Goal: Task Accomplishment & Management: Manage account settings

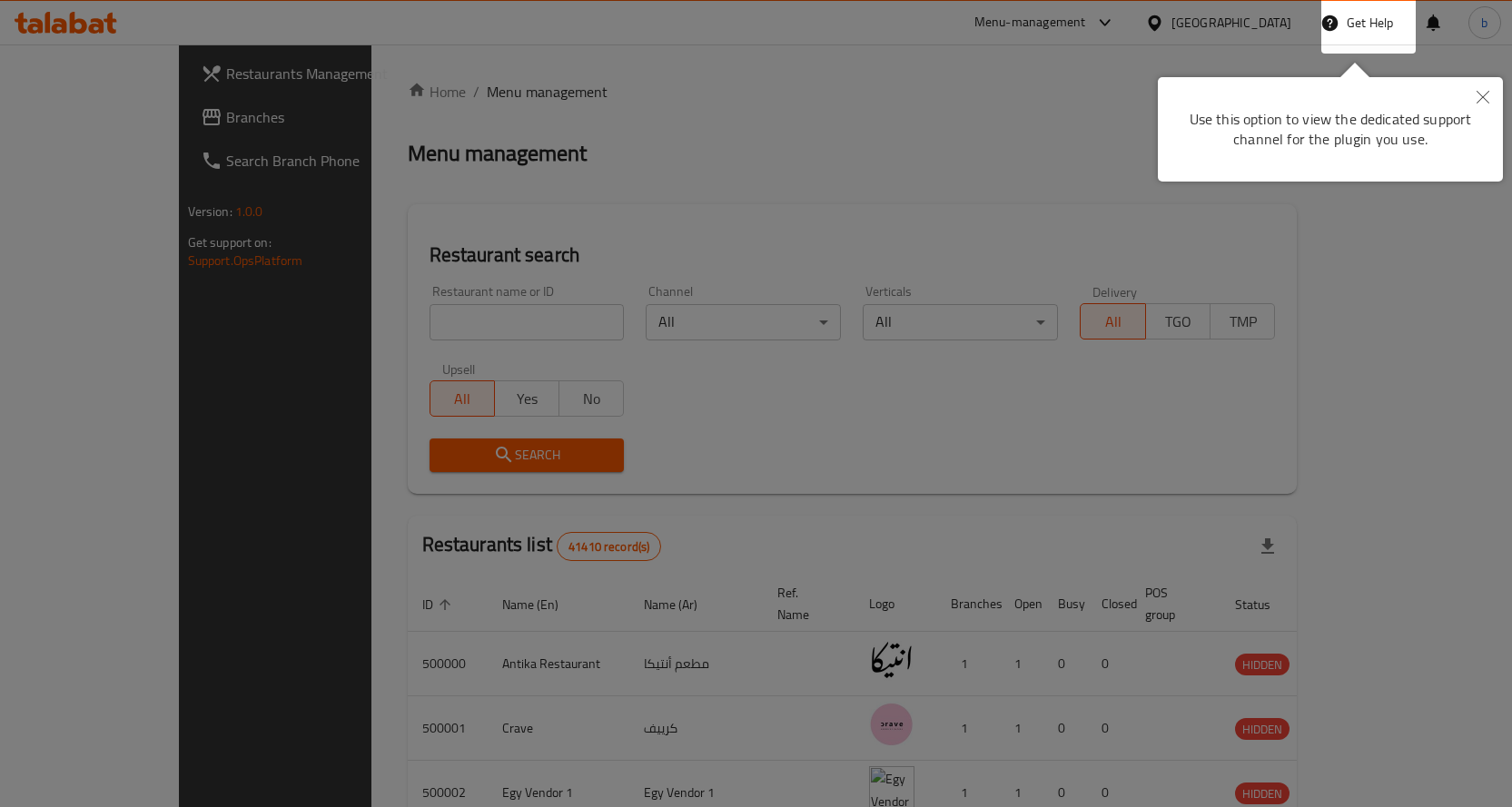
click at [1252, 55] on div at bounding box center [756, 403] width 1512 height 807
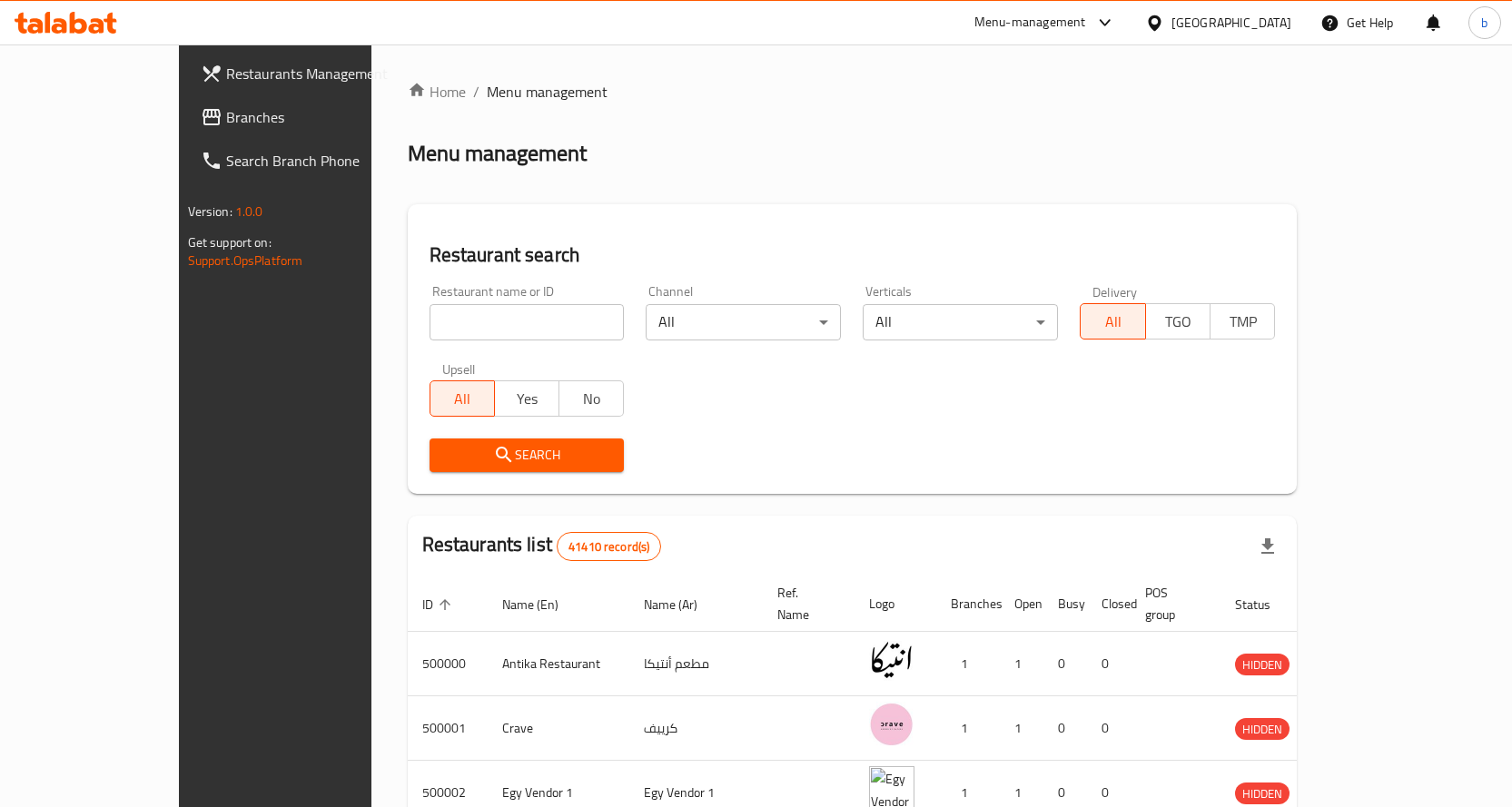
click at [1289, 31] on div "Egypt" at bounding box center [1231, 23] width 120 height 20
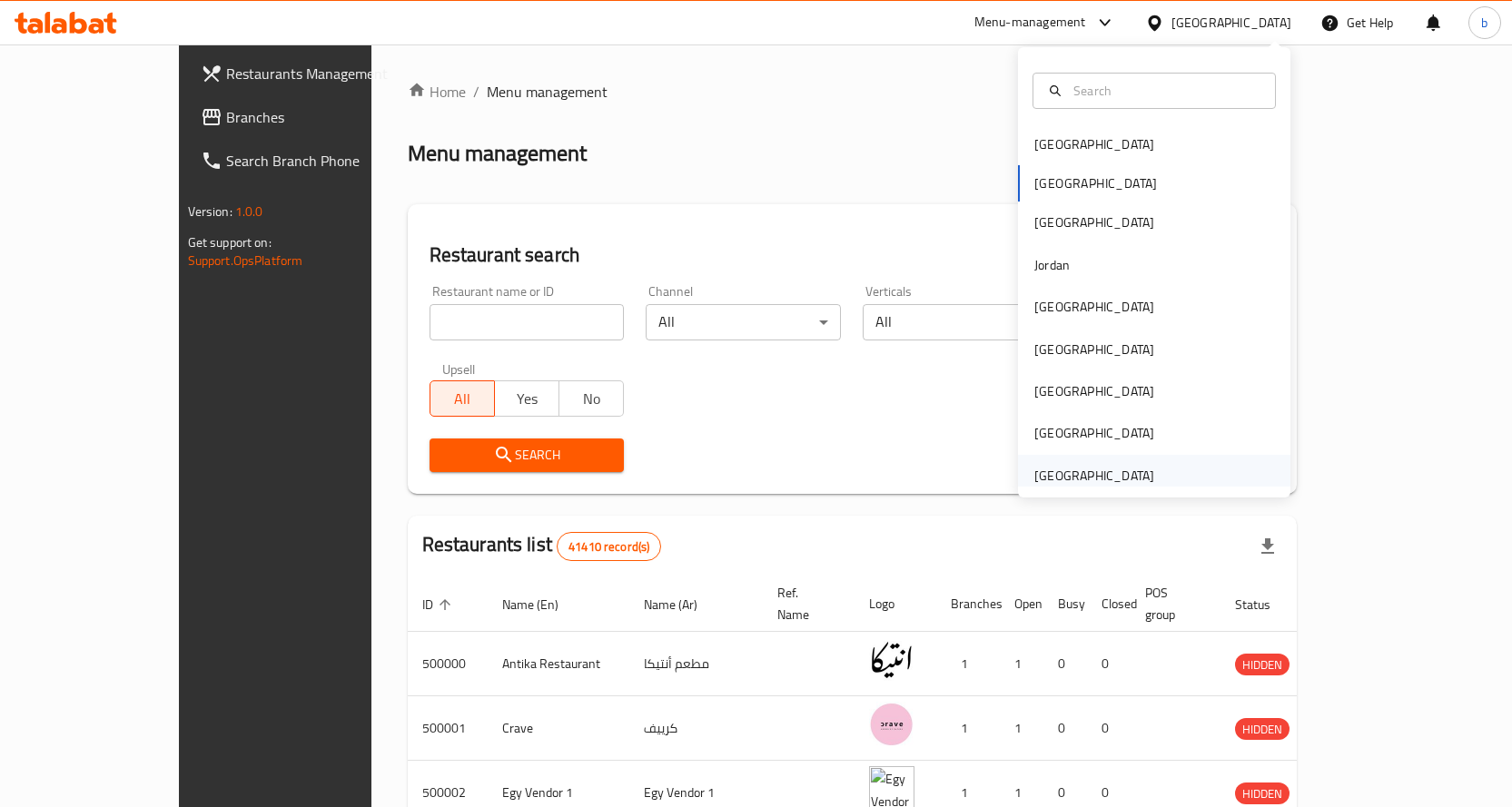
click at [1105, 475] on div "[GEOGRAPHIC_DATA]" at bounding box center [1094, 475] width 120 height 20
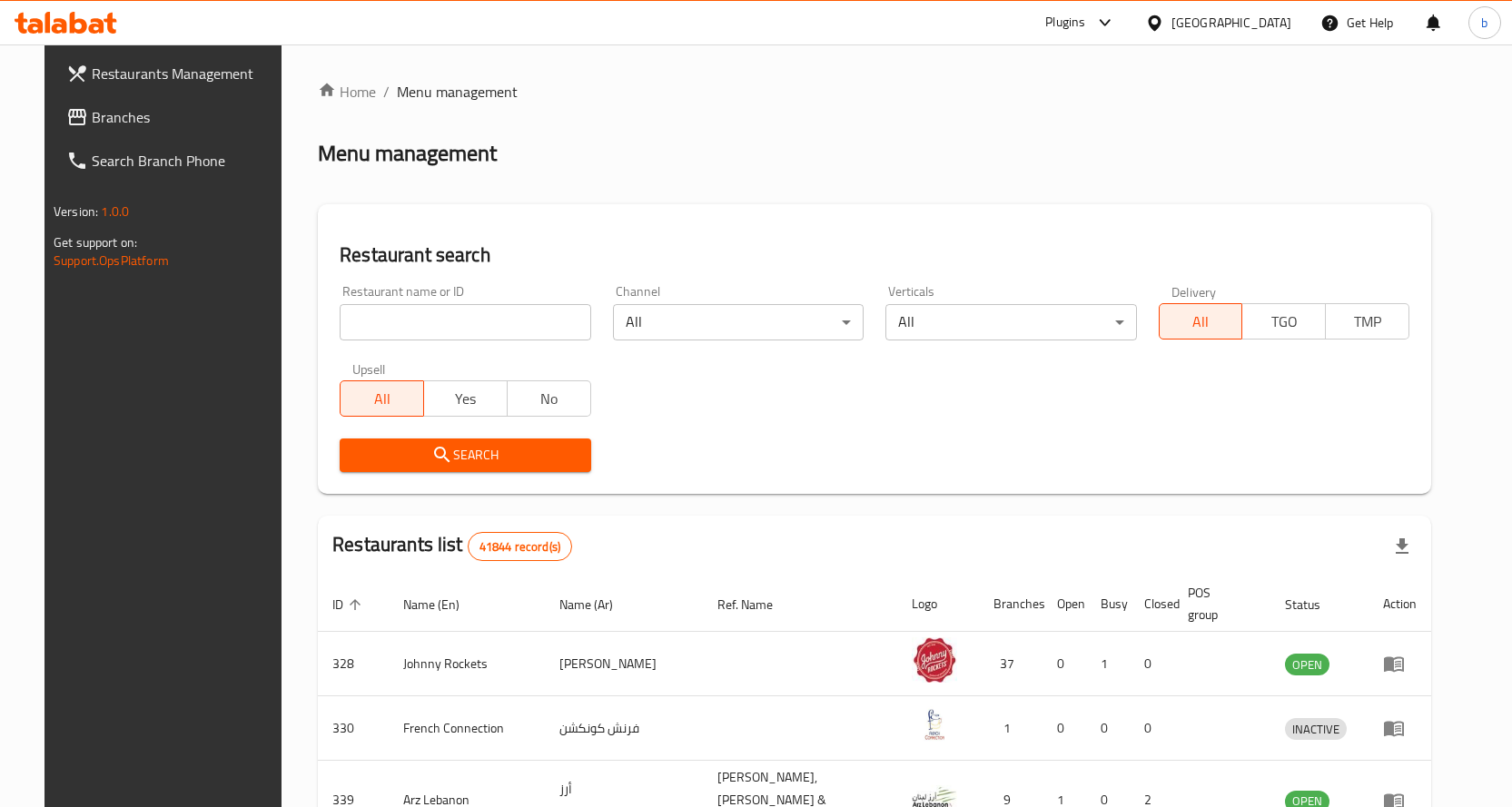
click at [119, 118] on span "Branches" at bounding box center [187, 118] width 191 height 22
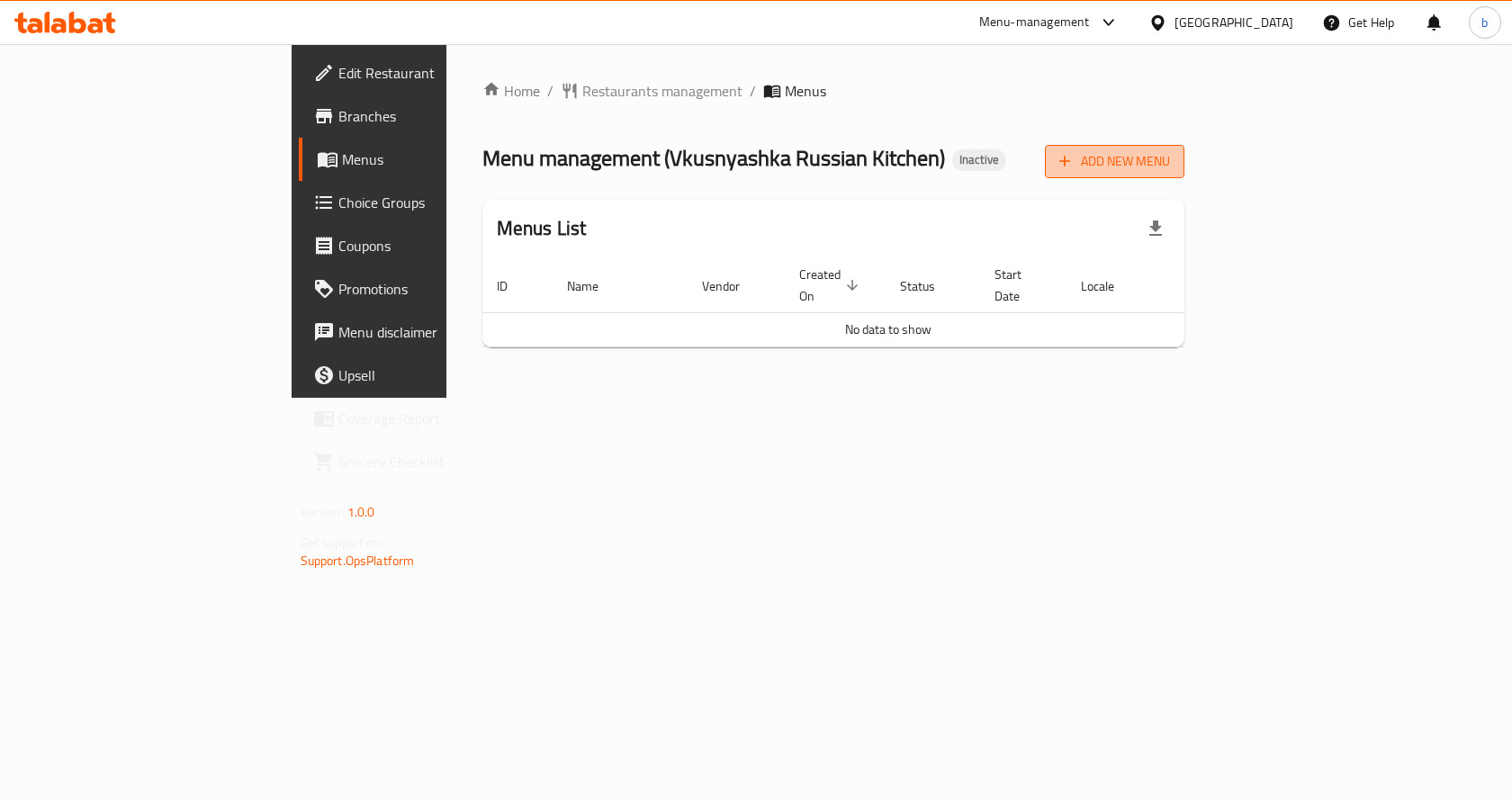
click at [1170, 160] on span "Add New Menu" at bounding box center [1114, 161] width 111 height 23
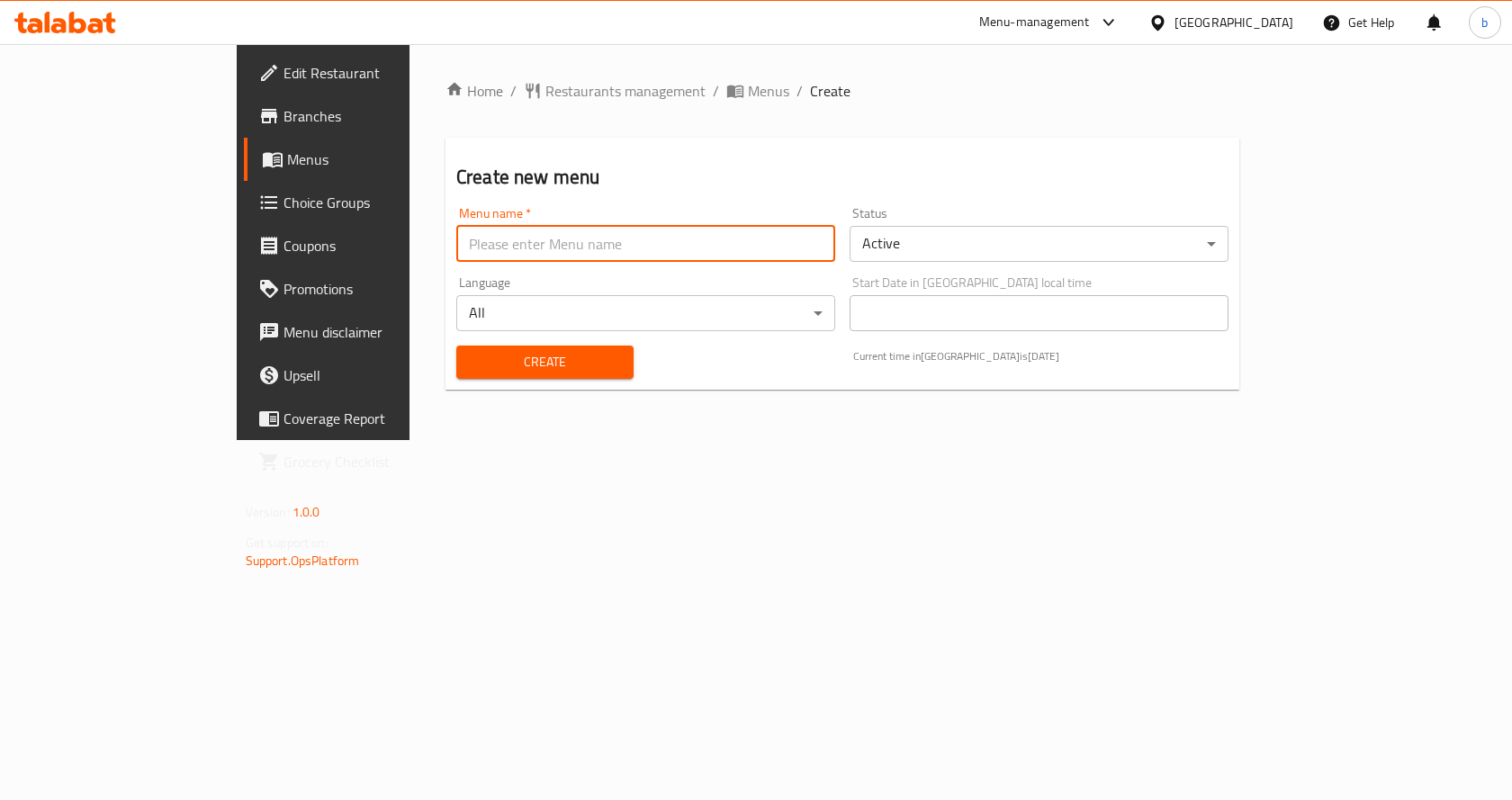
click at [653, 236] on input "text" at bounding box center [645, 244] width 379 height 36
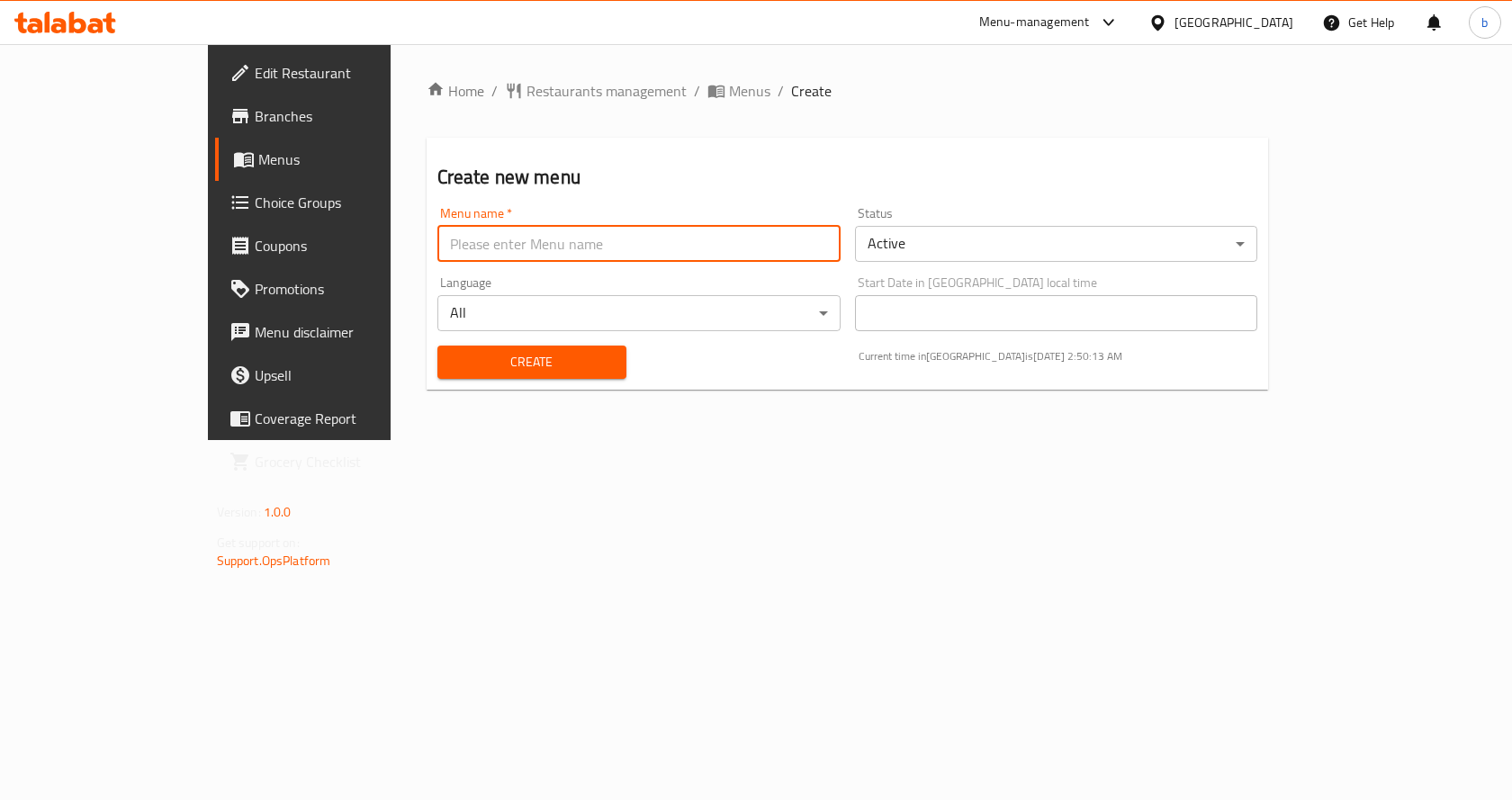
type input "new menu"
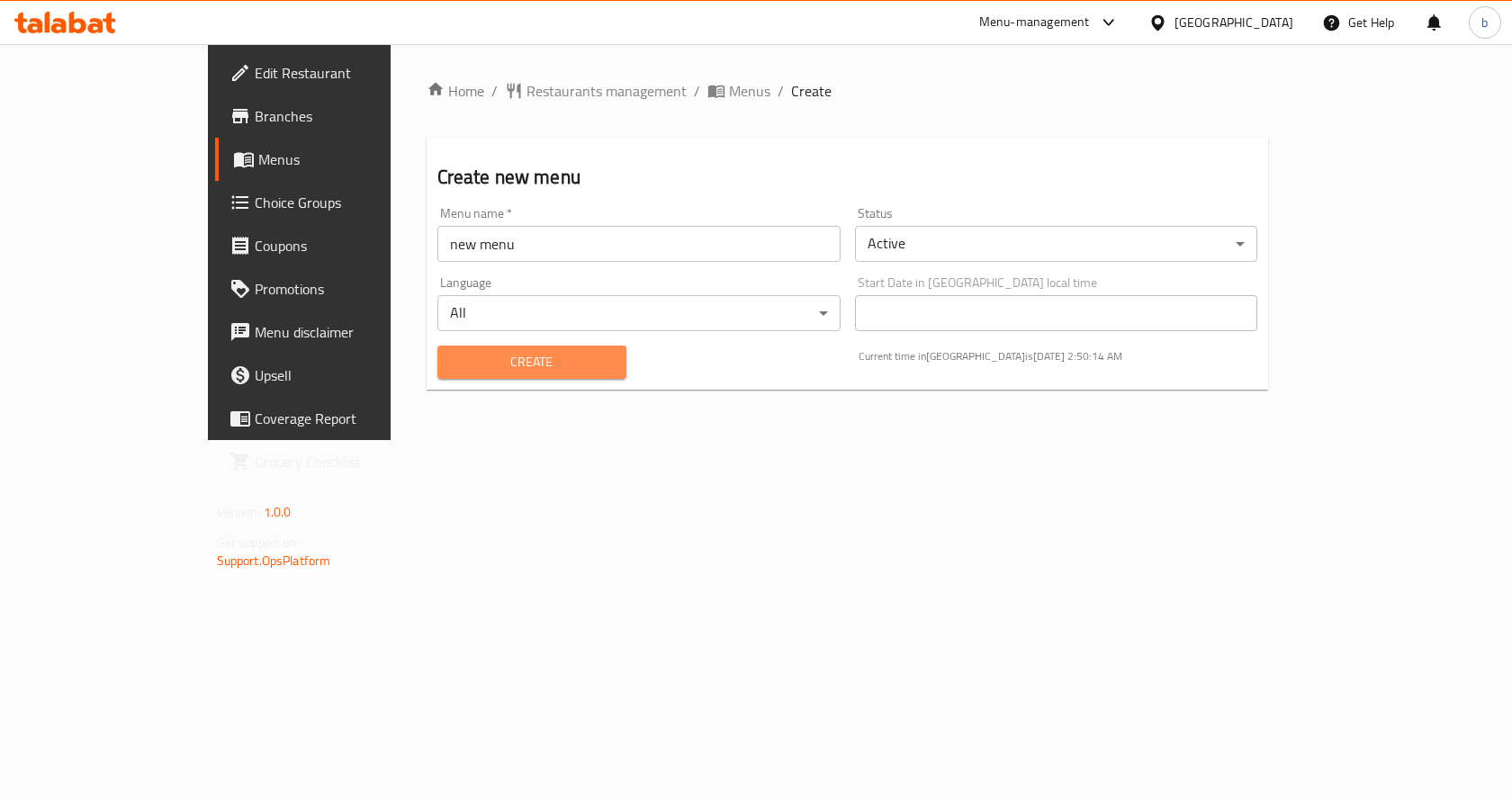
click at [500, 365] on span "Create" at bounding box center [532, 361] width 161 height 23
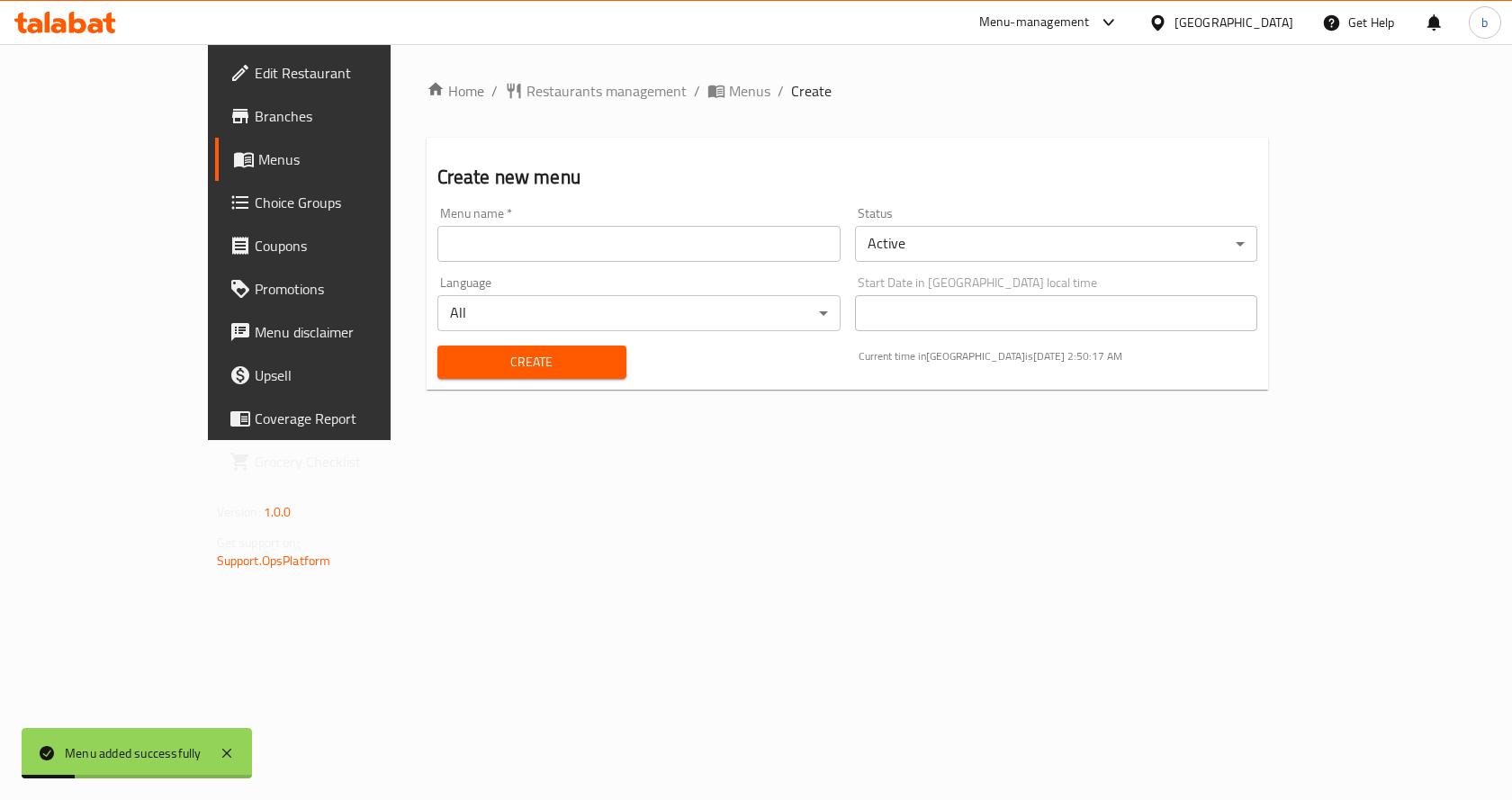
click at [259, 149] on span "Menus" at bounding box center [353, 160] width 188 height 22
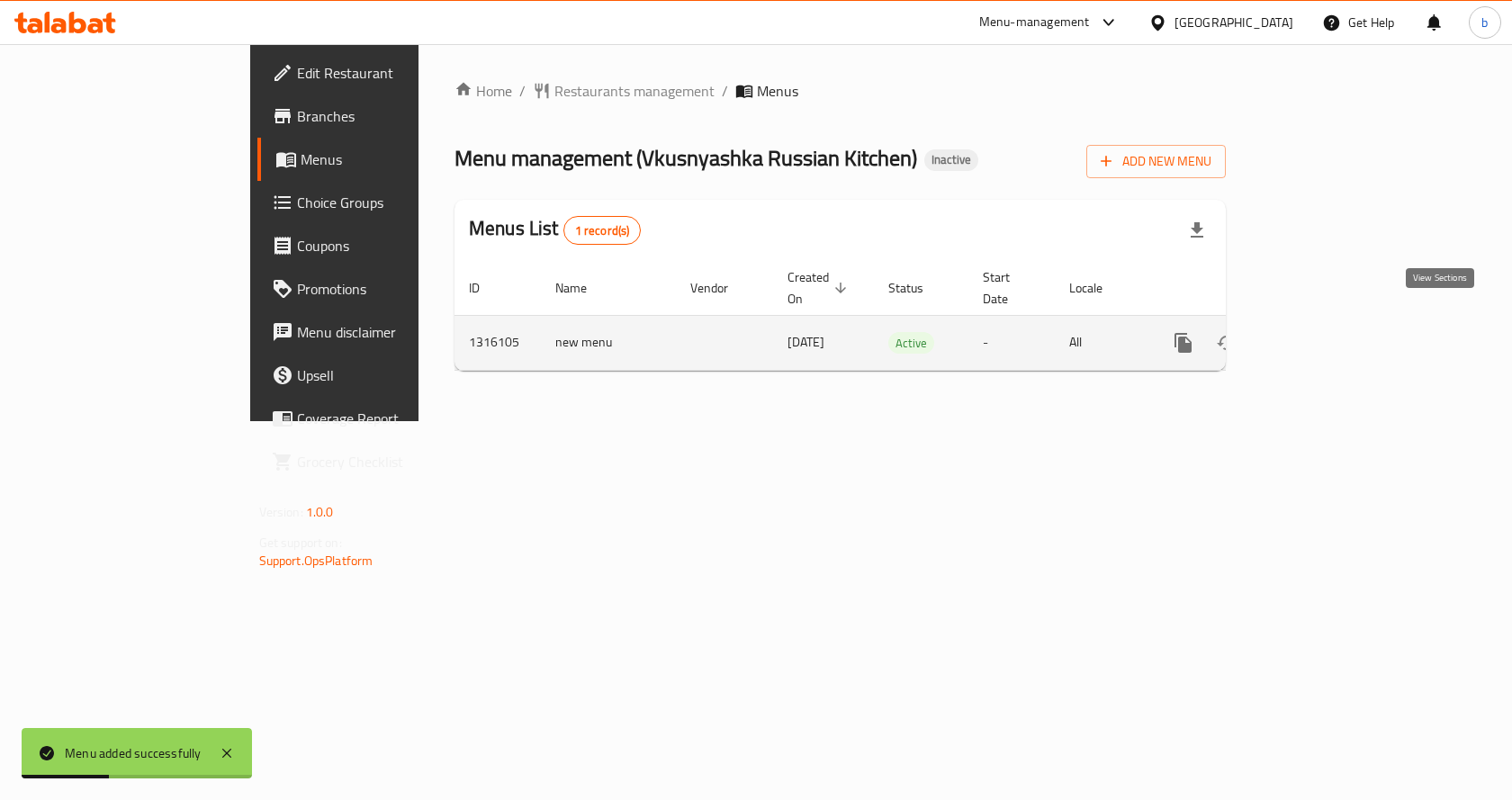
click at [1321, 335] on icon "enhanced table" at bounding box center [1313, 343] width 17 height 17
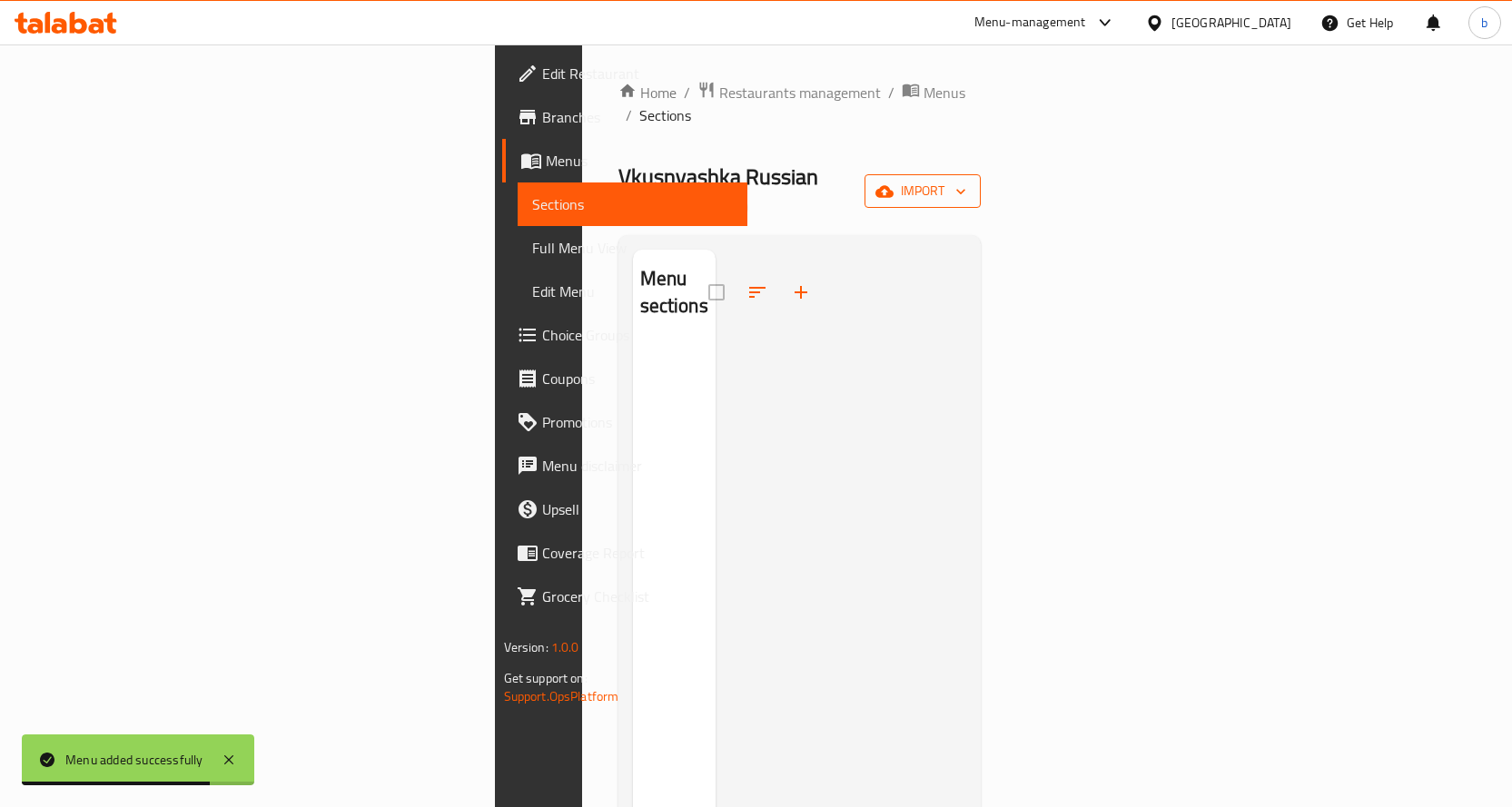
click at [966, 180] on span "import" at bounding box center [923, 191] width 87 height 23
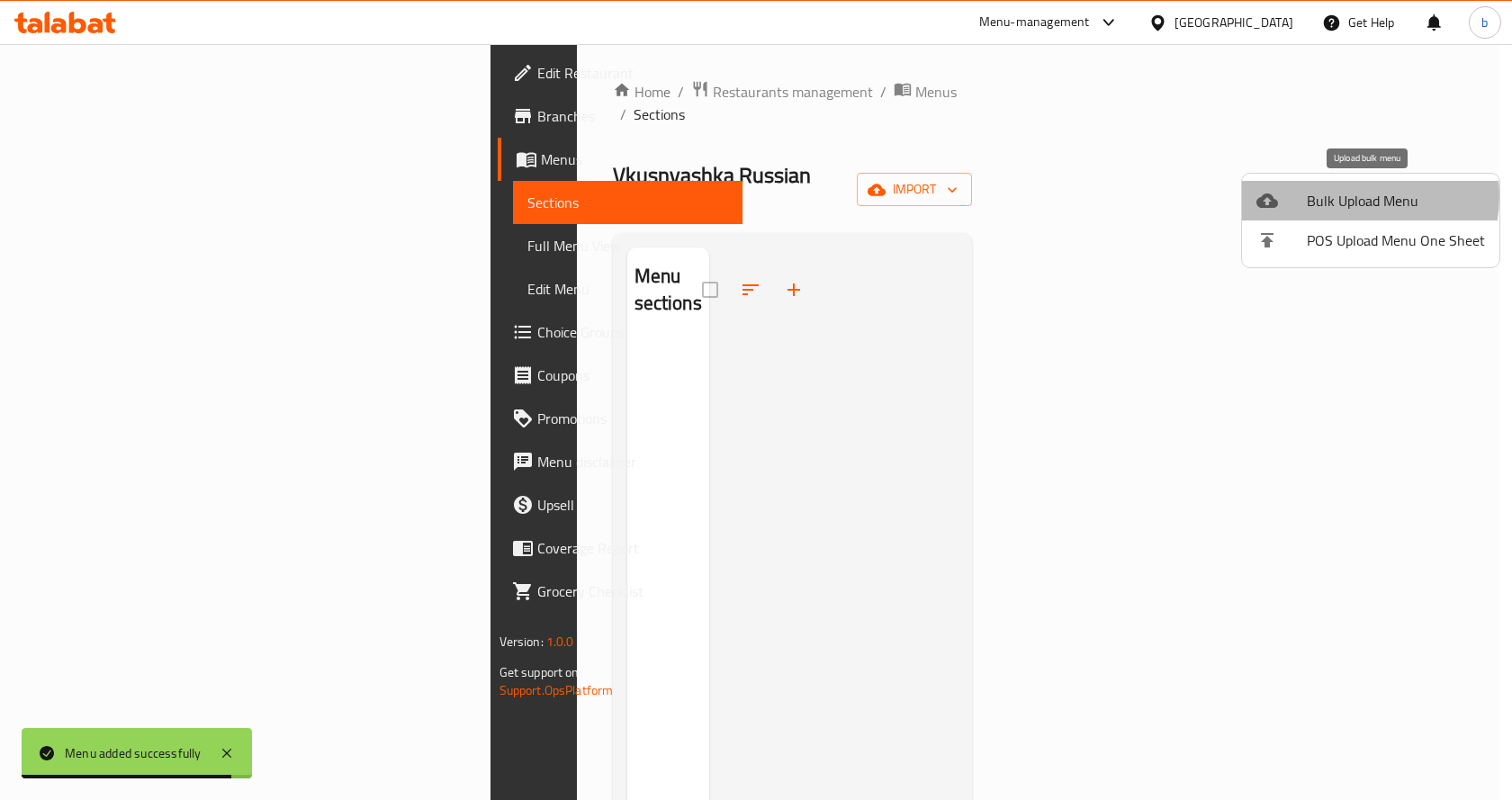
click at [1352, 196] on span "Bulk Upload Menu" at bounding box center [1395, 201] width 178 height 22
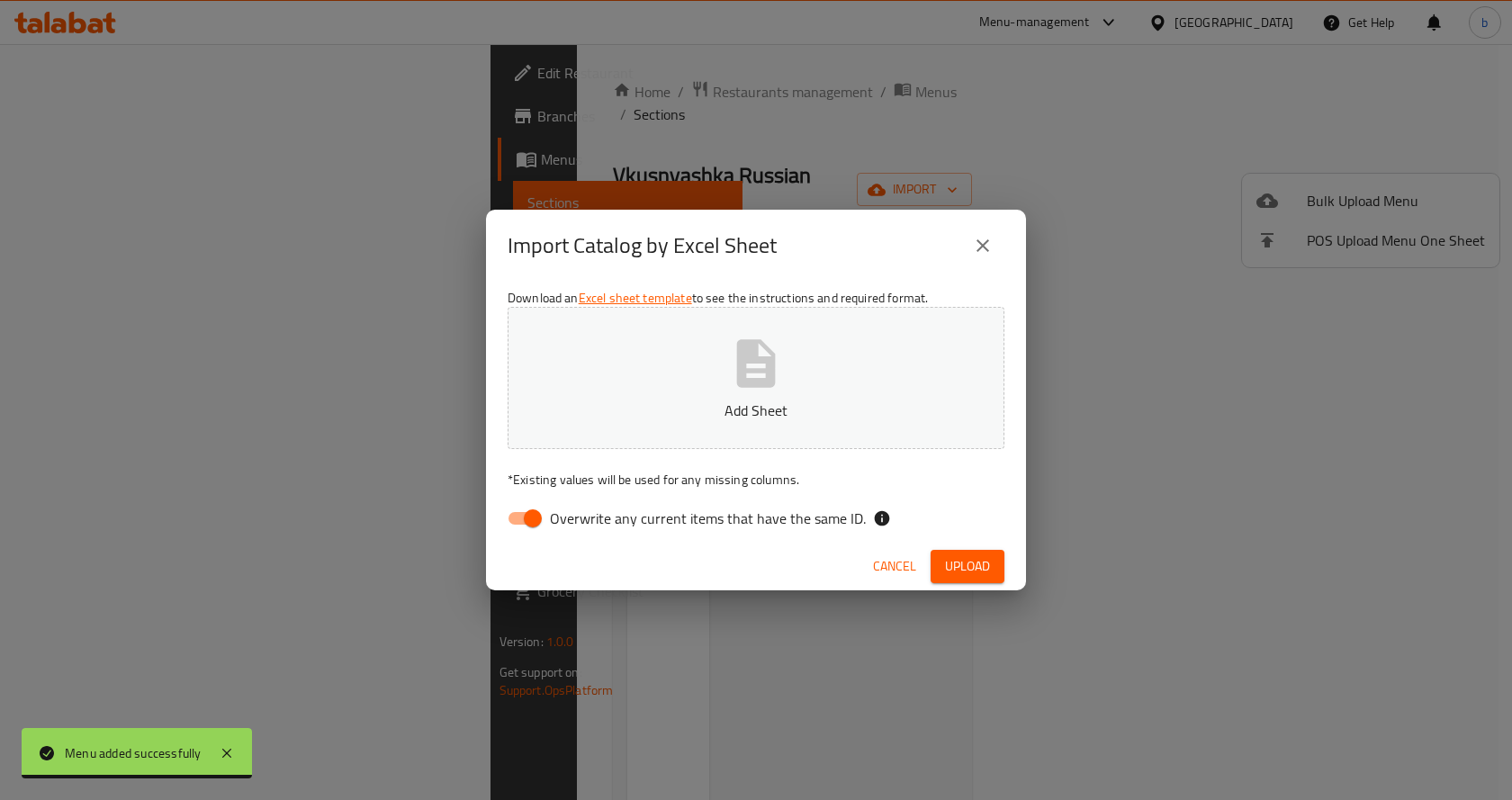
click at [538, 518] on input "Overwrite any current items that have the same ID." at bounding box center [533, 518] width 103 height 34
checkbox input "false"
click at [678, 380] on button "Add Sheet" at bounding box center [755, 377] width 496 height 142
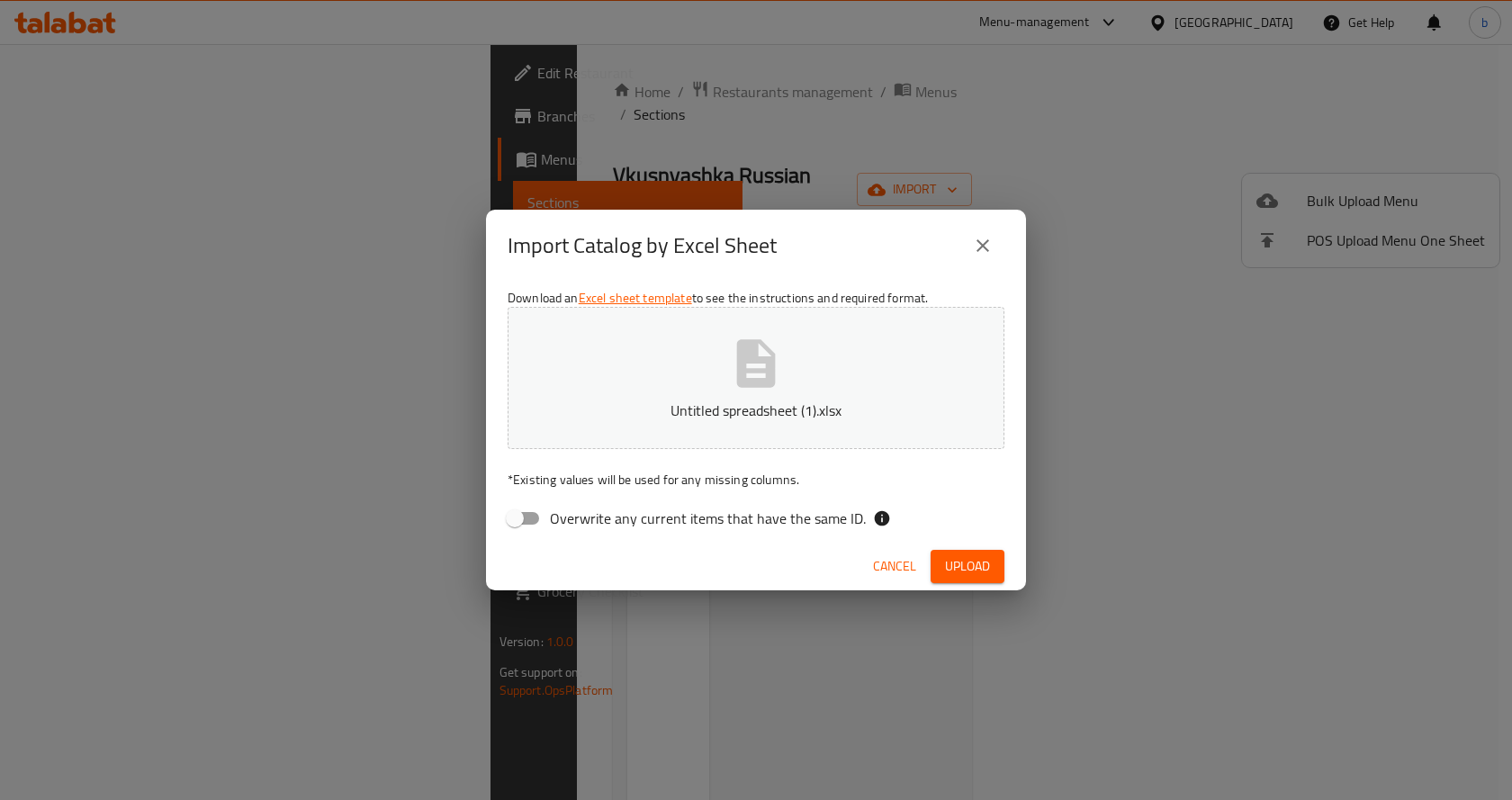
click at [955, 567] on span "Upload" at bounding box center [968, 566] width 45 height 23
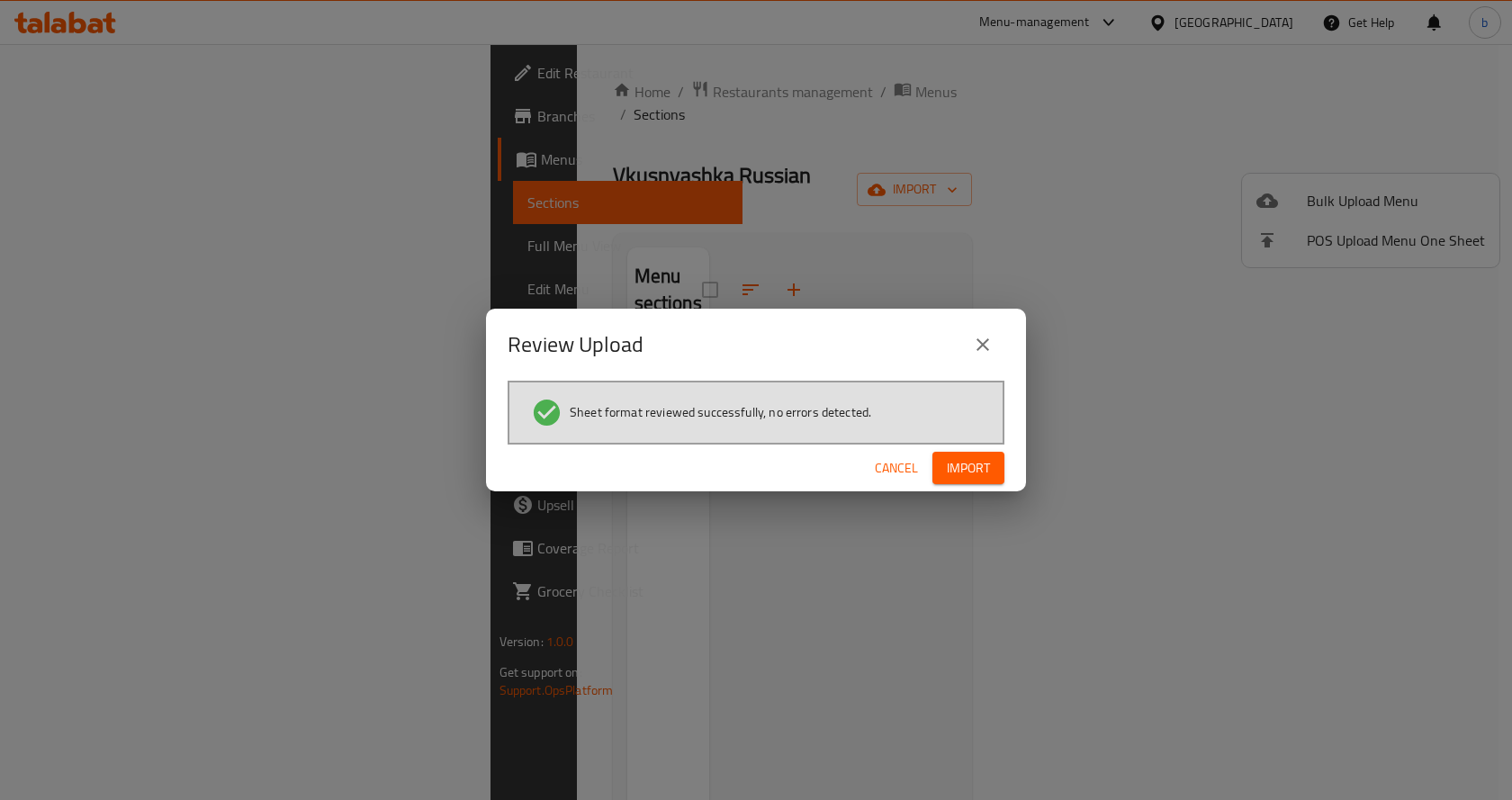
click at [975, 462] on span "Import" at bounding box center [969, 468] width 43 height 23
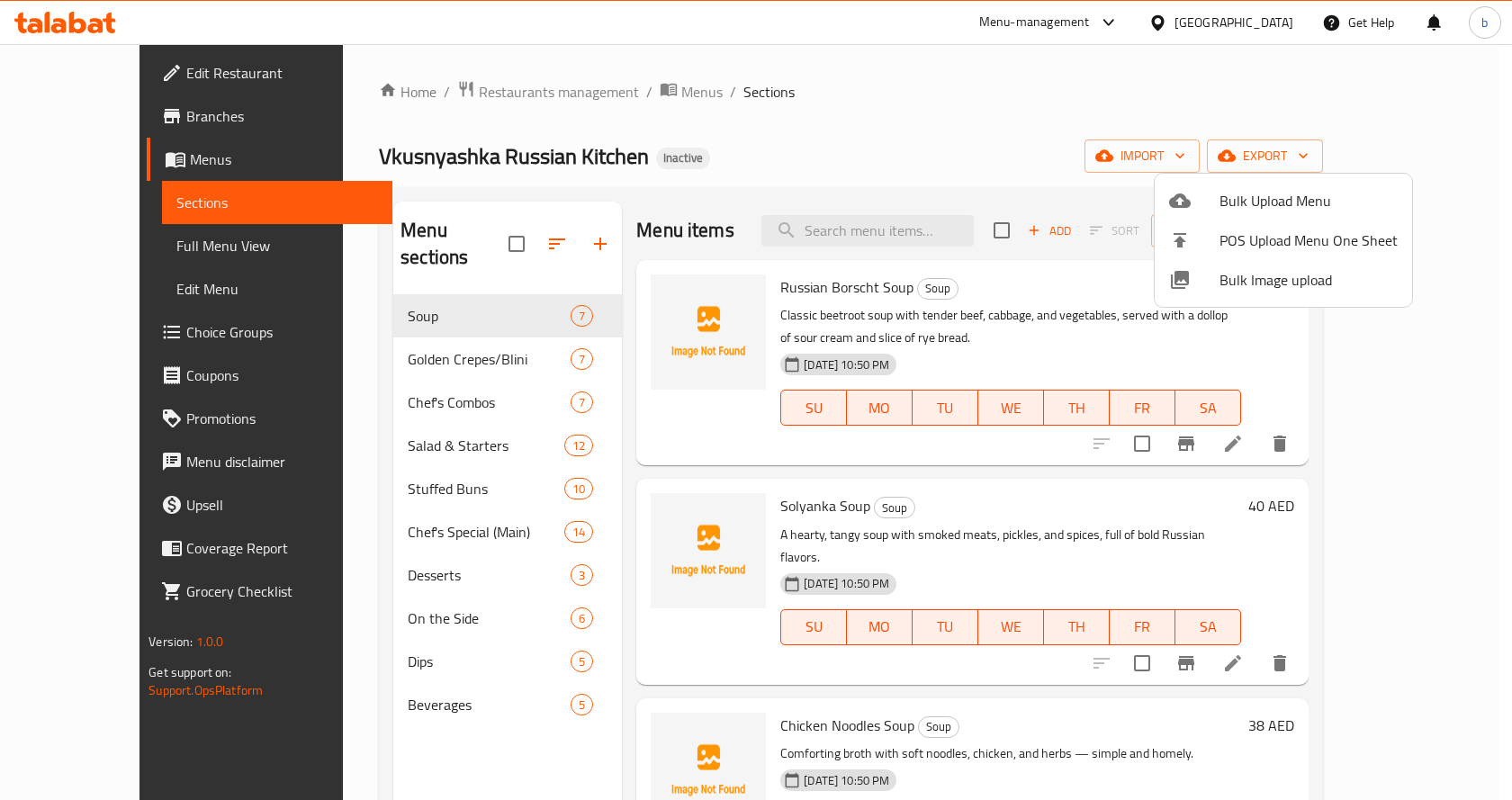
click at [93, 242] on div at bounding box center [756, 400] width 1512 height 800
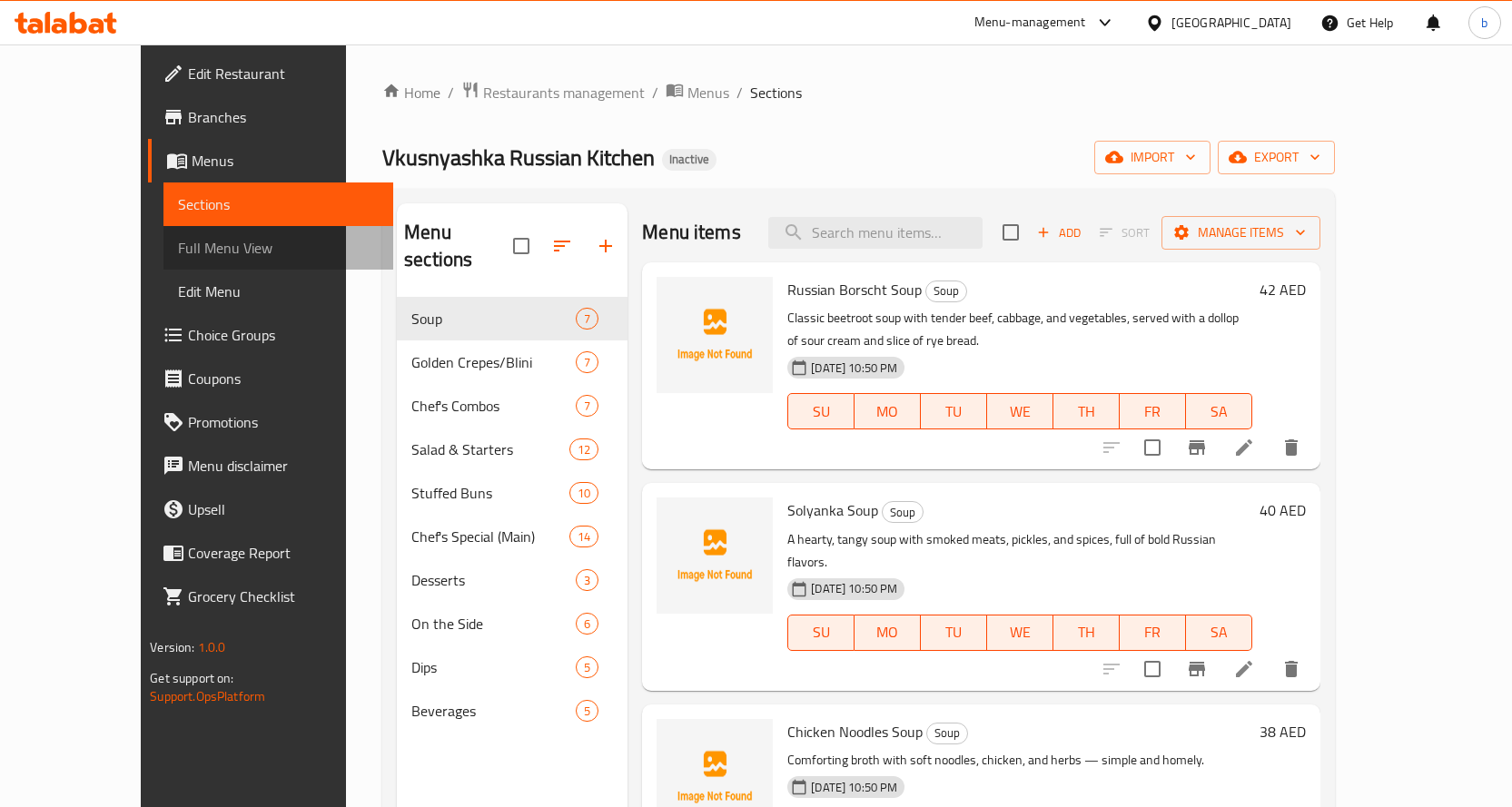
click at [178, 244] on span "Full Menu View" at bounding box center [278, 248] width 201 height 22
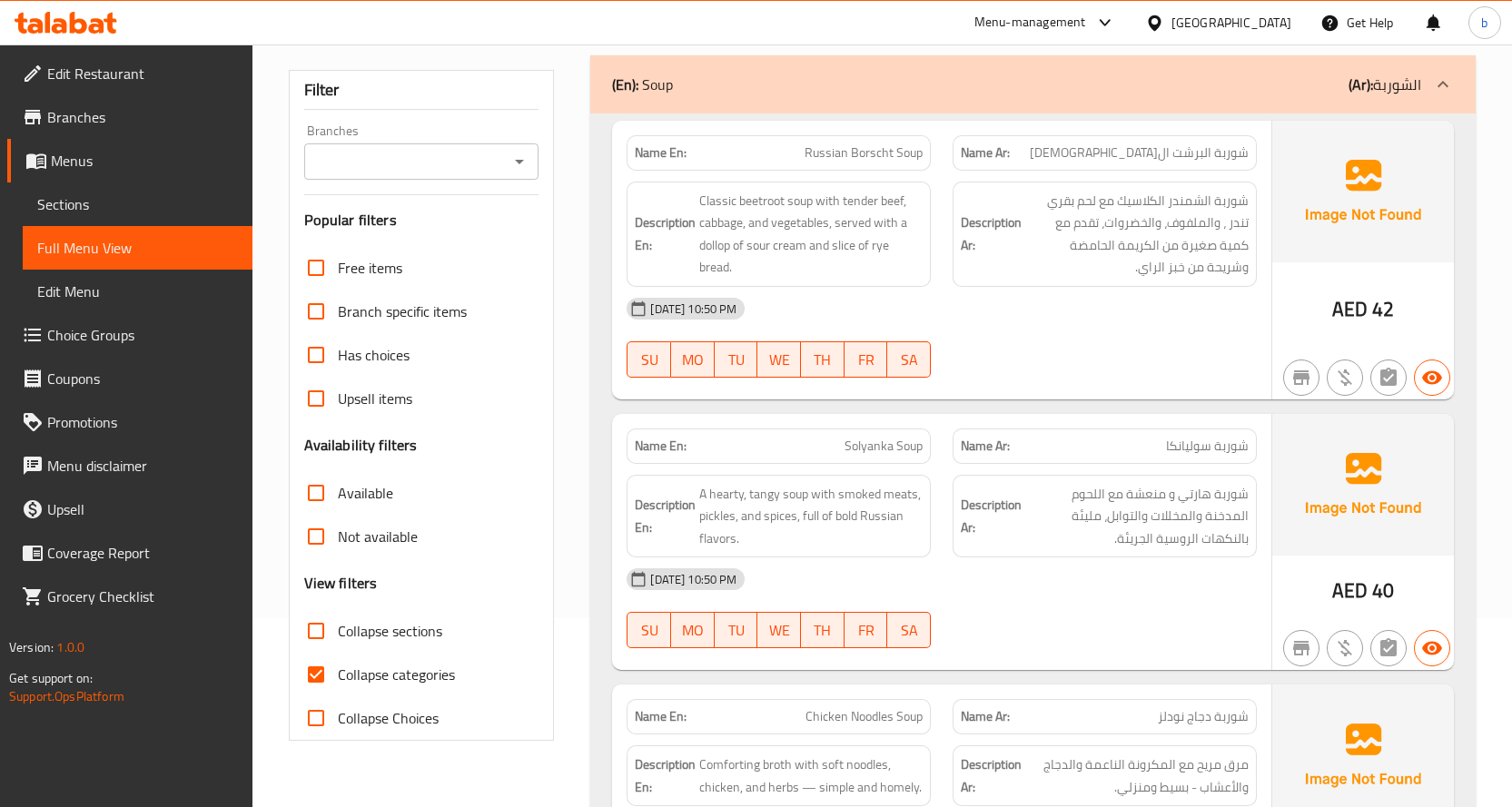
scroll to position [363, 0]
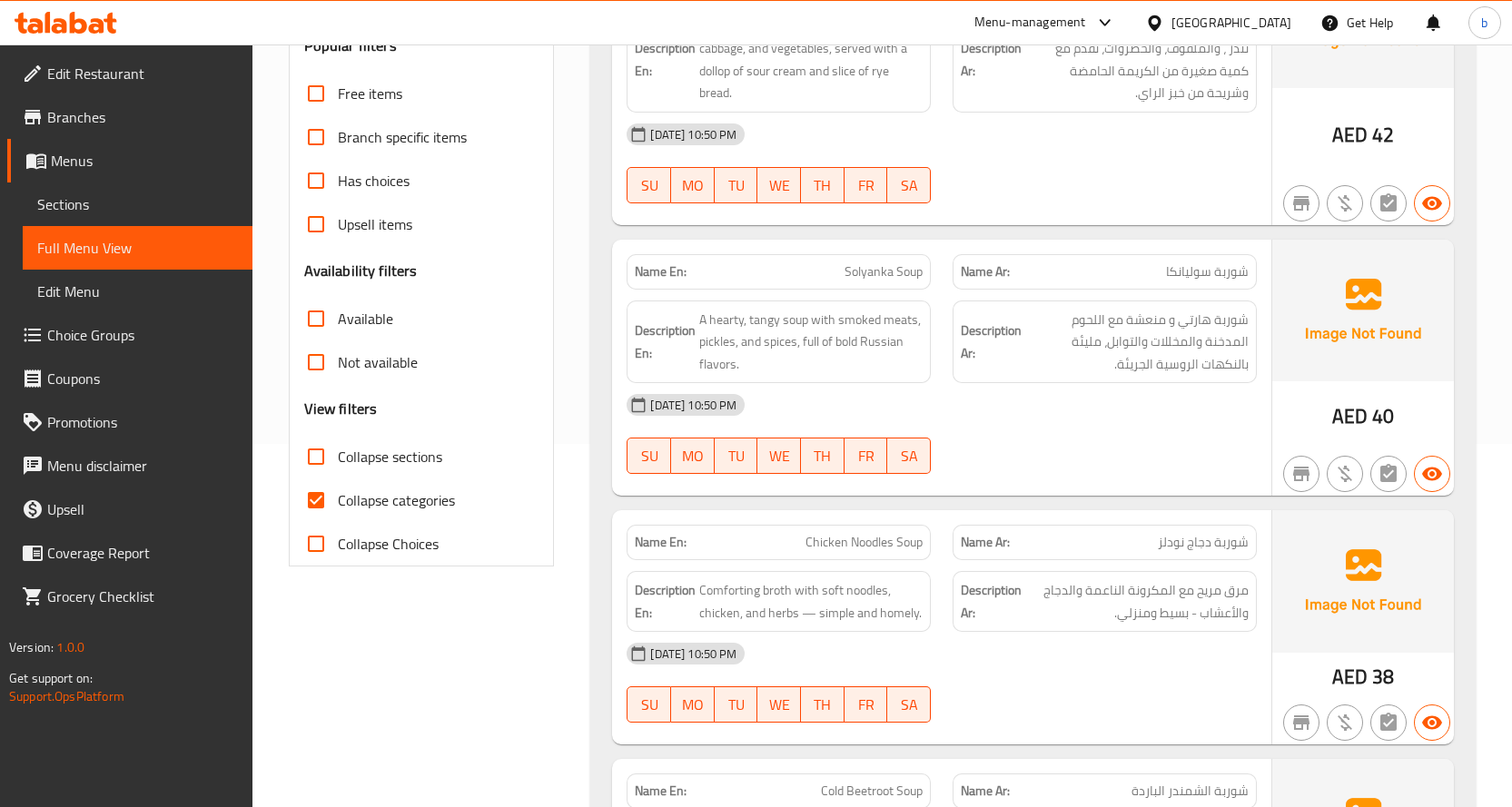
click at [322, 496] on input "Collapse categories" at bounding box center [316, 500] width 43 height 43
checkbox input "false"
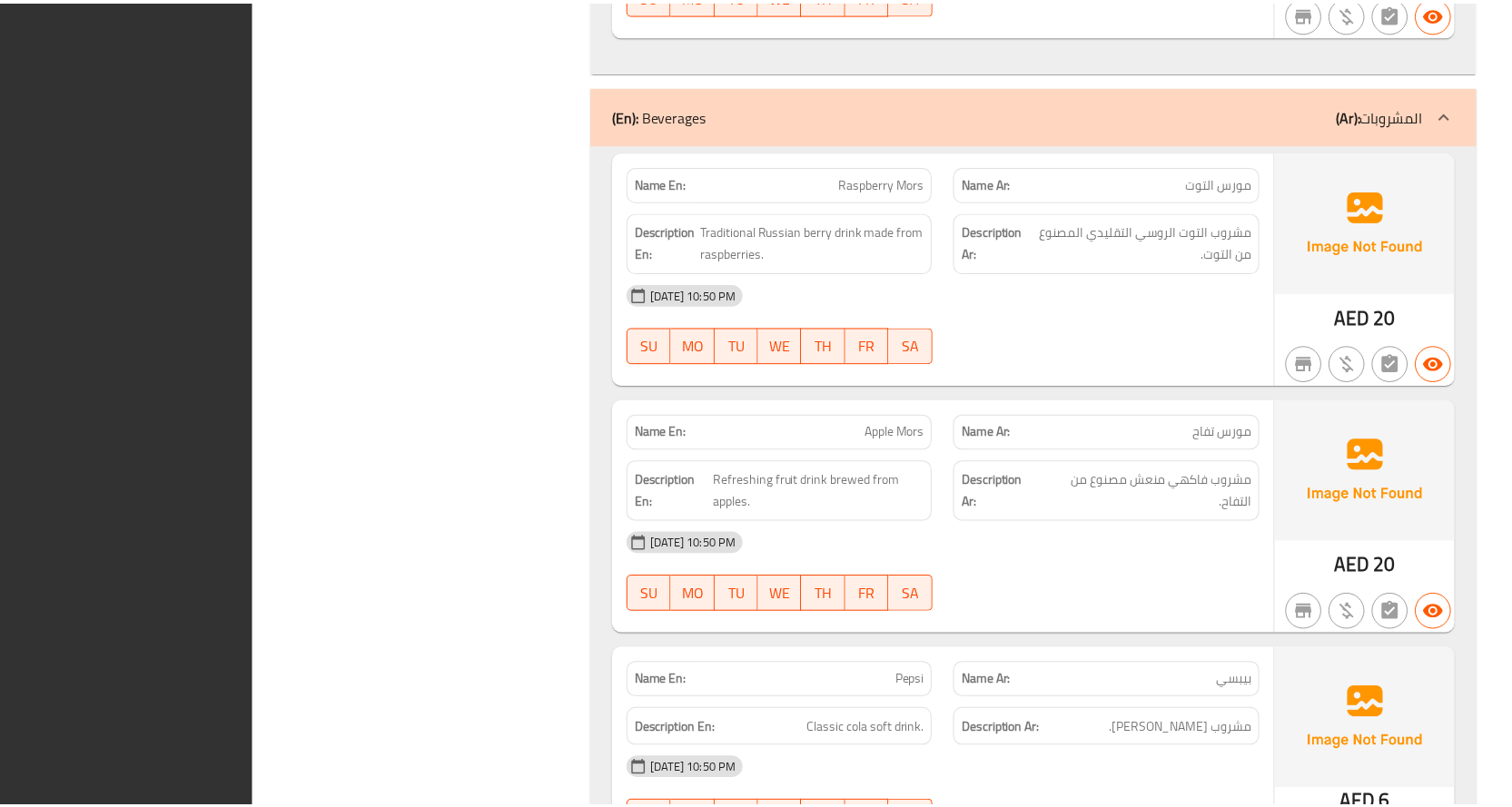
scroll to position [19169, 0]
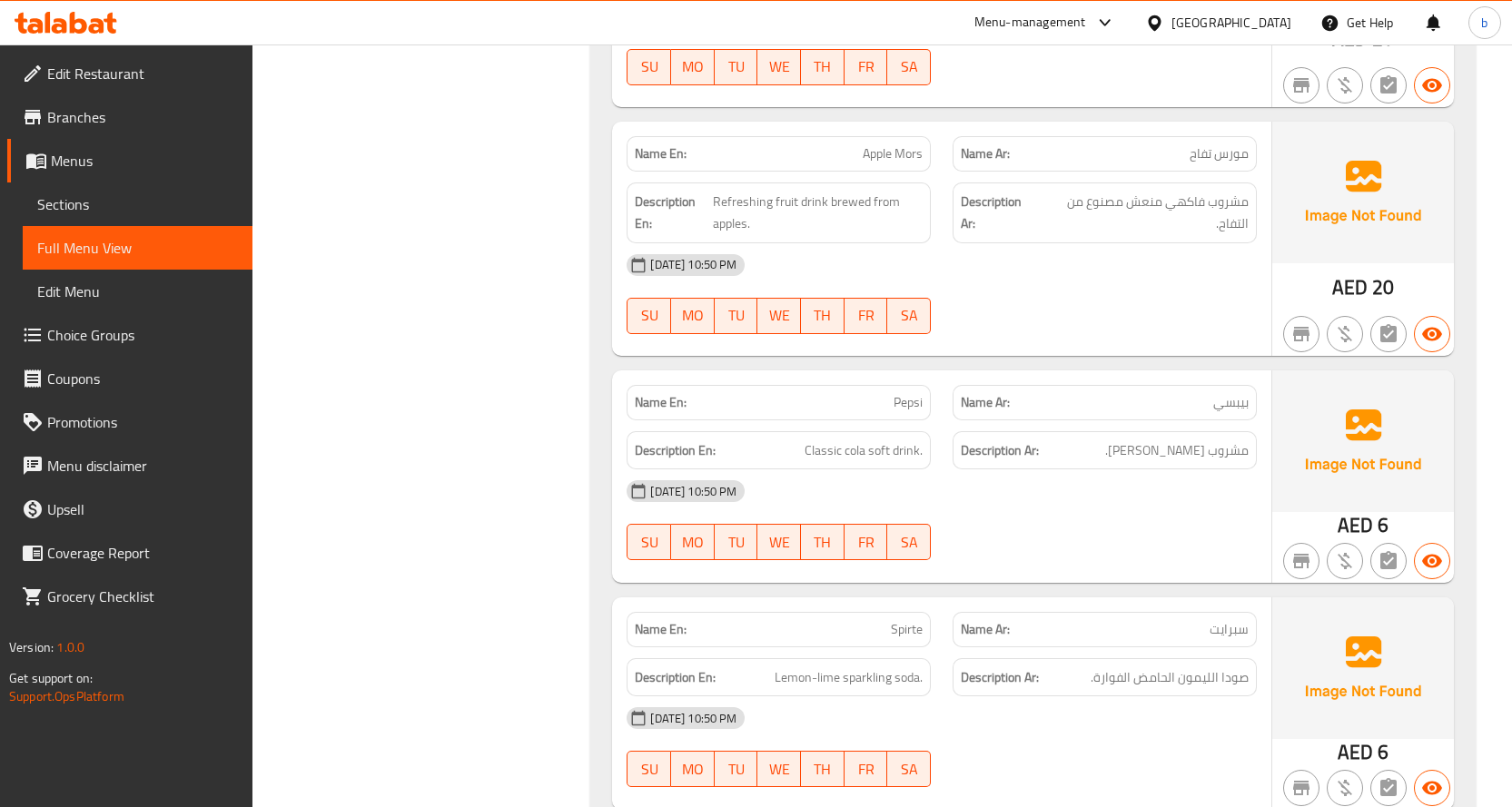
click at [77, 128] on span "Branches" at bounding box center [142, 118] width 191 height 22
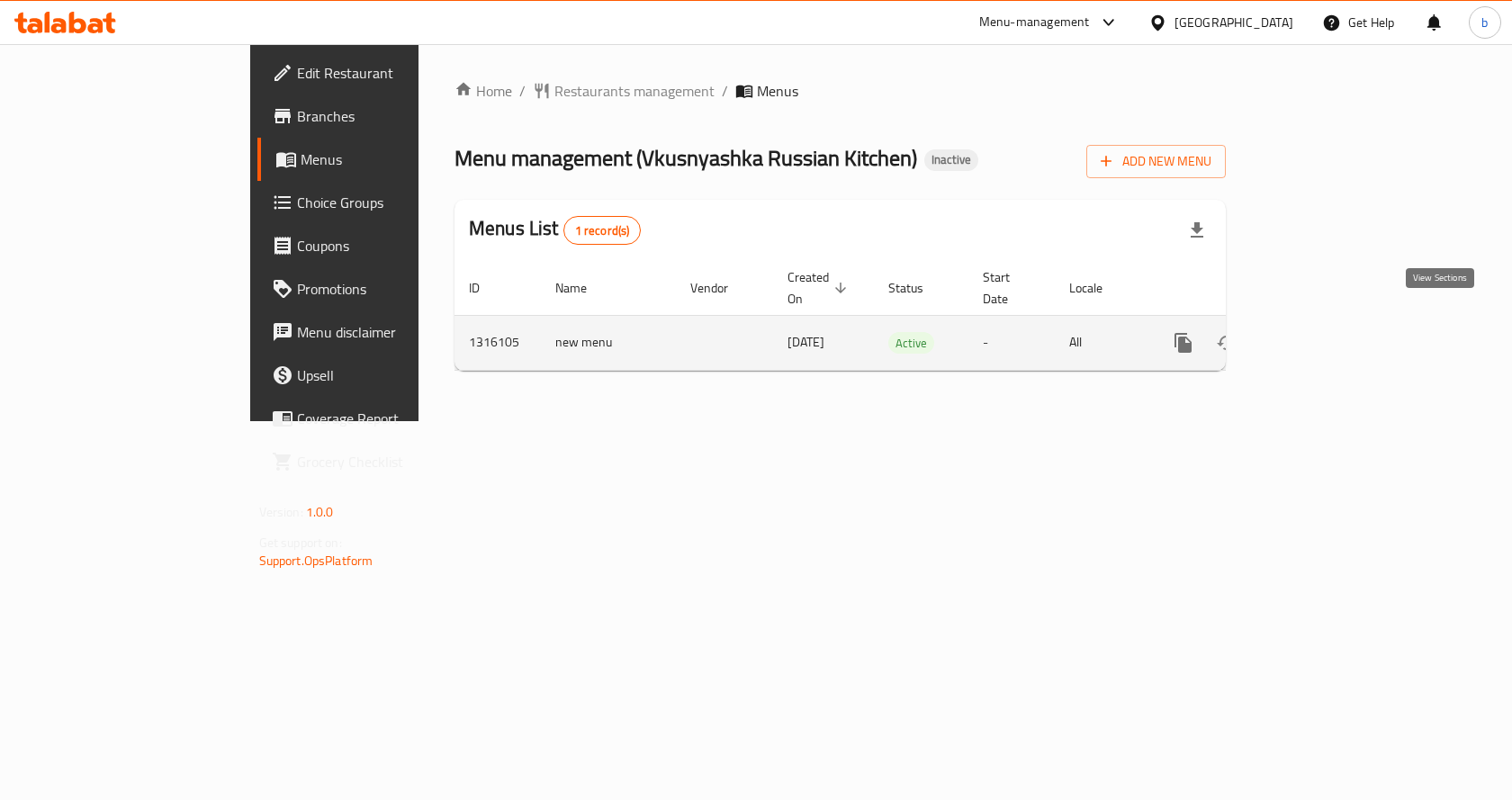
click at [1324, 332] on icon "enhanced table" at bounding box center [1313, 343] width 22 height 22
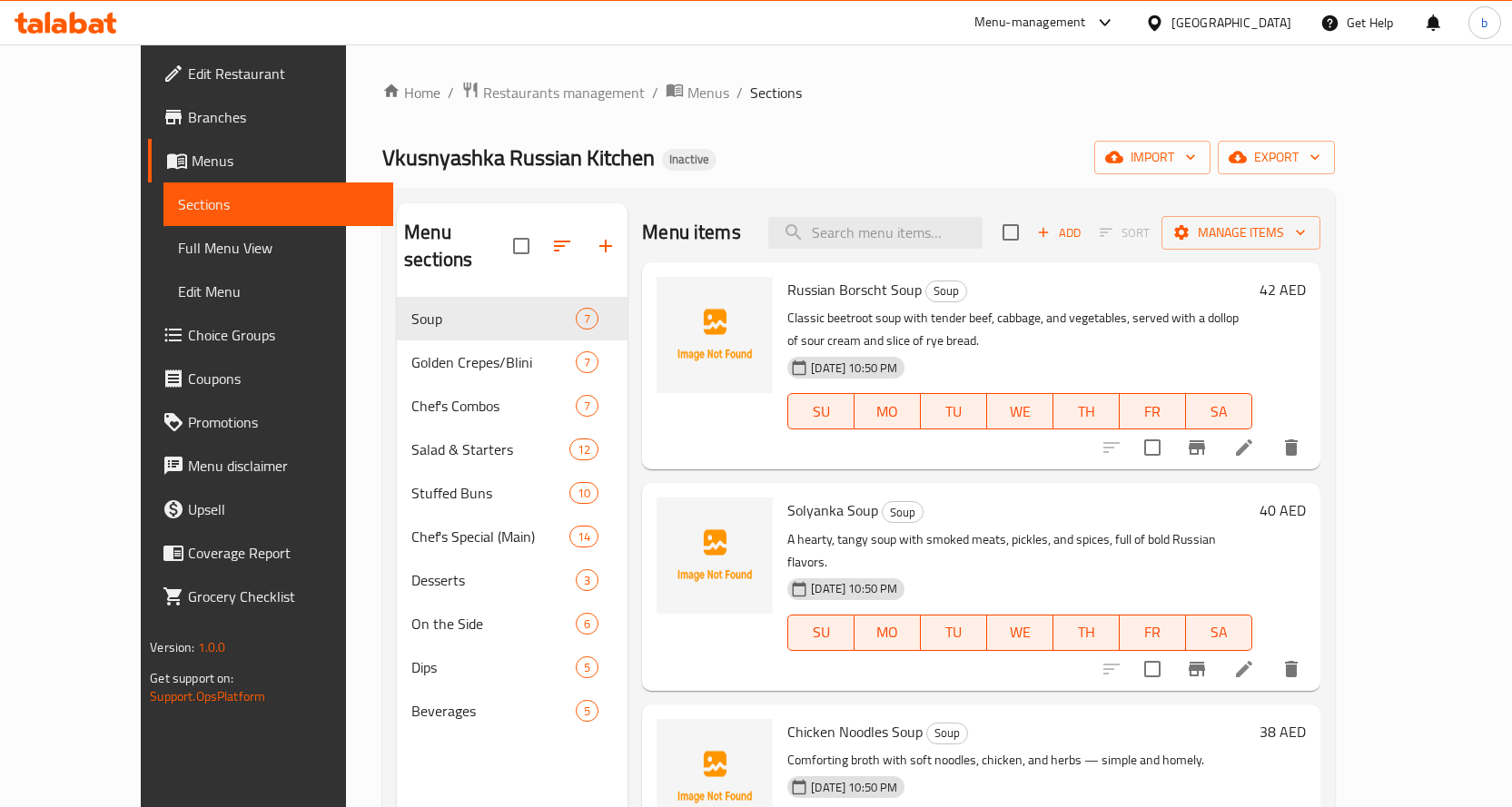
drag, startPoint x: 97, startPoint y: 249, endPoint x: 6, endPoint y: 283, distance: 97.1
click at [178, 249] on span "Full Menu View" at bounding box center [278, 248] width 201 height 22
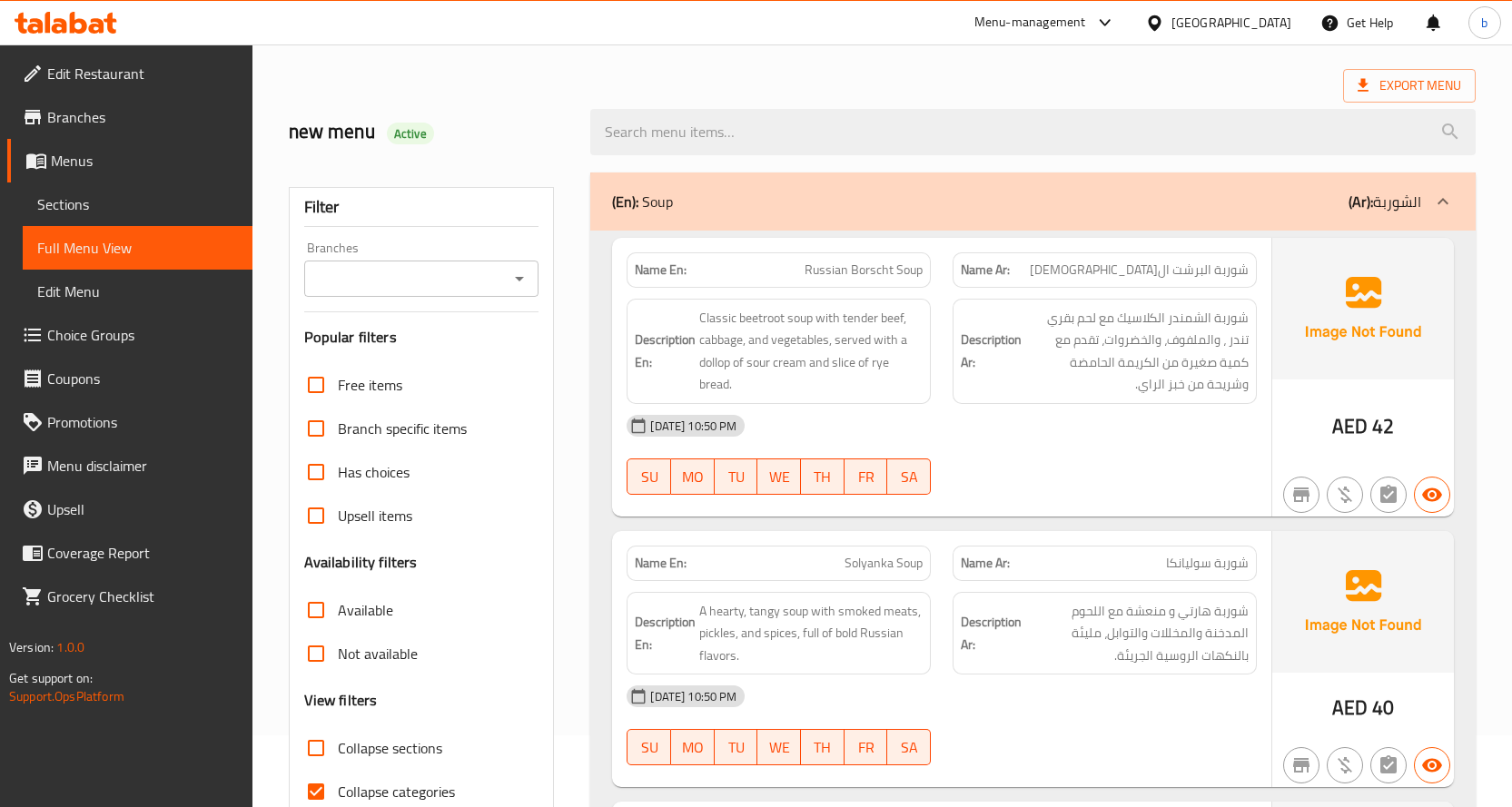
scroll to position [182, 0]
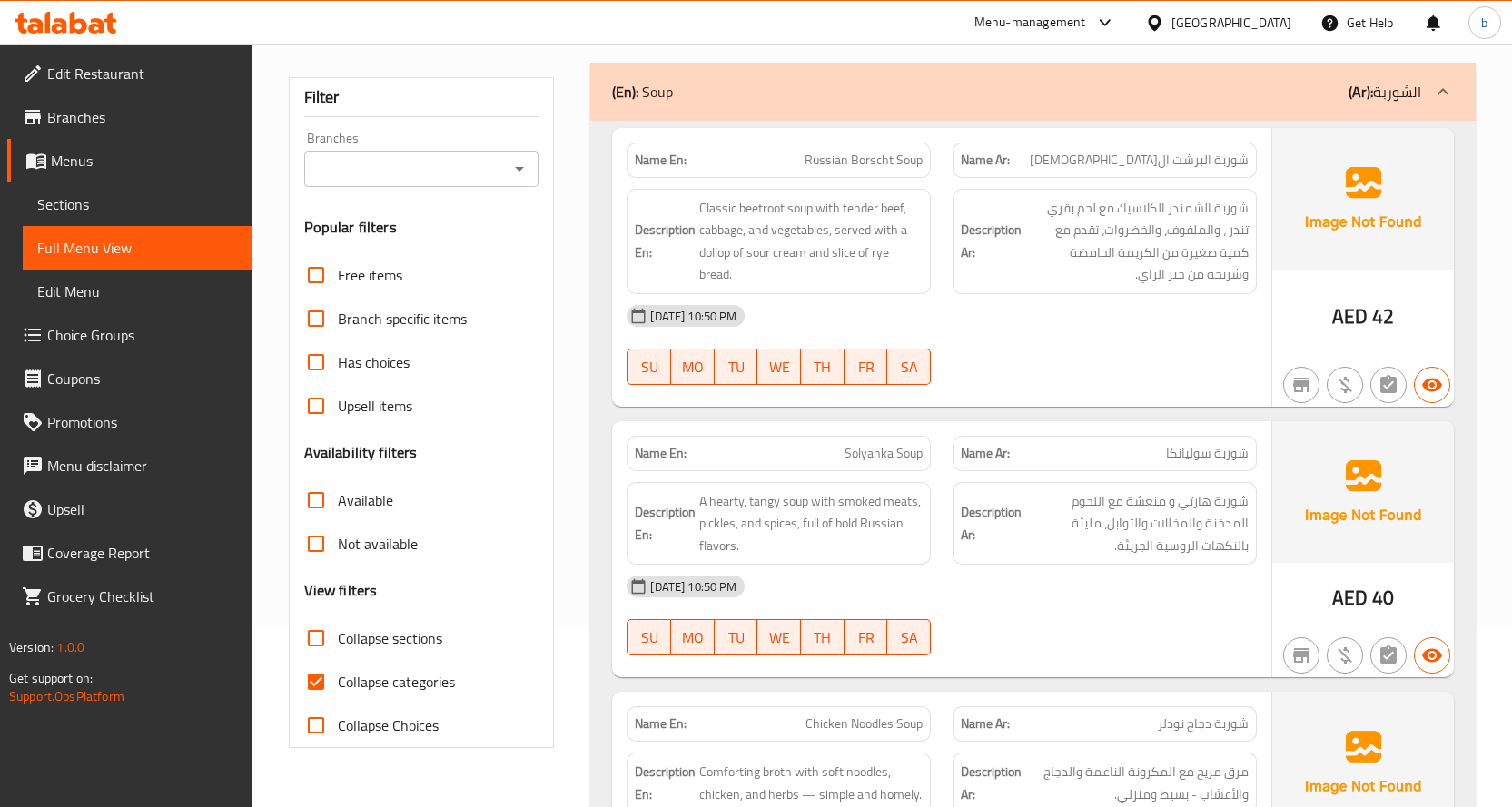
click at [353, 683] on span "Collapse categories" at bounding box center [396, 682] width 118 height 22
click at [338, 683] on input "Collapse categories" at bounding box center [316, 682] width 43 height 43
checkbox input "false"
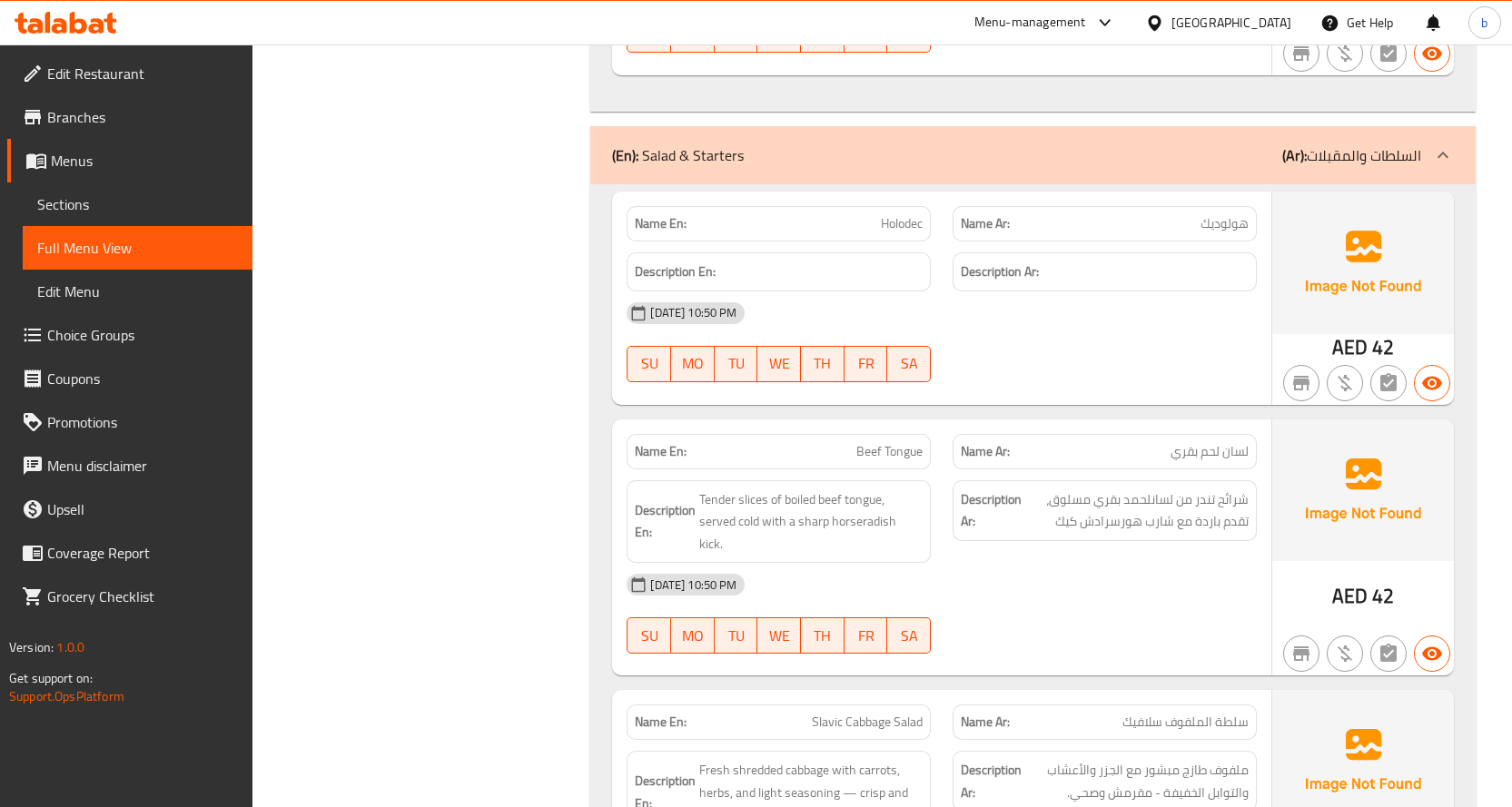
scroll to position [5628, 0]
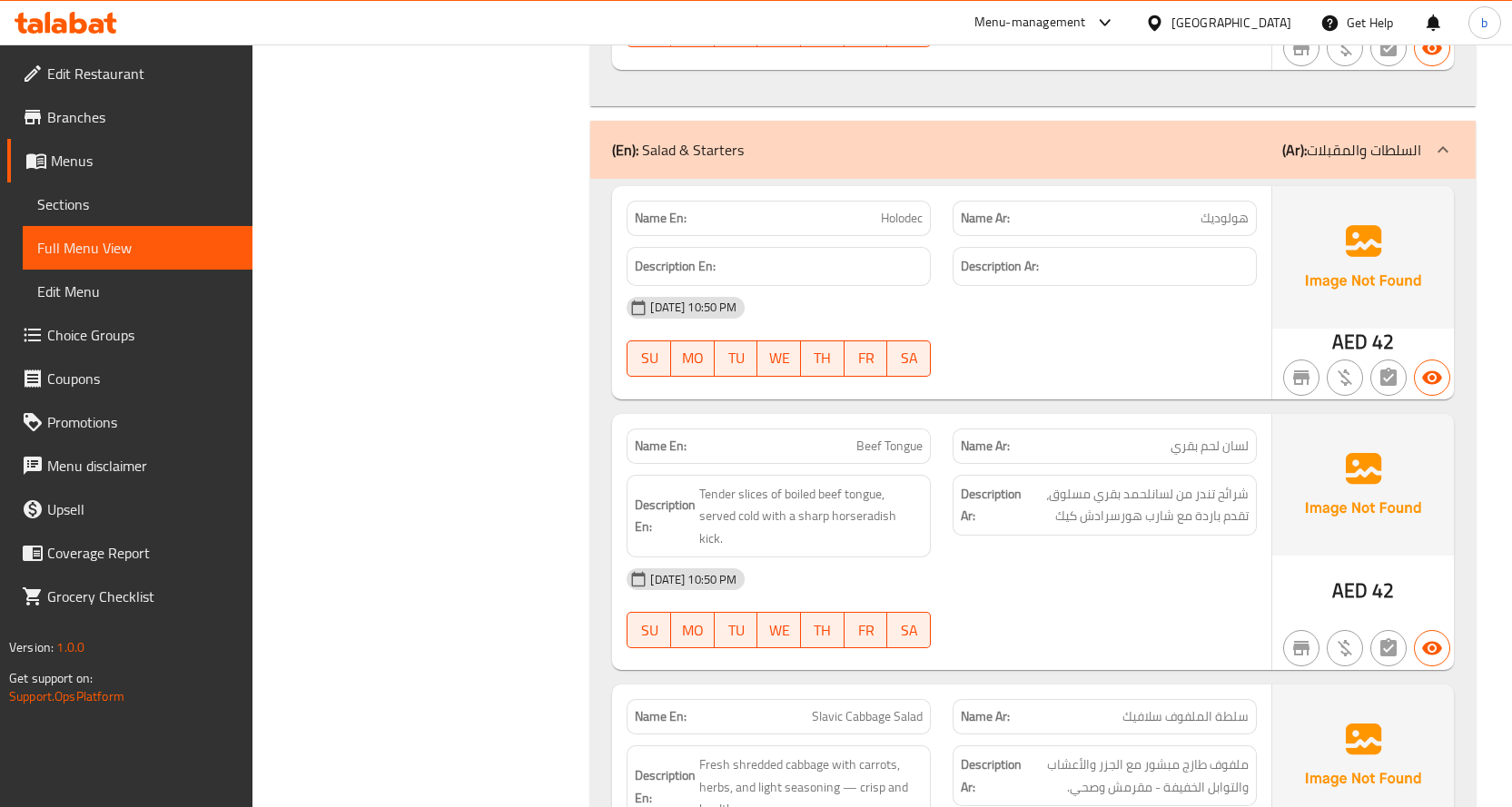
click at [889, 437] on span "Beef Tongue" at bounding box center [889, 445] width 66 height 19
copy span "Beef Tongue"
click at [119, 197] on span "Sections" at bounding box center [137, 204] width 201 height 22
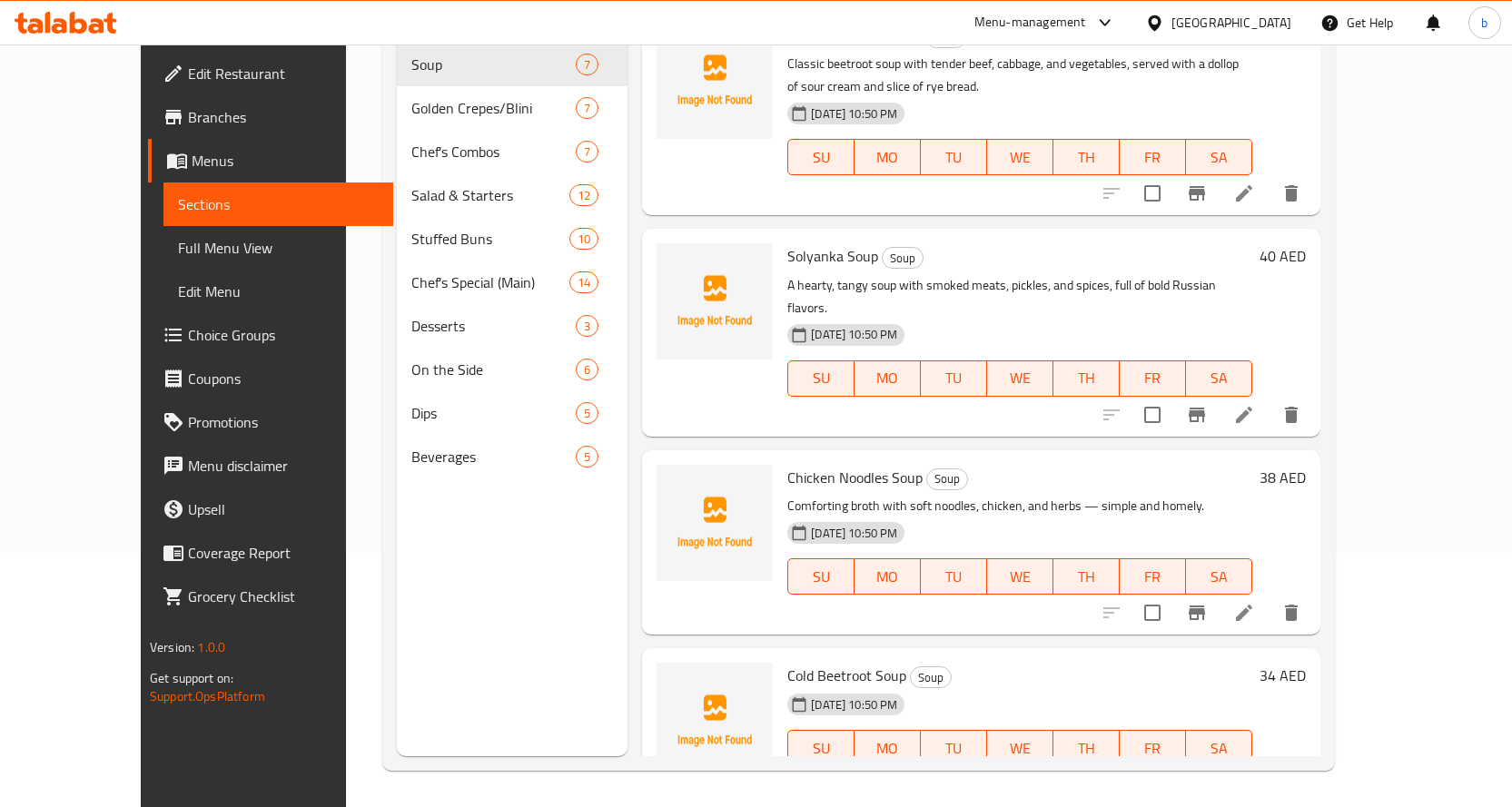
scroll to position [254, 0]
click at [178, 245] on span "Full Menu View" at bounding box center [278, 248] width 201 height 22
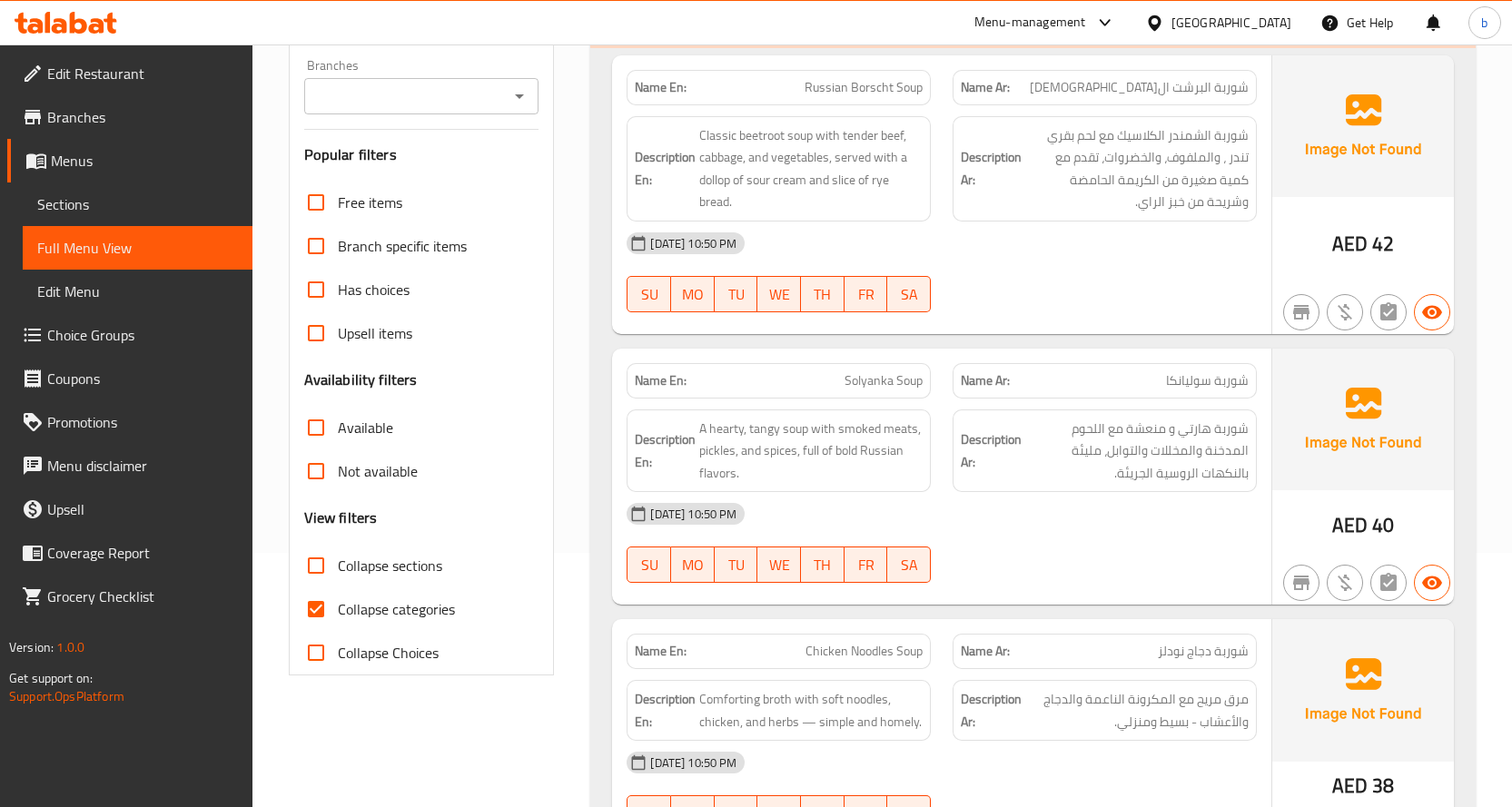
click at [391, 610] on span "Collapse categories" at bounding box center [396, 609] width 118 height 22
click at [338, 610] on input "Collapse categories" at bounding box center [316, 609] width 43 height 43
checkbox input "false"
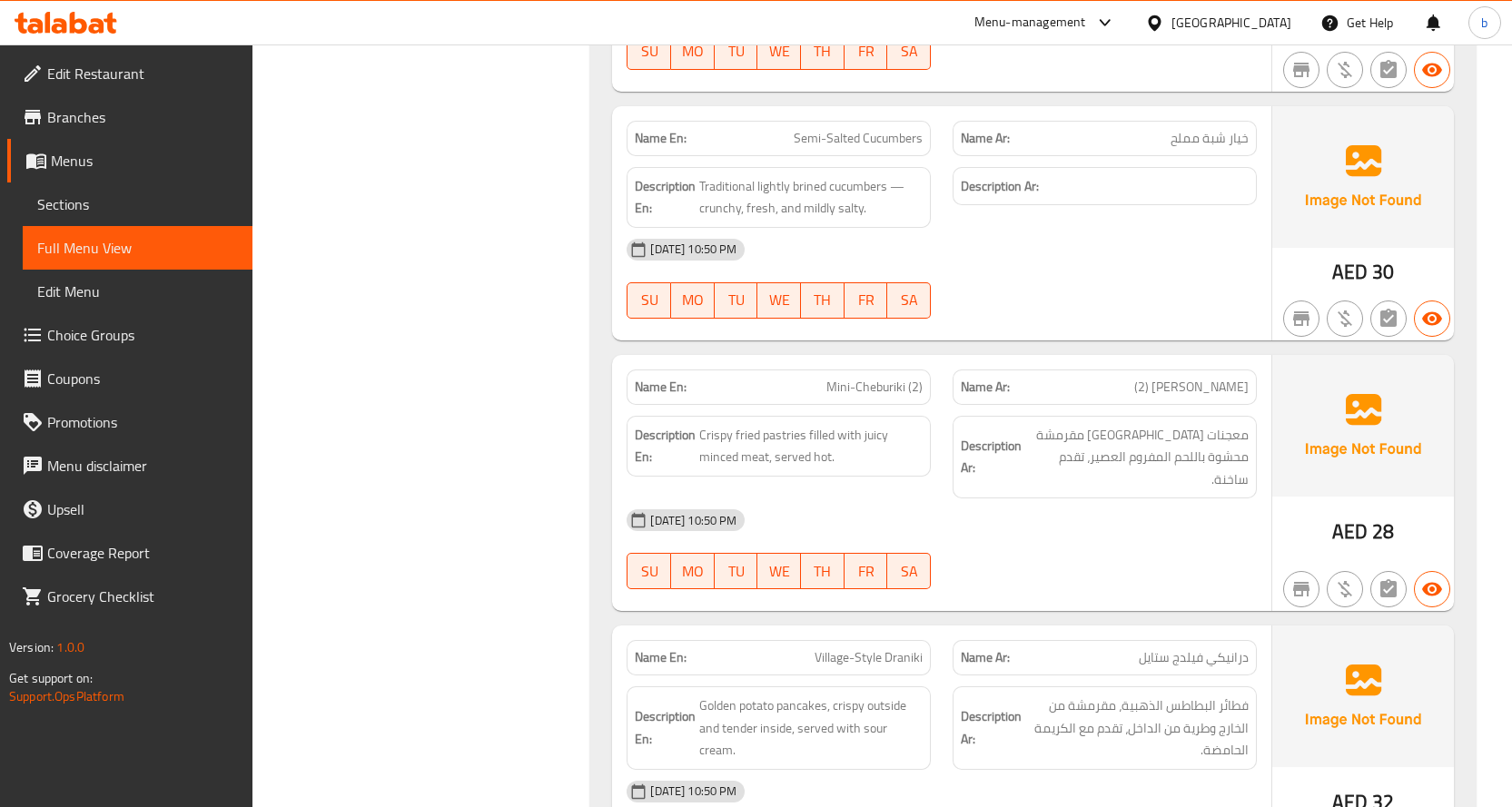
scroll to position [7671, 0]
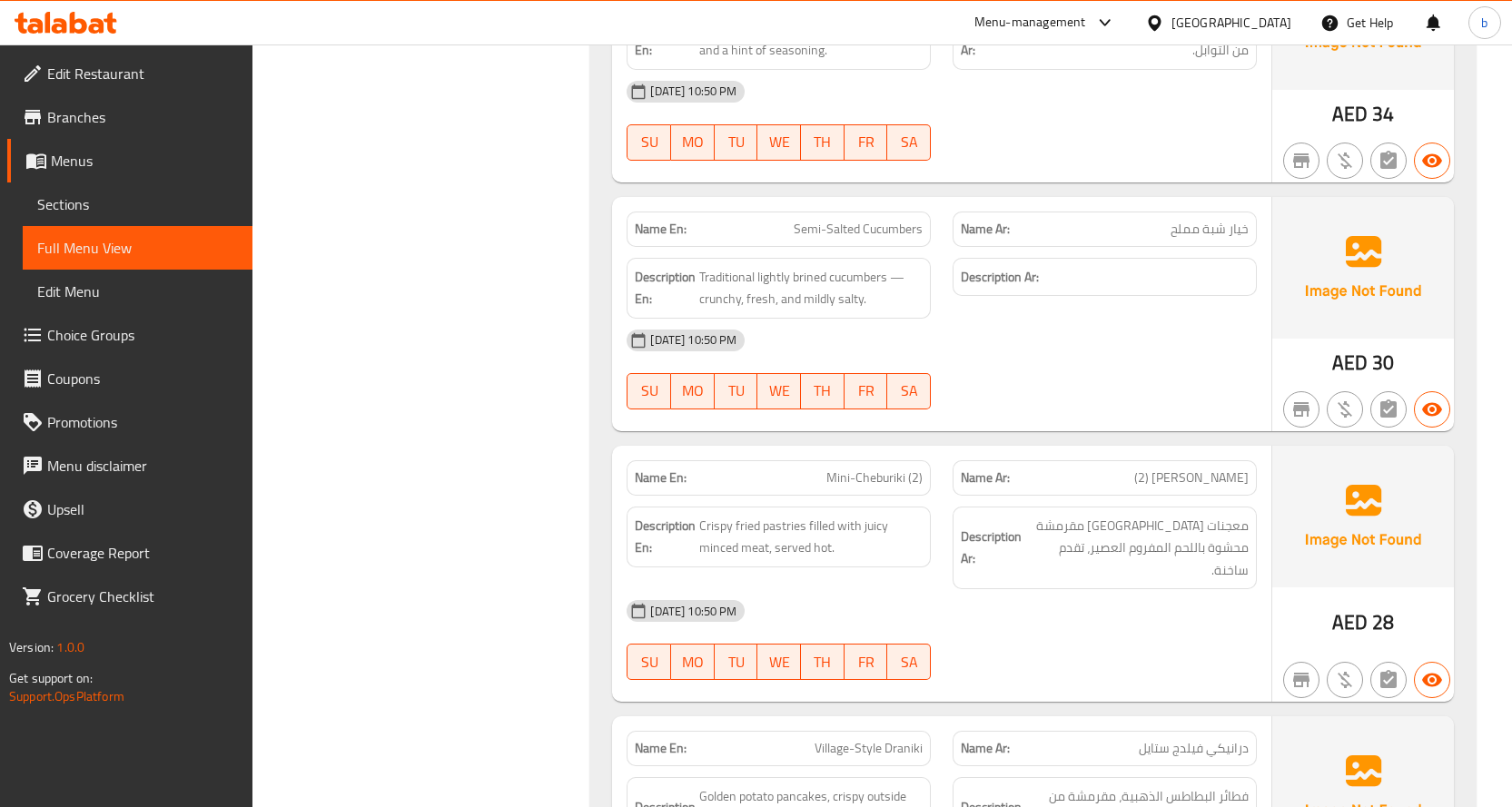
click at [887, 219] on span "Semi-Salted Cucumbers" at bounding box center [858, 228] width 129 height 19
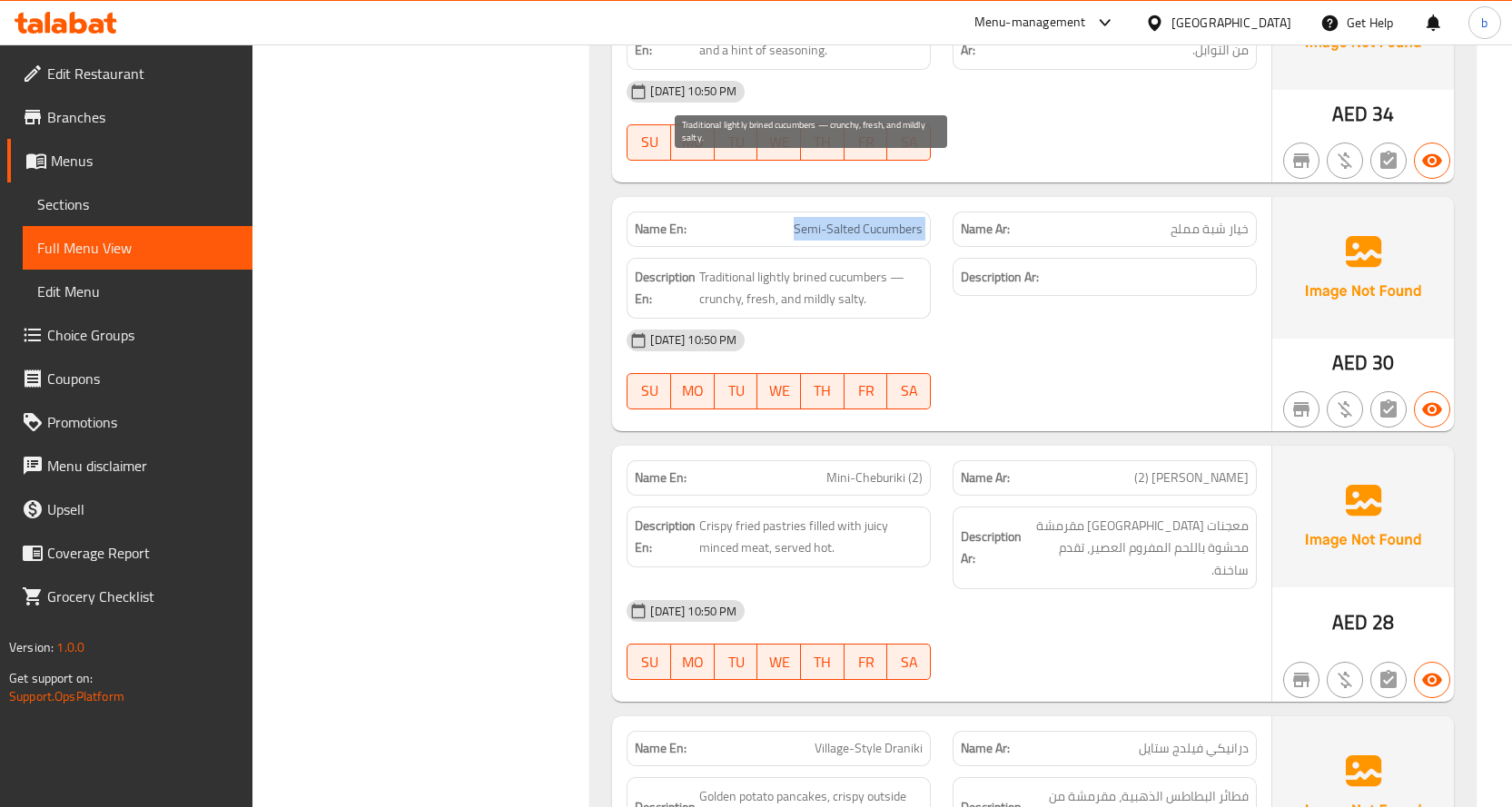
copy span "Semi-Salted Cucumbers"
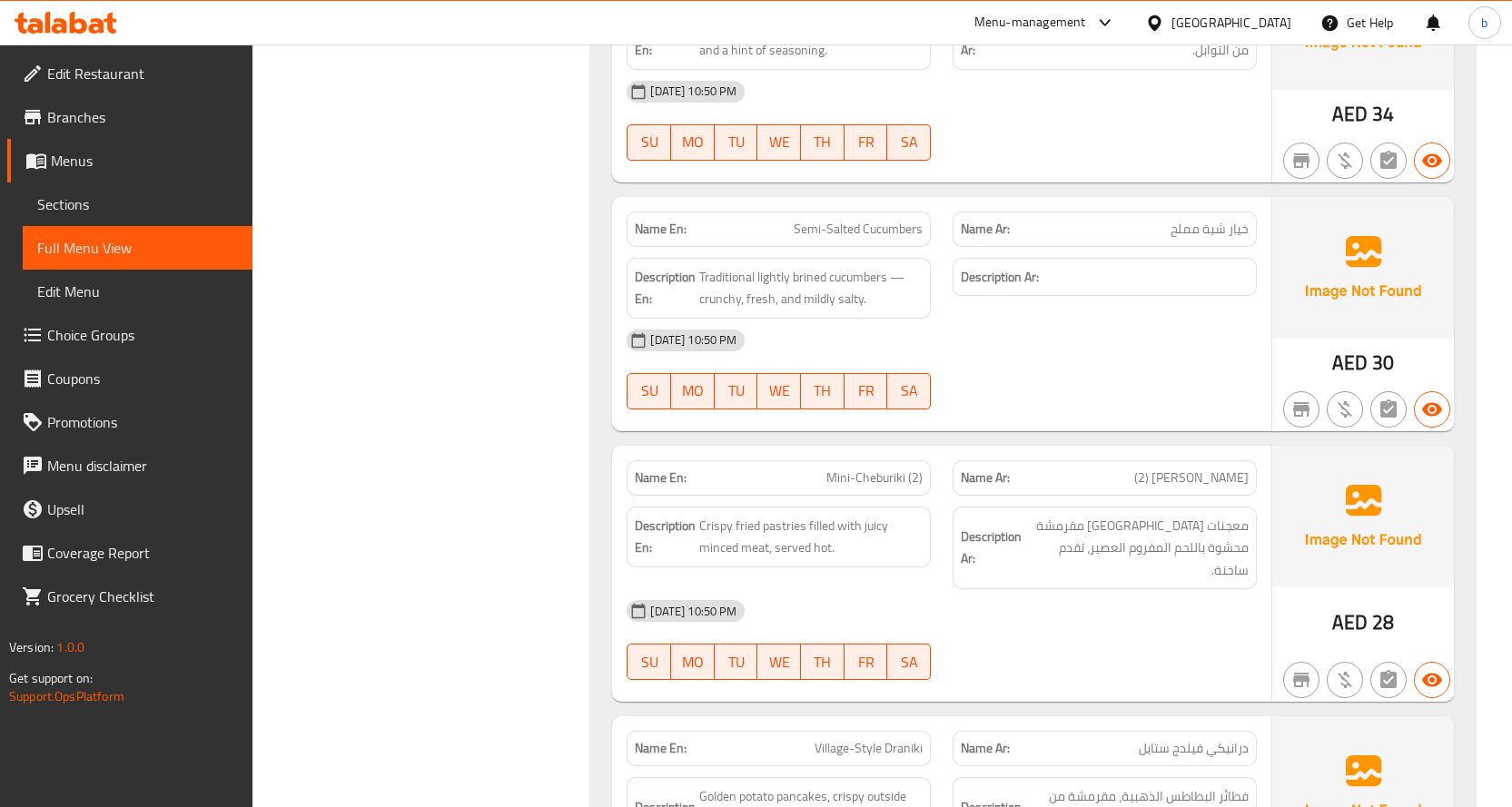
click at [1071, 319] on div "[DATE] 10:50 PM" at bounding box center [942, 341] width 652 height 43
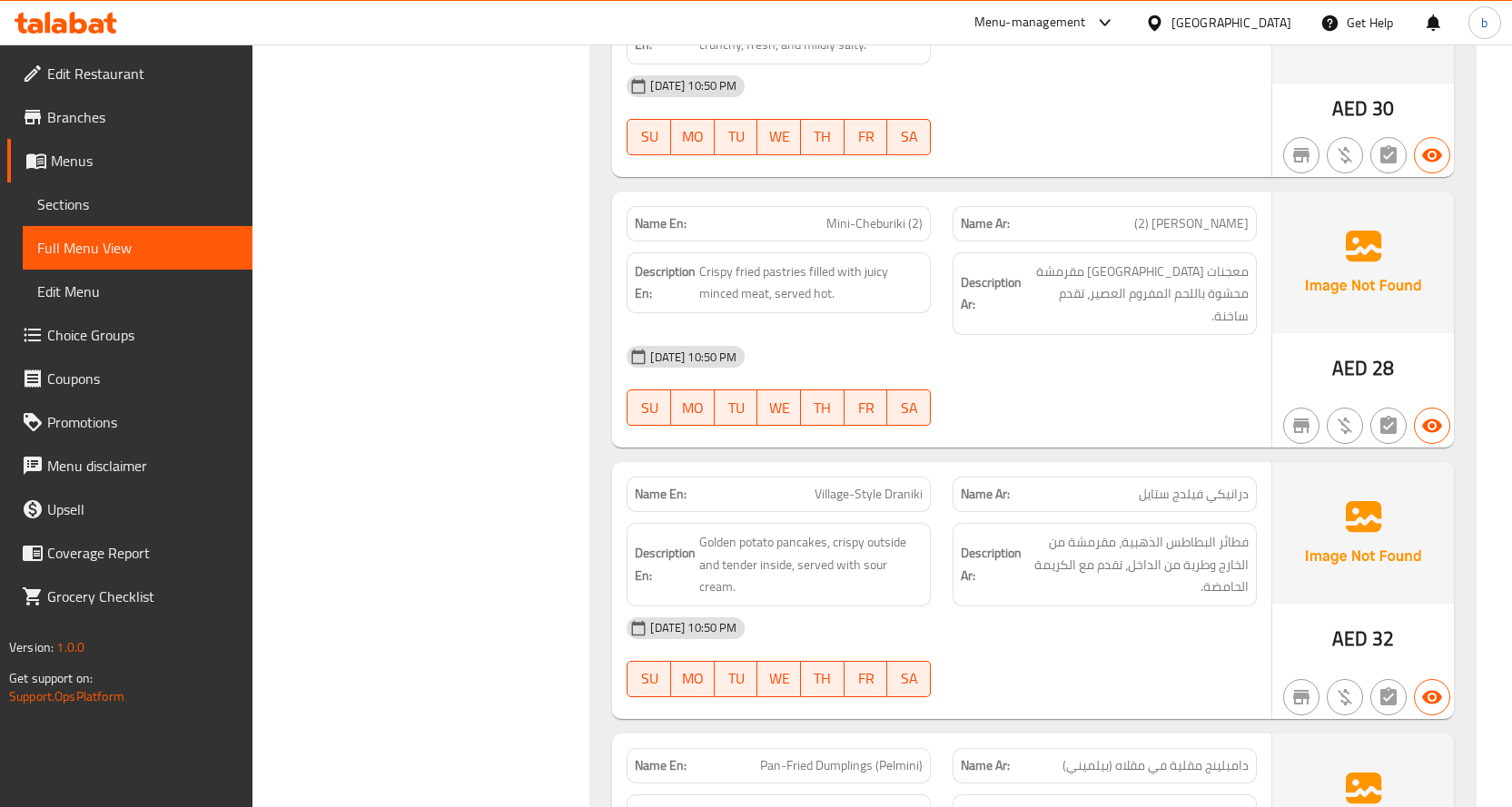
scroll to position [7943, 0]
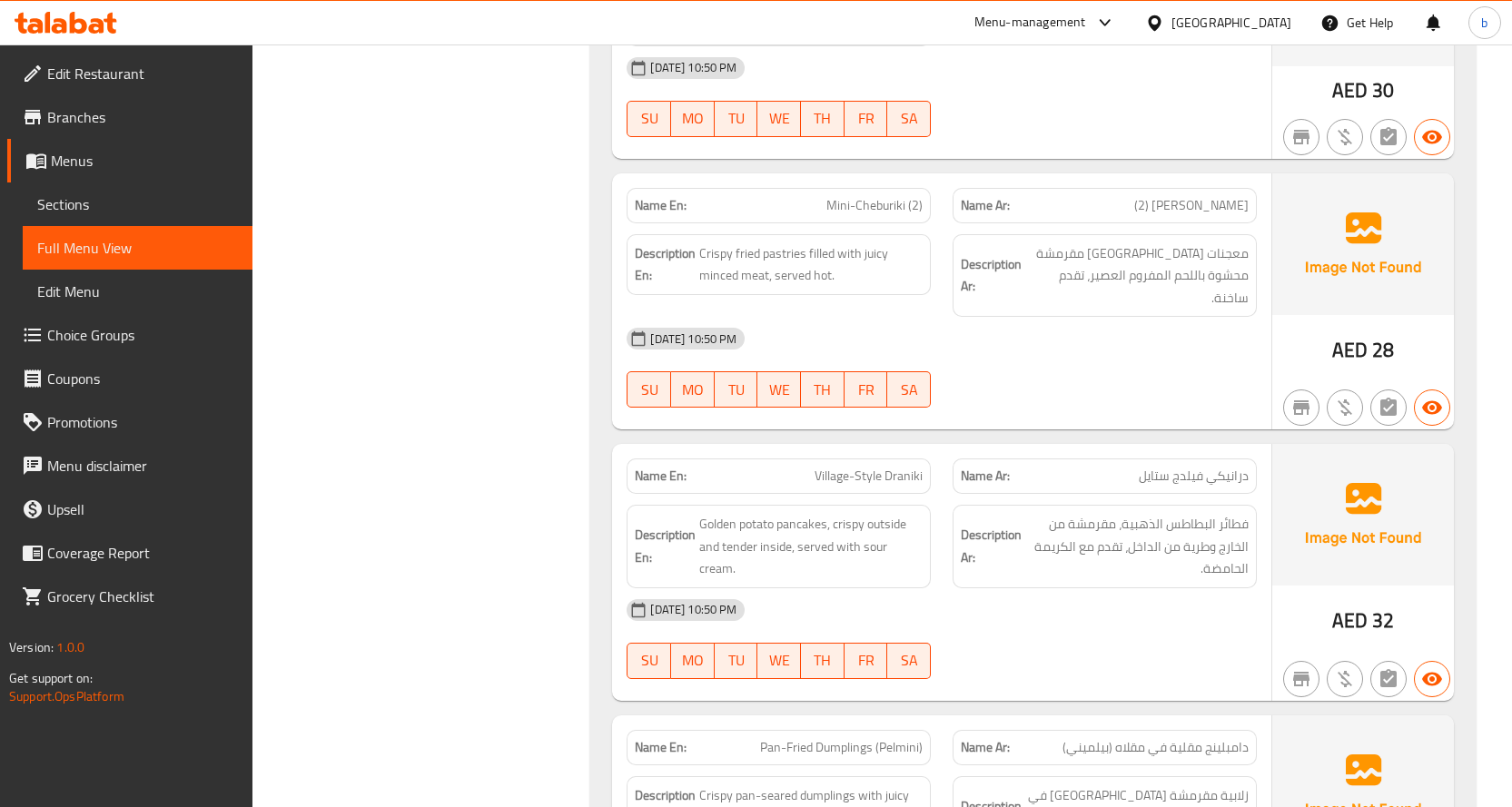
click at [1004, 317] on div "06-10-2025 10:50 PM SU MO TU WE TH FR SA" at bounding box center [942, 367] width 652 height 102
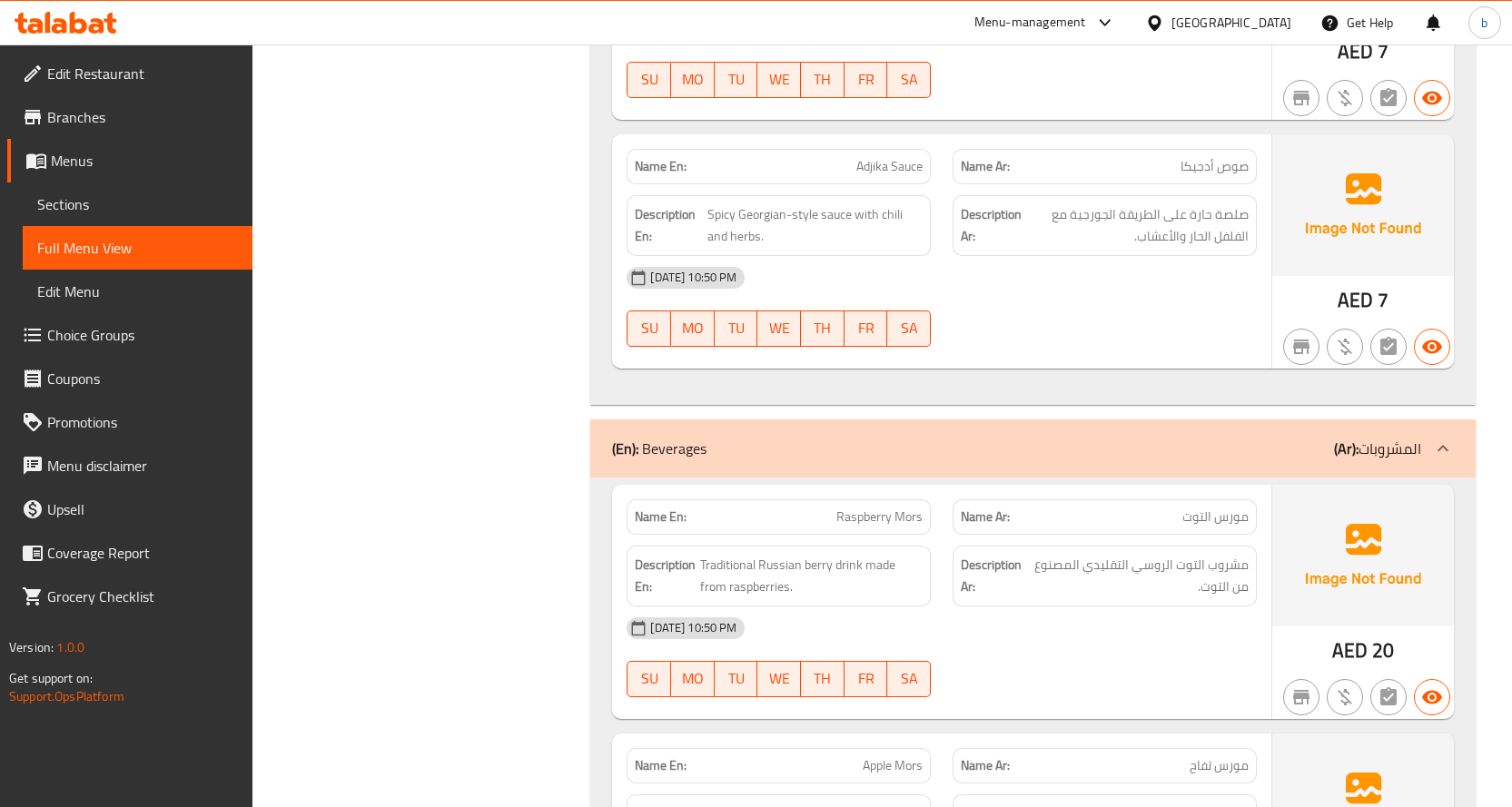
scroll to position [18564, 0]
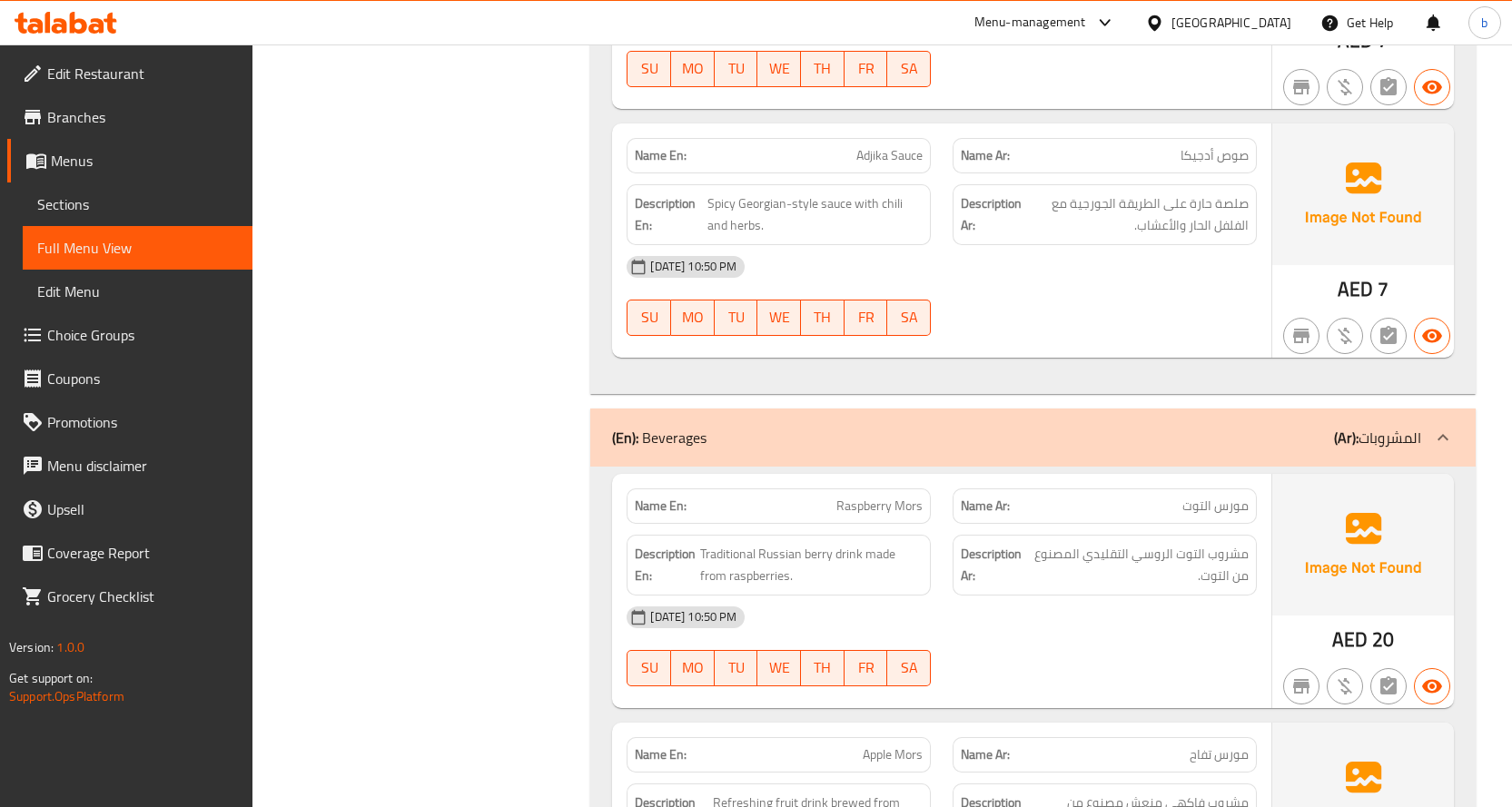
click at [872, 497] on span "Raspberry Mors" at bounding box center [879, 506] width 86 height 19
copy span "Raspberry"
click at [882, 497] on span "Raspberry Mors" at bounding box center [879, 506] width 86 height 19
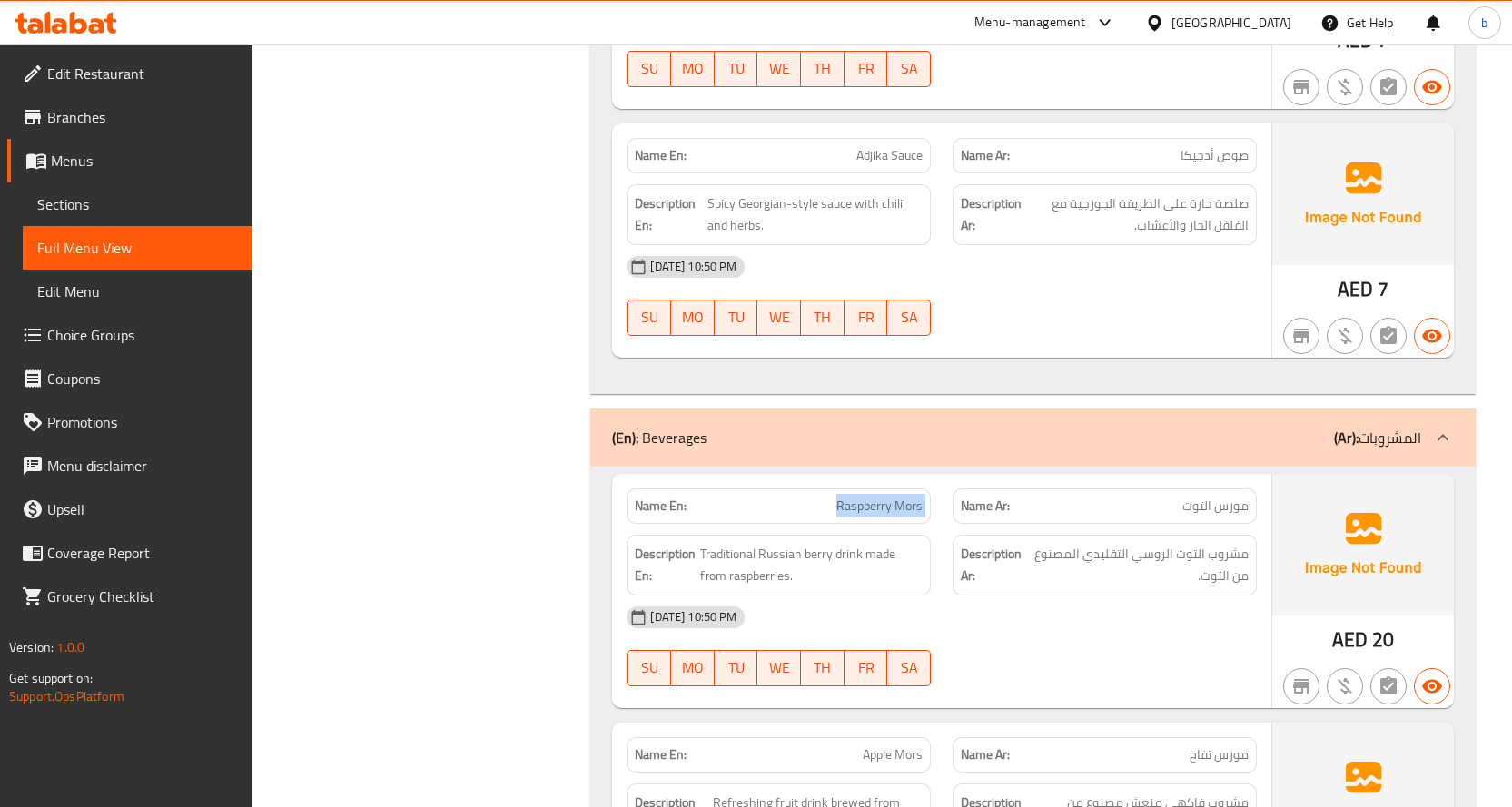
click at [882, 497] on span "Raspberry Mors" at bounding box center [879, 506] width 86 height 19
click at [1179, 676] on div at bounding box center [1105, 686] width 326 height 22
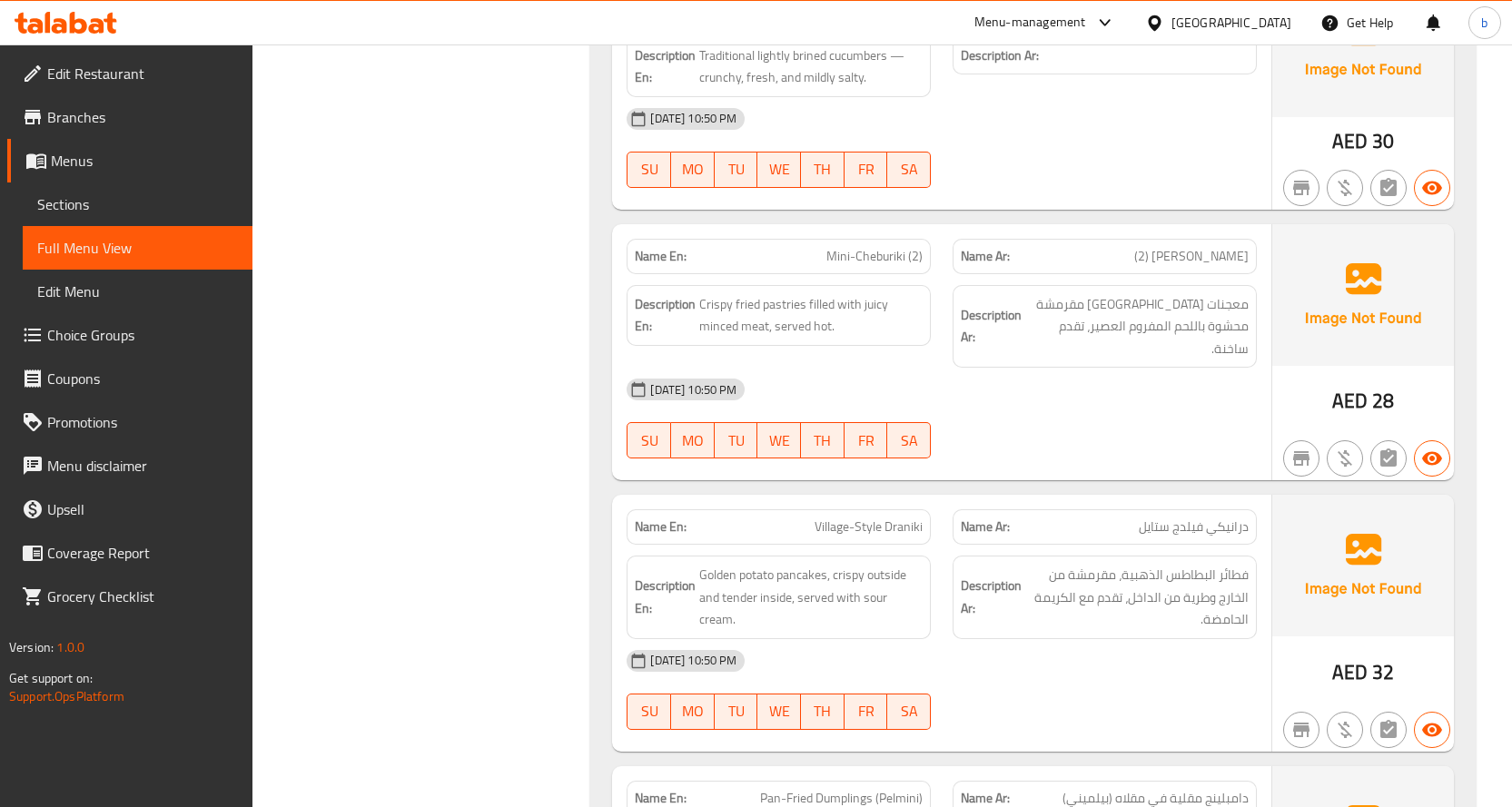
scroll to position [7897, 0]
click at [878, 246] on span "Mini-Cheburiki (2)" at bounding box center [874, 255] width 96 height 19
copy span "Mini-Cheburiki (2)"
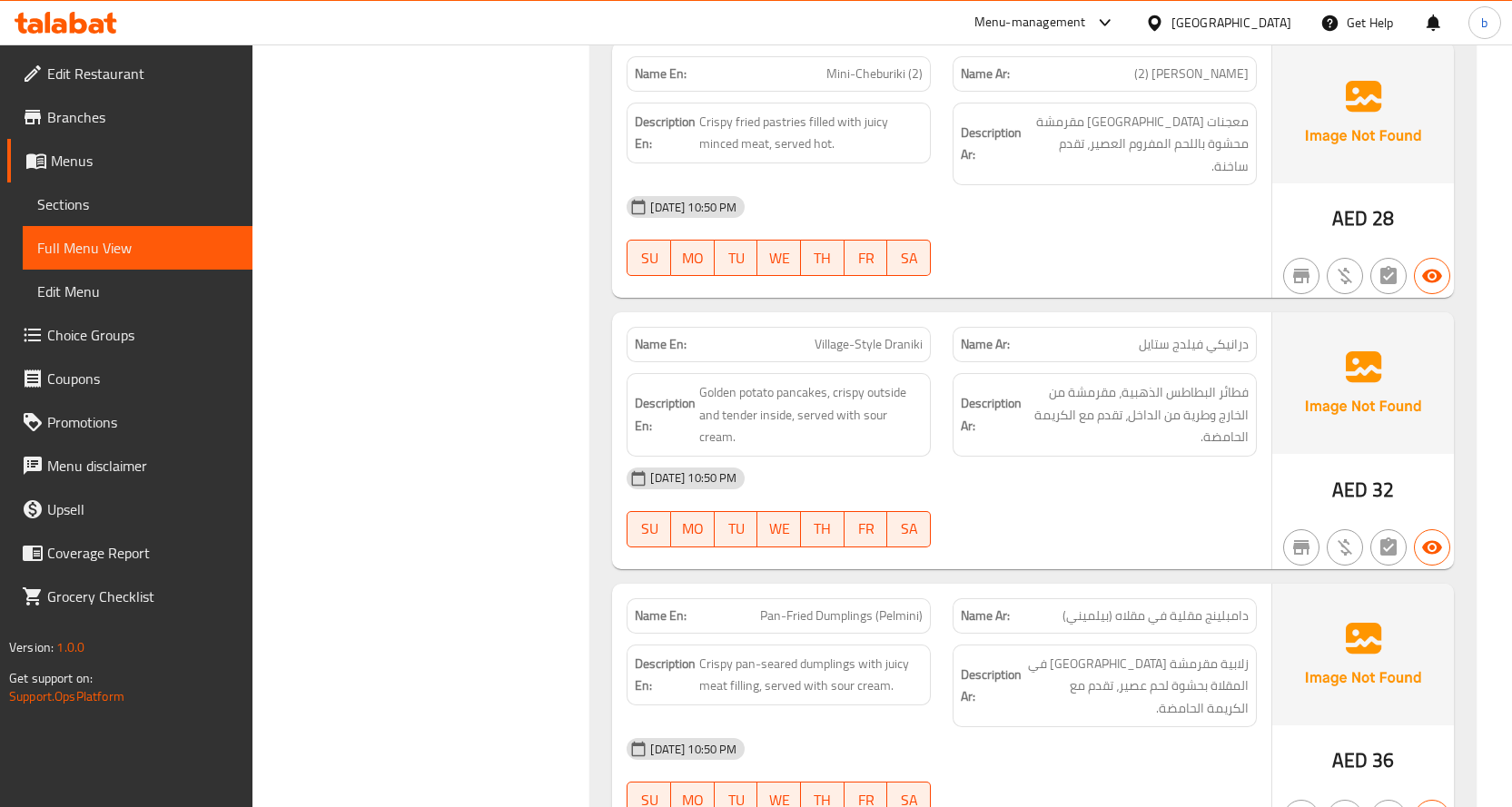
scroll to position [7645, 0]
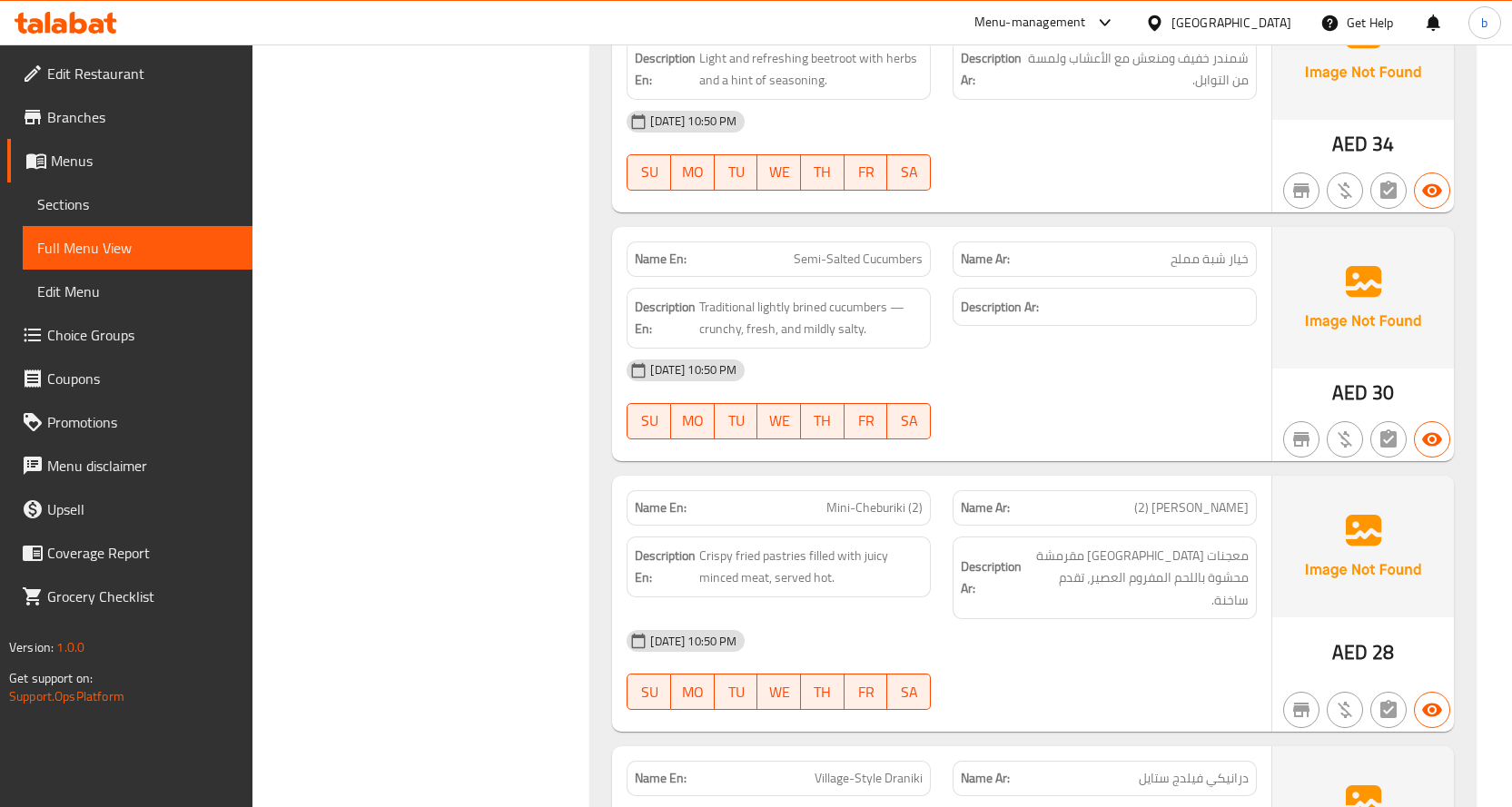
click at [1203, 619] on div "06-10-2025 10:50 PM SU MO TU WE TH FR SA" at bounding box center [942, 670] width 652 height 102
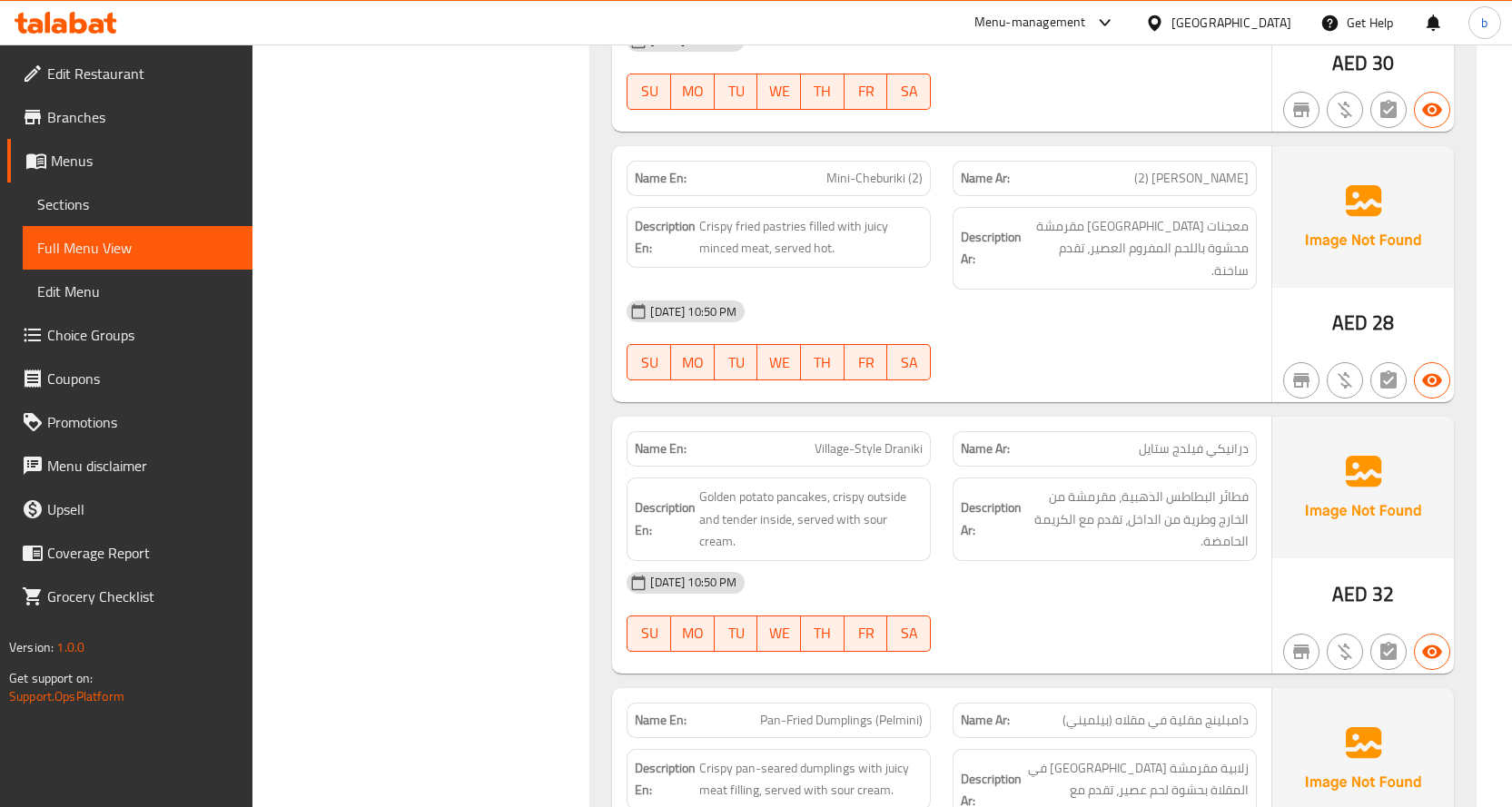
scroll to position [8018, 0]
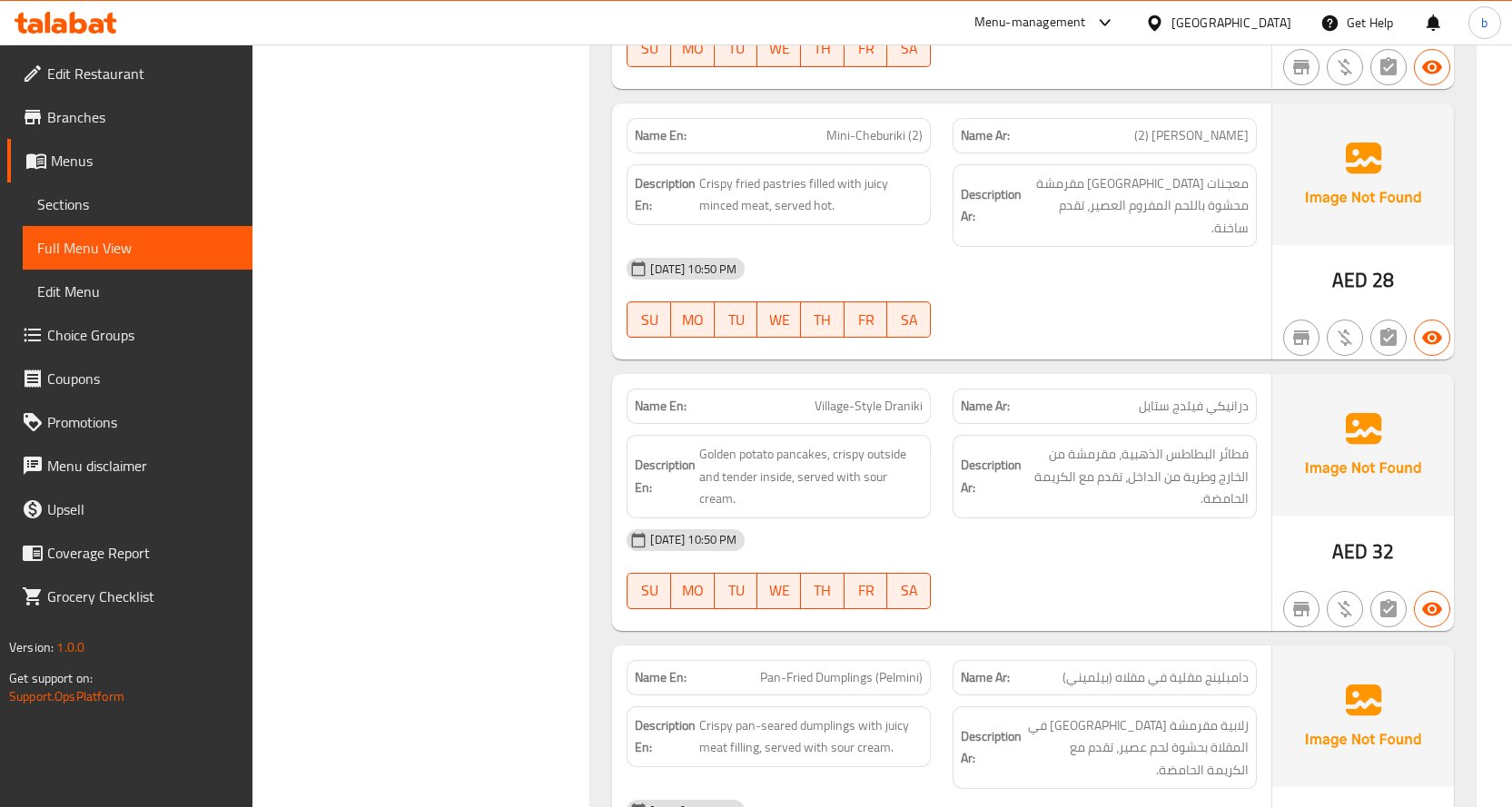
click at [876, 397] on span "Village-Style Draniki" at bounding box center [868, 406] width 108 height 19
copy span "Village-Style Draniki"
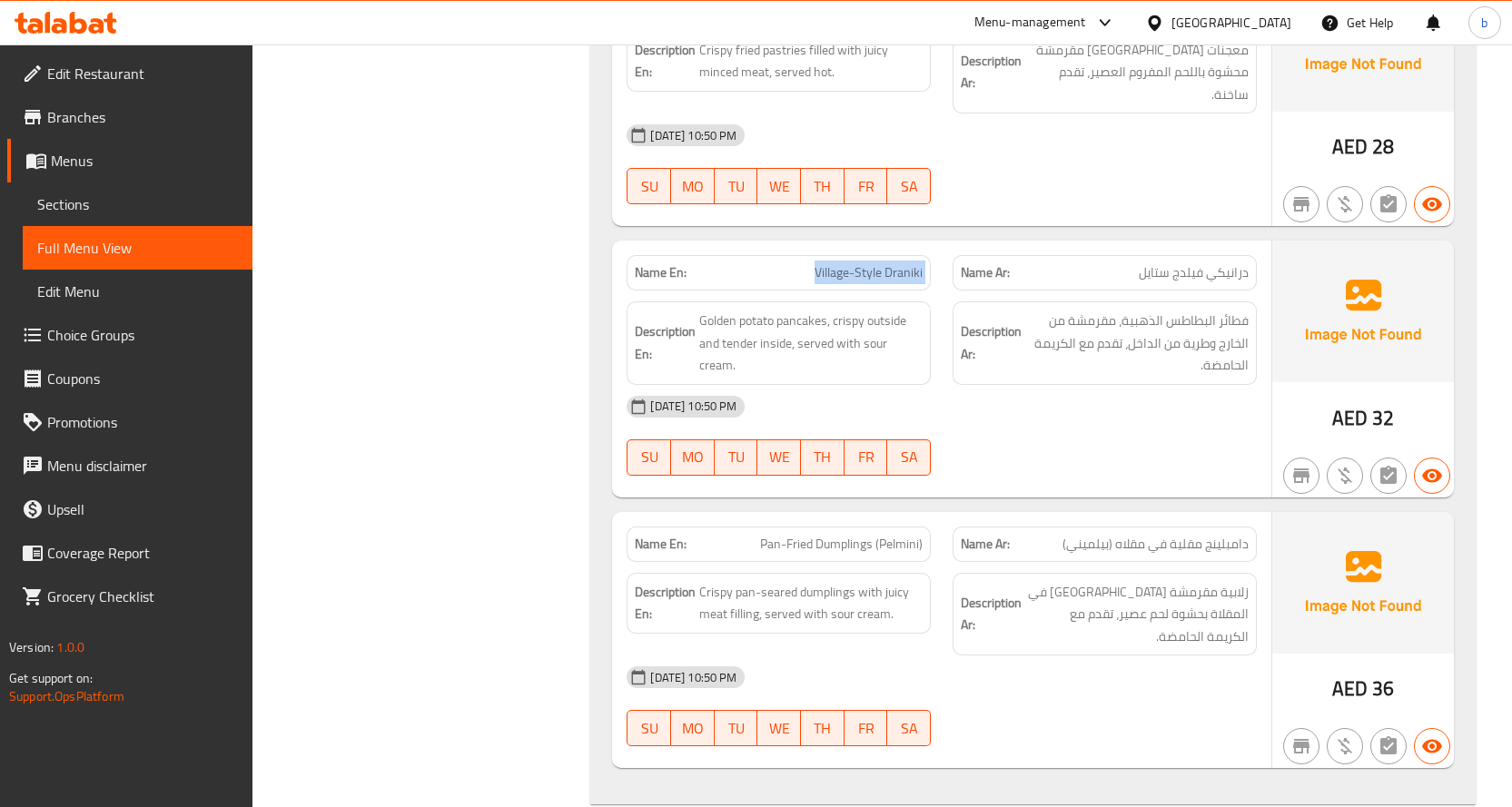
scroll to position [8199, 0]
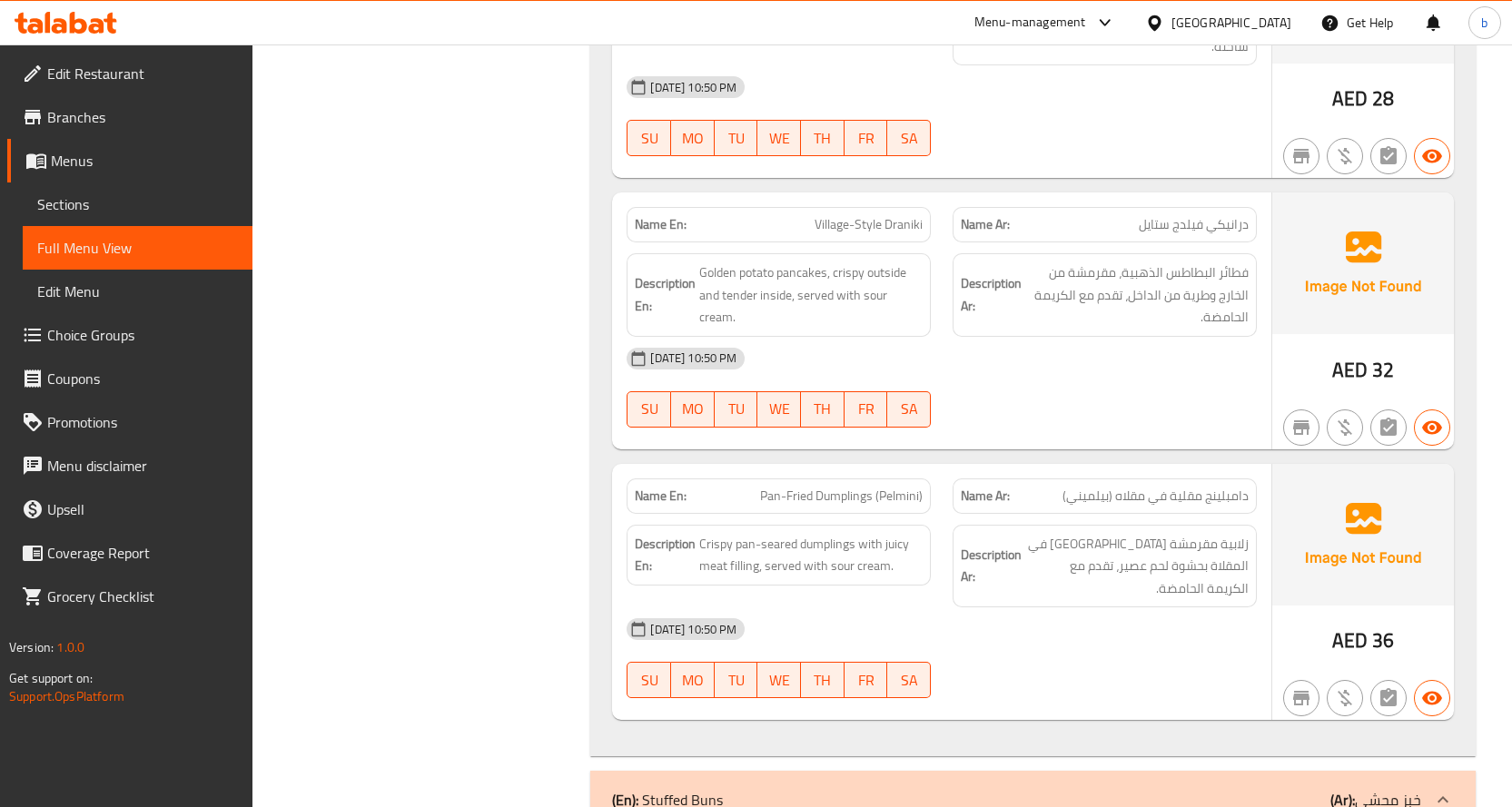
click at [831, 487] on span "Pan-Fried Dumplings (Pelmini)" at bounding box center [841, 496] width 163 height 19
drag, startPoint x: 763, startPoint y: 369, endPoint x: 924, endPoint y: 374, distance: 161.1
click at [924, 478] on div "Name En: Pan-Fried Dumplings (Pelmini)" at bounding box center [779, 496] width 304 height 36
copy span "Pan-Fried Dumplings (Pelmini)"
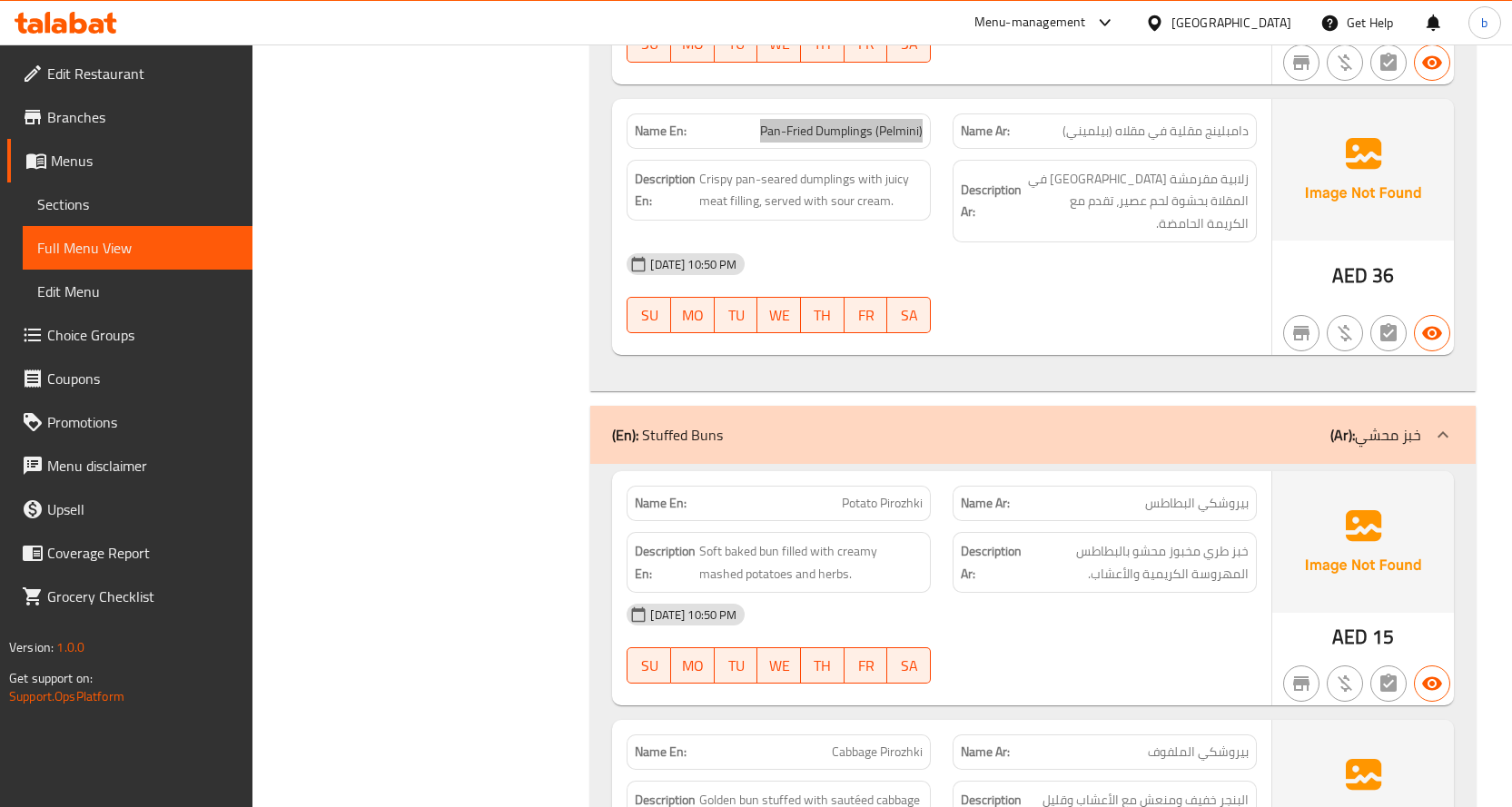
scroll to position [8744, 0]
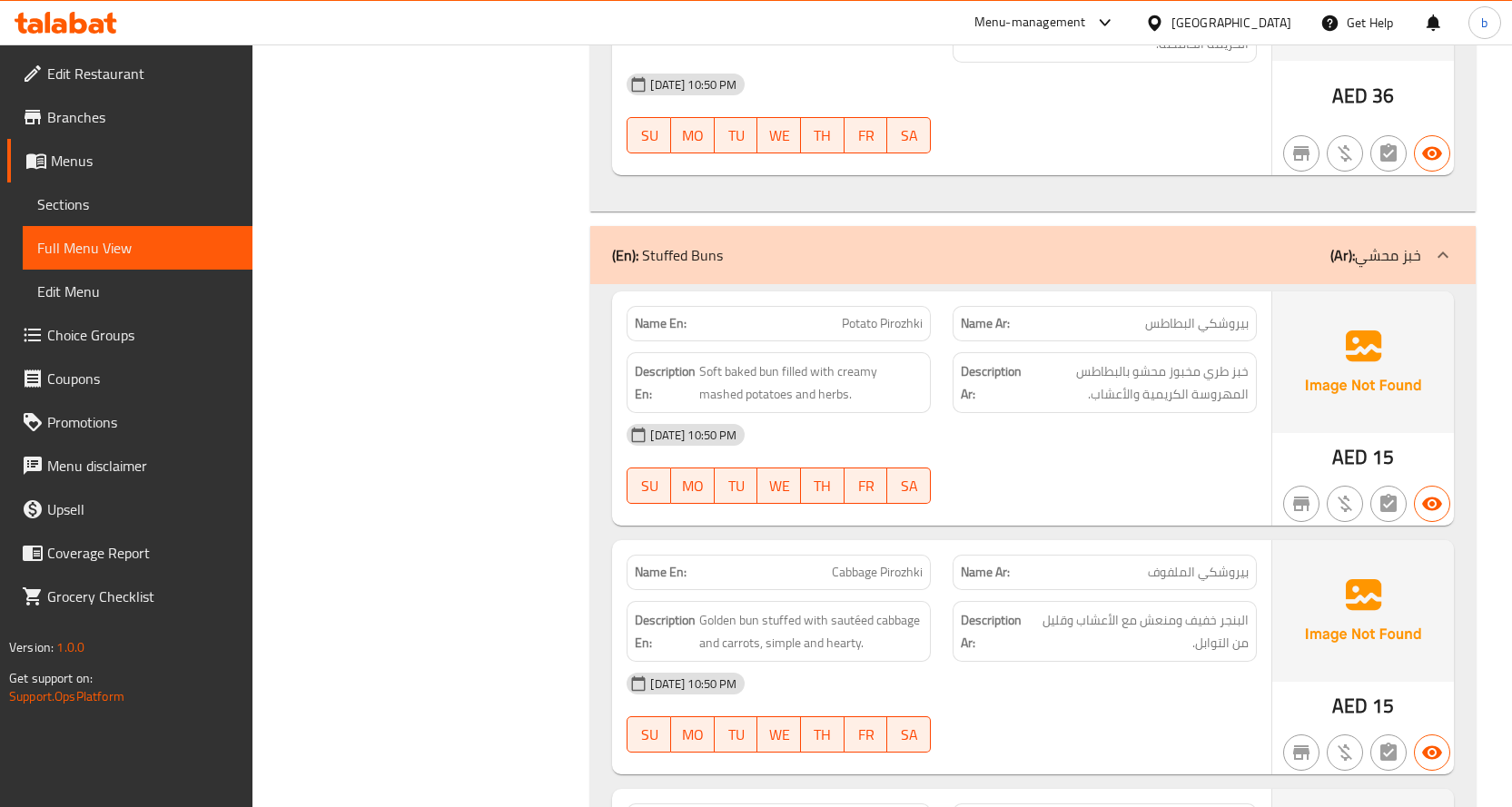
click at [869, 314] on span "Potato Pirozhki" at bounding box center [882, 323] width 81 height 19
copy span "Potato Pirozhki"
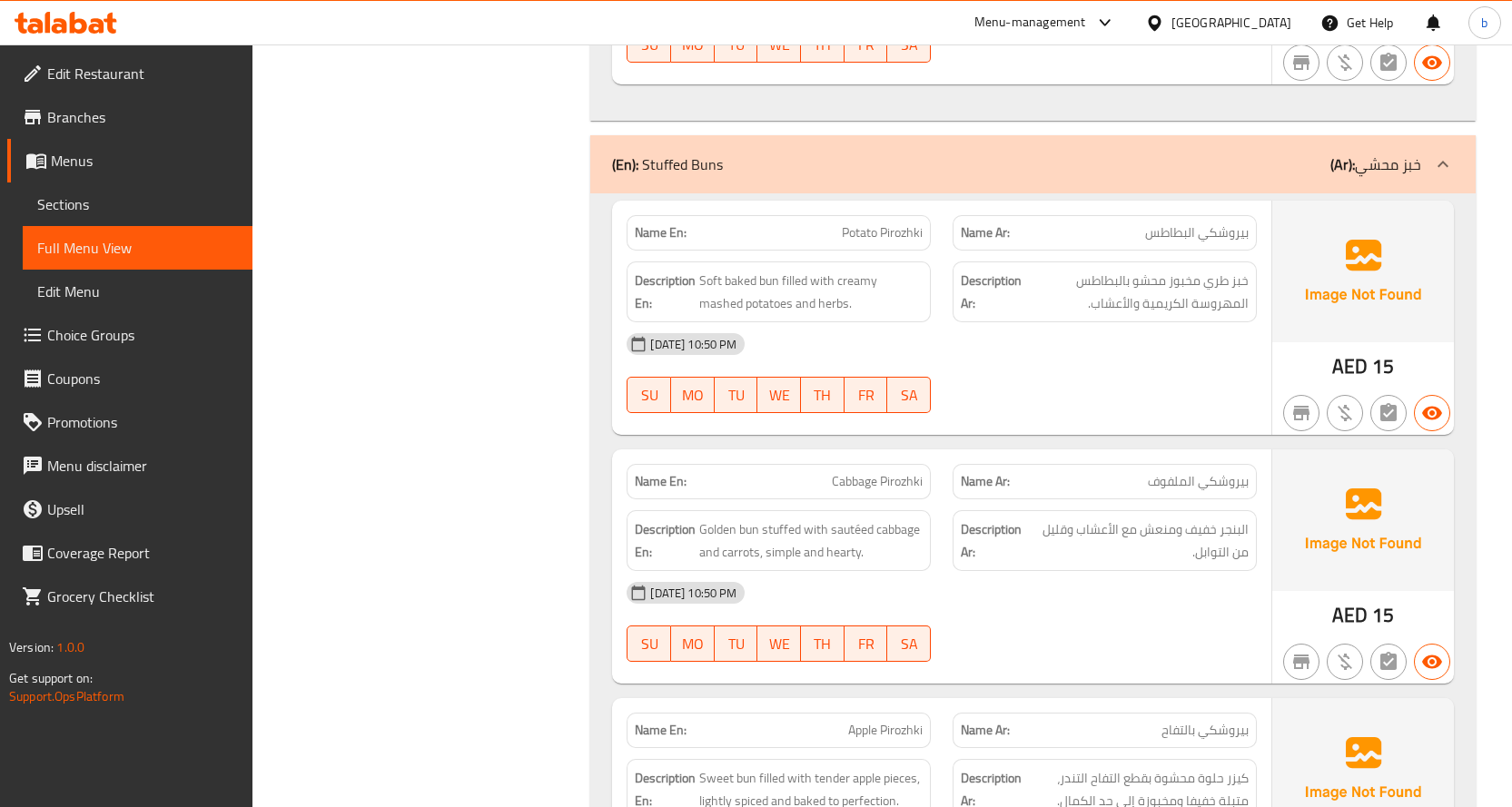
click at [874, 472] on span "Cabbage Pirozhki" at bounding box center [878, 481] width 91 height 19
click at [818, 472] on p "Name En: Cabbage Pirozhki" at bounding box center [778, 481] width 288 height 19
click at [828, 472] on p "Name En: Cabbage Pirozhki" at bounding box center [778, 481] width 288 height 19
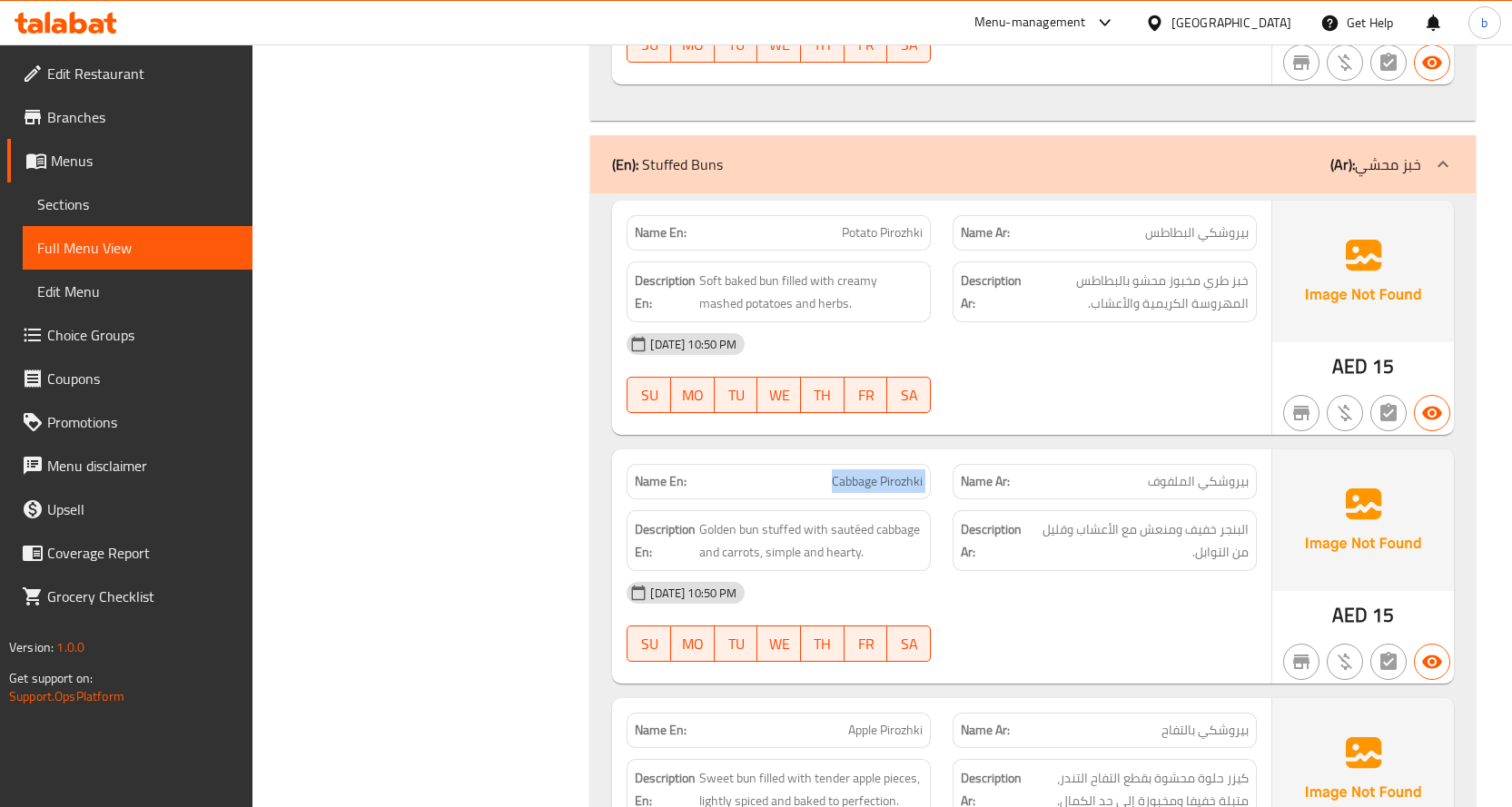
drag, startPoint x: 828, startPoint y: 333, endPoint x: 889, endPoint y: 325, distance: 61.5
click at [889, 472] on p "Name En: Cabbage Pirozhki" at bounding box center [778, 481] width 288 height 19
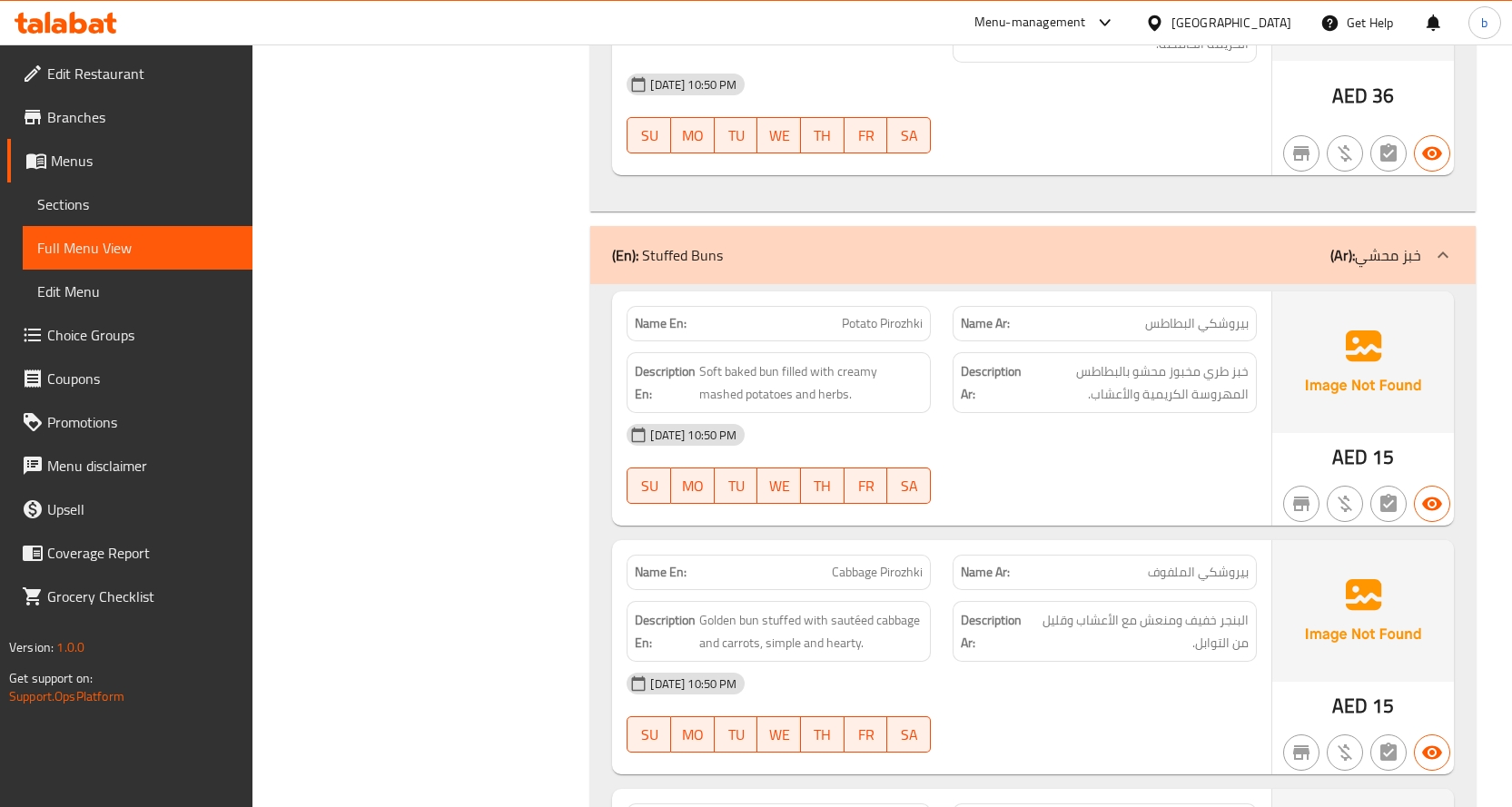
click at [1050, 413] on div "[DATE] 10:50 PM" at bounding box center [942, 435] width 652 height 43
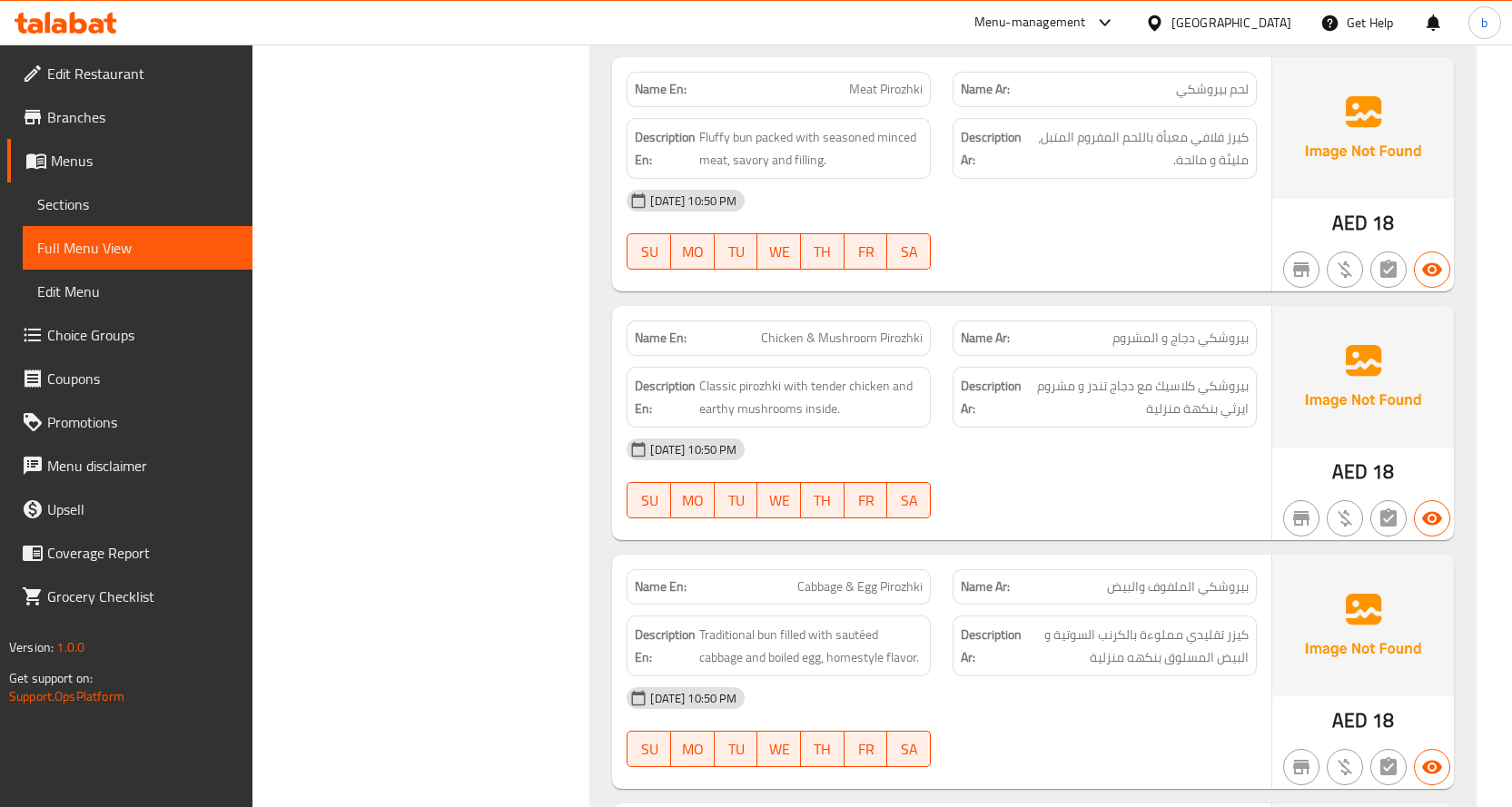
scroll to position [10015, 0]
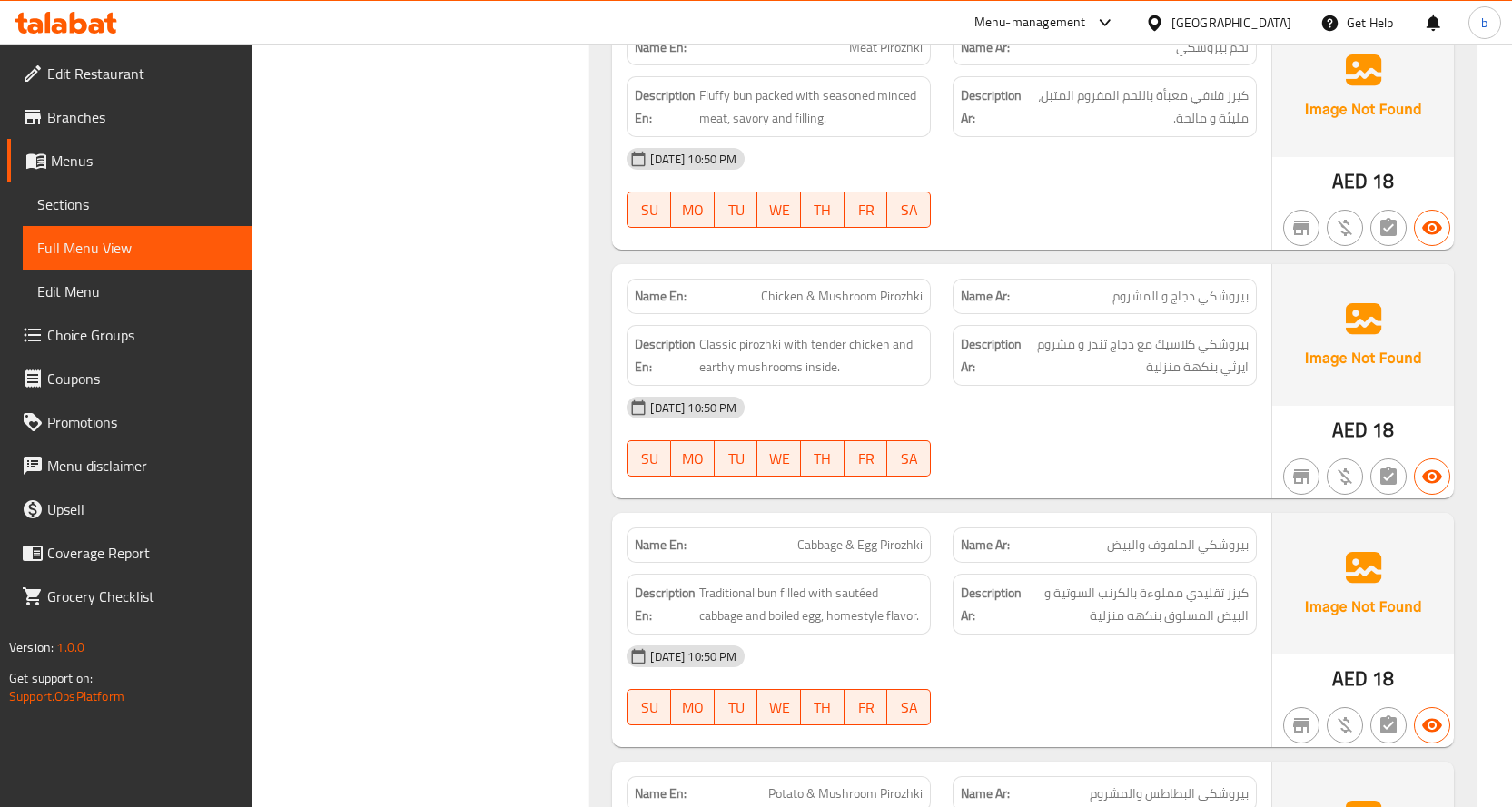
click at [883, 286] on span "Chicken & Mushroom Pirozhki" at bounding box center [842, 295] width 162 height 19
copy span "Chicken & Mushroom Pirozhki"
click at [1084, 386] on div "[DATE] 10:50 PM" at bounding box center [942, 408] width 652 height 43
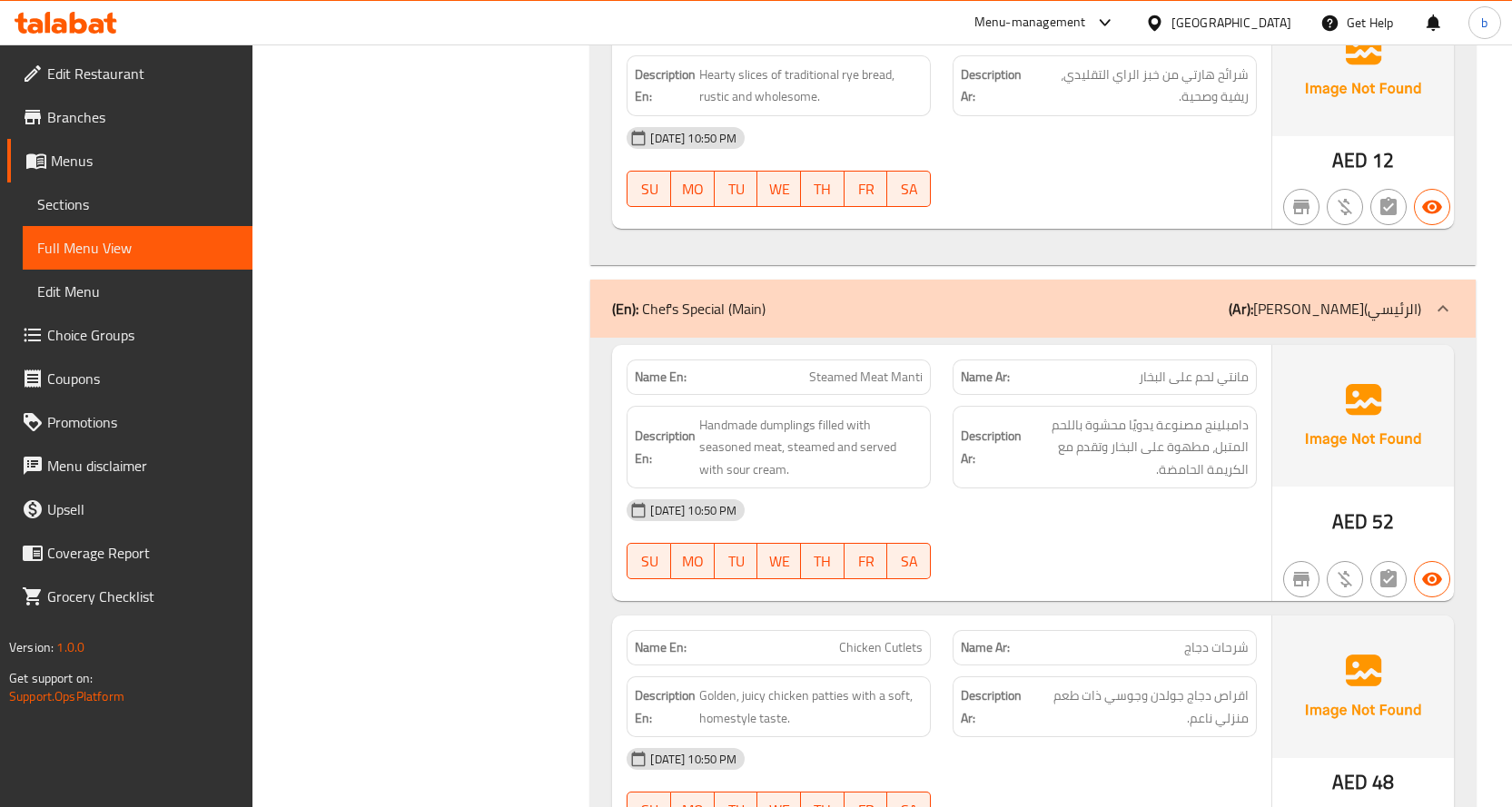
scroll to position [11285, 0]
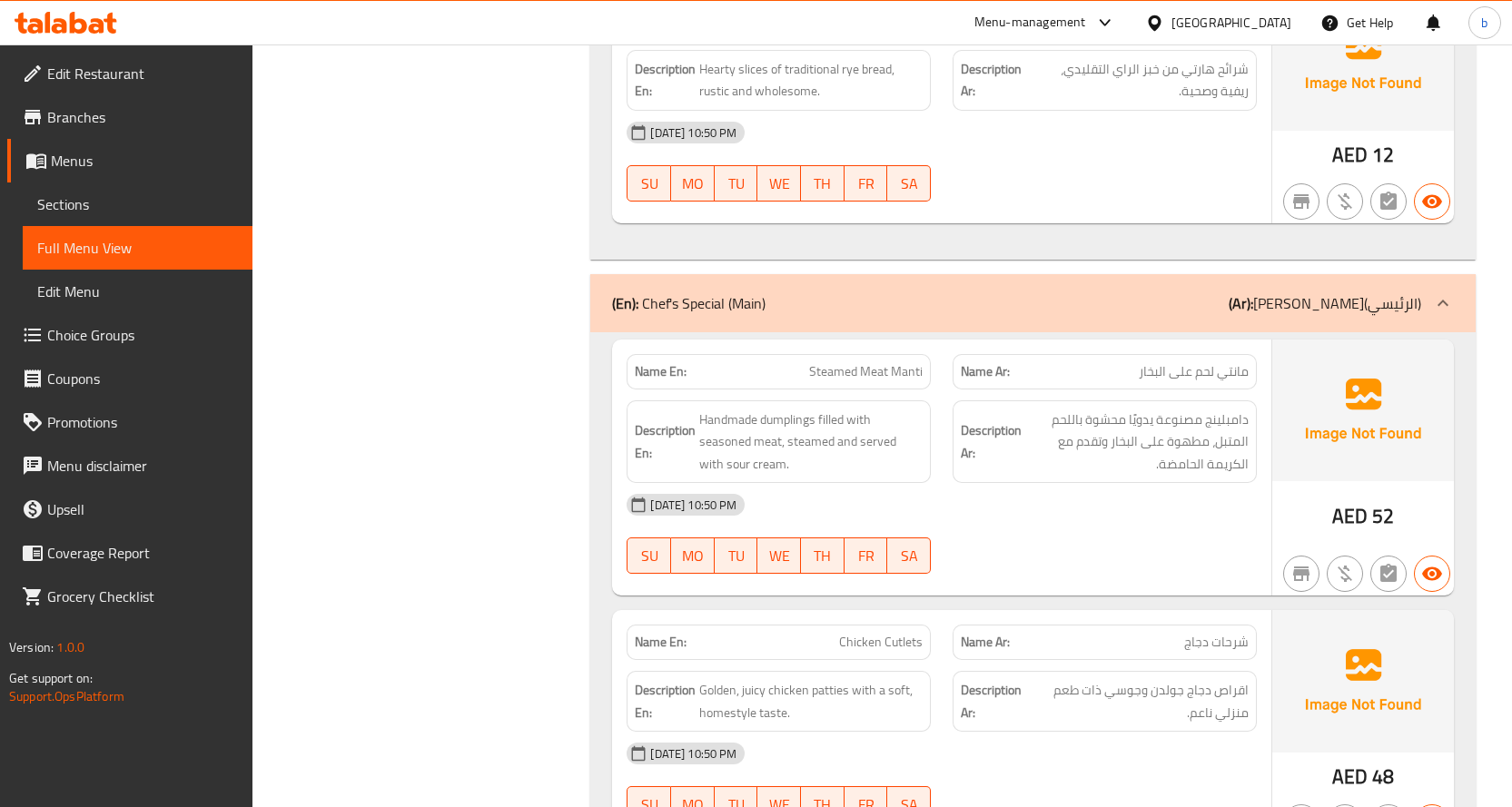
click at [889, 363] on span "Steamed Meat Manti" at bounding box center [866, 371] width 114 height 19
copy span "Steamed Meat Manti"
click at [1014, 483] on div "[DATE] 10:50 PM" at bounding box center [942, 505] width 652 height 43
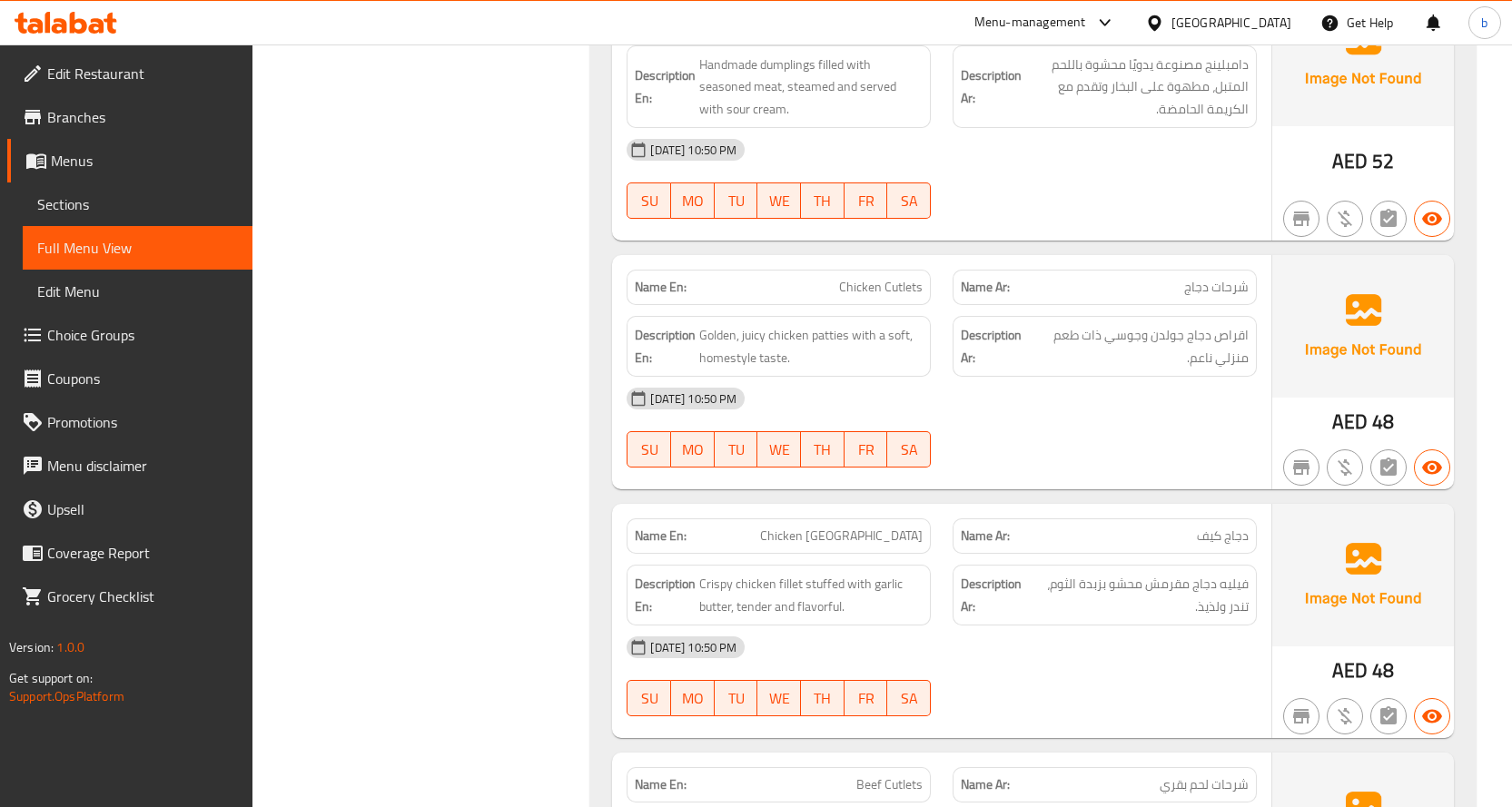
scroll to position [11649, 0]
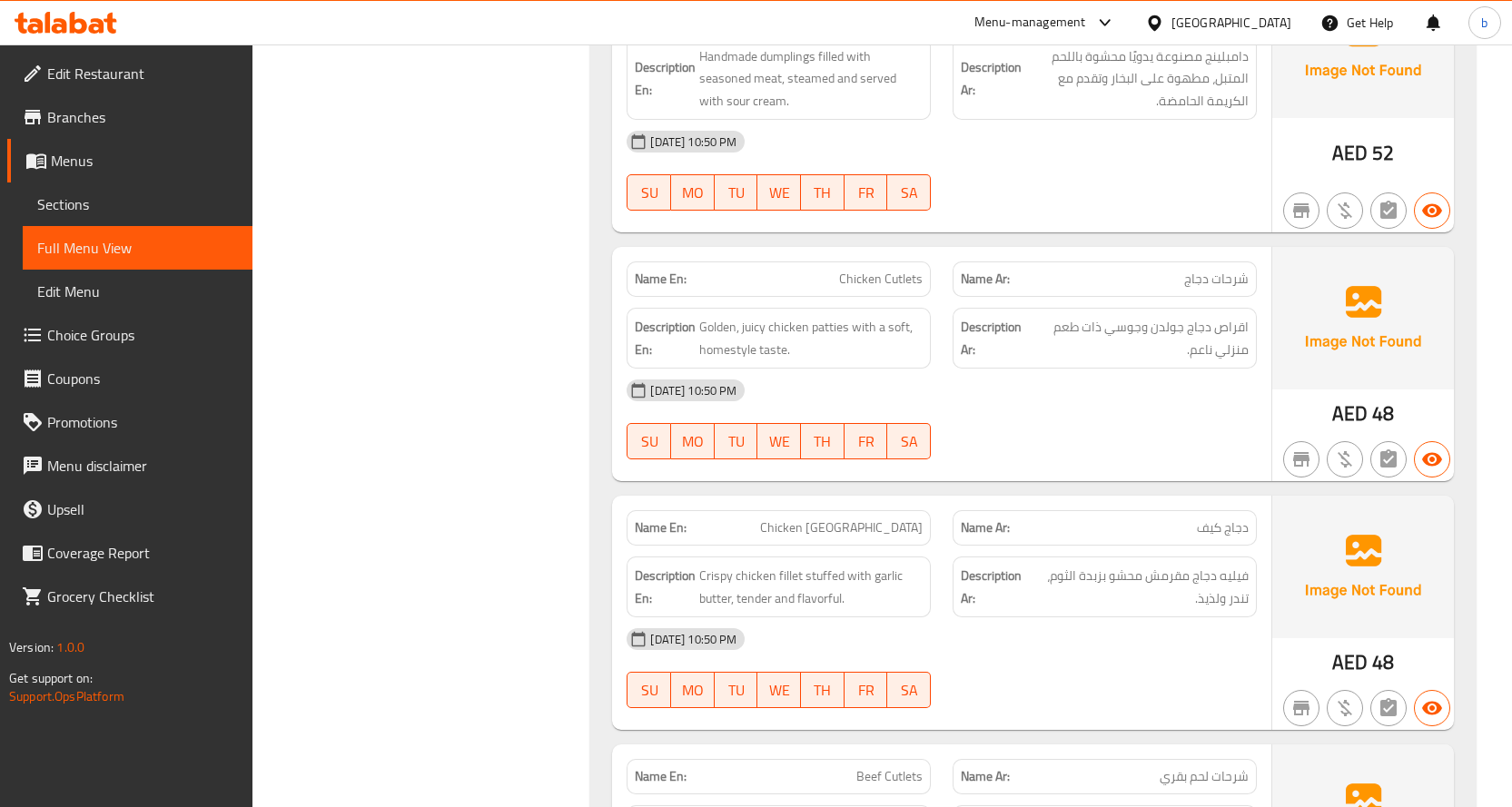
click at [887, 767] on span "Beef Cutlets" at bounding box center [889, 776] width 66 height 19
copy span "Beef Cutlets"
click at [1052, 697] on div at bounding box center [1105, 708] width 326 height 22
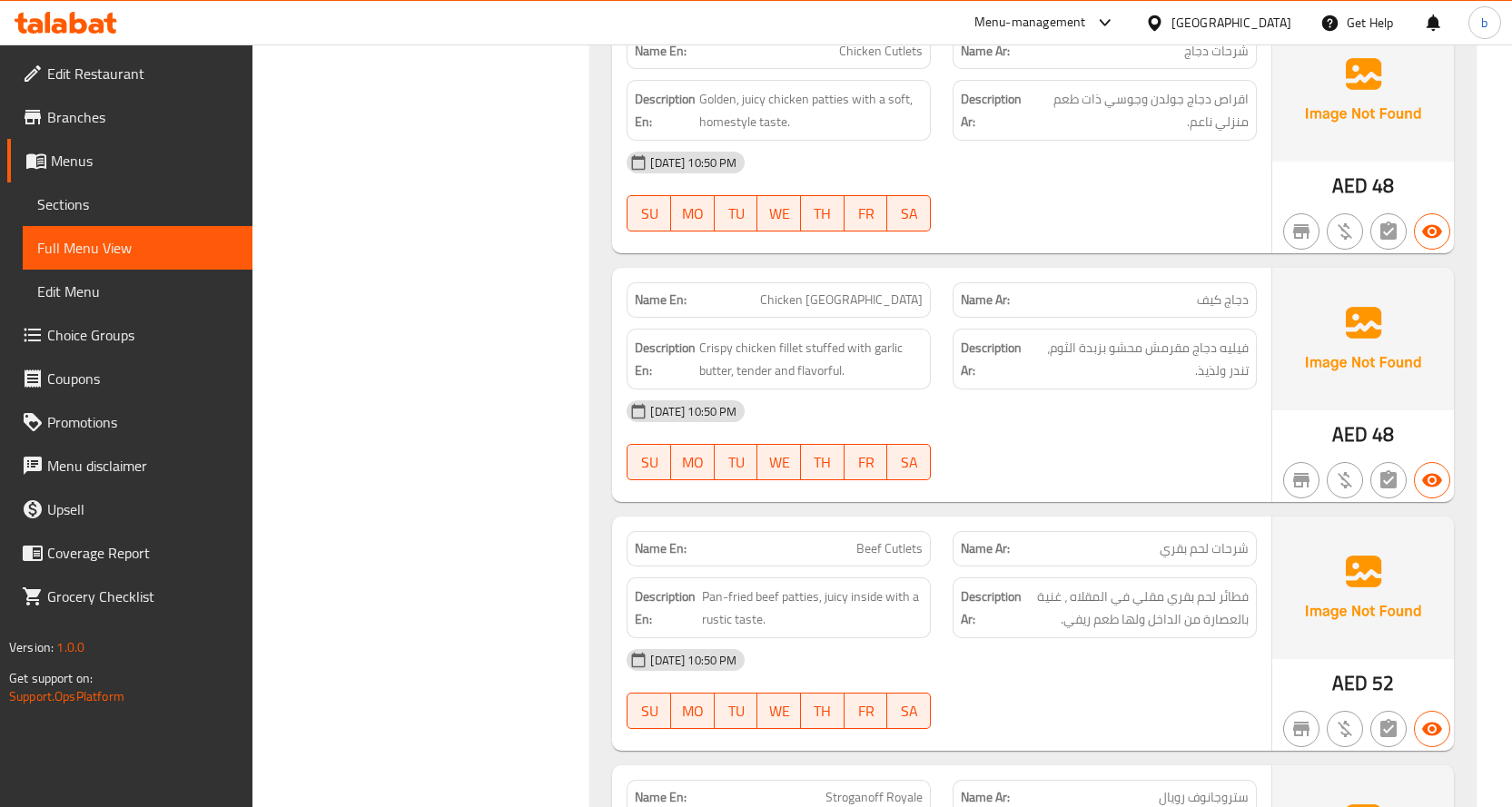
scroll to position [11921, 0]
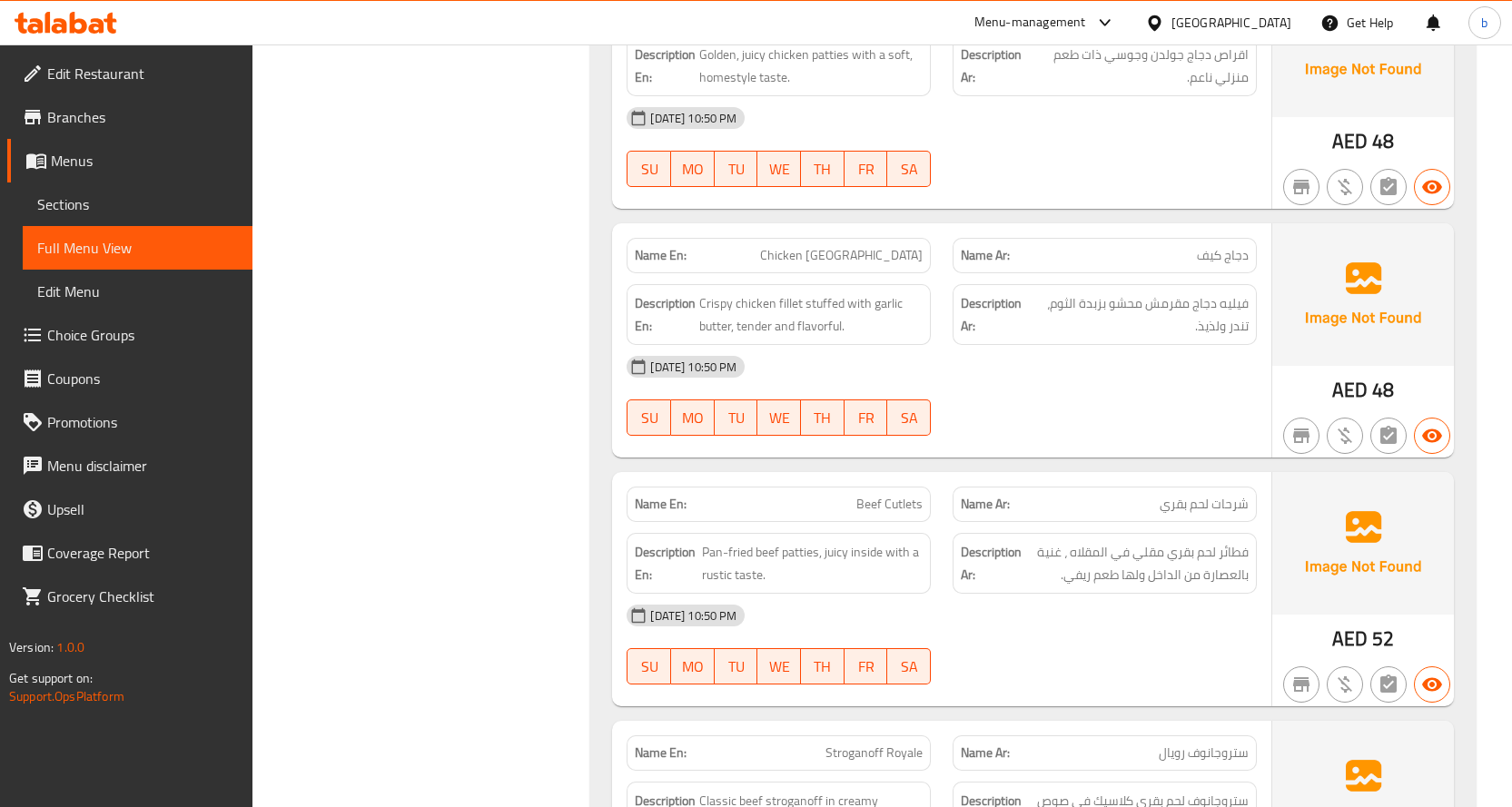
click at [1042, 594] on div "[DATE] 10:50 PM" at bounding box center [942, 615] width 652 height 43
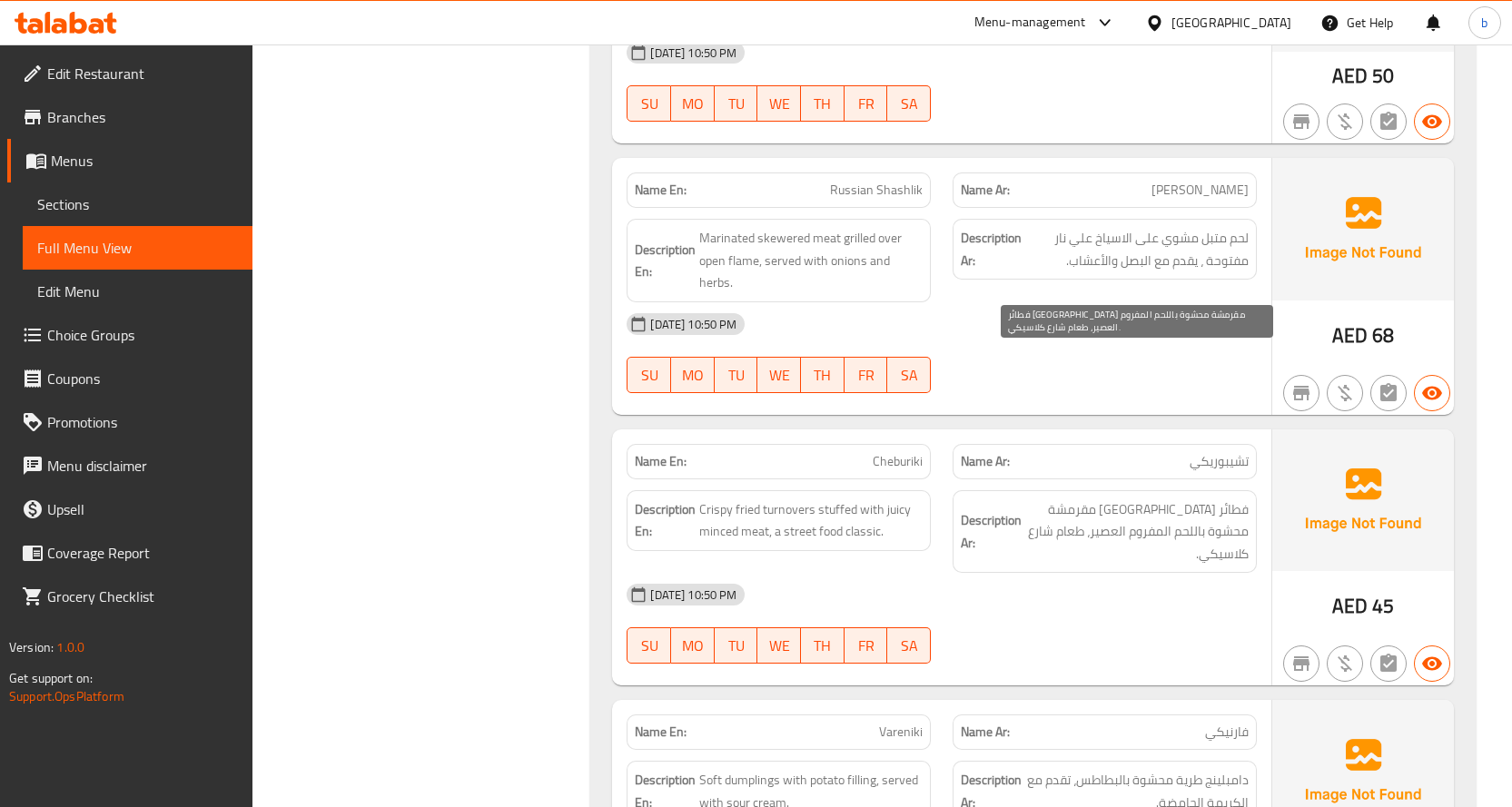
scroll to position [14008, 0]
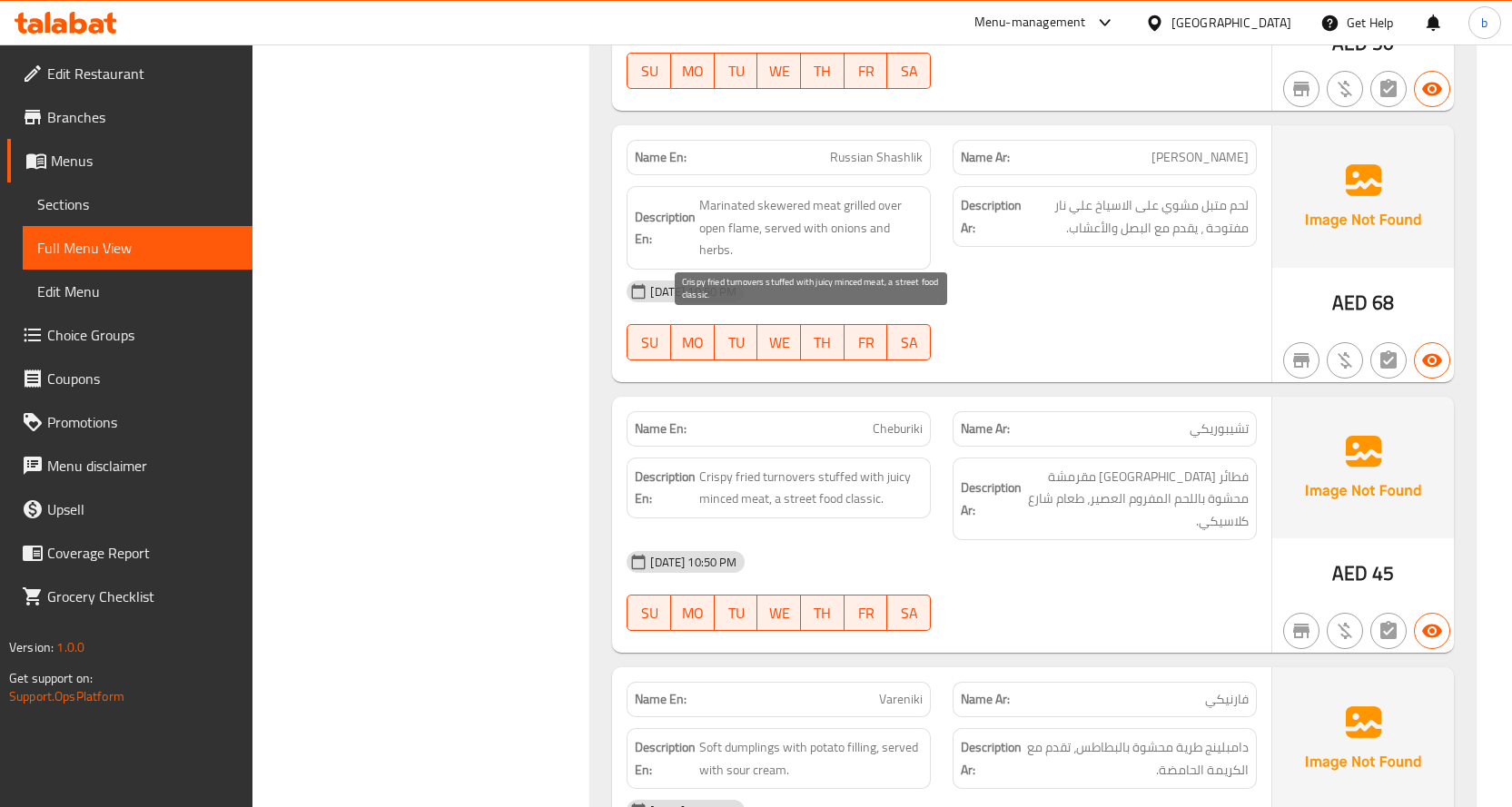
click at [788, 465] on span "Crispy fried turnovers stuffed with juicy minced meat, a street food classic." at bounding box center [811, 487] width 223 height 44
click at [885, 420] on span "Cheburiki" at bounding box center [897, 429] width 50 height 19
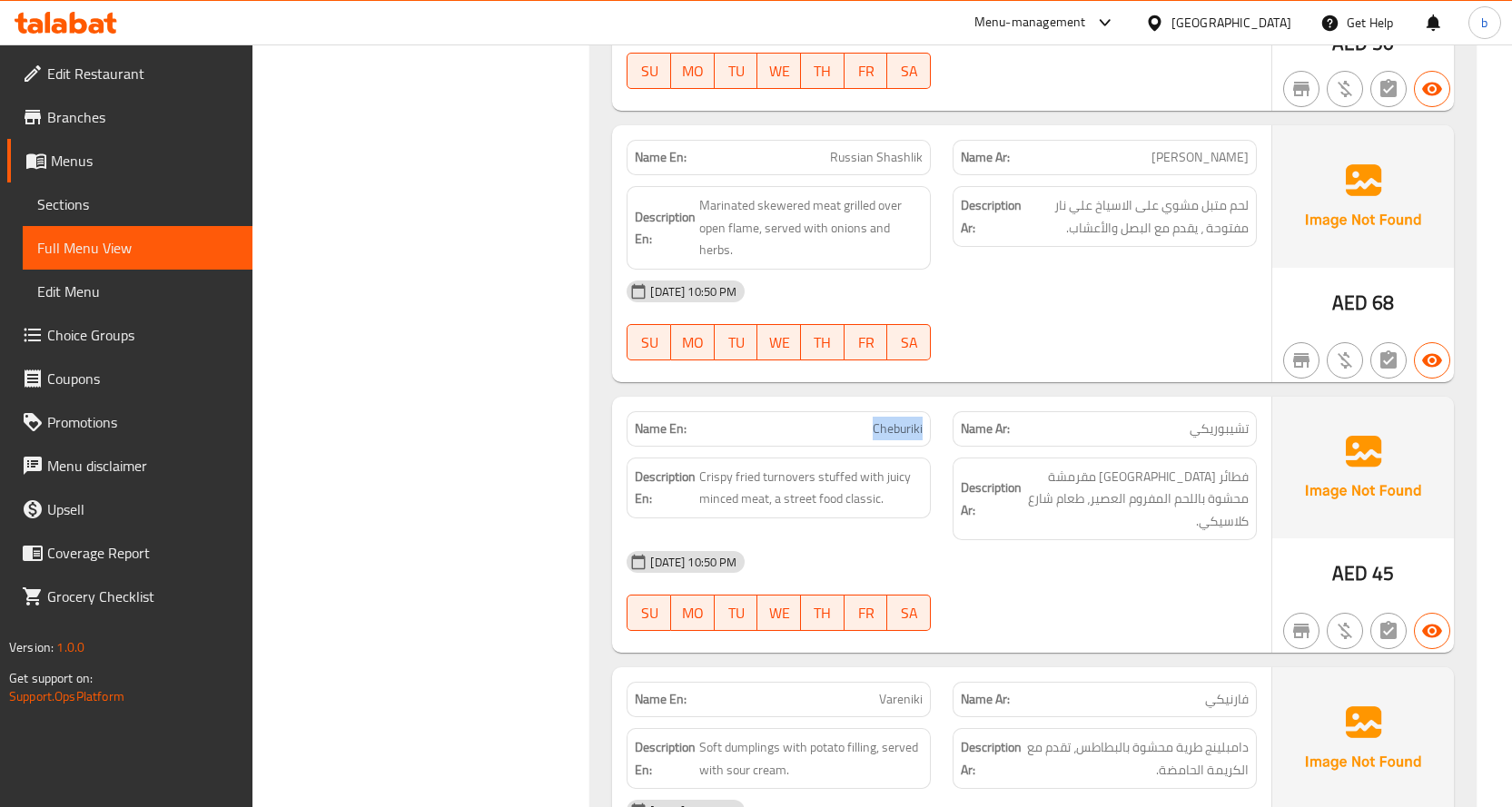
click at [885, 420] on span "Cheburiki" at bounding box center [897, 429] width 50 height 19
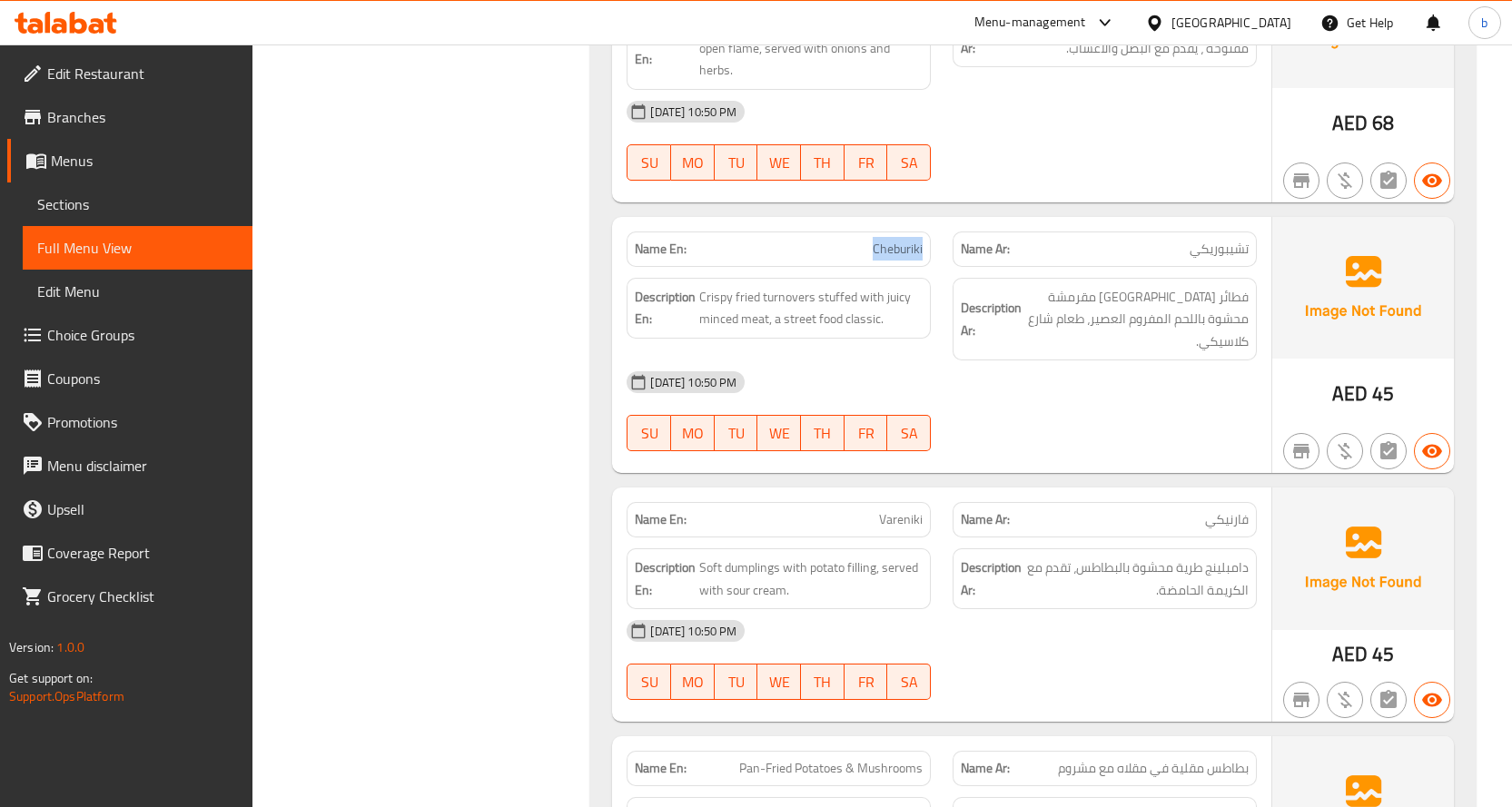
scroll to position [14190, 0]
click at [990, 359] on div "[DATE] 10:50 PM" at bounding box center [942, 380] width 652 height 43
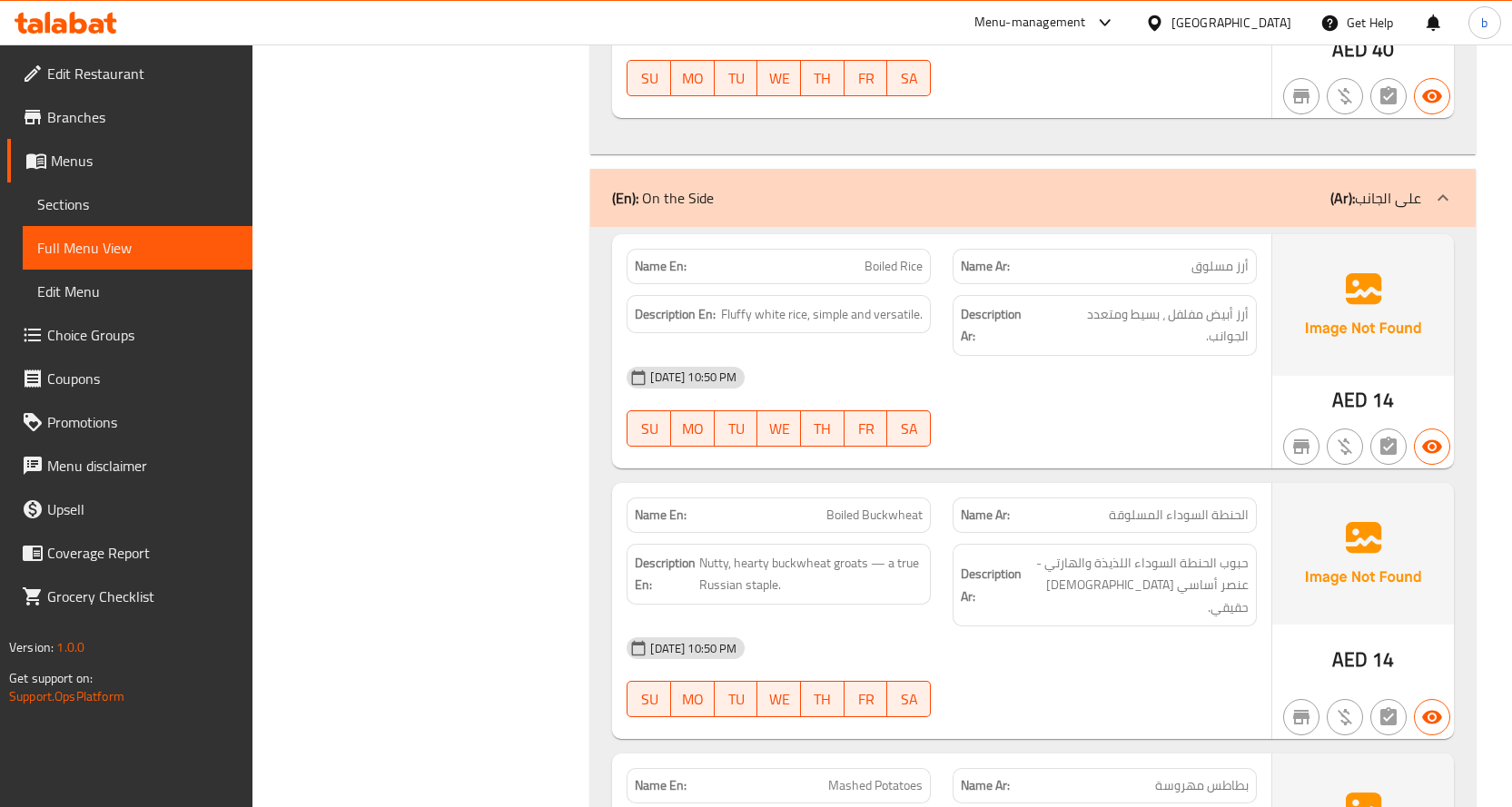
scroll to position [15915, 0]
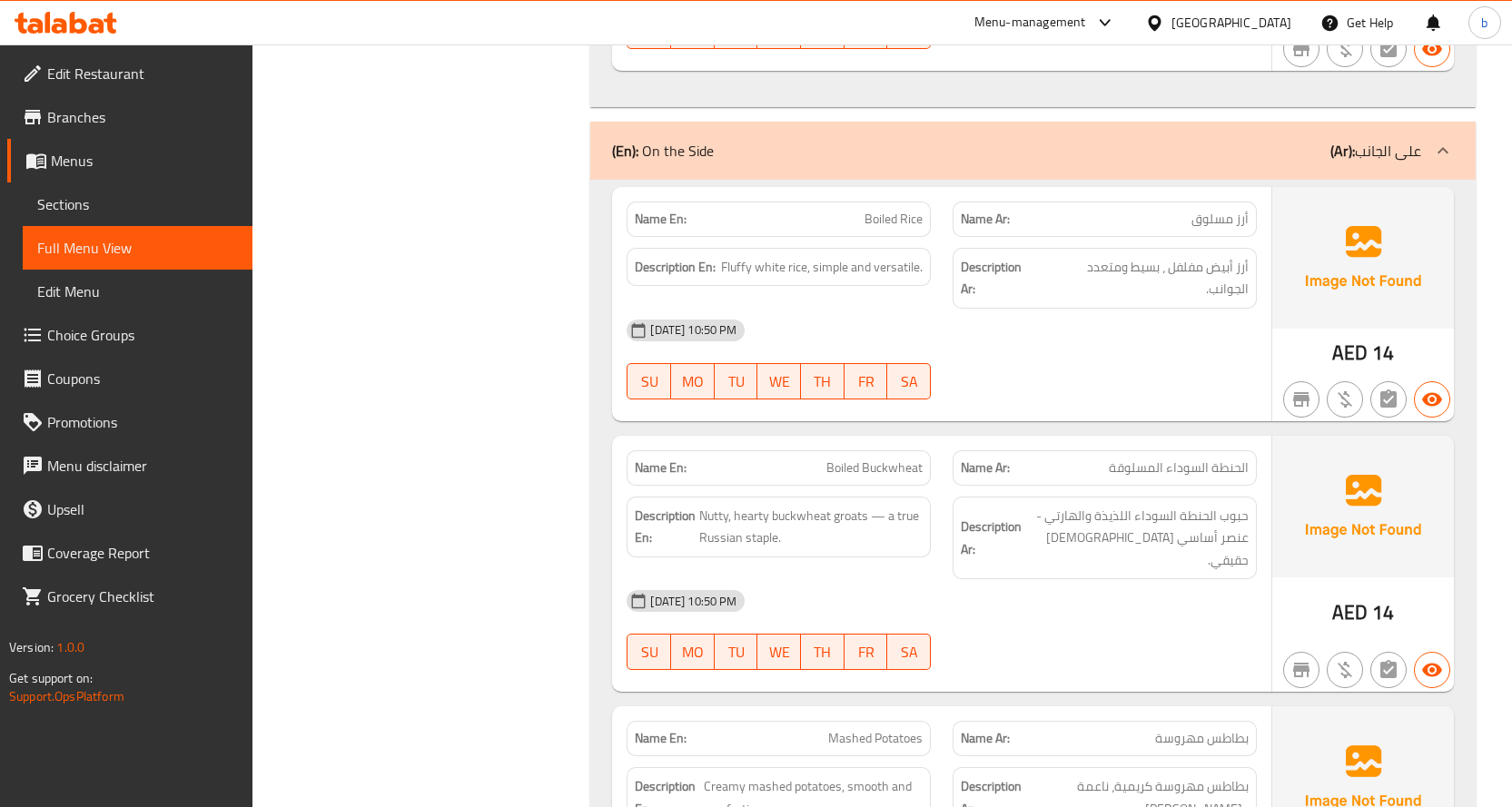
click at [853, 458] on span "Boiled Buckwheat" at bounding box center [874, 467] width 96 height 19
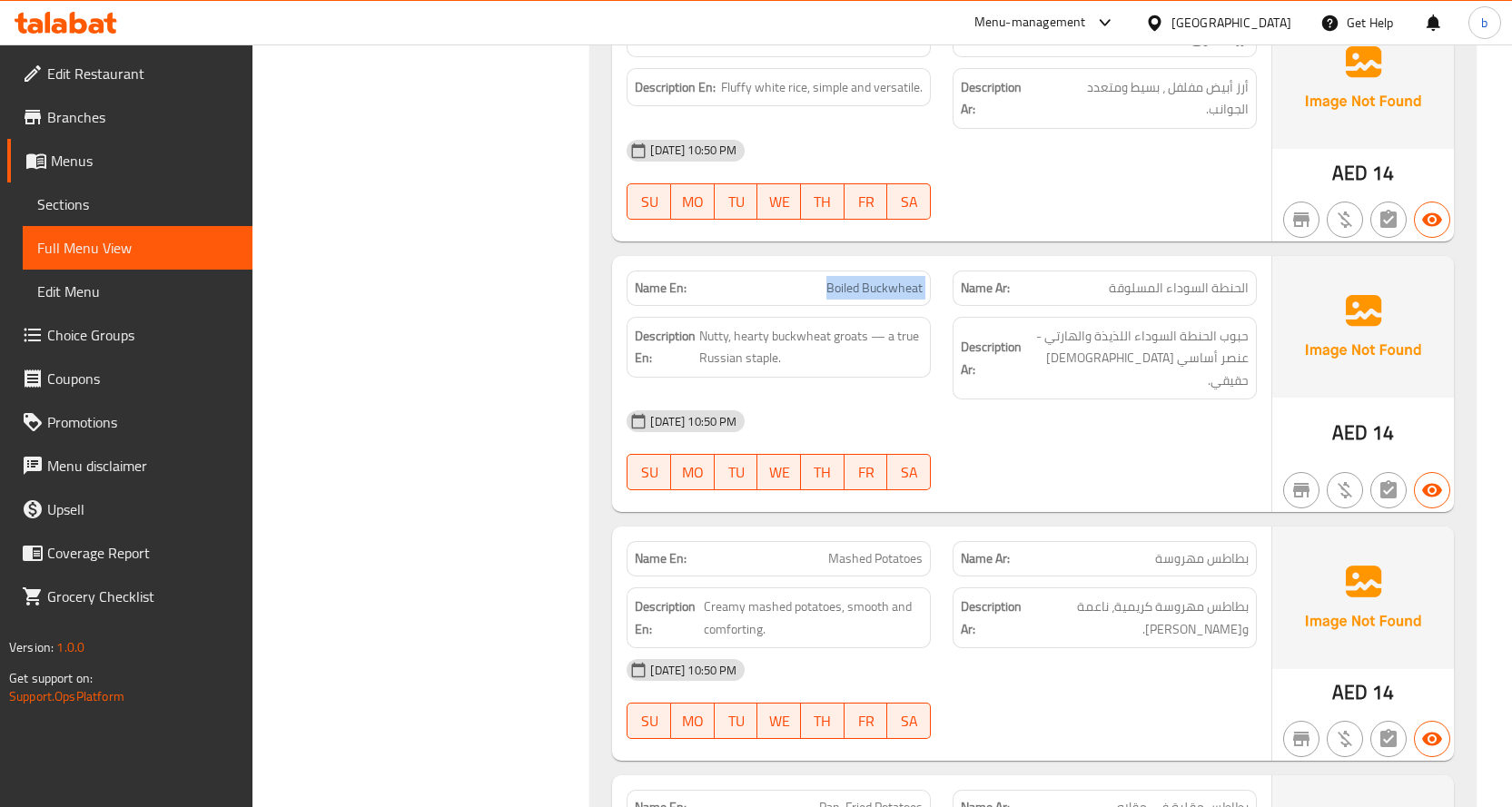
scroll to position [16097, 0]
click at [829, 547] on span "Mashed Potatoes" at bounding box center [876, 556] width 95 height 19
drag, startPoint x: 829, startPoint y: 364, endPoint x: 895, endPoint y: 364, distance: 66.0
click at [895, 547] on span "Mashed Potatoes" at bounding box center [876, 556] width 95 height 19
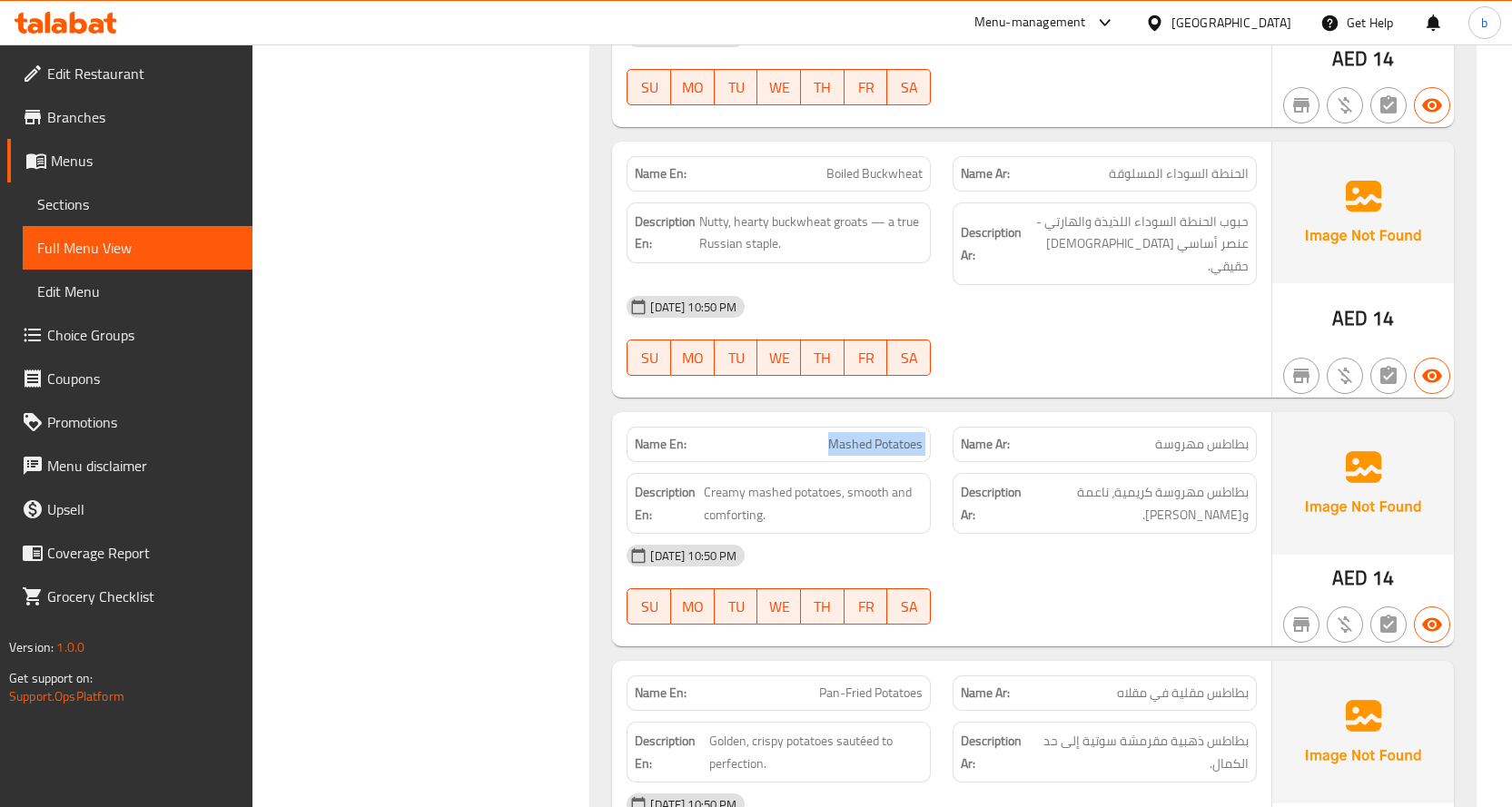
scroll to position [16369, 0]
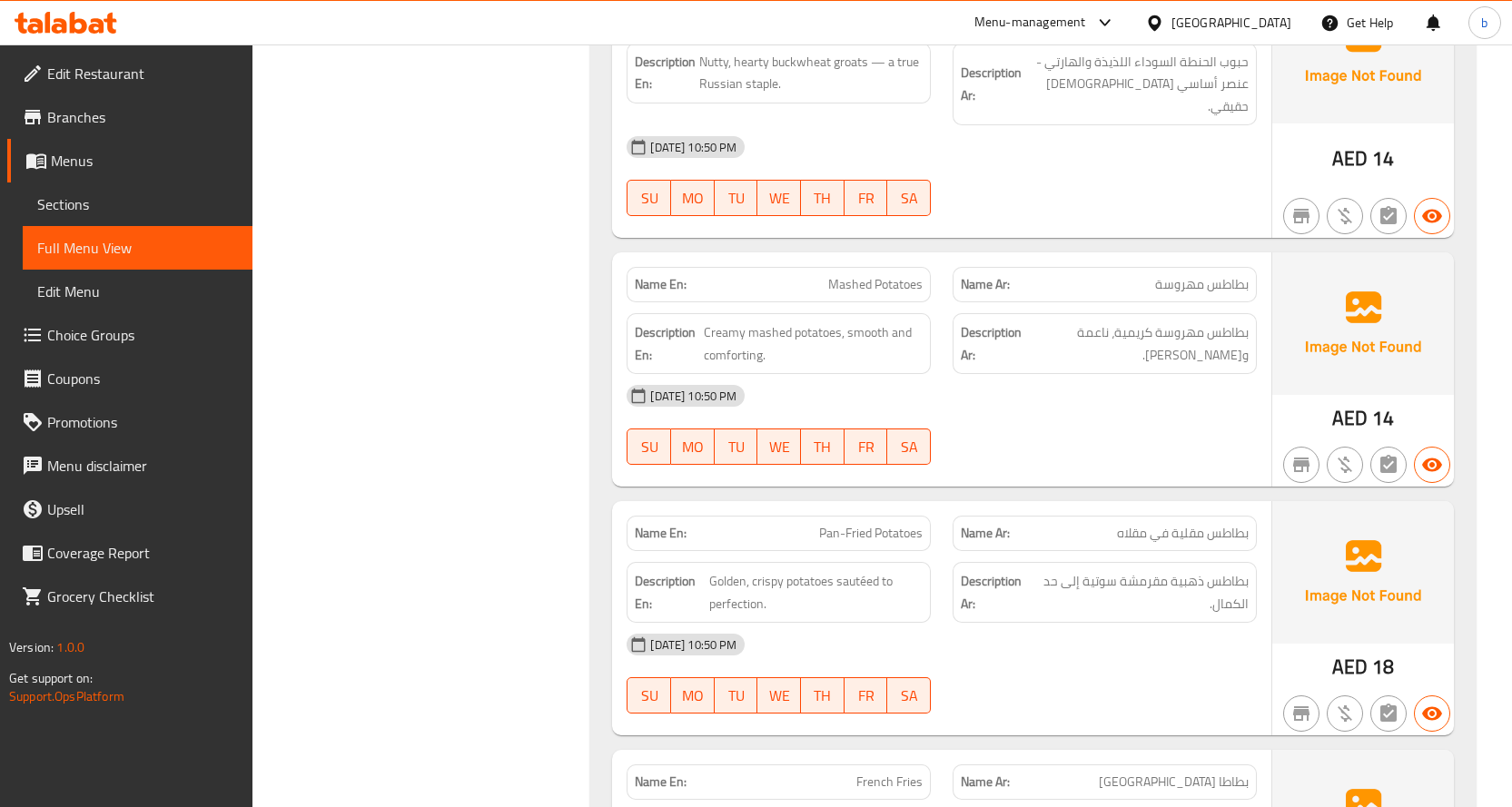
click at [742, 524] on p "Name En: Pan-Fried Potatoes" at bounding box center [778, 532] width 288 height 19
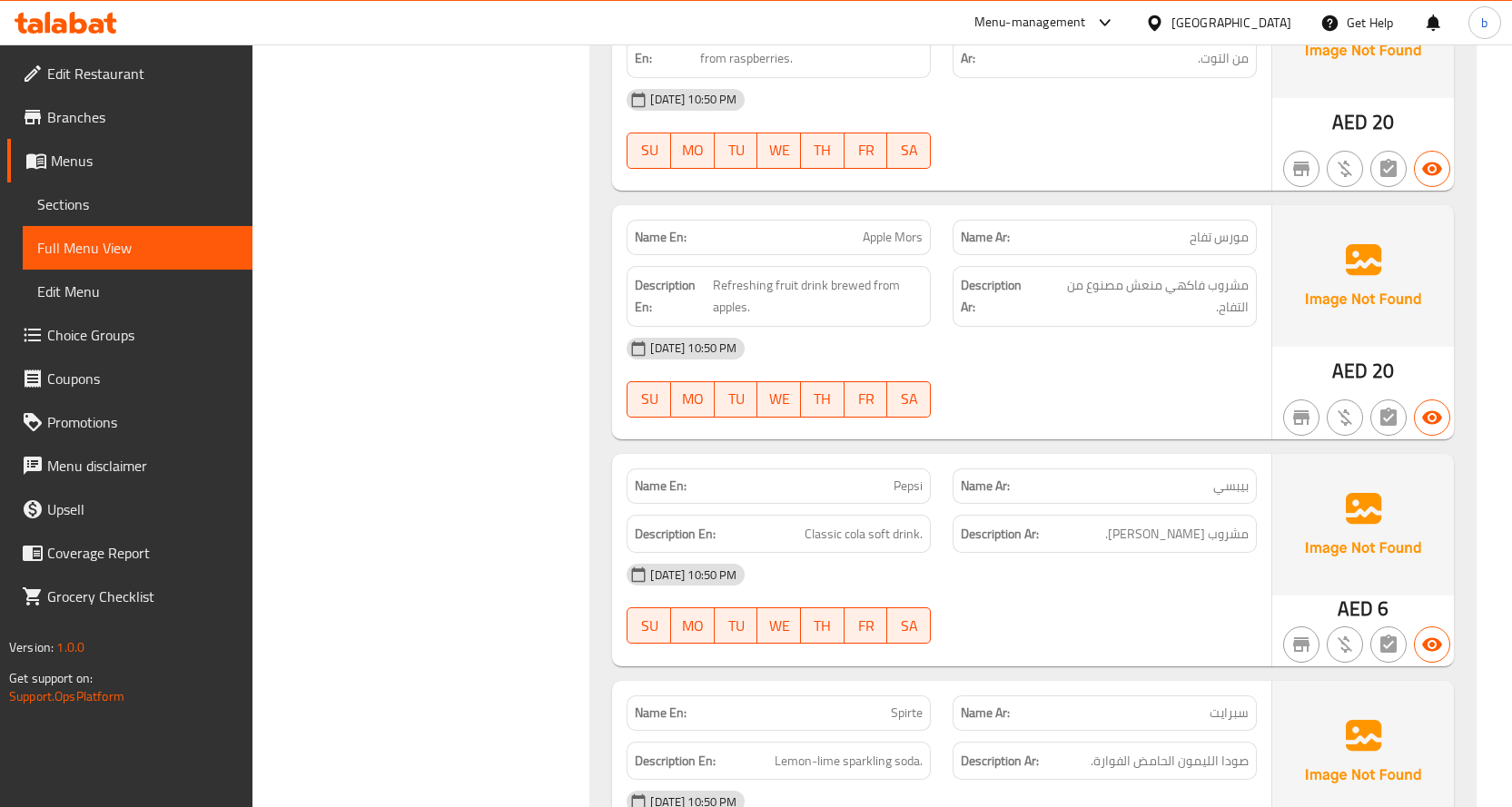
scroll to position [19258, 0]
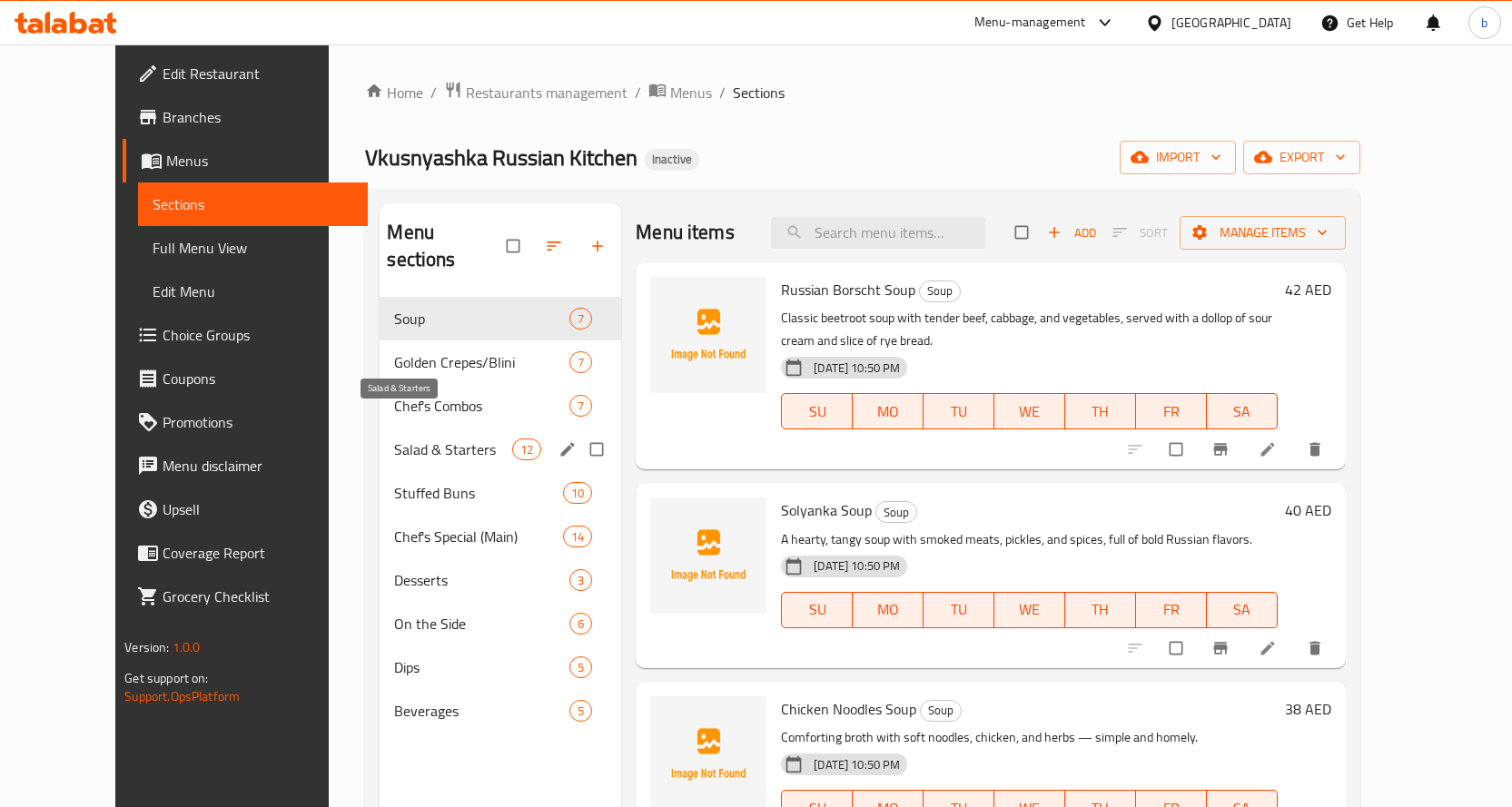
click at [440, 439] on span "Salad & Starters" at bounding box center [453, 449] width 118 height 22
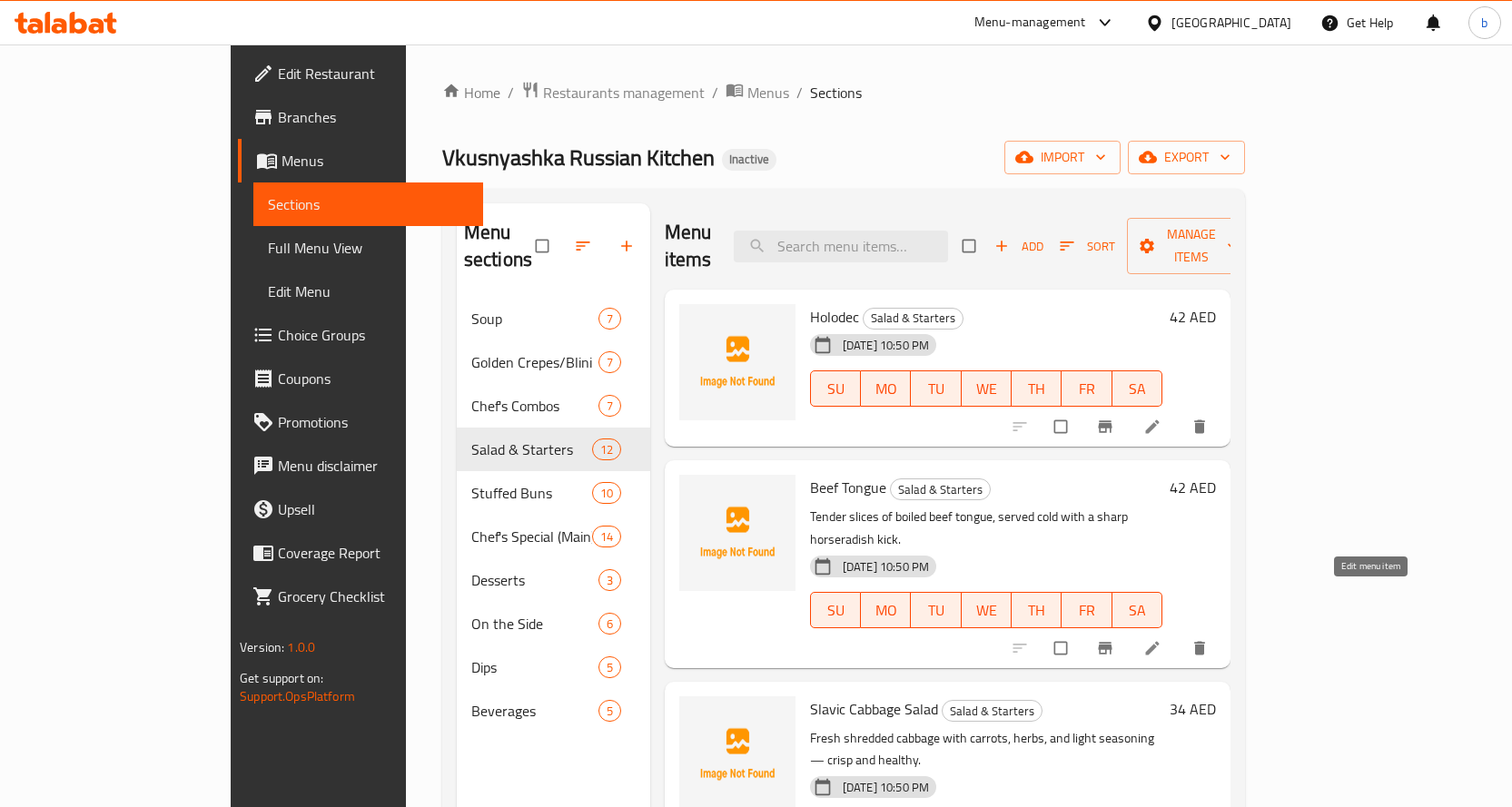
click at [1161, 639] on icon at bounding box center [1152, 648] width 18 height 18
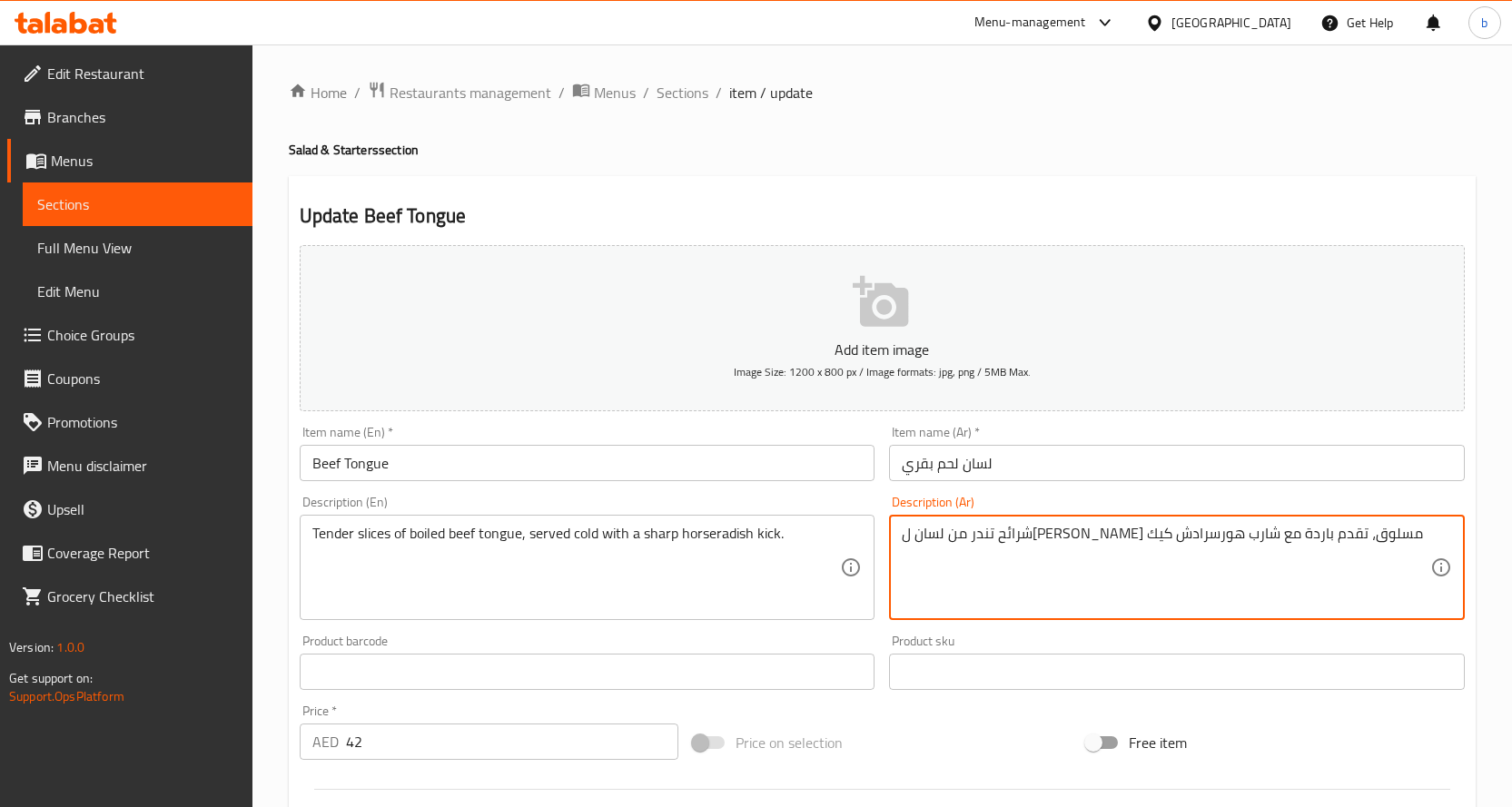
click at [1211, 538] on textarea "شرائح تندر من لسان لحمد بقري مسلوق، تقدم باردة مع شارب هورسرادش كيك" at bounding box center [1166, 567] width 529 height 86
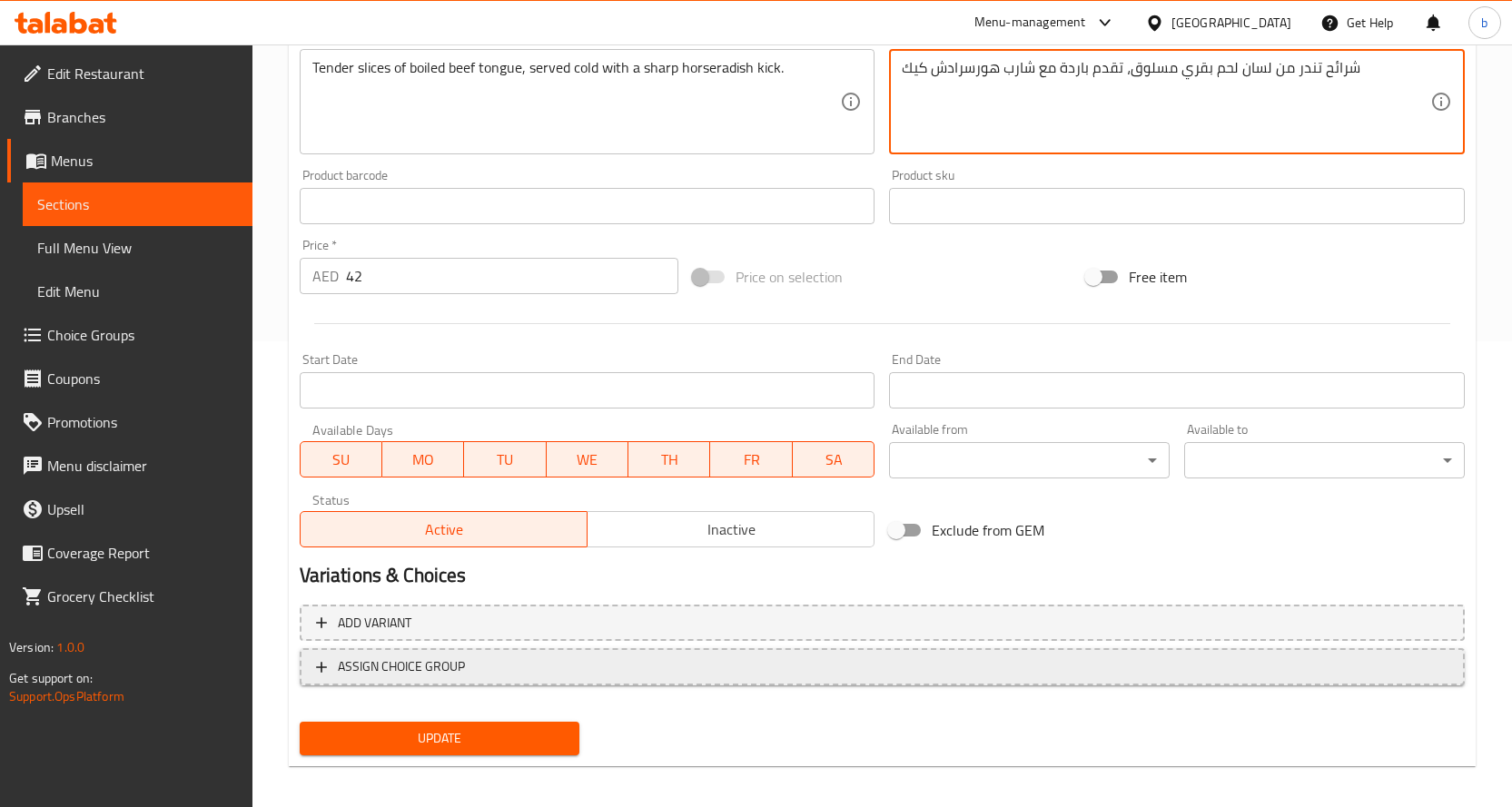
scroll to position [476, 0]
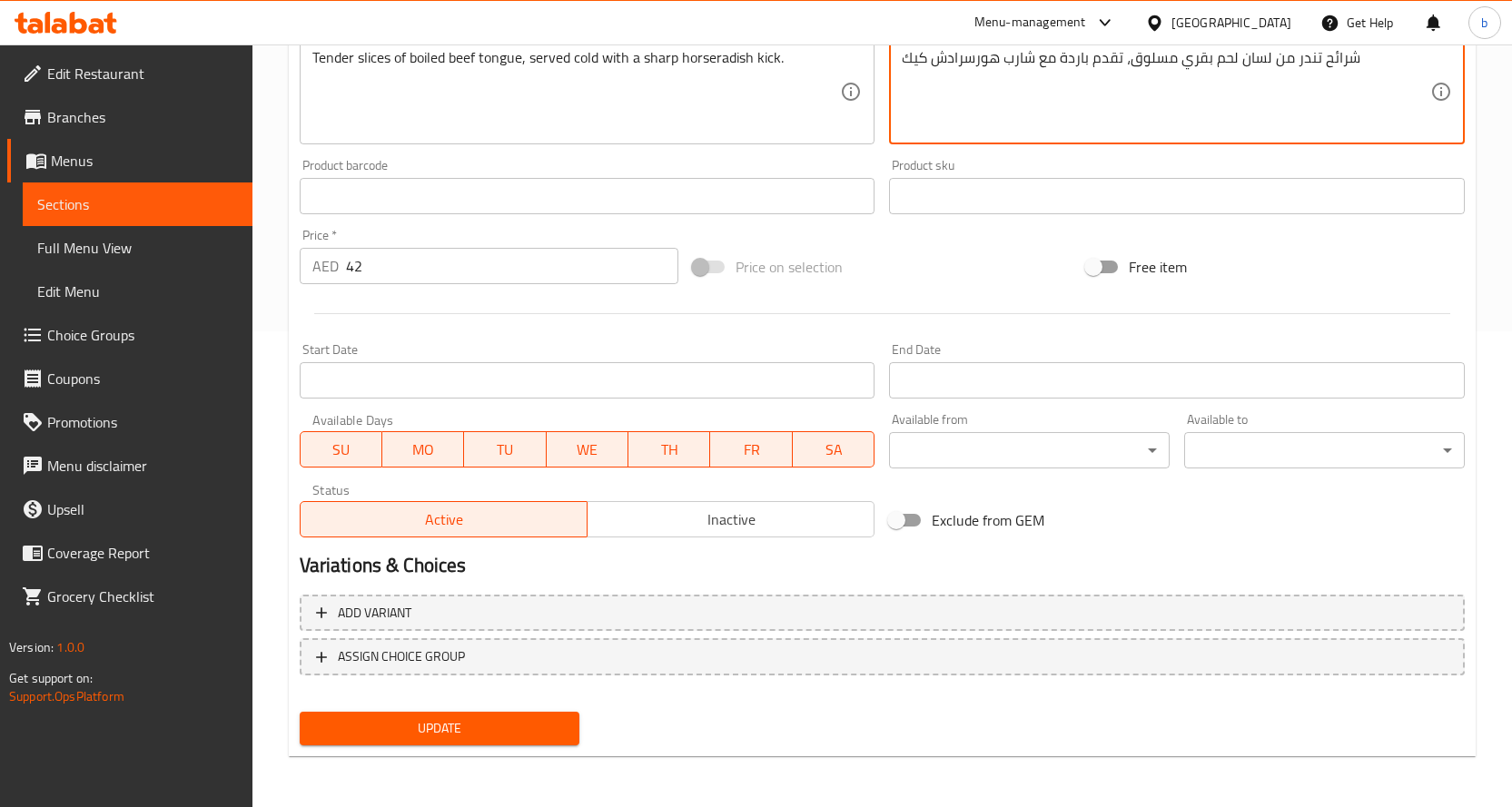
type textarea "شرائح تندر من لسان لحم بقري مسلوق، تقدم باردة مع شارب هورسرادش كيك"
click at [553, 729] on span "Update" at bounding box center [440, 728] width 252 height 23
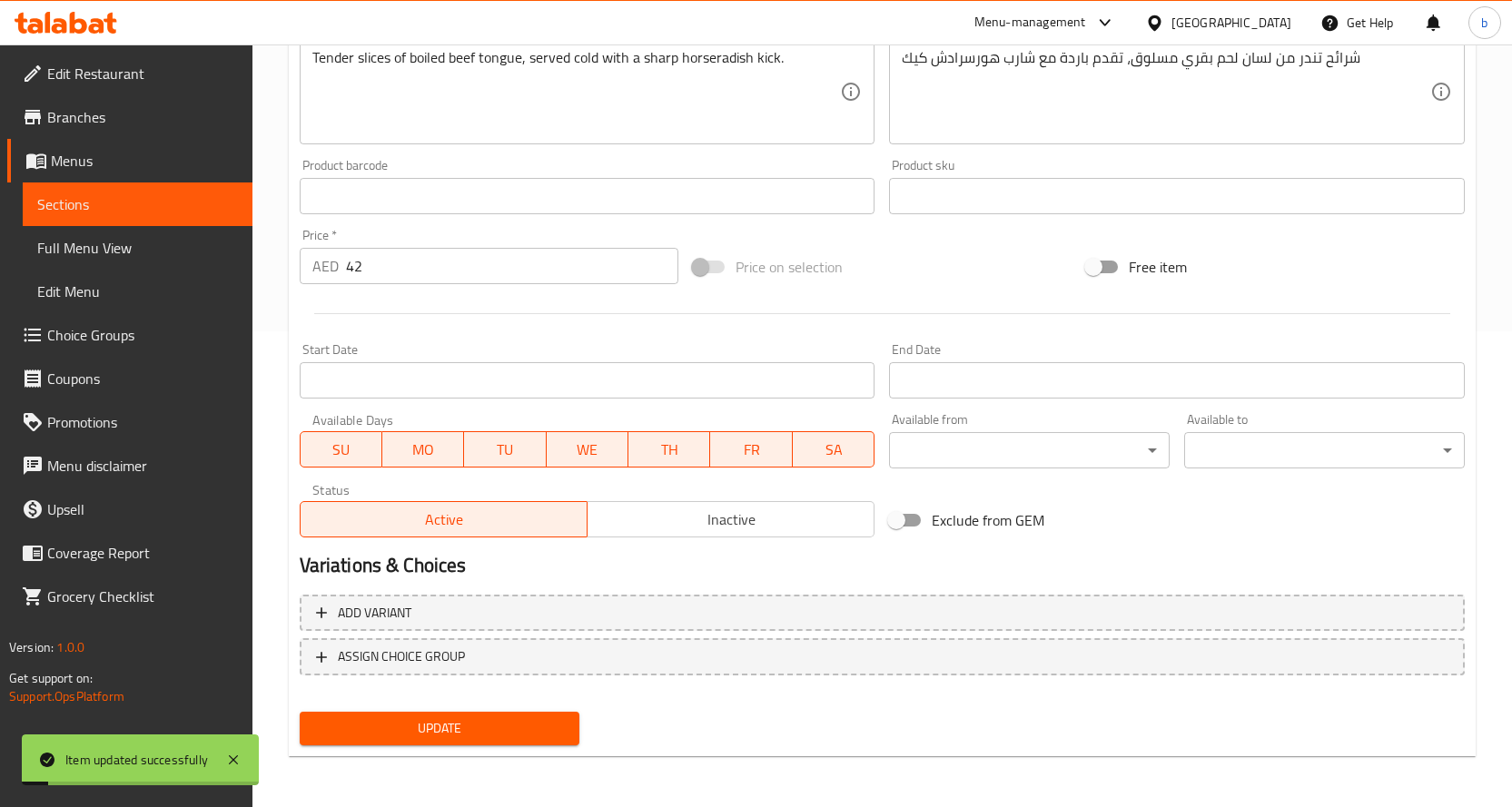
click at [134, 202] on span "Sections" at bounding box center [137, 204] width 201 height 22
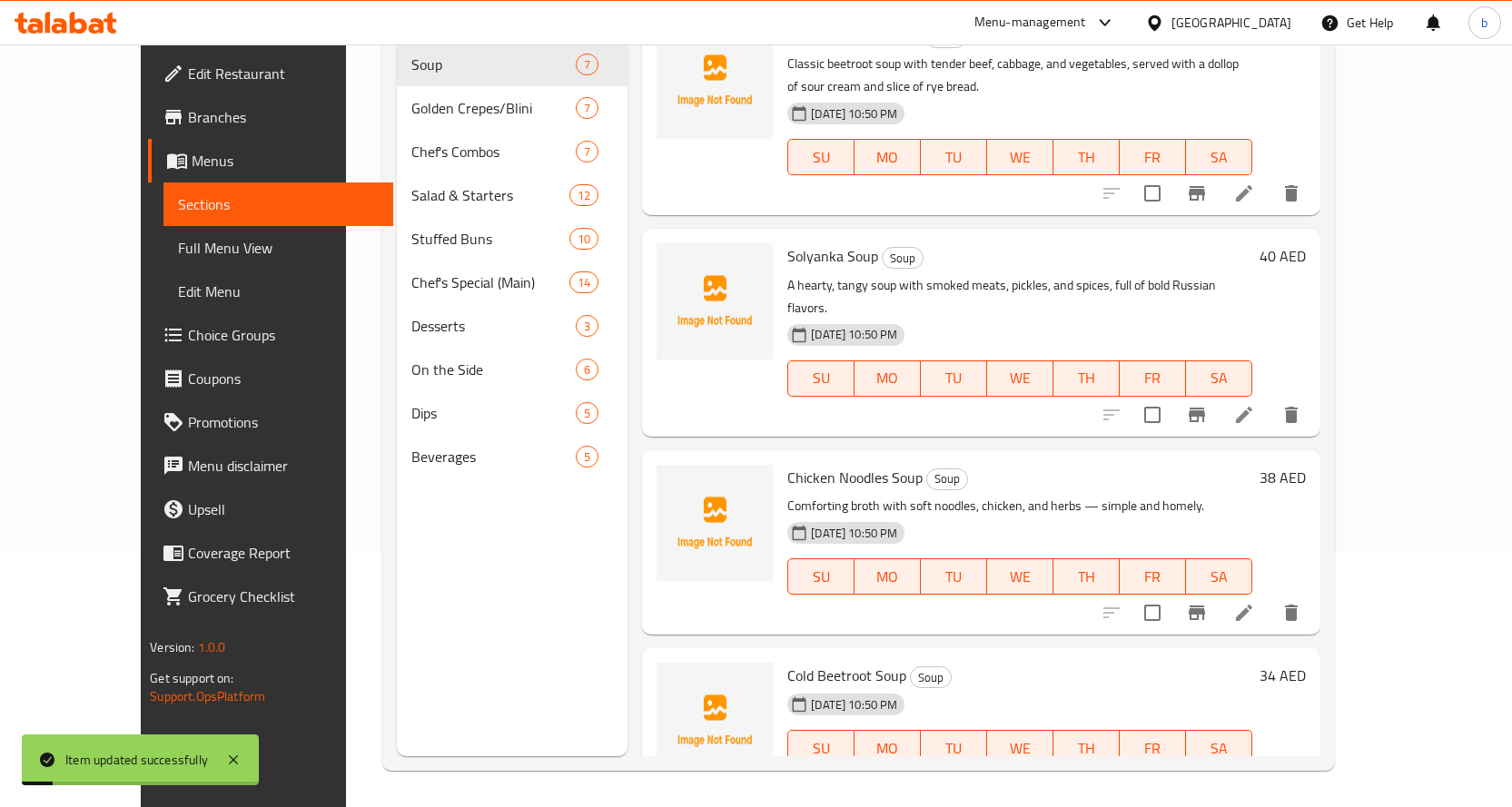
scroll to position [254, 0]
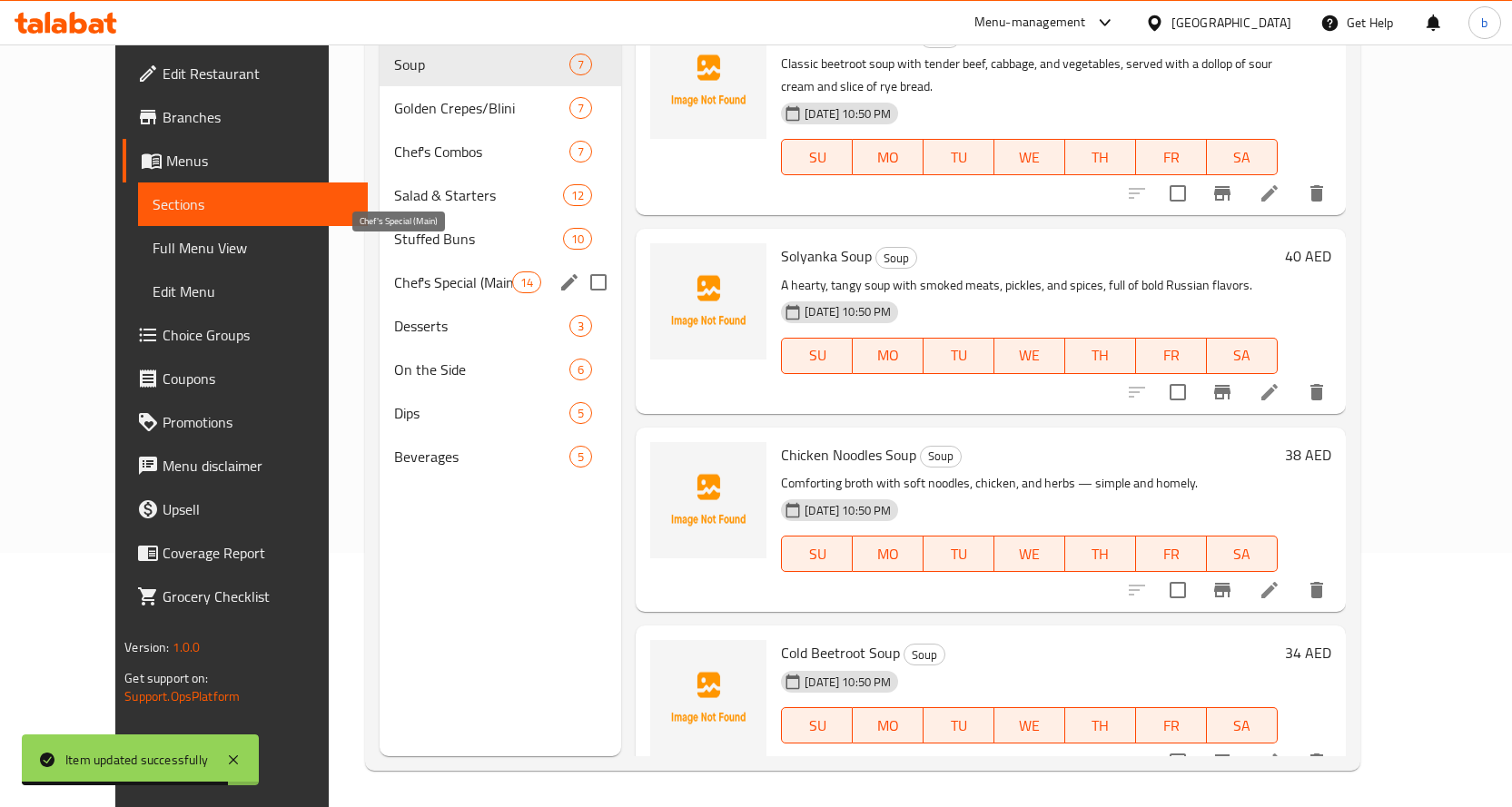
click at [406, 272] on span "Chef's Special (Main)" at bounding box center [453, 282] width 118 height 22
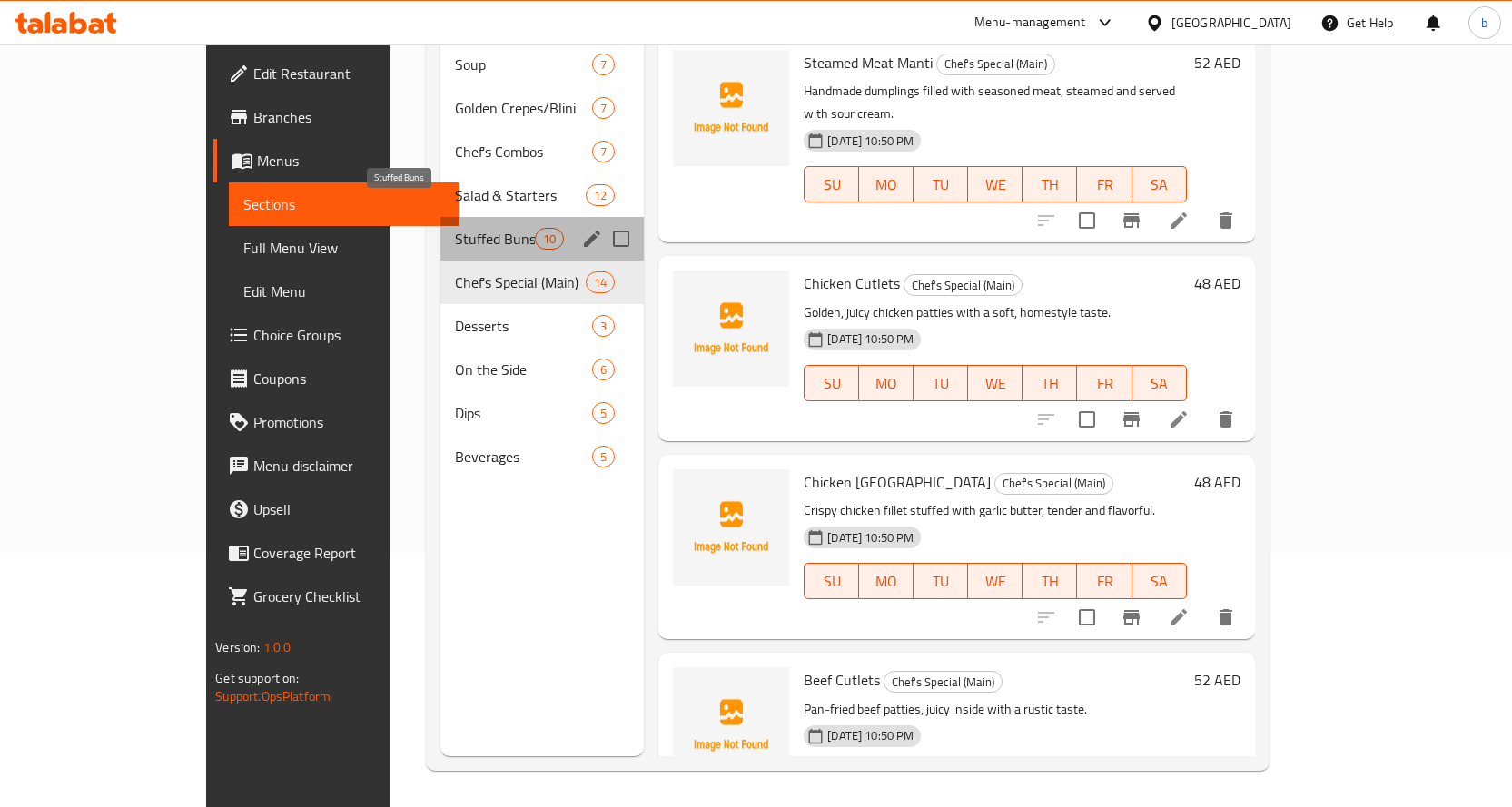
click at [455, 228] on span "Stuffed Buns" at bounding box center [494, 239] width 80 height 22
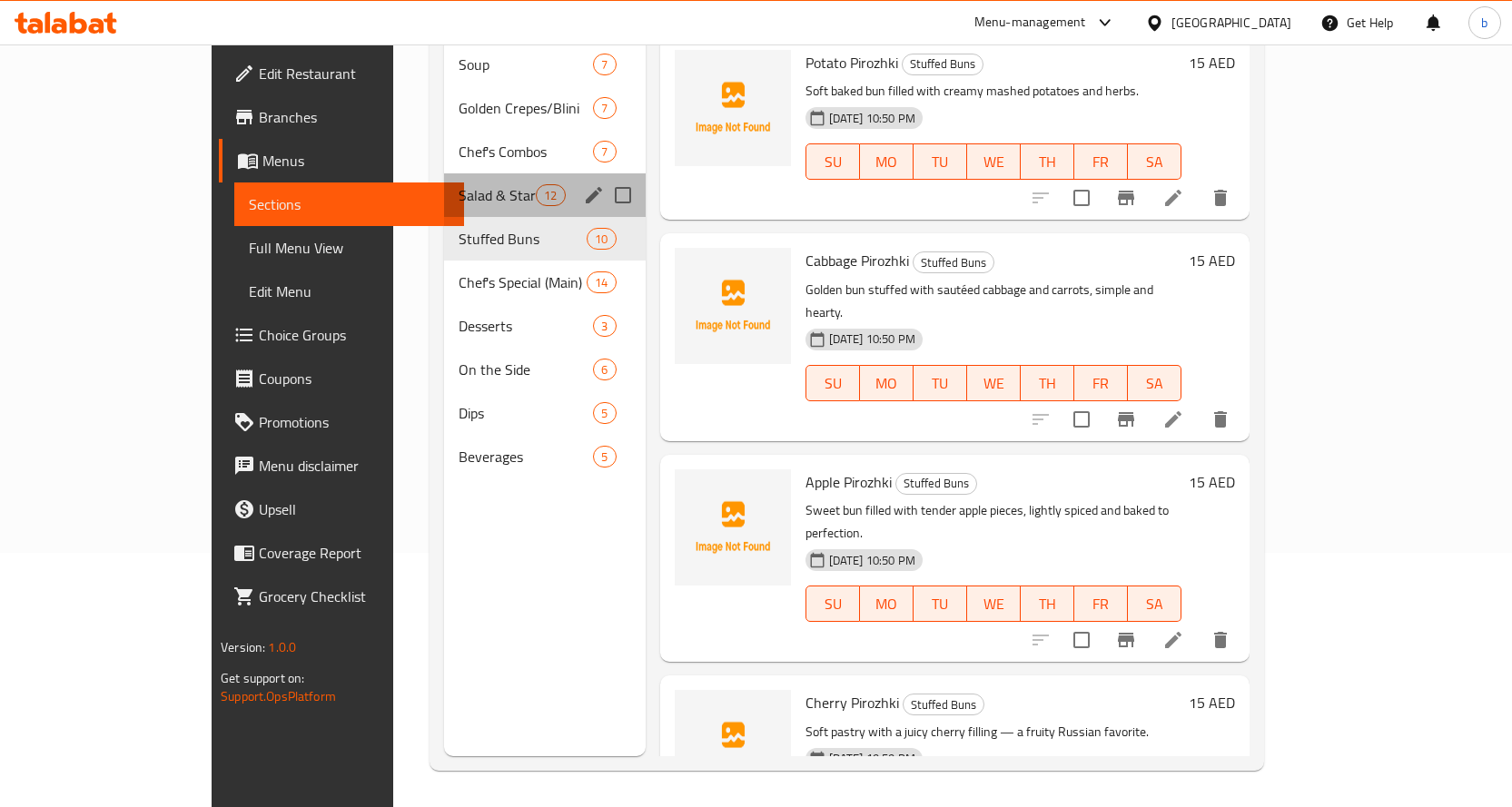
click at [444, 183] on div "Salad & Starters 12" at bounding box center [545, 196] width 202 height 43
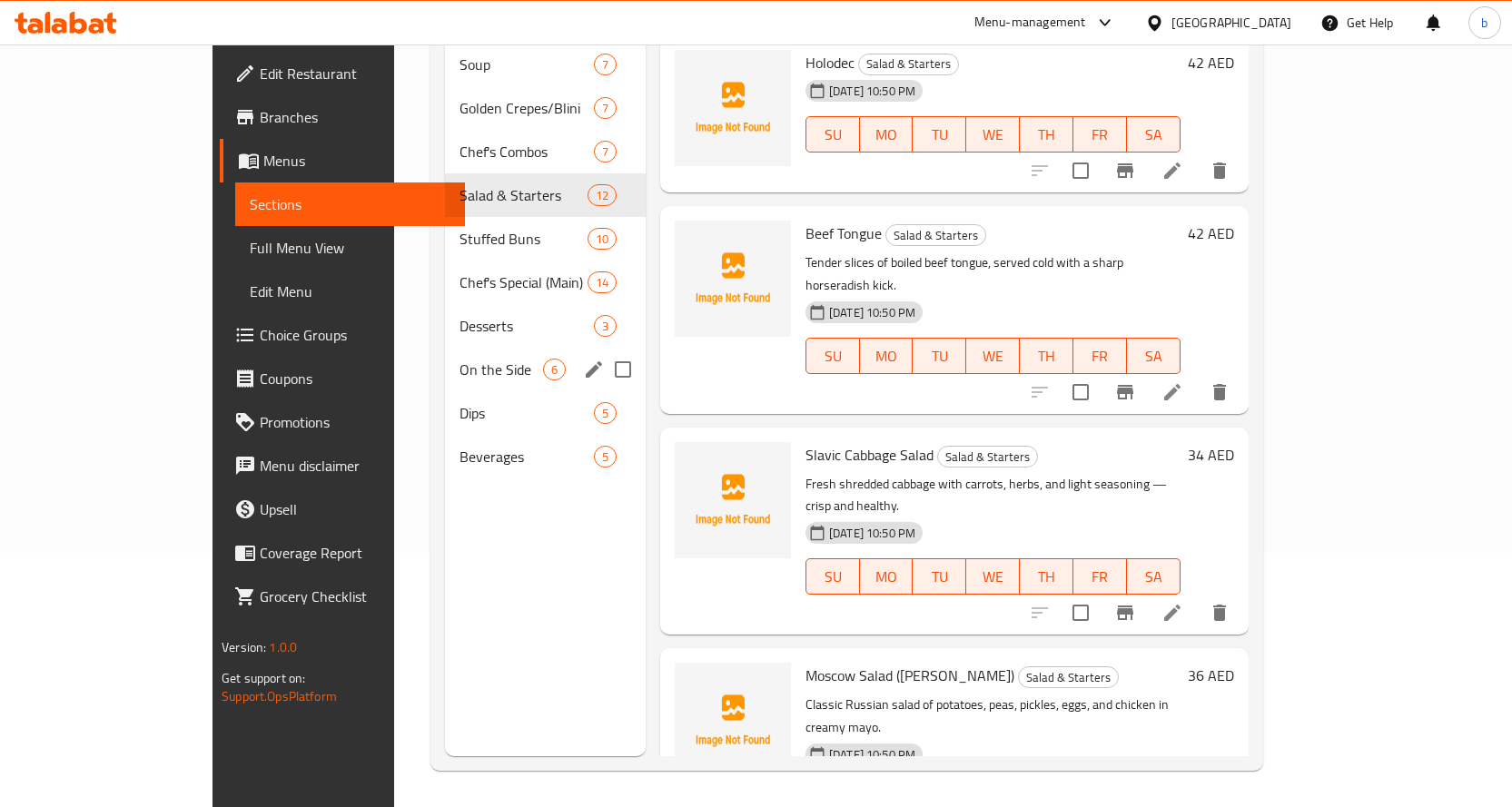
scroll to position [1242, 0]
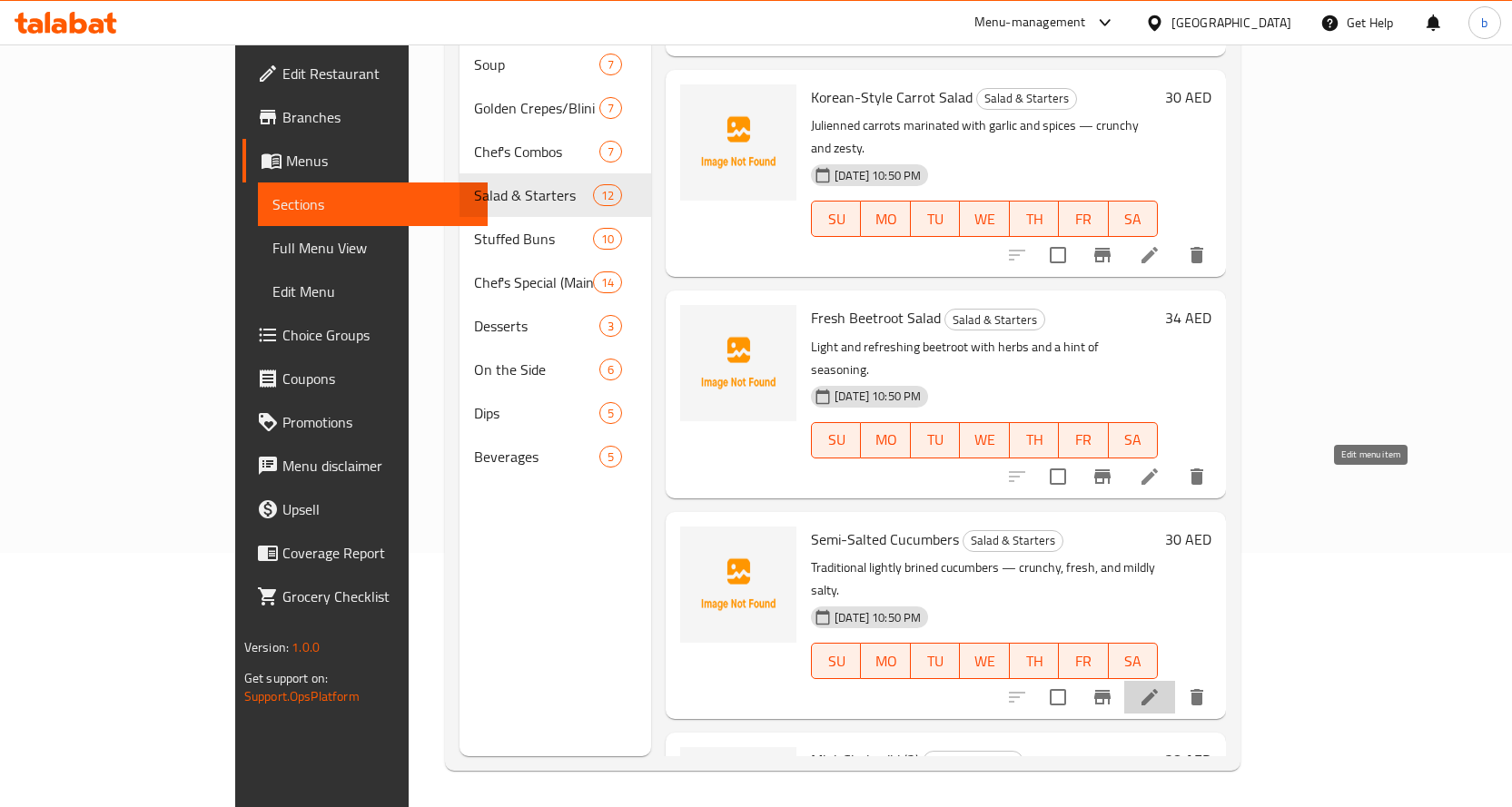
click at [1161, 686] on icon at bounding box center [1149, 697] width 22 height 22
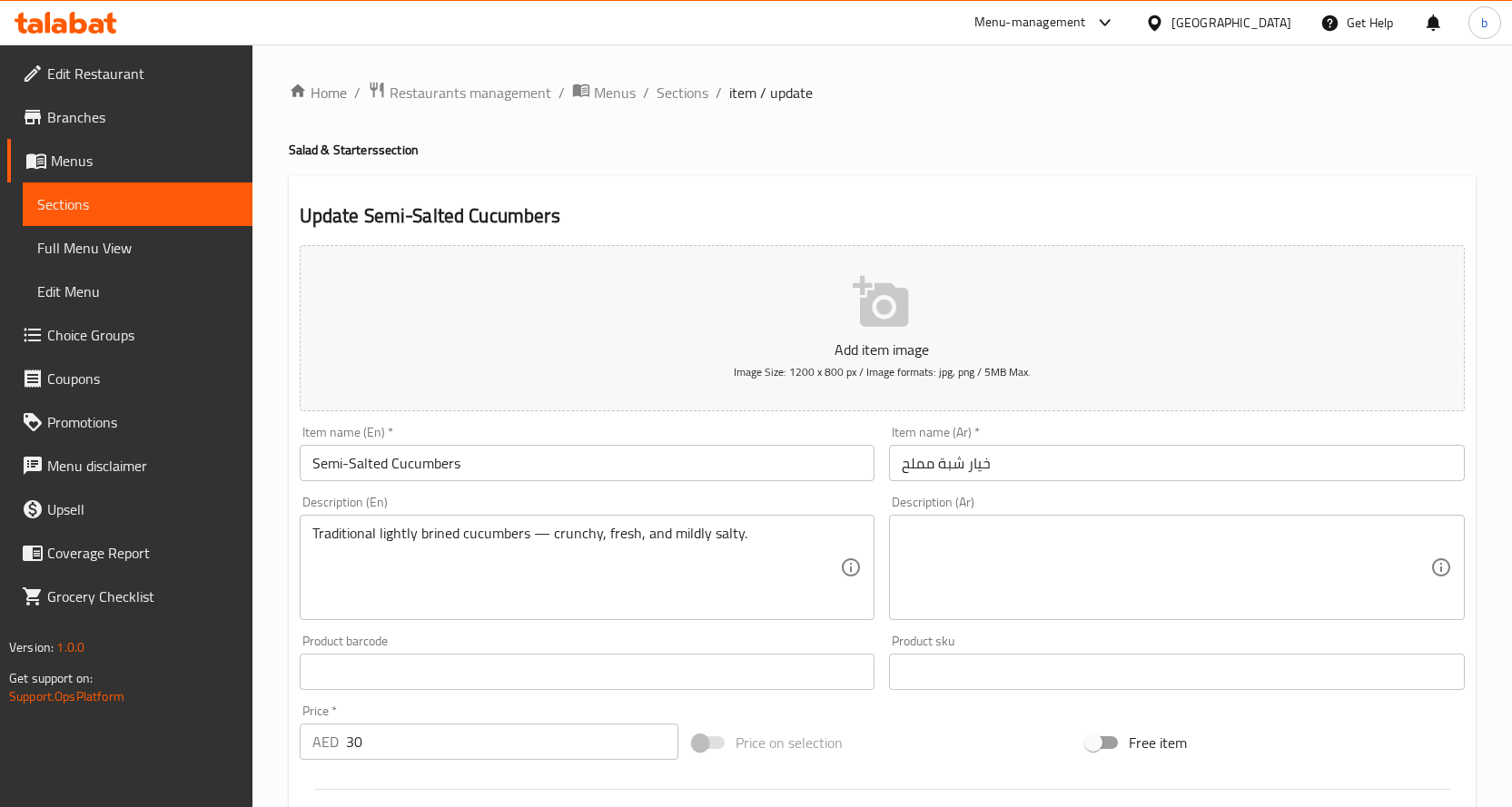
click at [1155, 556] on textarea at bounding box center [1166, 567] width 529 height 86
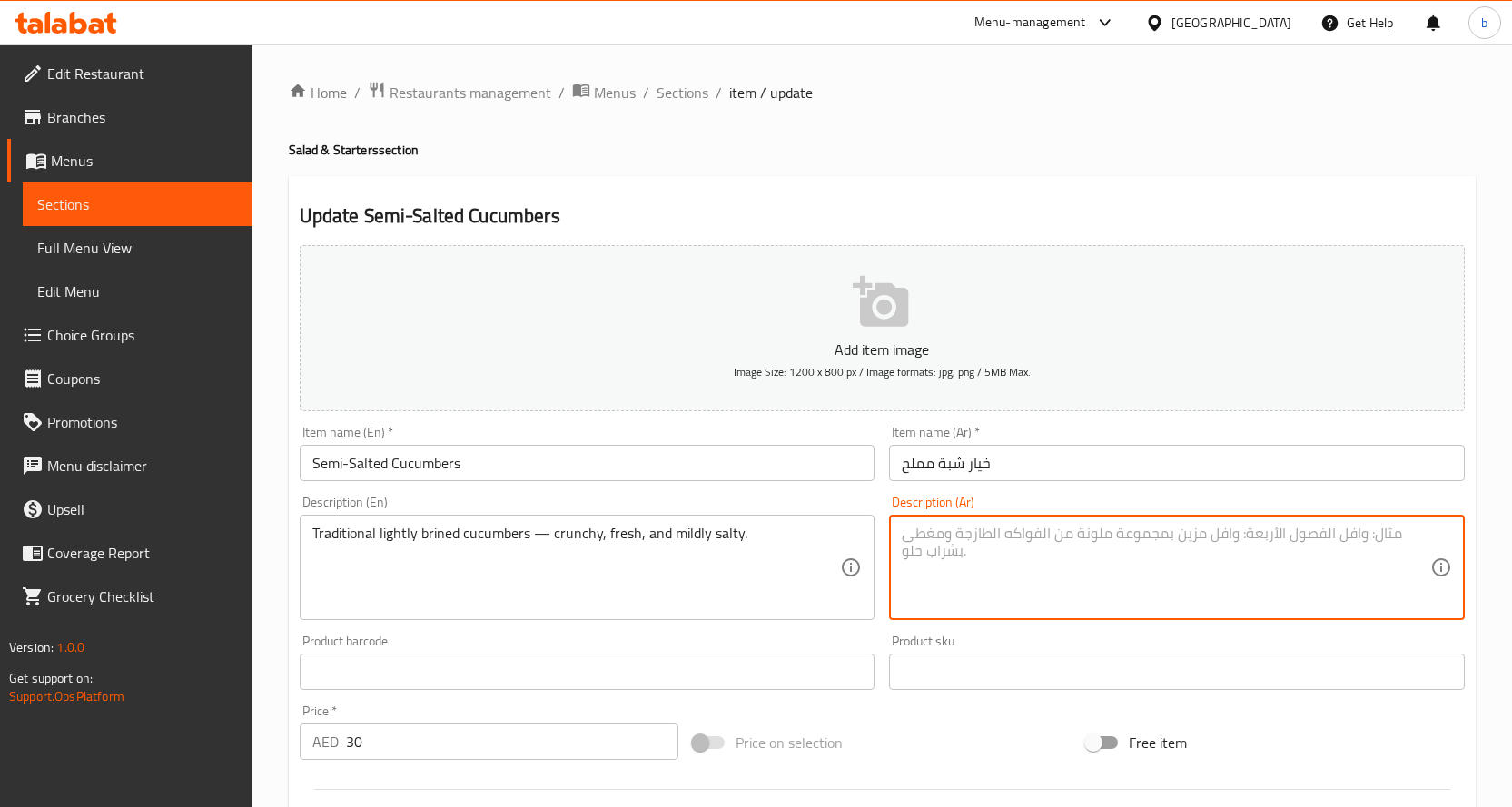
click at [1043, 547] on textarea at bounding box center [1166, 567] width 529 height 86
type textarea "o"
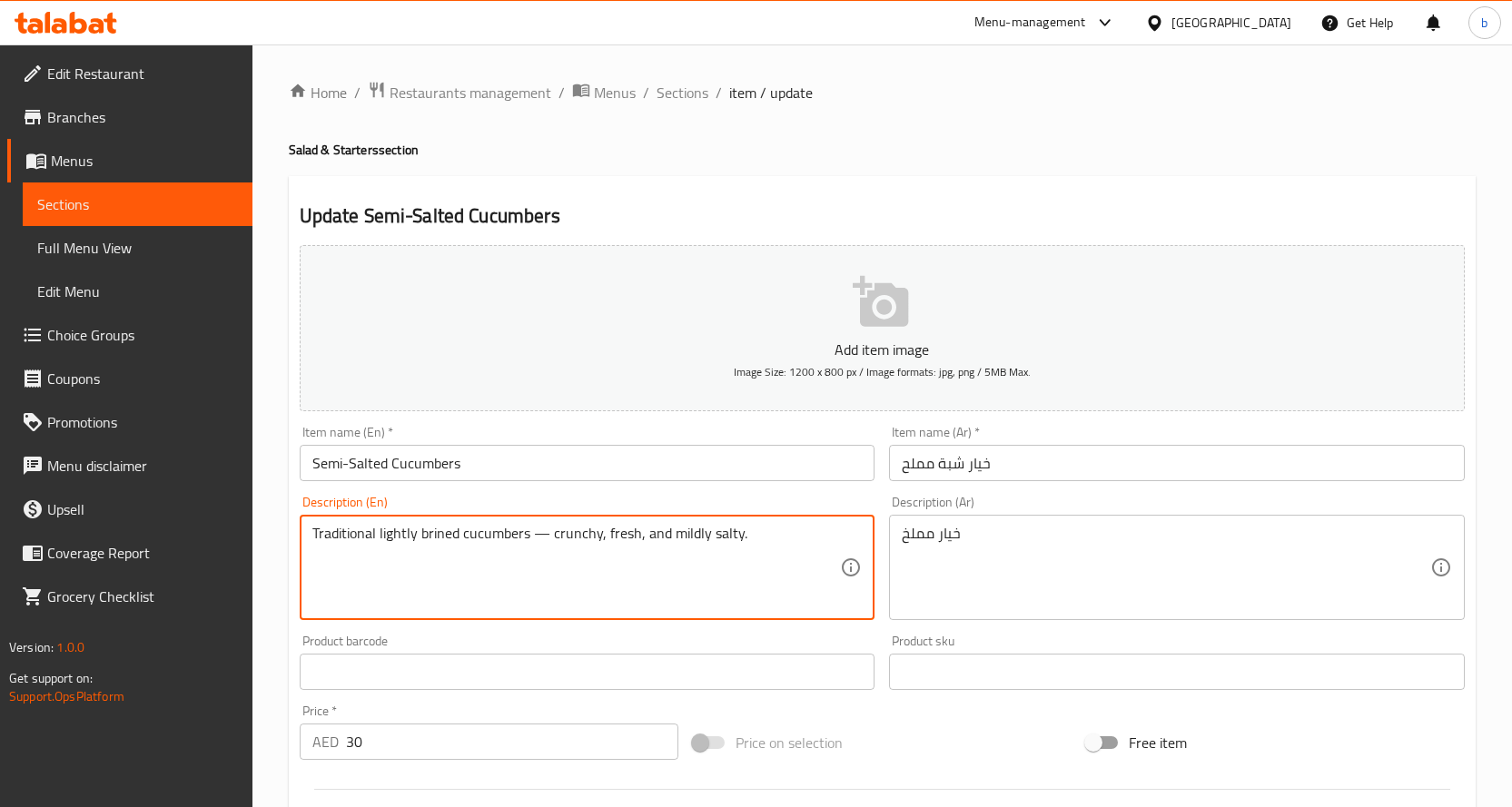
drag, startPoint x: 643, startPoint y: 543, endPoint x: 261, endPoint y: 551, distance: 382.1
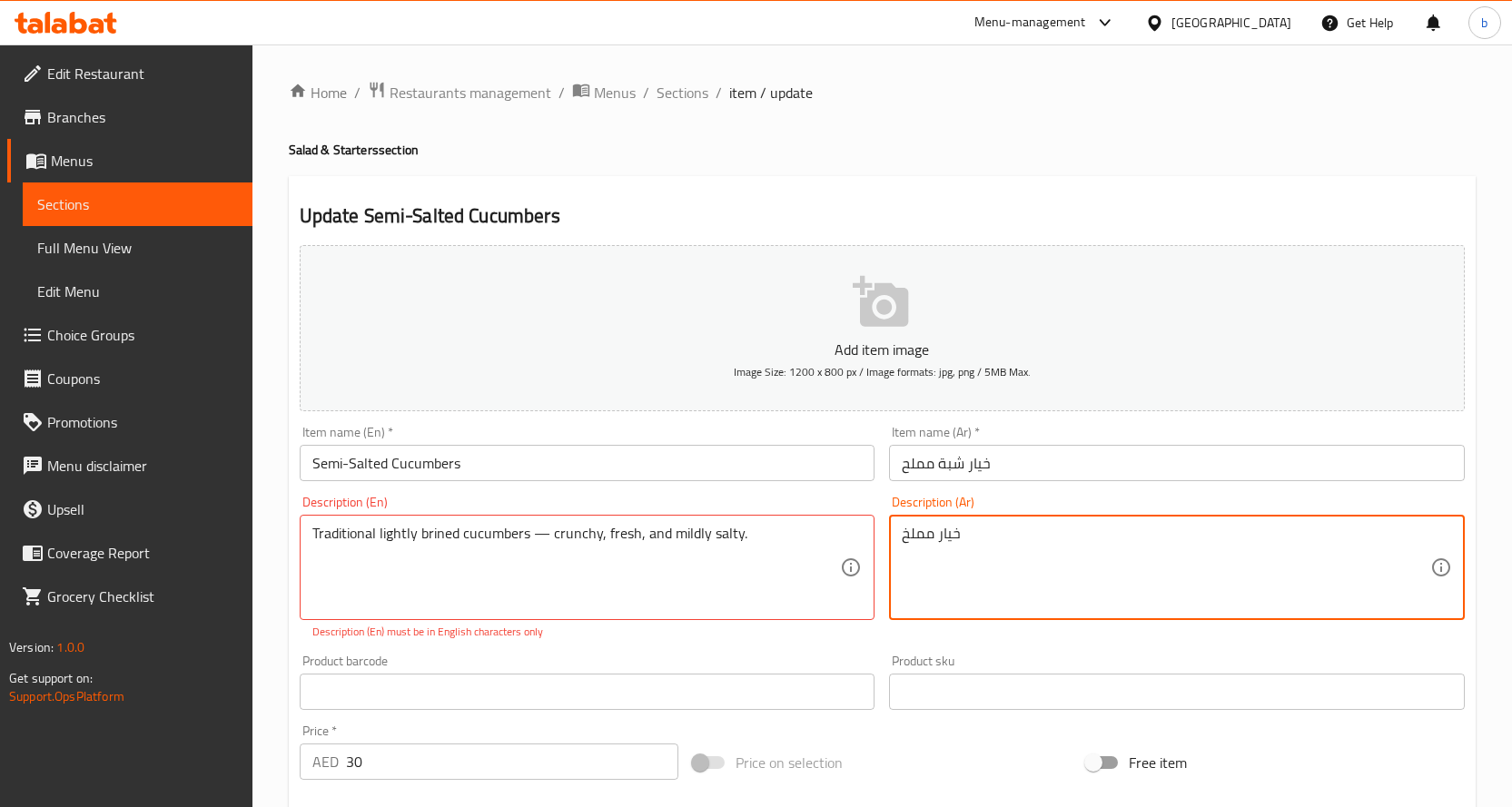
drag, startPoint x: 1003, startPoint y: 541, endPoint x: 844, endPoint y: 540, distance: 159.0
paste textarea "قليلاً تقليديًا - مقرمش، طازج، ومالح قليلاً."
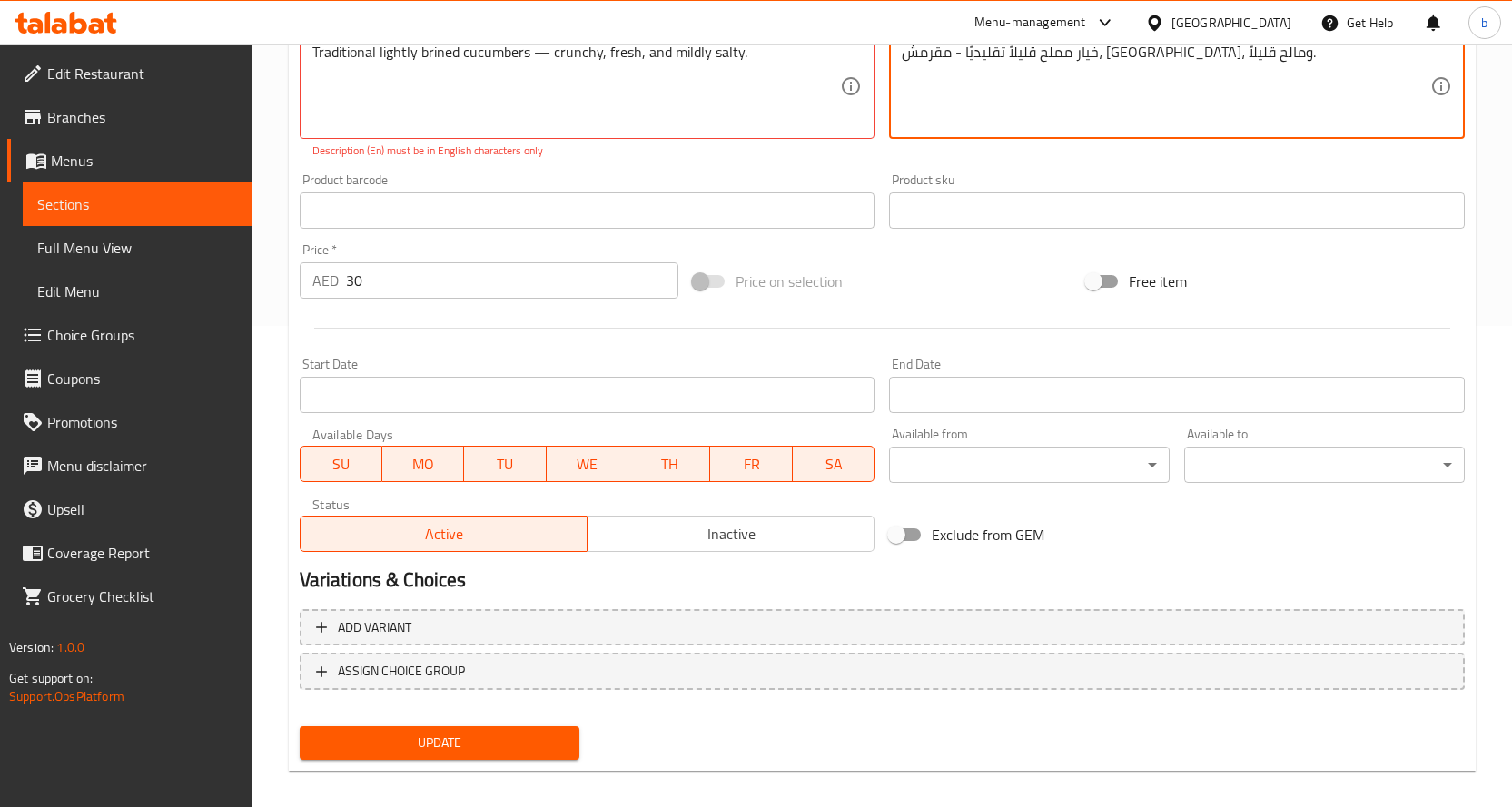
scroll to position [496, 0]
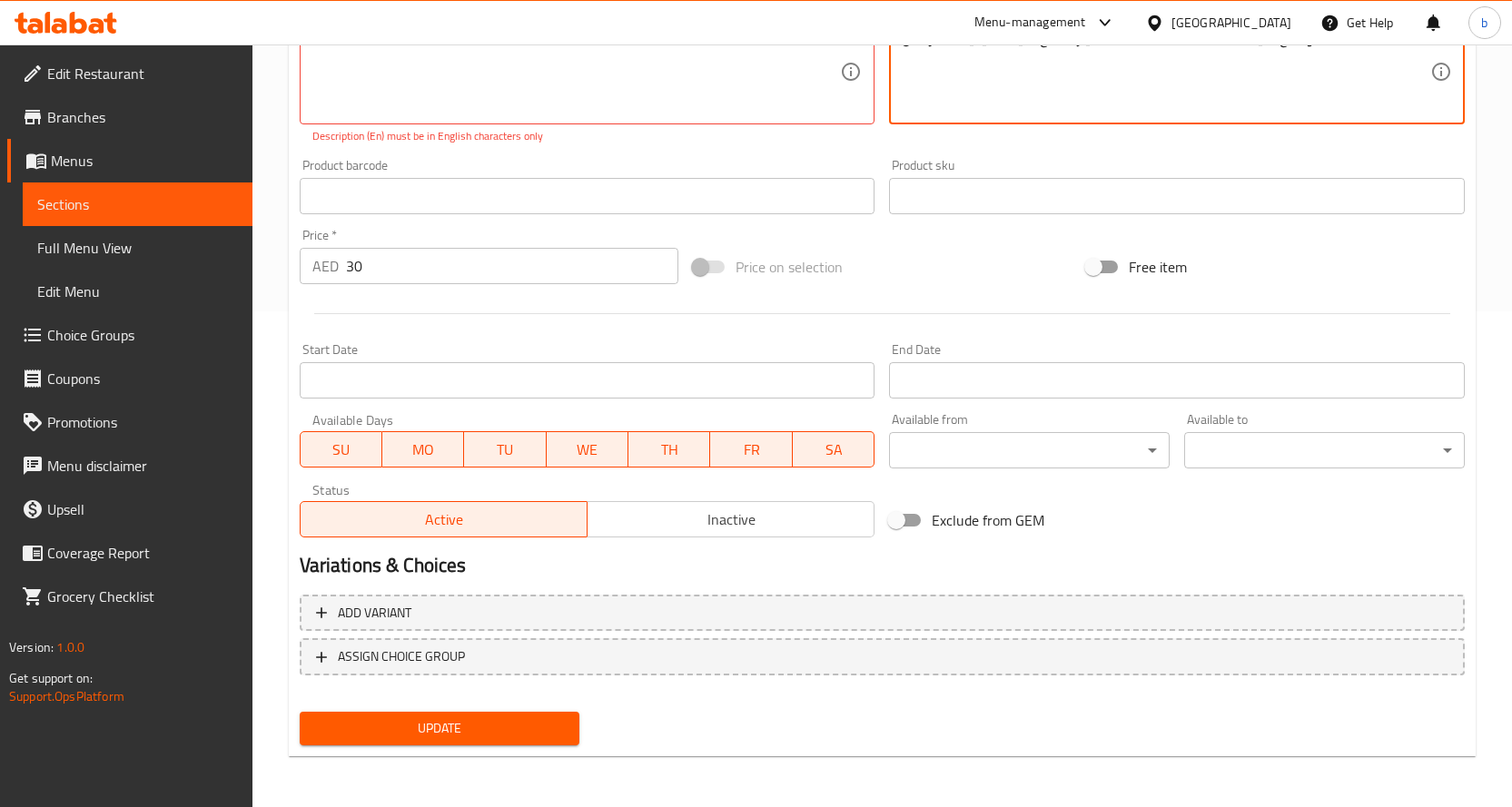
type textarea "خيار مملح قليلاً تقليديًا - مقرمش، طازج، ومالح قليلاً."
click at [487, 724] on span "Update" at bounding box center [440, 728] width 252 height 23
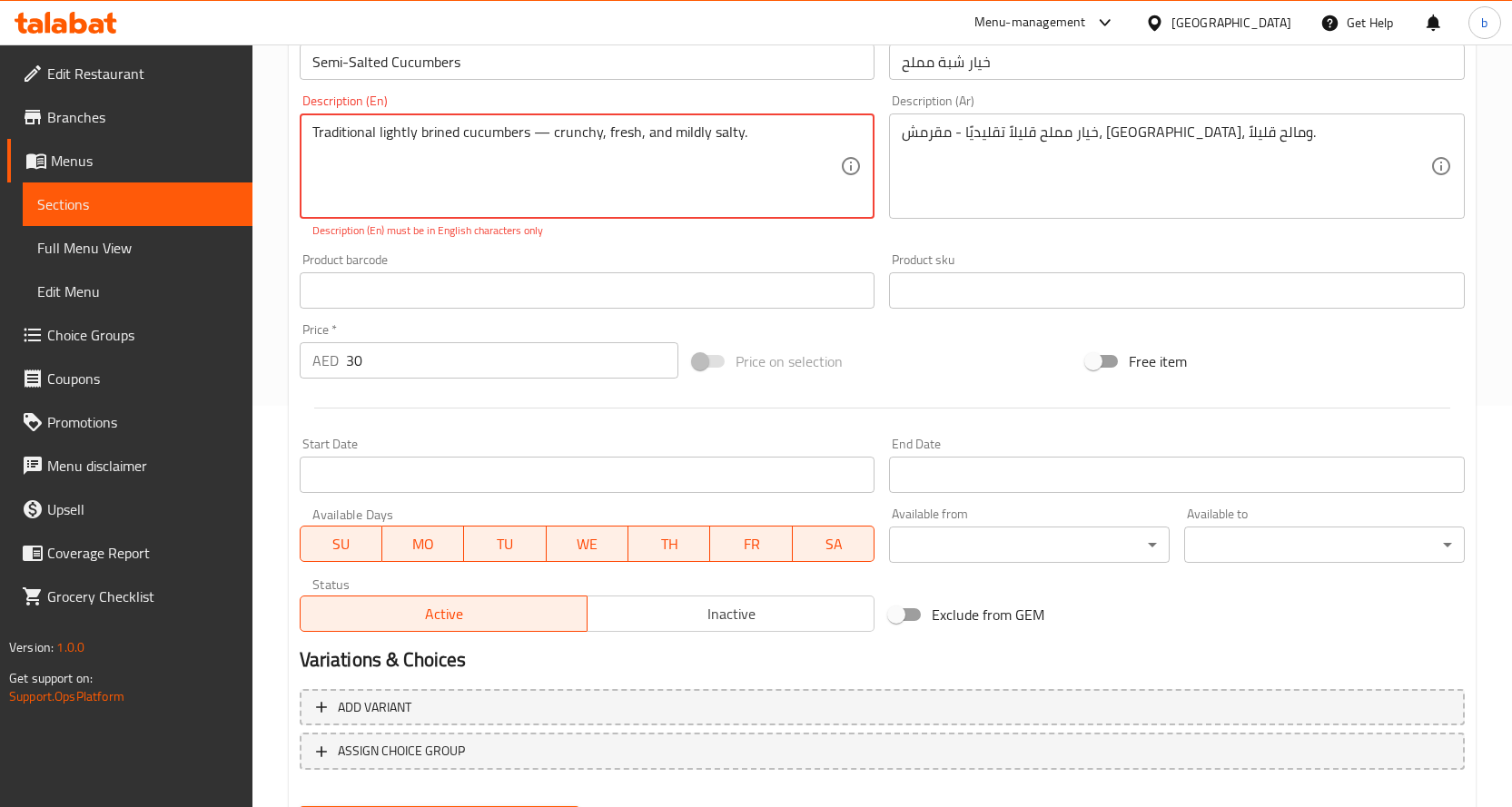
scroll to position [314, 0]
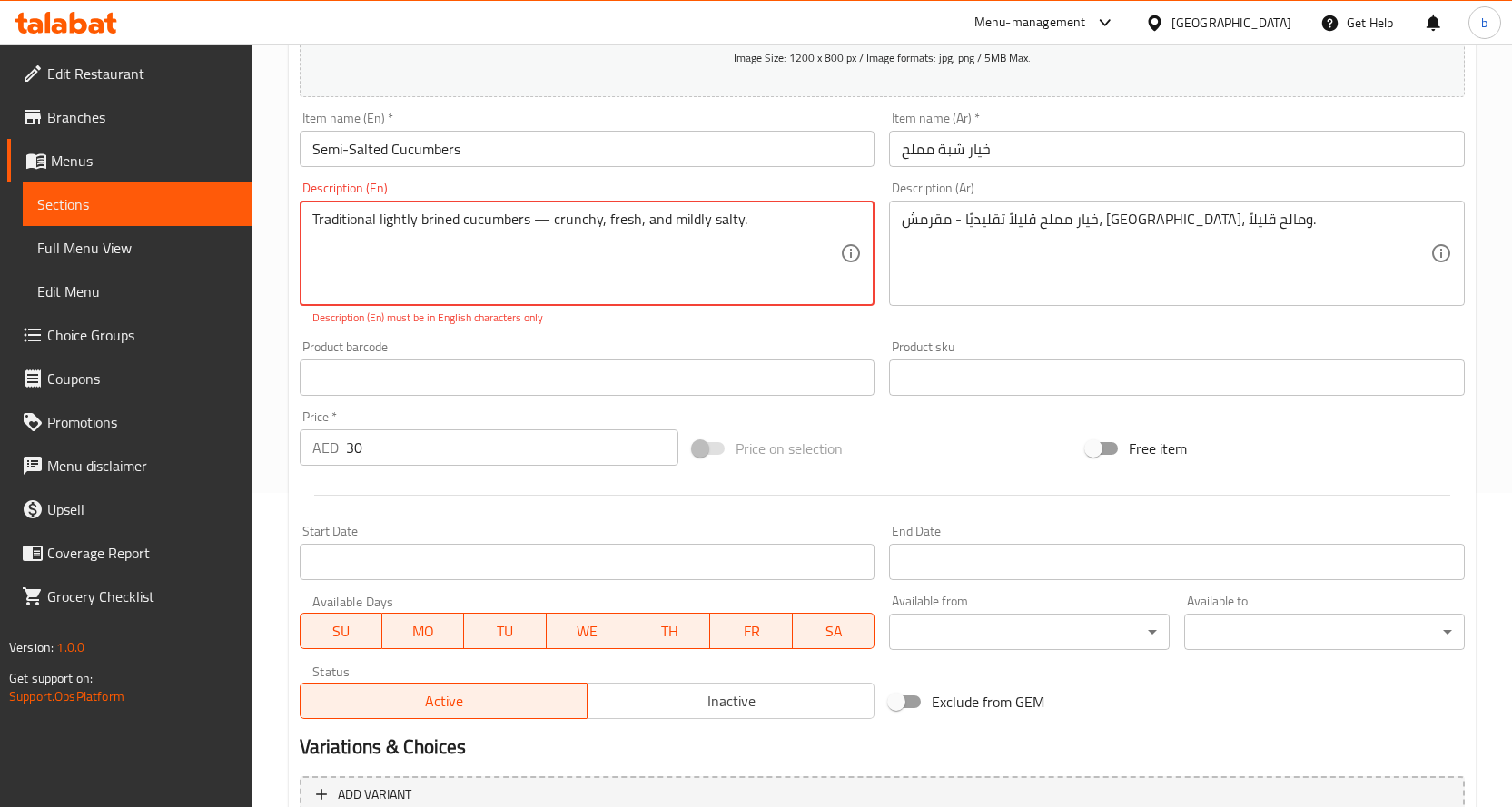
click at [556, 252] on textarea "Traditional lightly brined cucumbers — crunchy, fresh, and mildly salty." at bounding box center [576, 253] width 529 height 86
click at [547, 220] on textarea "Traditional lightly brined cucumbers — crunchy, fresh, and mildly salty." at bounding box center [576, 253] width 529 height 86
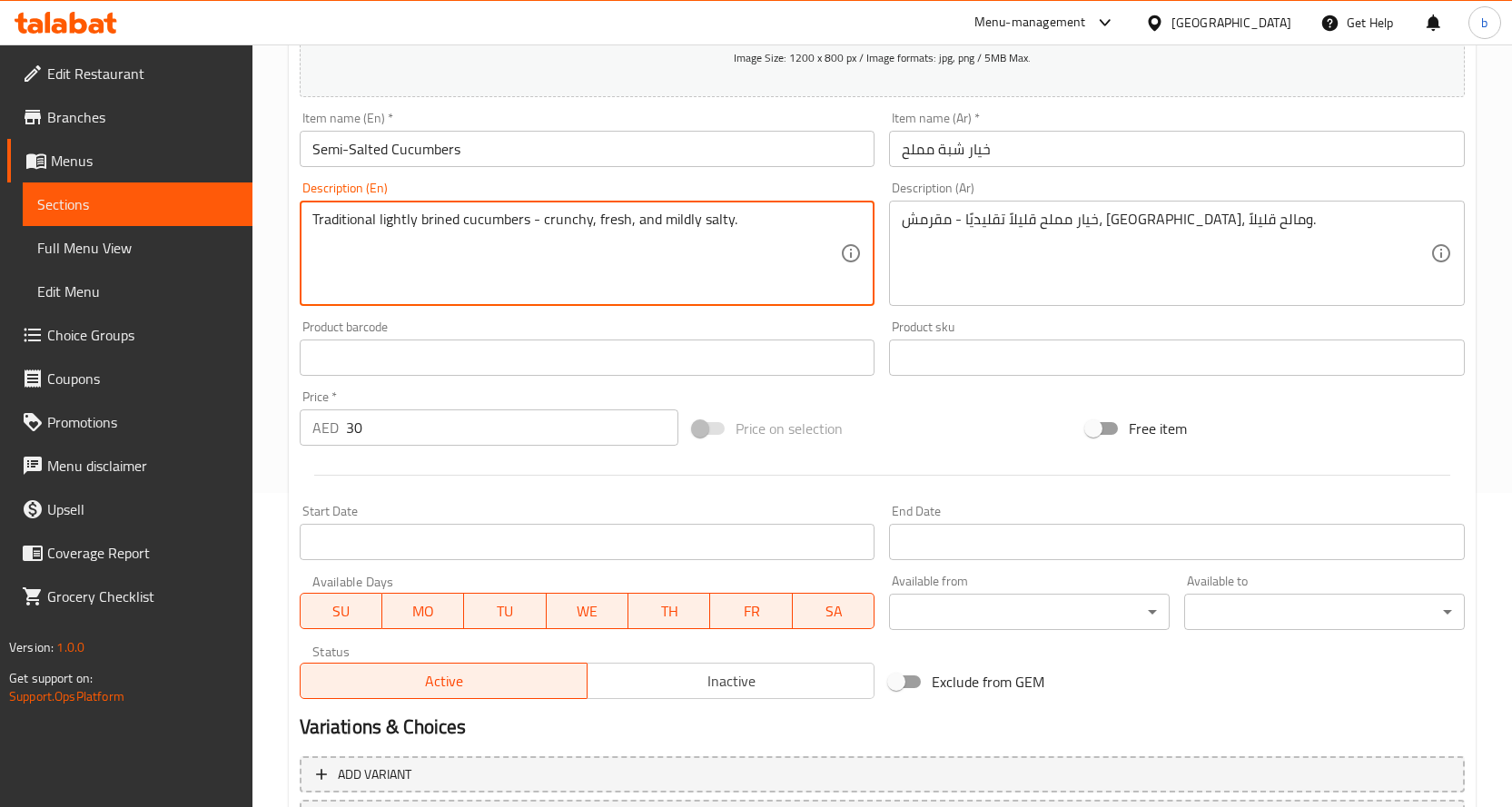
scroll to position [476, 0]
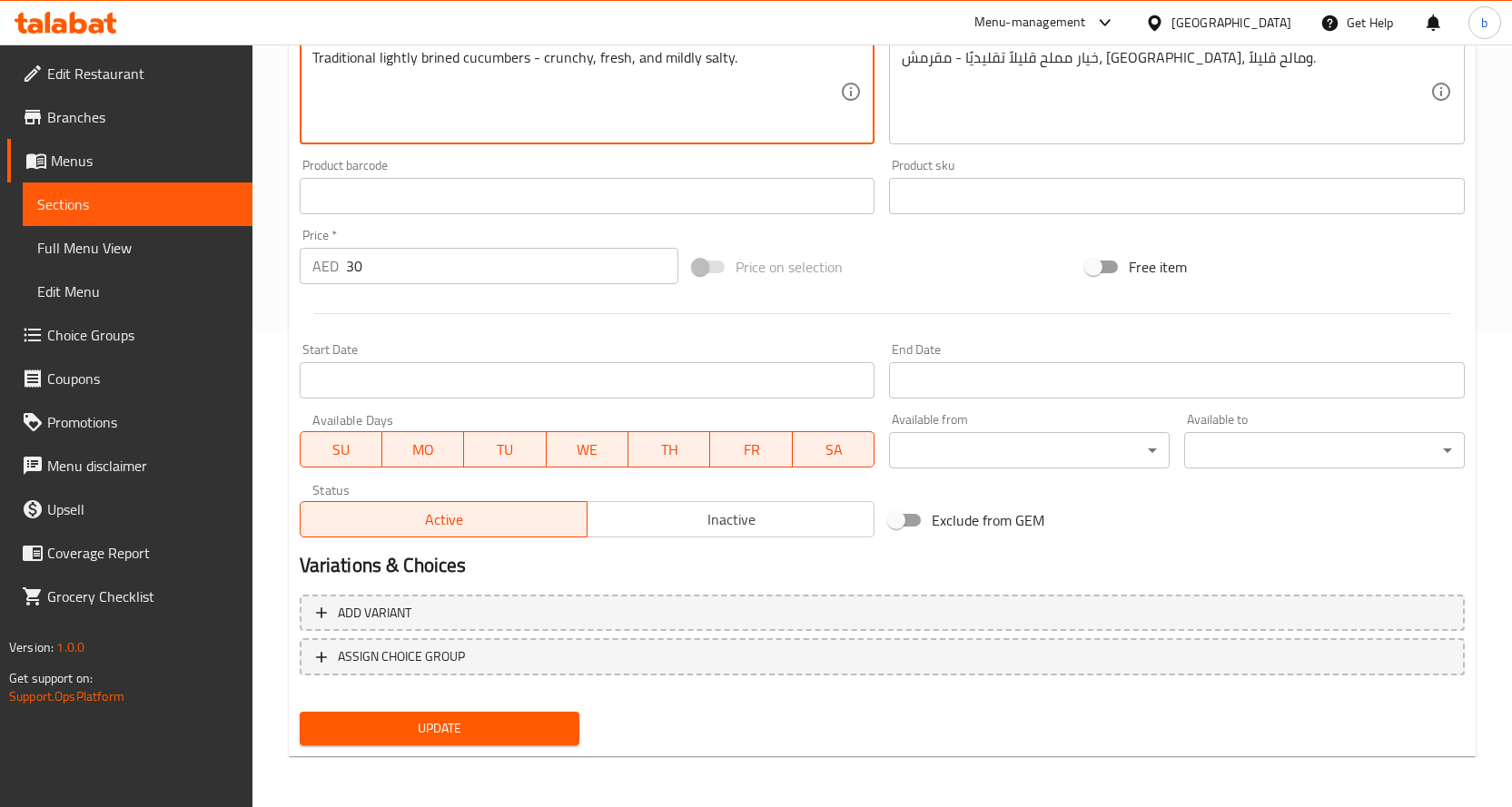
type textarea "Traditional lightly brined cucumbers - crunchy, fresh, and mildly salty."
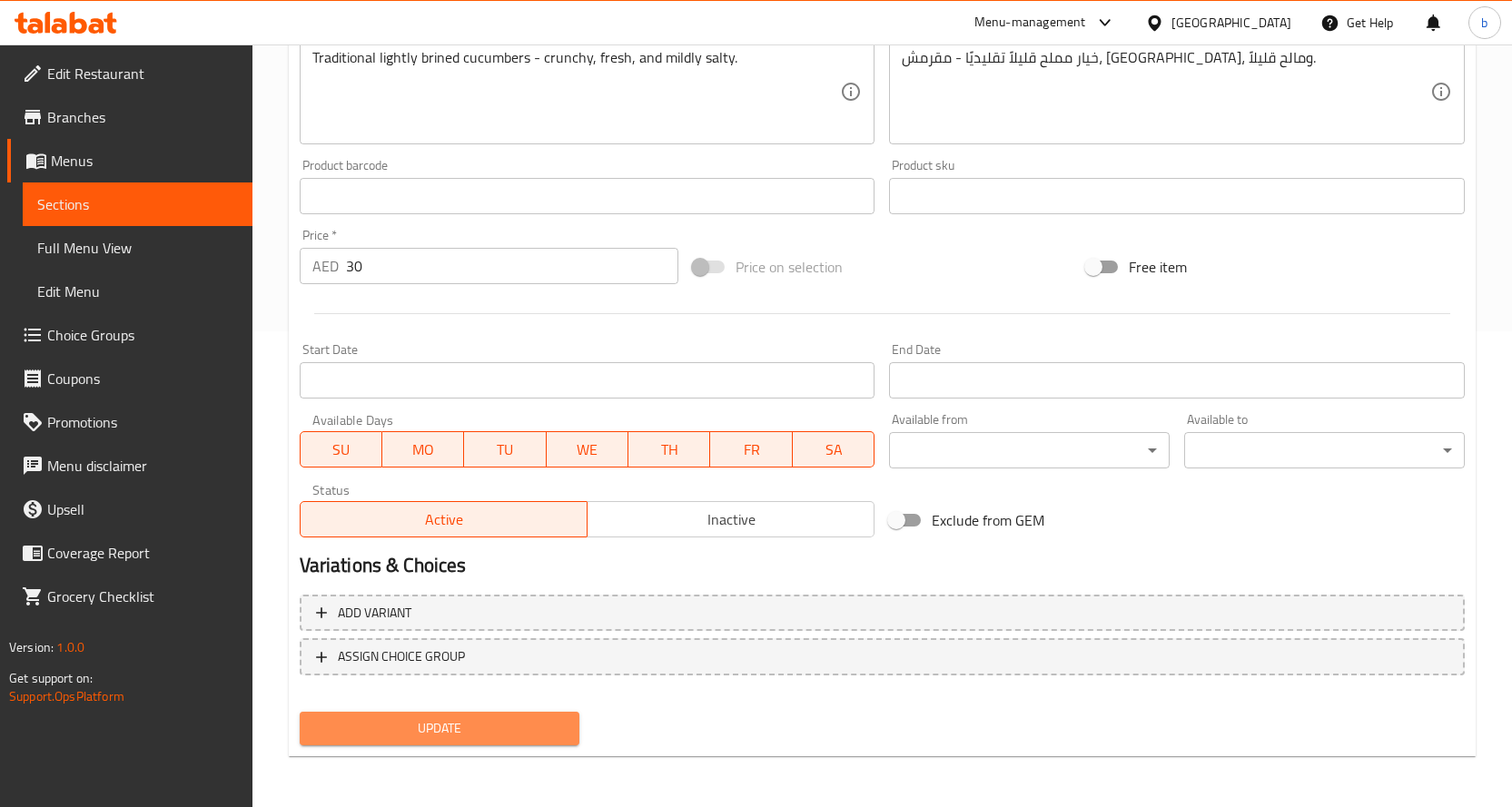
click at [455, 730] on span "Update" at bounding box center [440, 728] width 252 height 23
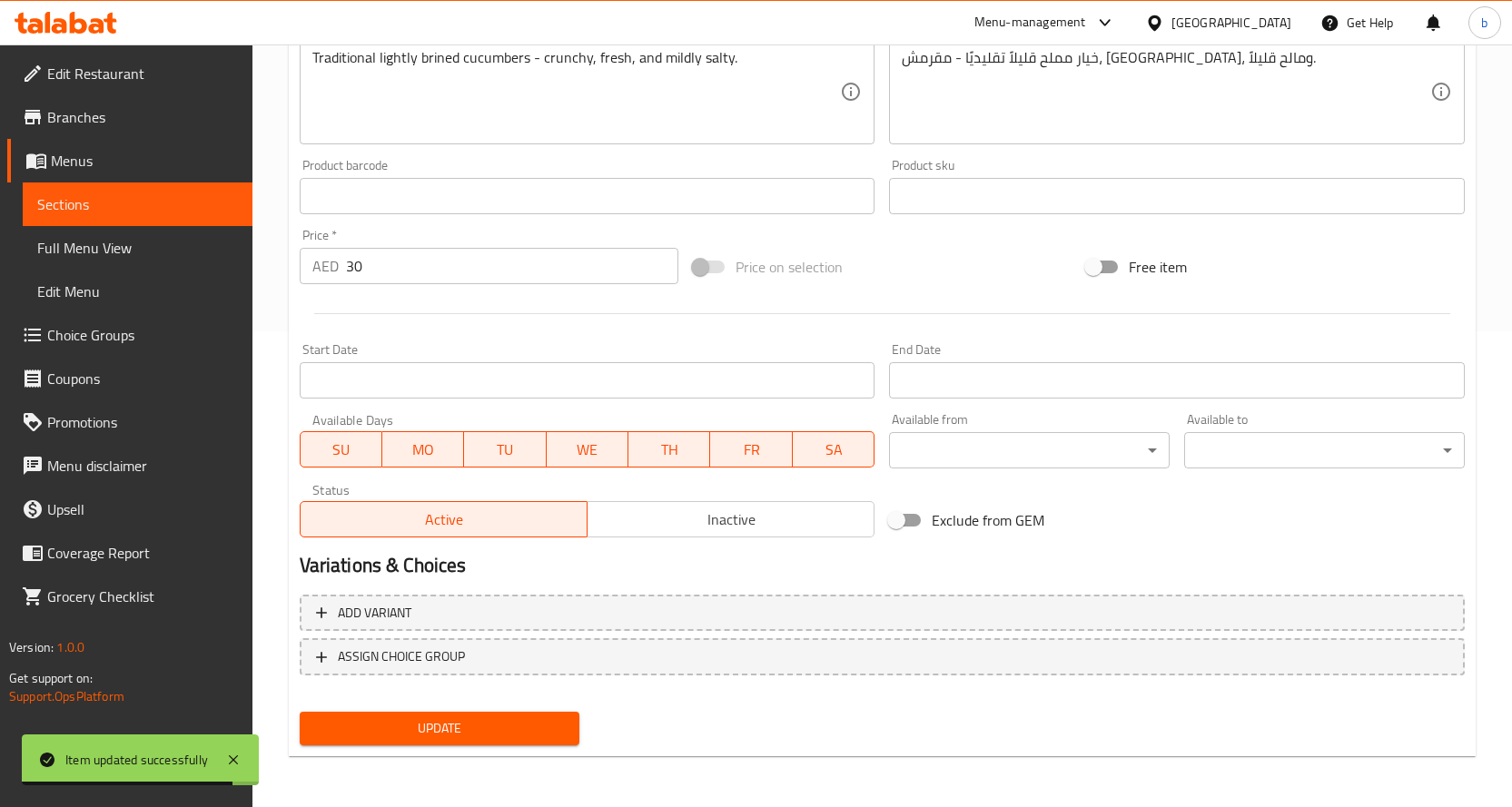
click at [166, 164] on span "Menus" at bounding box center [143, 161] width 187 height 22
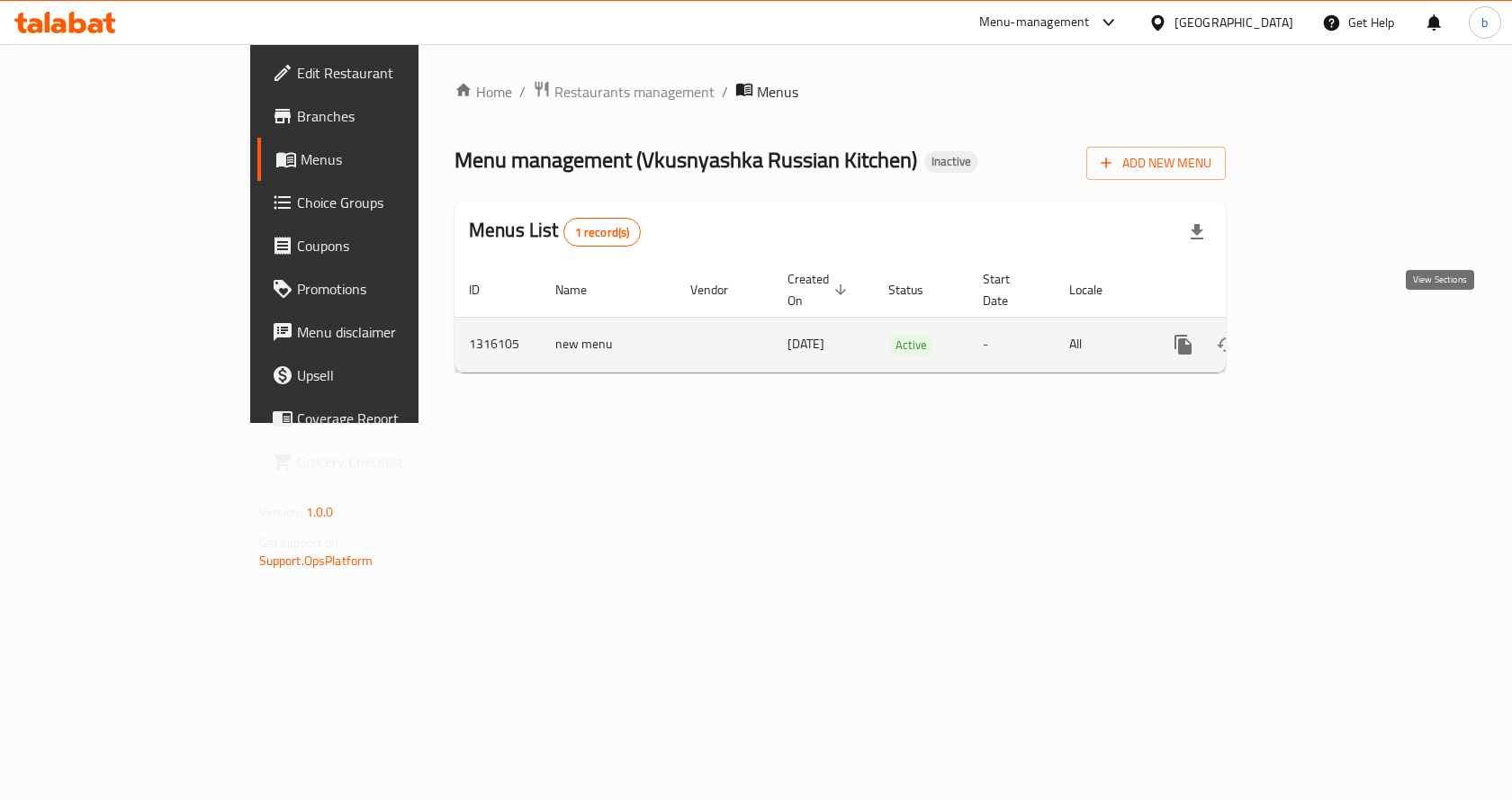
click at [1335, 323] on link "enhanced table" at bounding box center [1313, 345] width 43 height 43
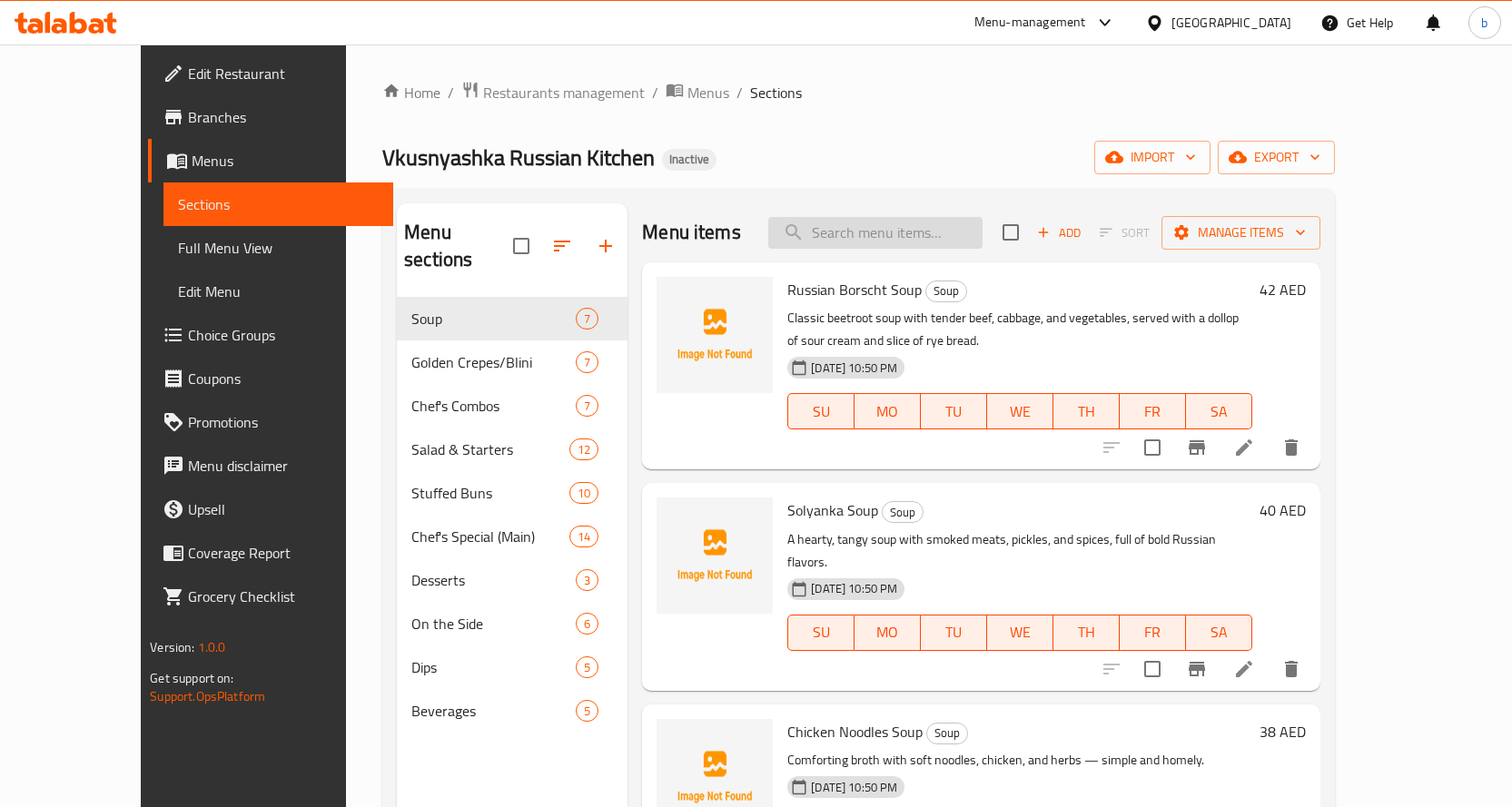
click at [886, 224] on input "search" at bounding box center [875, 233] width 214 height 32
paste input "Raspberry Mors"
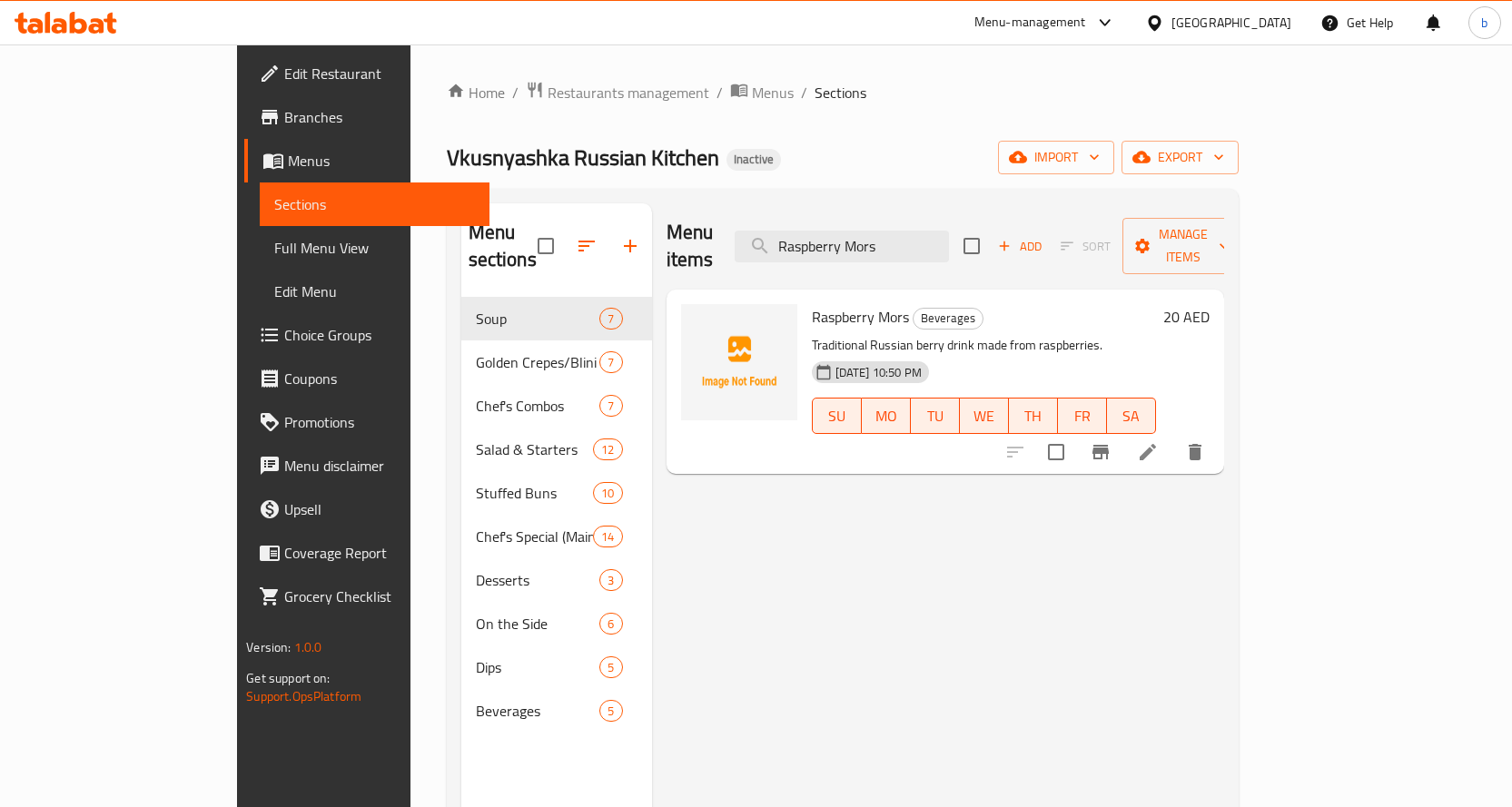
type input "Raspberry Mors"
click at [1159, 442] on icon at bounding box center [1148, 452] width 22 height 22
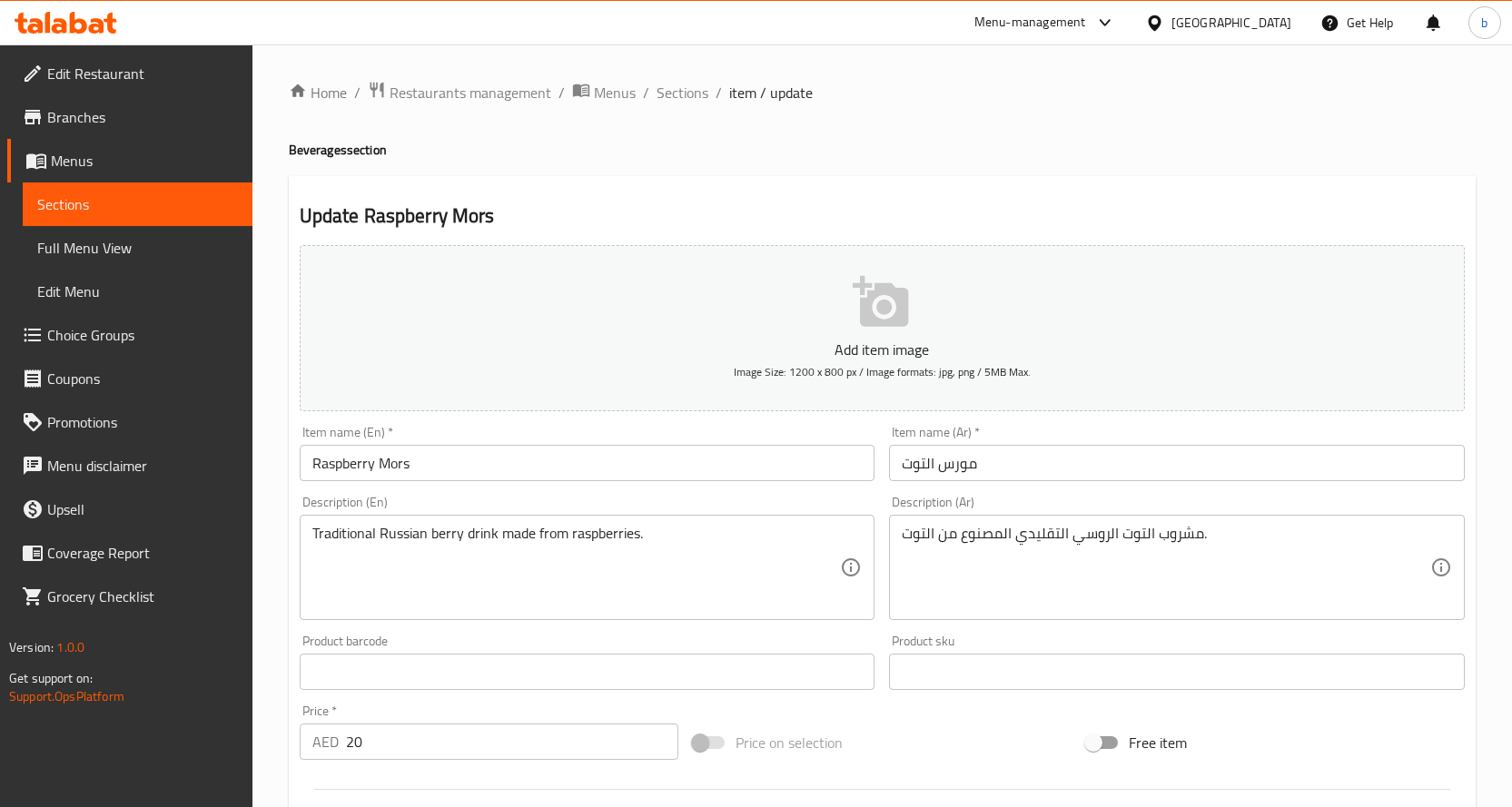
click at [917, 468] on input "مورس التوت" at bounding box center [1177, 462] width 576 height 37
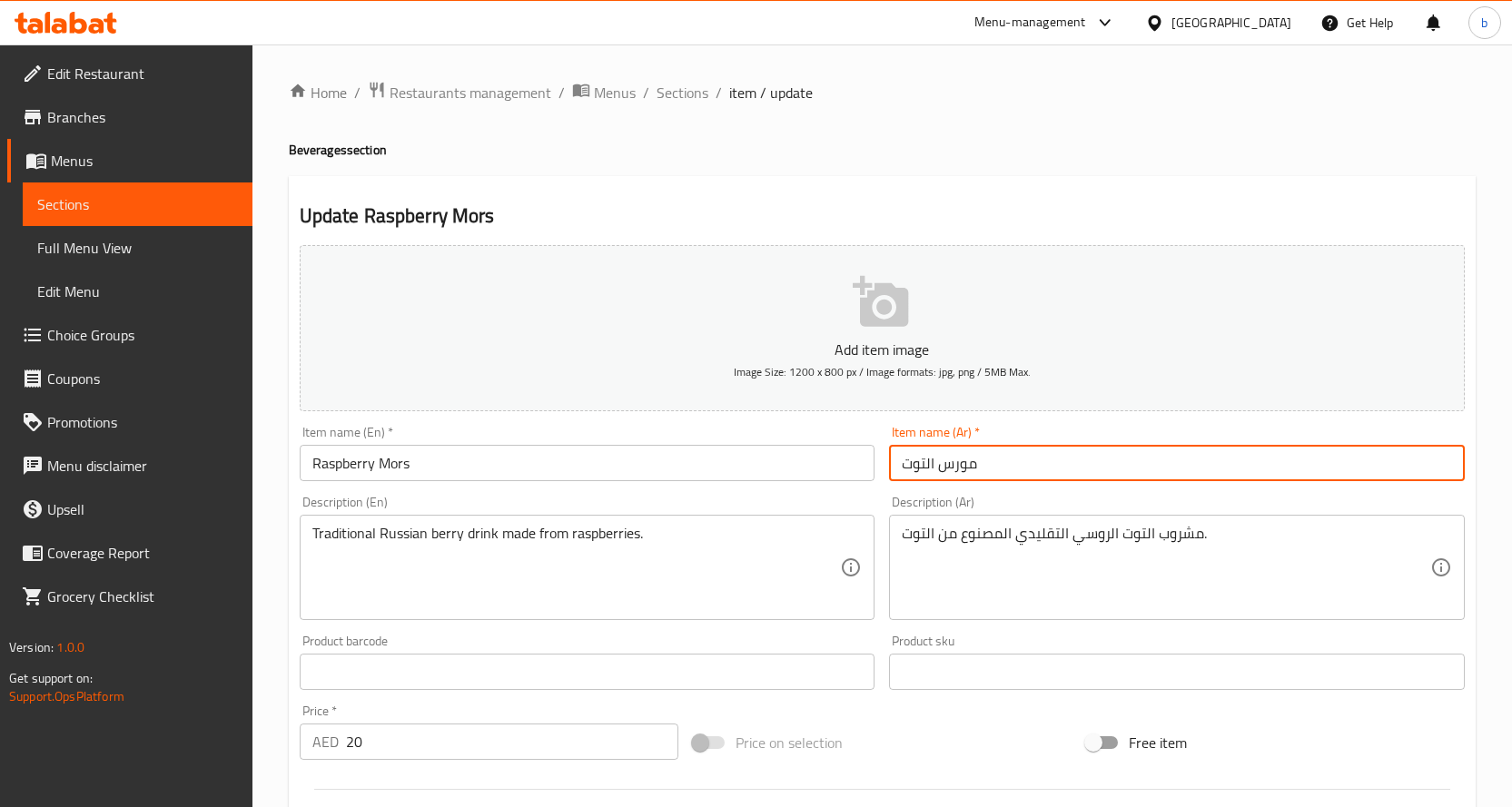
click at [917, 468] on input "مورس التوت" at bounding box center [1177, 462] width 576 height 37
paste input "وت بري أحمر"
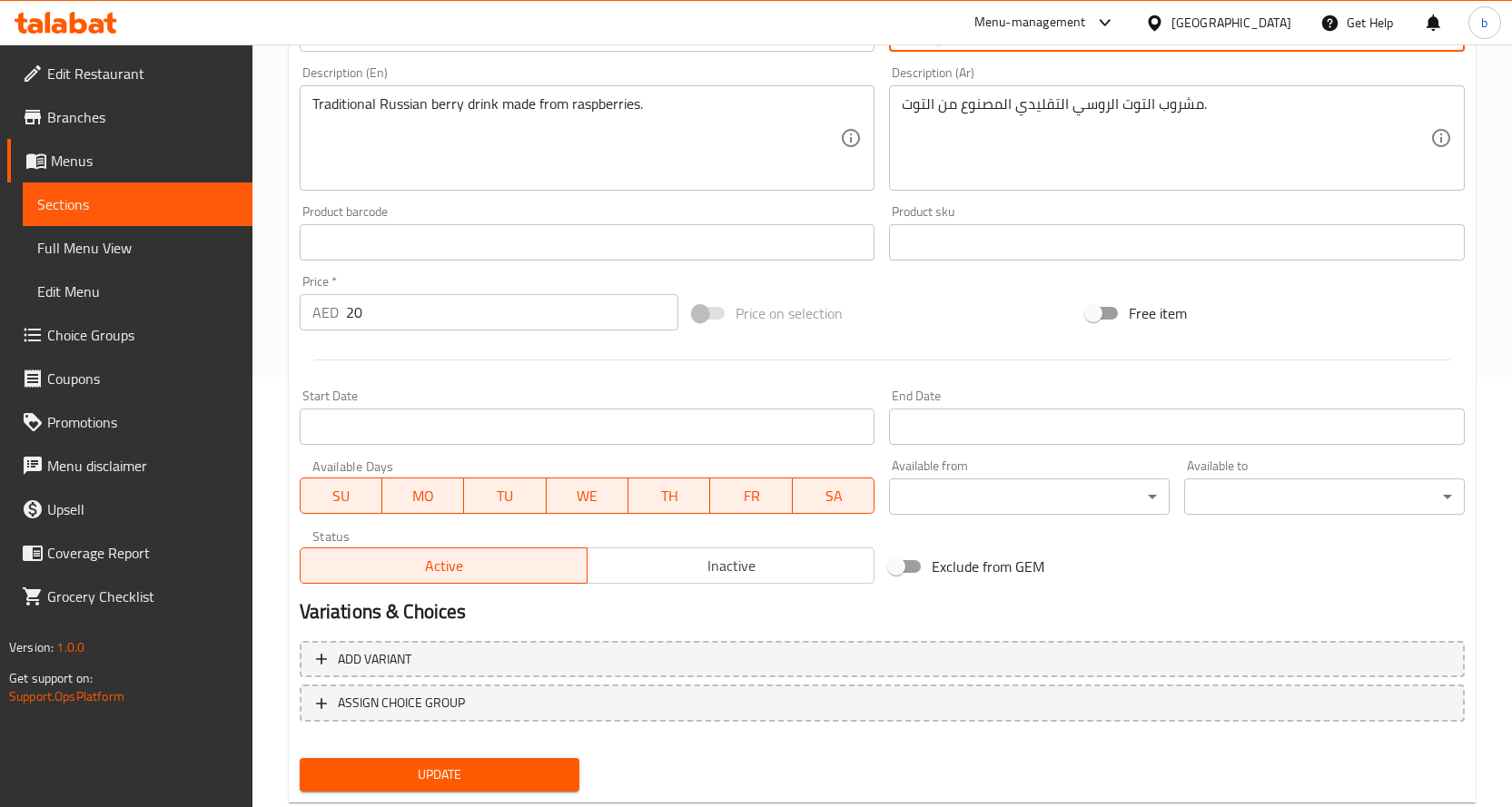
scroll to position [385, 0]
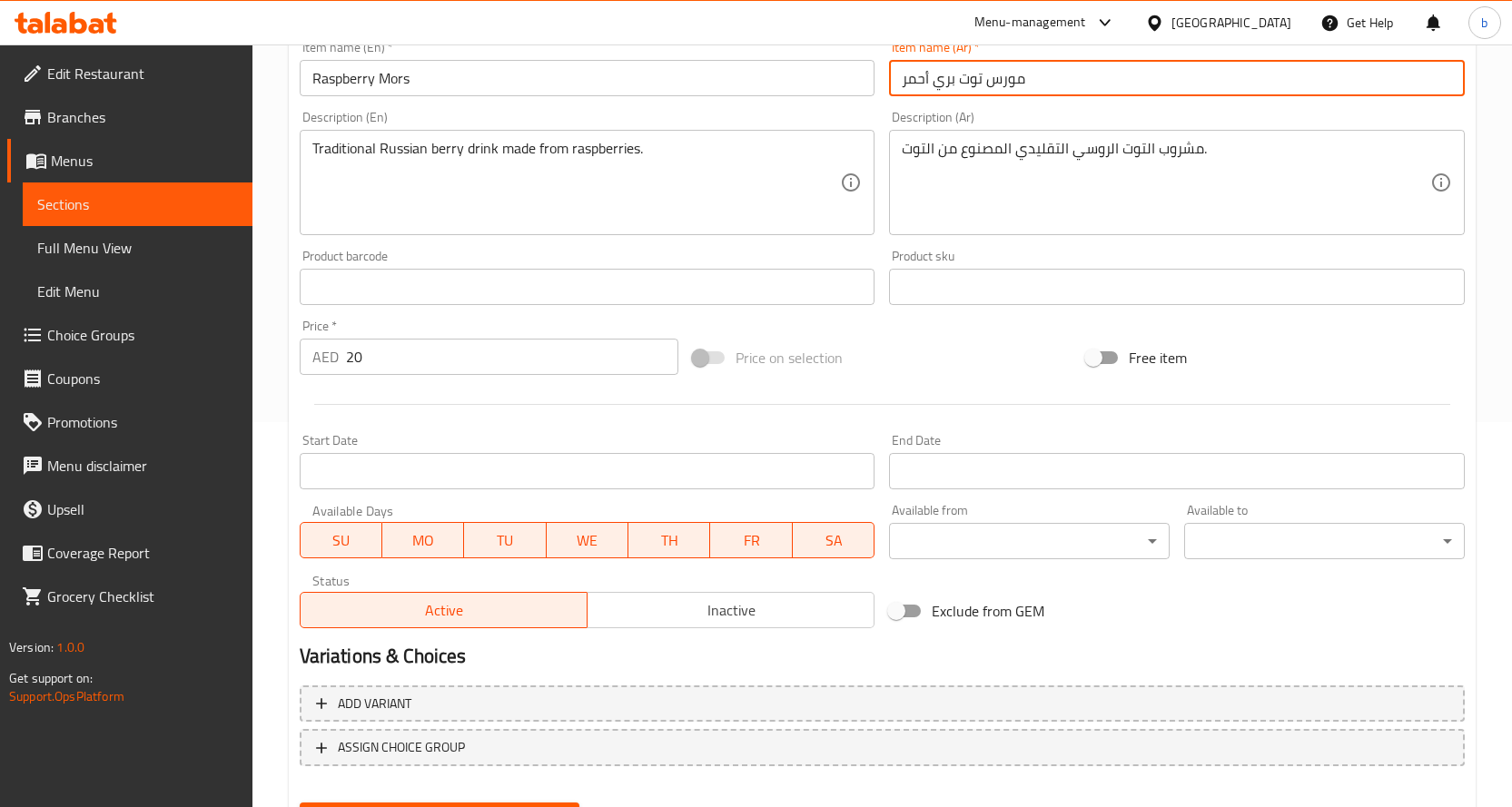
type input "مورس توت بري أحمر"
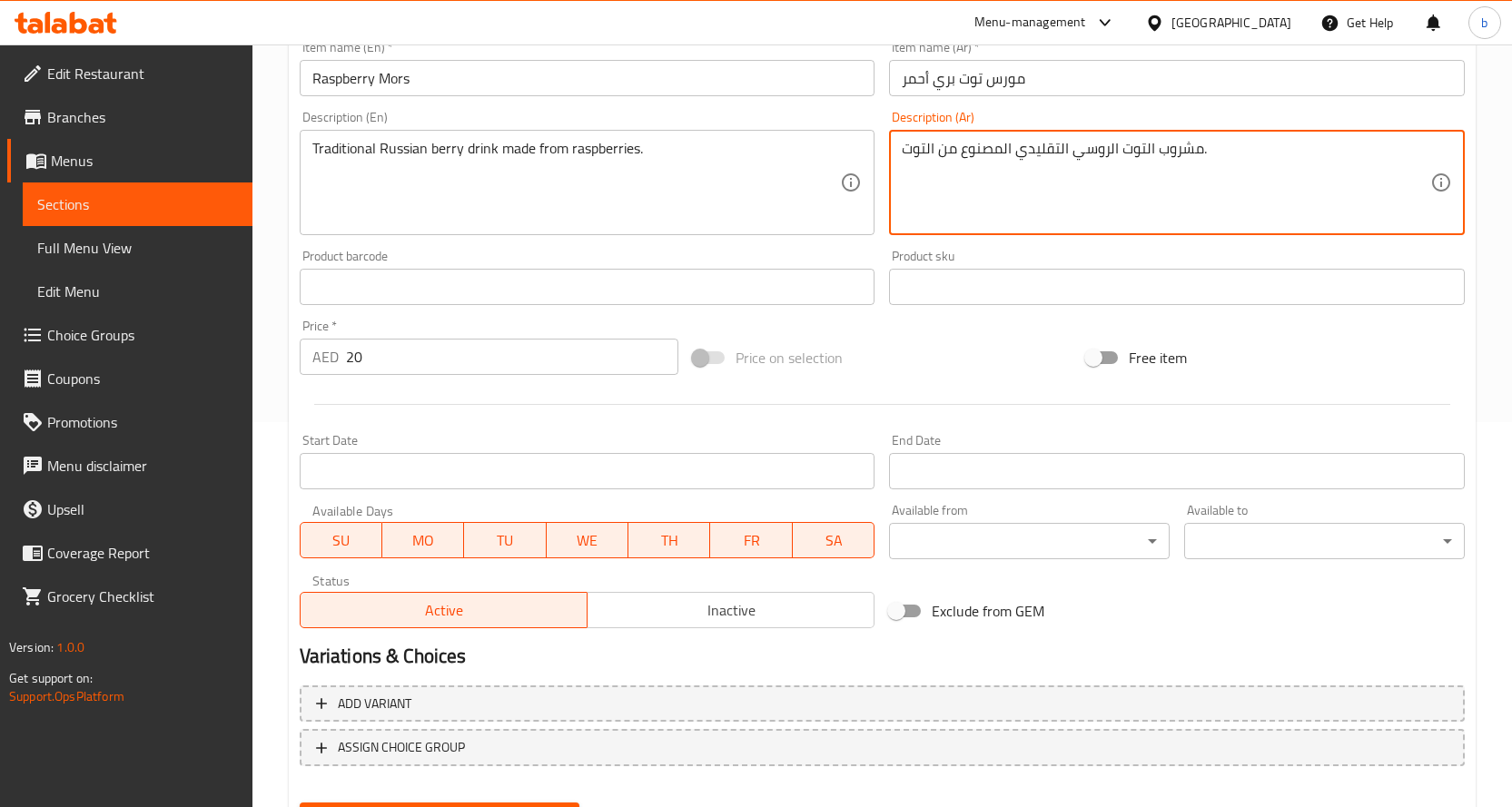
click at [915, 151] on textarea "مشروب التوت الروسي التقليدي المصنوع من التوت." at bounding box center [1166, 183] width 529 height 86
paste textarea "وت بري أحمر"
click at [980, 153] on textarea "مشروب التوت الروسي التقليدي المصنوع من توت بري أحمر." at bounding box center [1166, 183] width 529 height 86
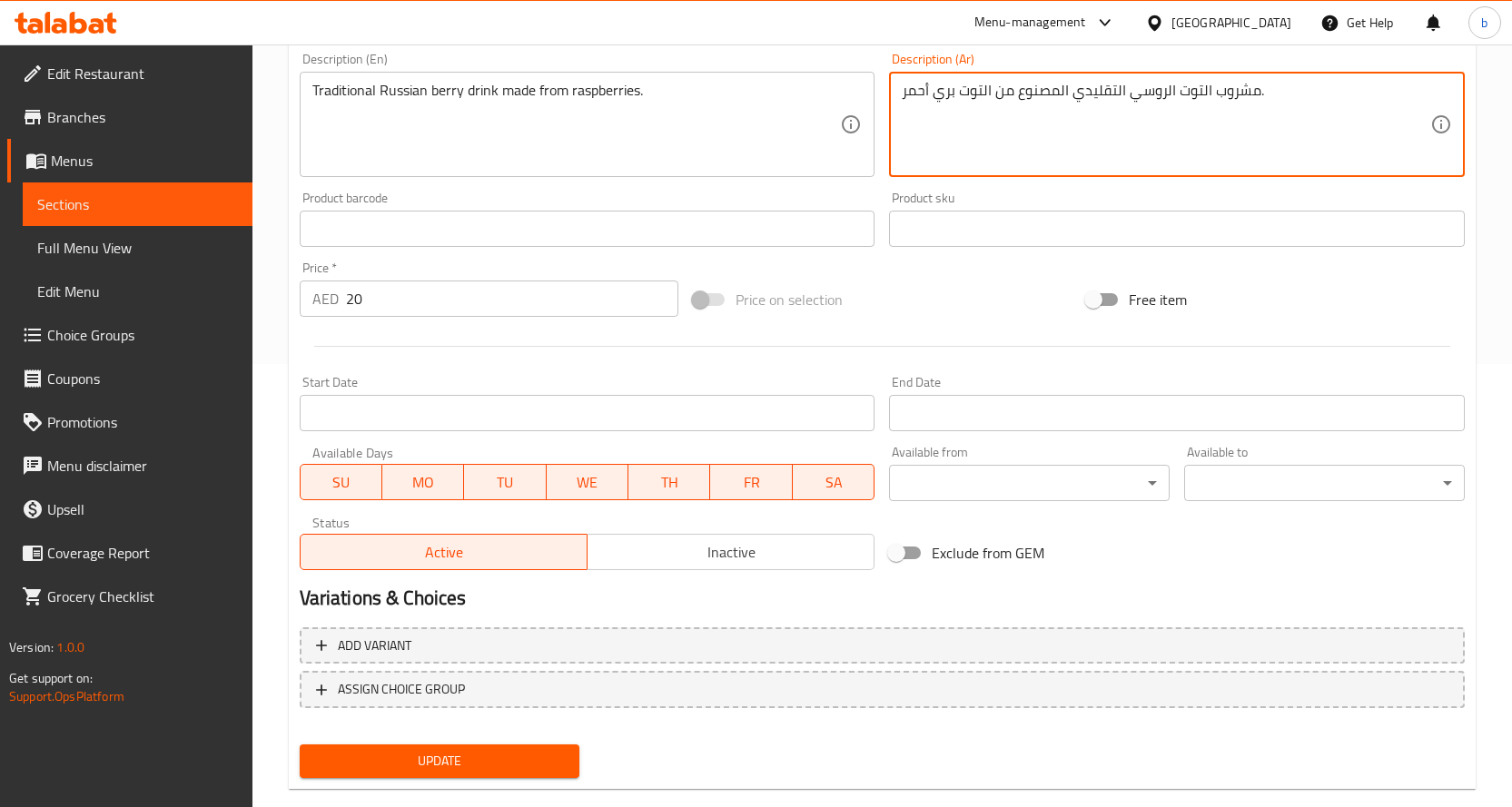
scroll to position [476, 0]
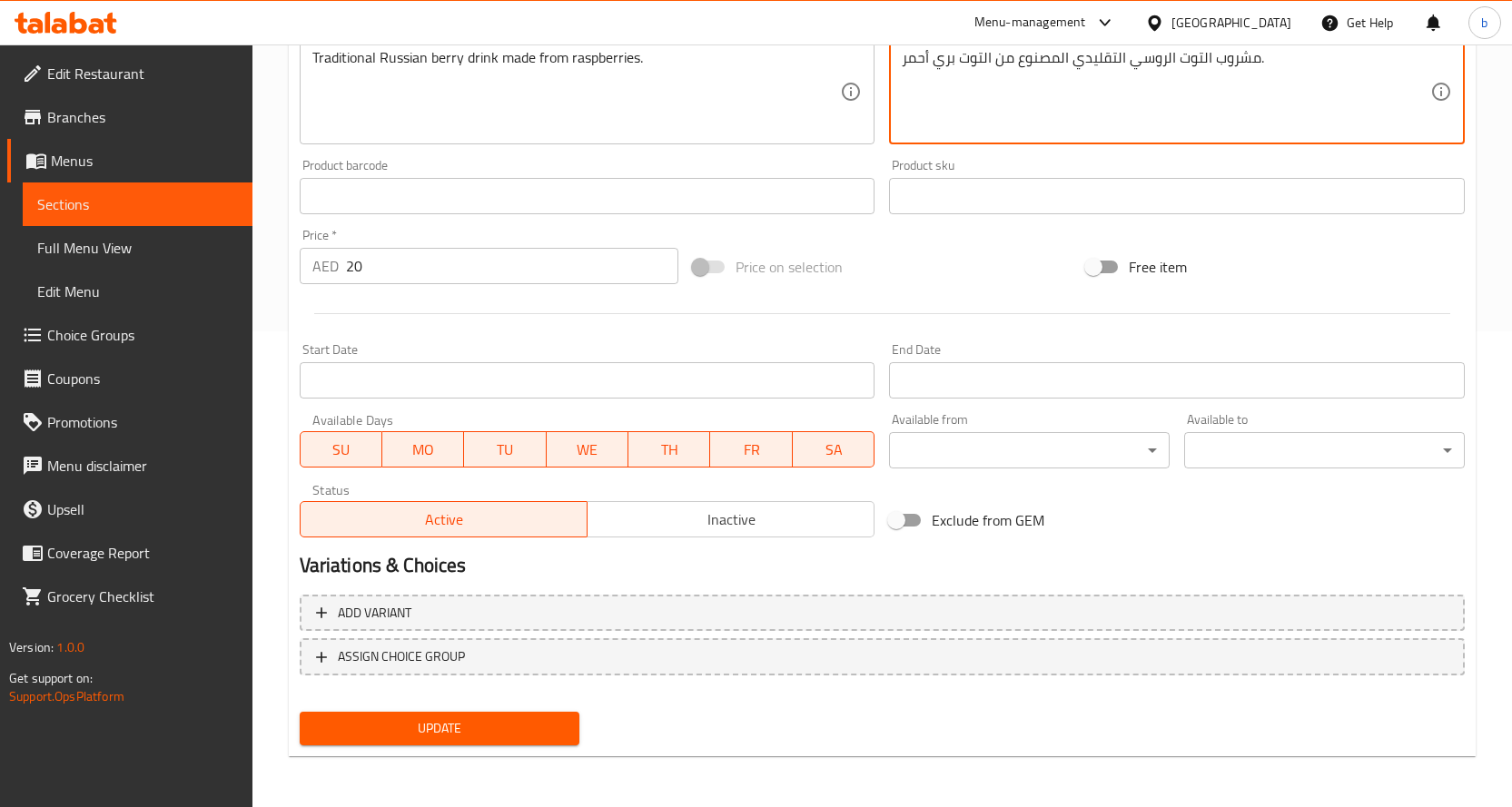
type textarea "مشروب التوت الروسي التقليدي المصنوع من التوت بري أحمر."
click at [527, 719] on span "Update" at bounding box center [440, 728] width 252 height 23
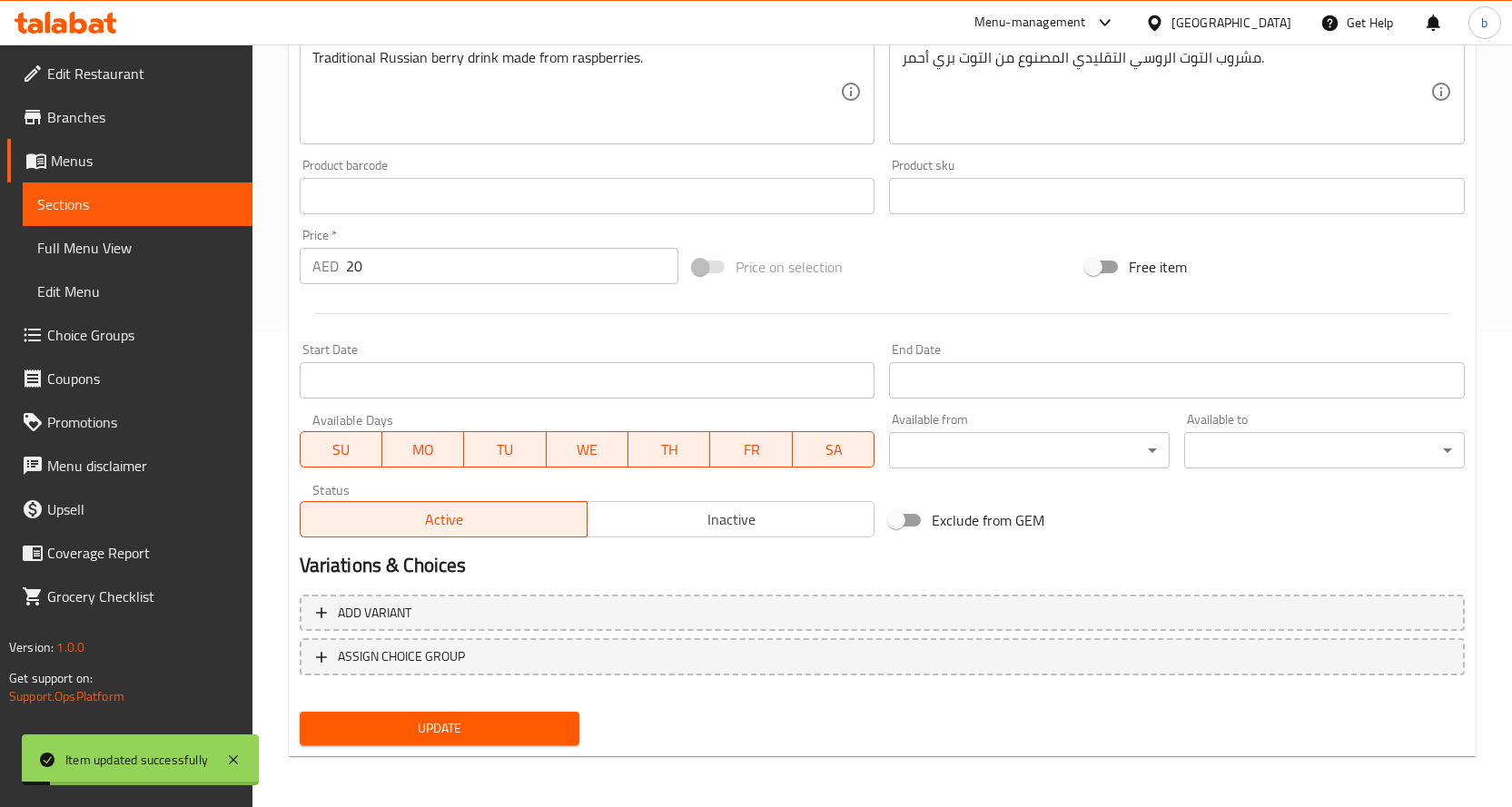
click at [92, 214] on span "Sections" at bounding box center [137, 204] width 201 height 22
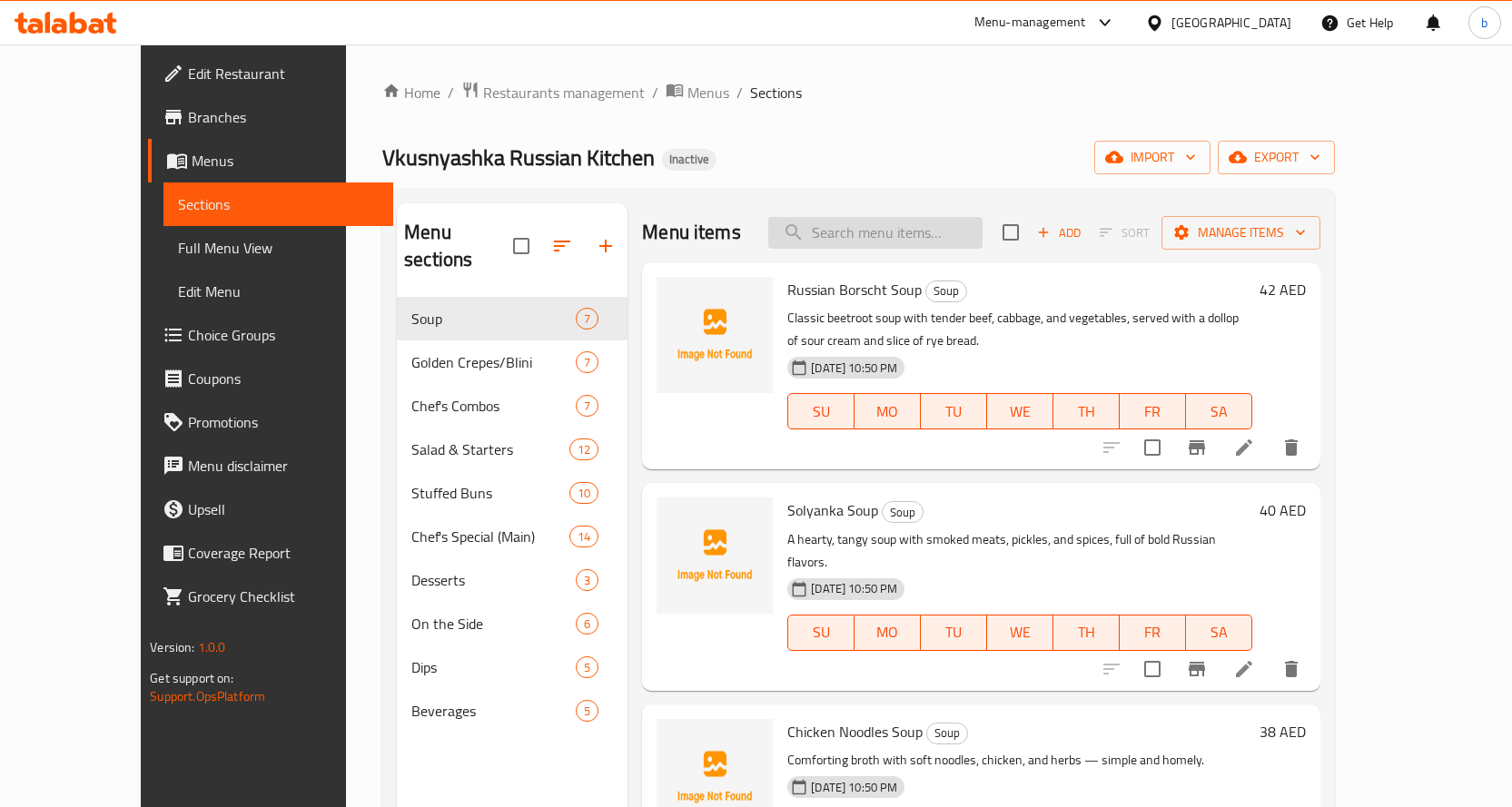
click at [897, 229] on input "search" at bounding box center [875, 233] width 214 height 32
paste input "Mini-Cheburiki (2)"
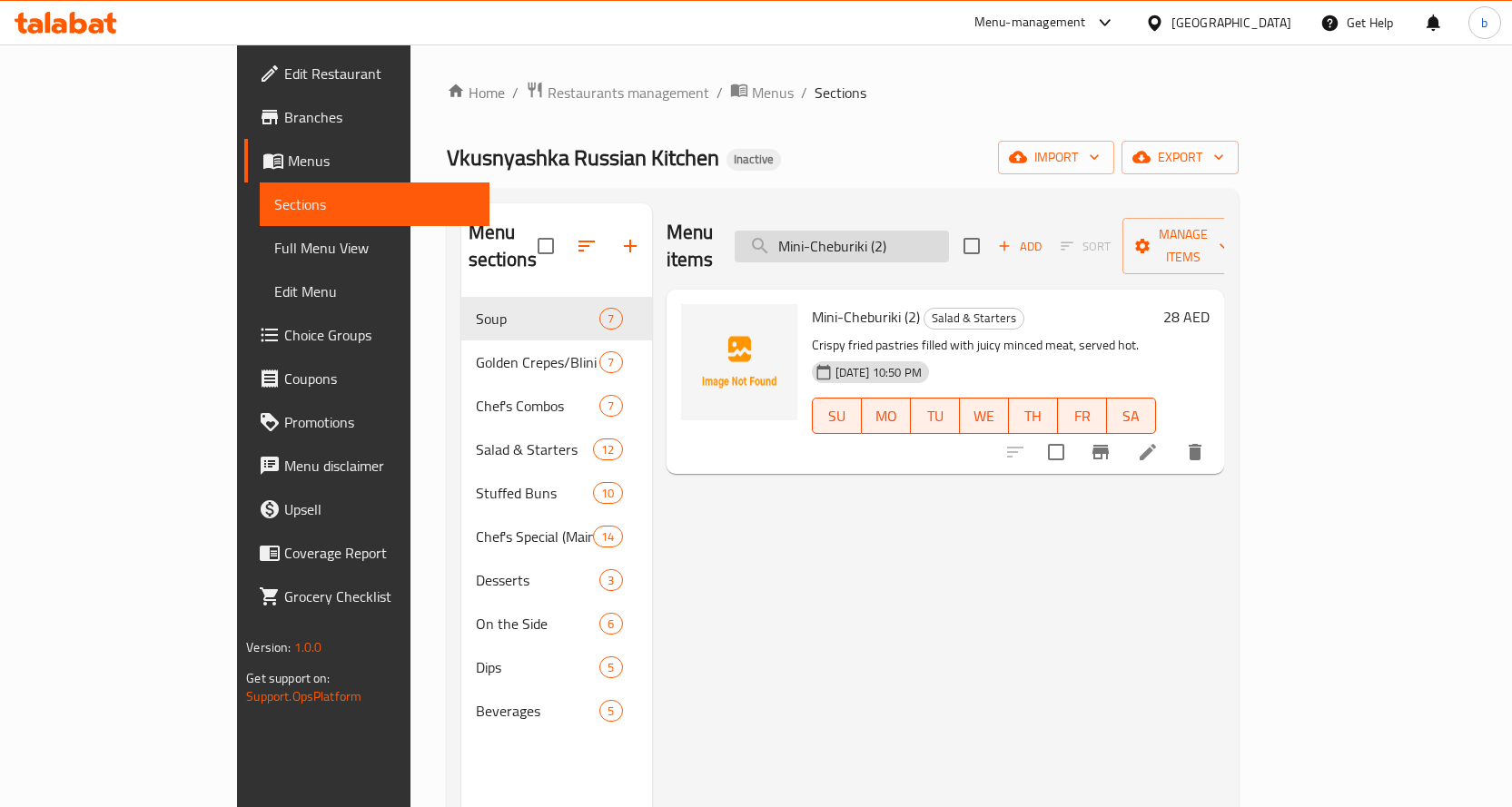
type input "Mini-Cheburiki (2)"
click at [1173, 436] on li at bounding box center [1147, 451] width 50 height 33
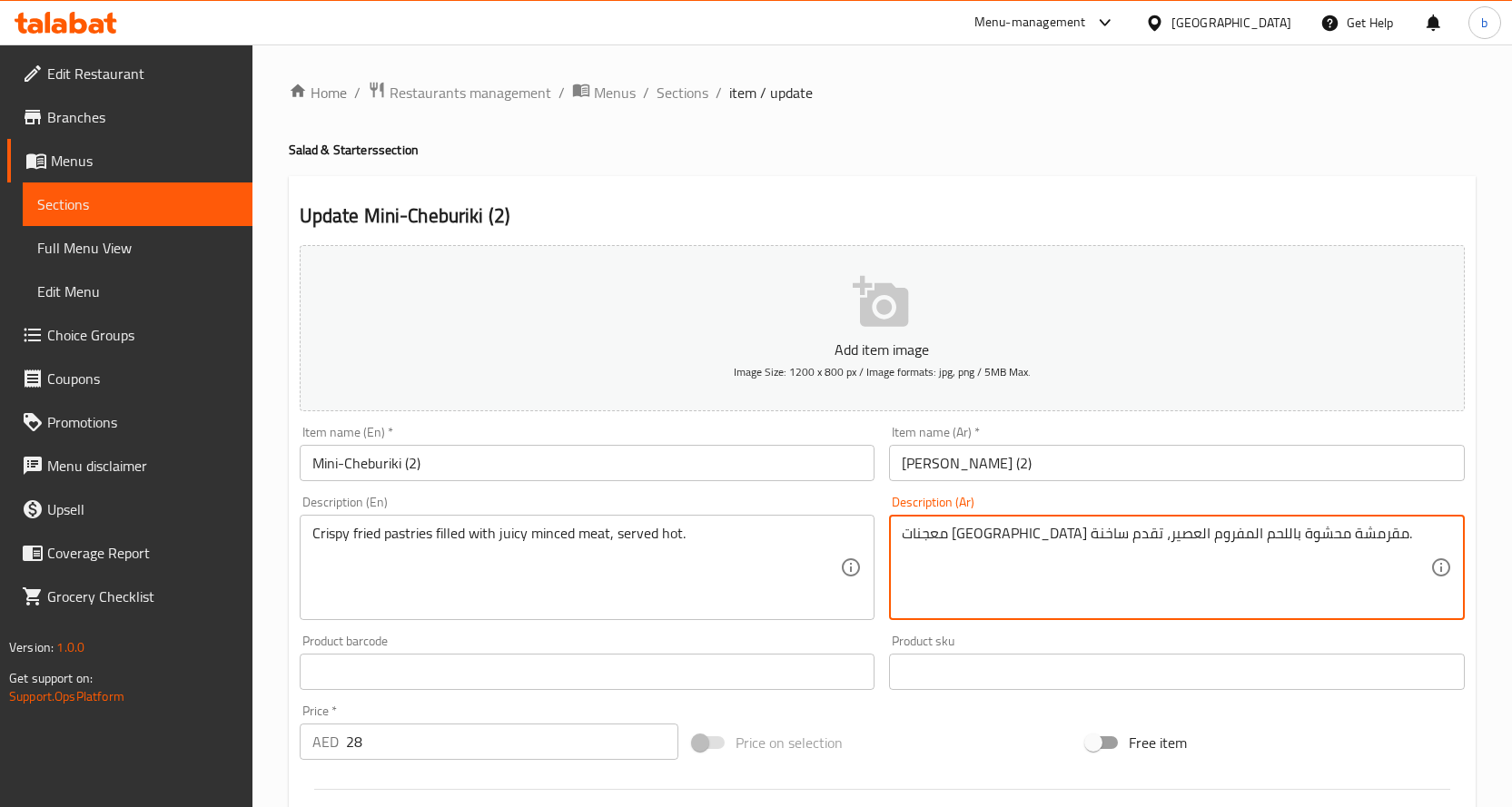
click at [998, 532] on textarea "معجنات [GEOGRAPHIC_DATA] مقرمشة محشوة باللحم المفروم العصير، تقدم ساخنة." at bounding box center [1166, 567] width 529 height 86
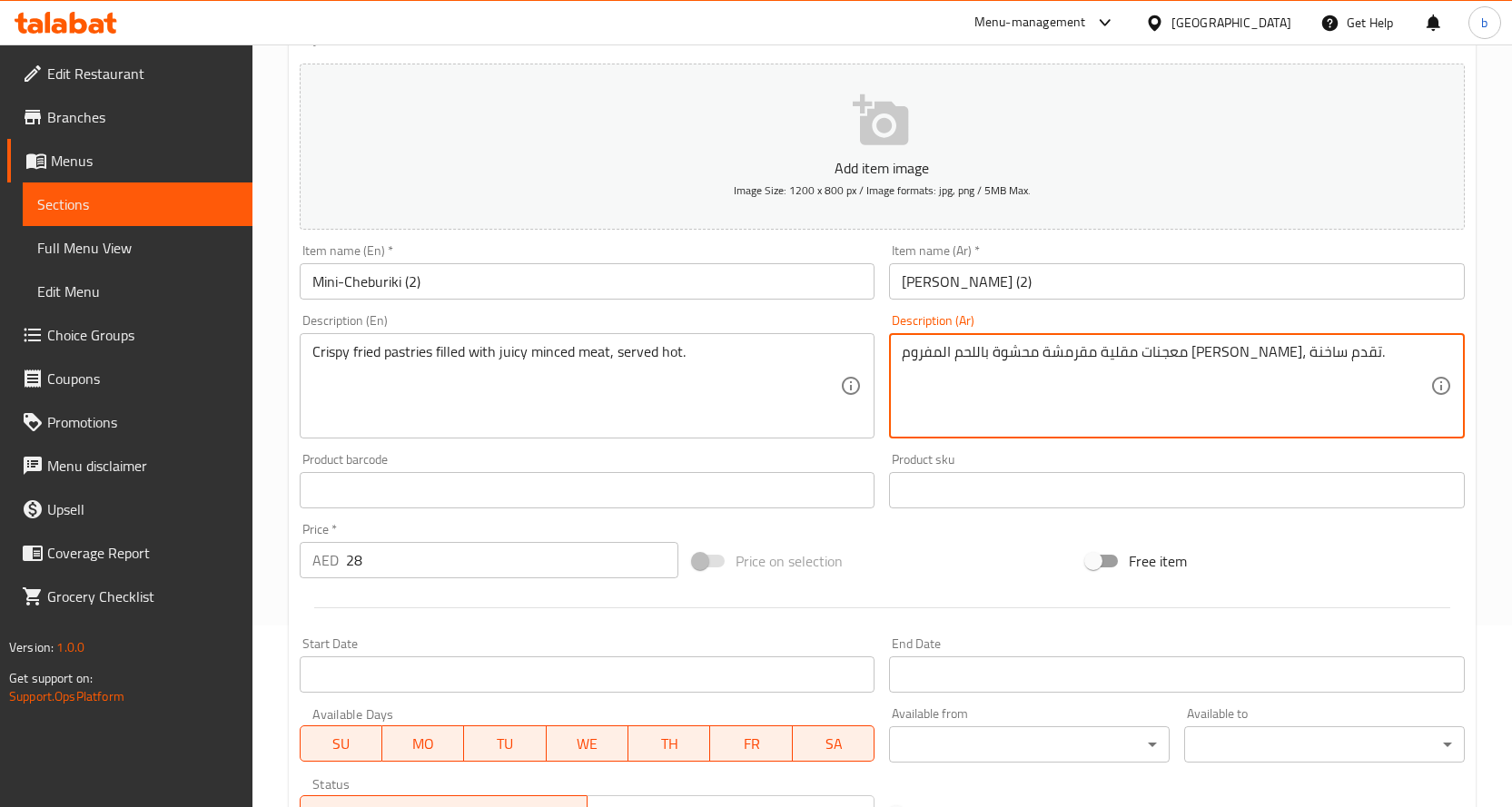
scroll to position [476, 0]
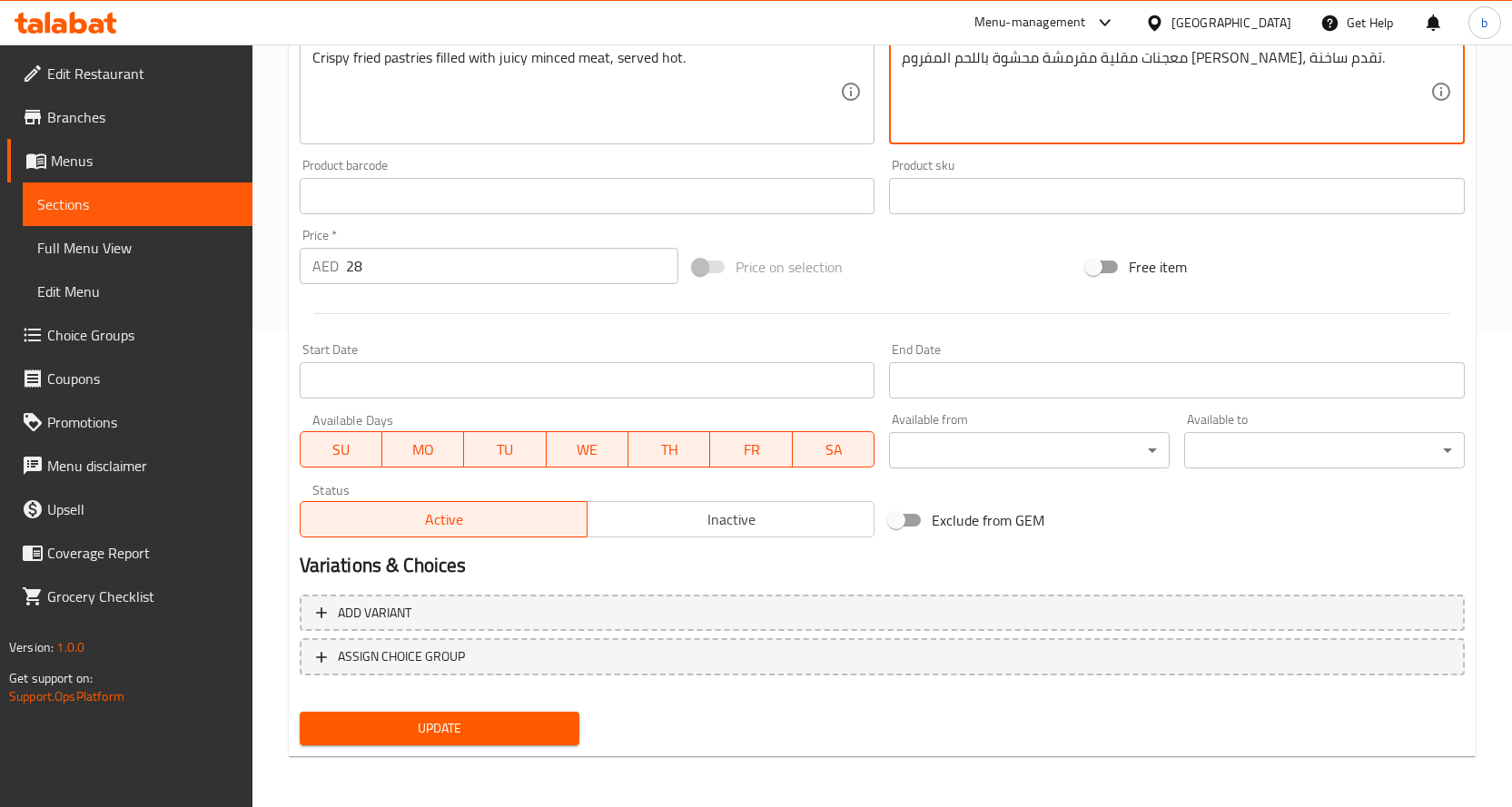
type textarea "معجنات مقلية مقرمشة محشوة باللحم المفروم الجوسي، تقدم ساخنة."
click at [518, 724] on span "Update" at bounding box center [440, 728] width 252 height 23
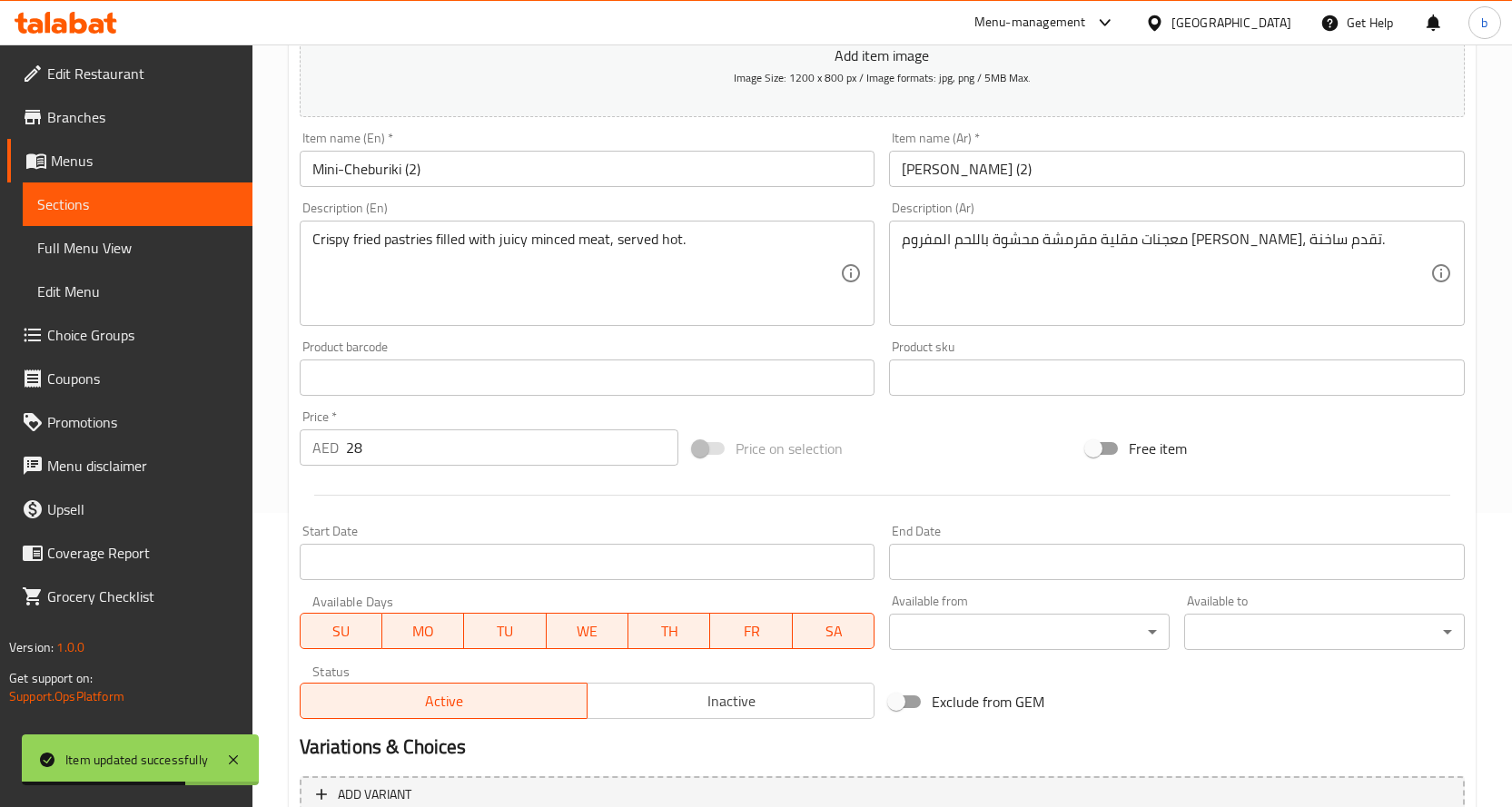
click at [168, 199] on span "Sections" at bounding box center [137, 204] width 201 height 22
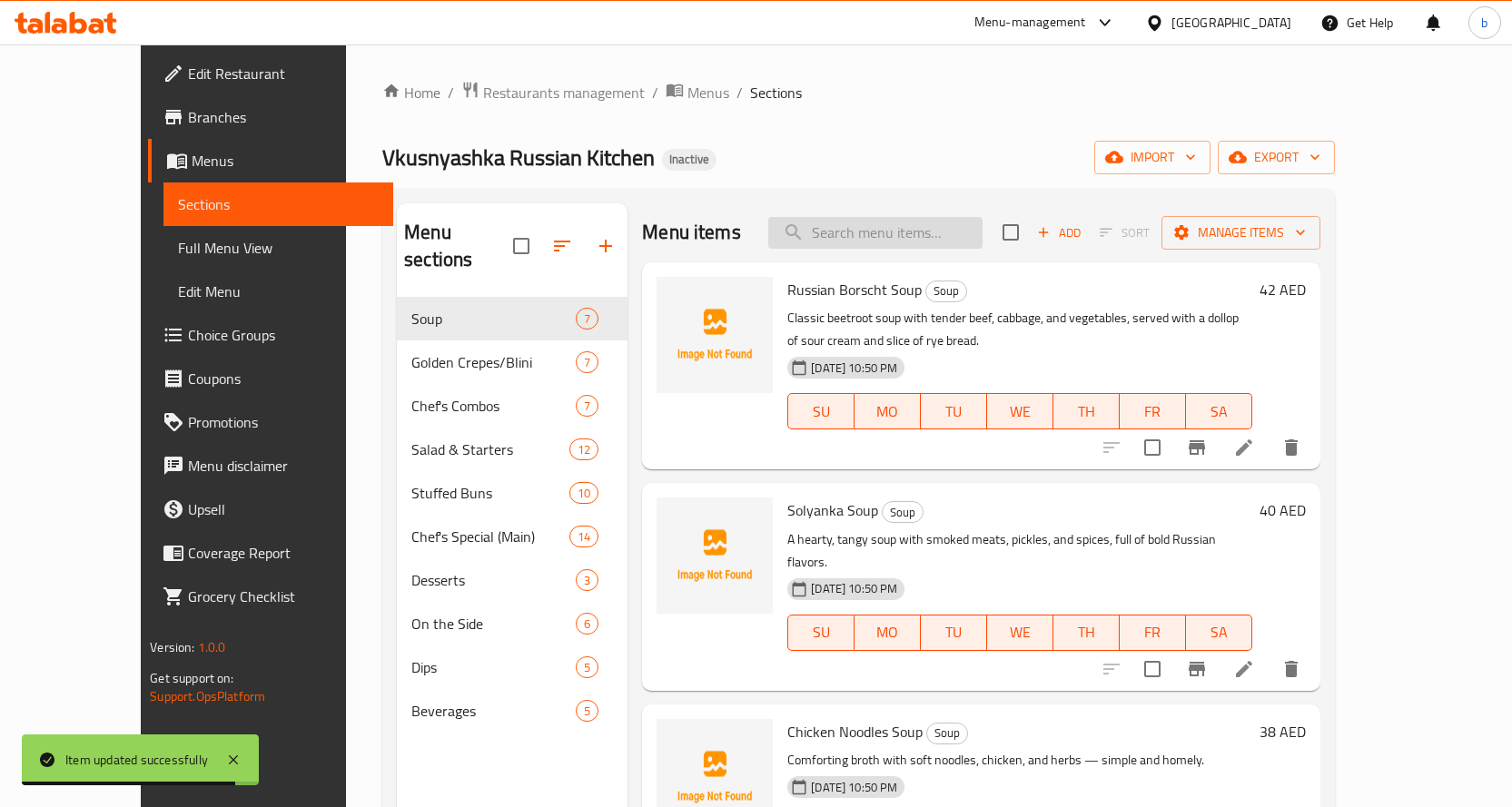
click at [907, 232] on input "search" at bounding box center [875, 233] width 214 height 32
paste input "Village-Style Draniki"
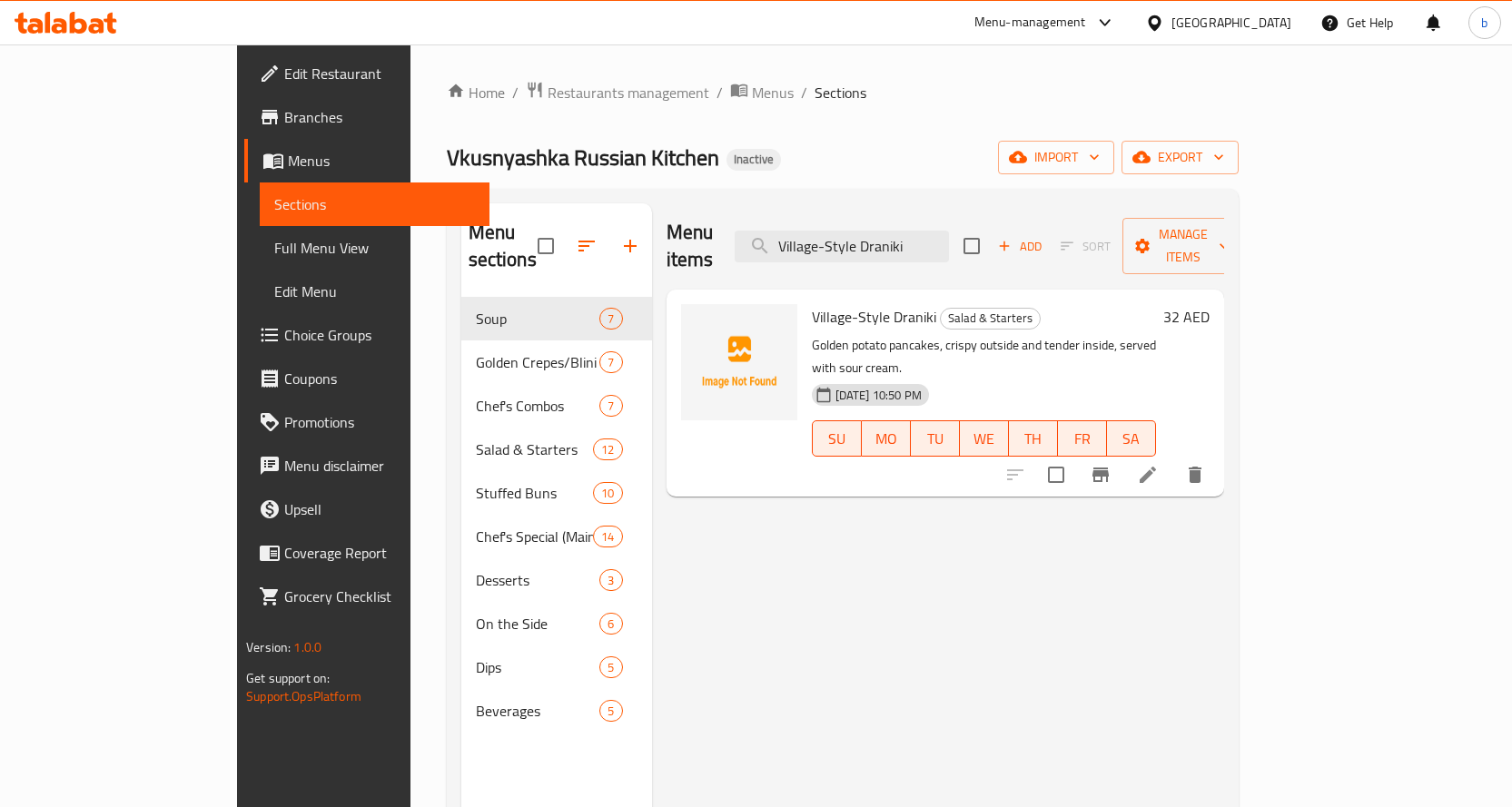
type input "Village-Style Draniki"
click at [1159, 464] on icon at bounding box center [1148, 475] width 22 height 22
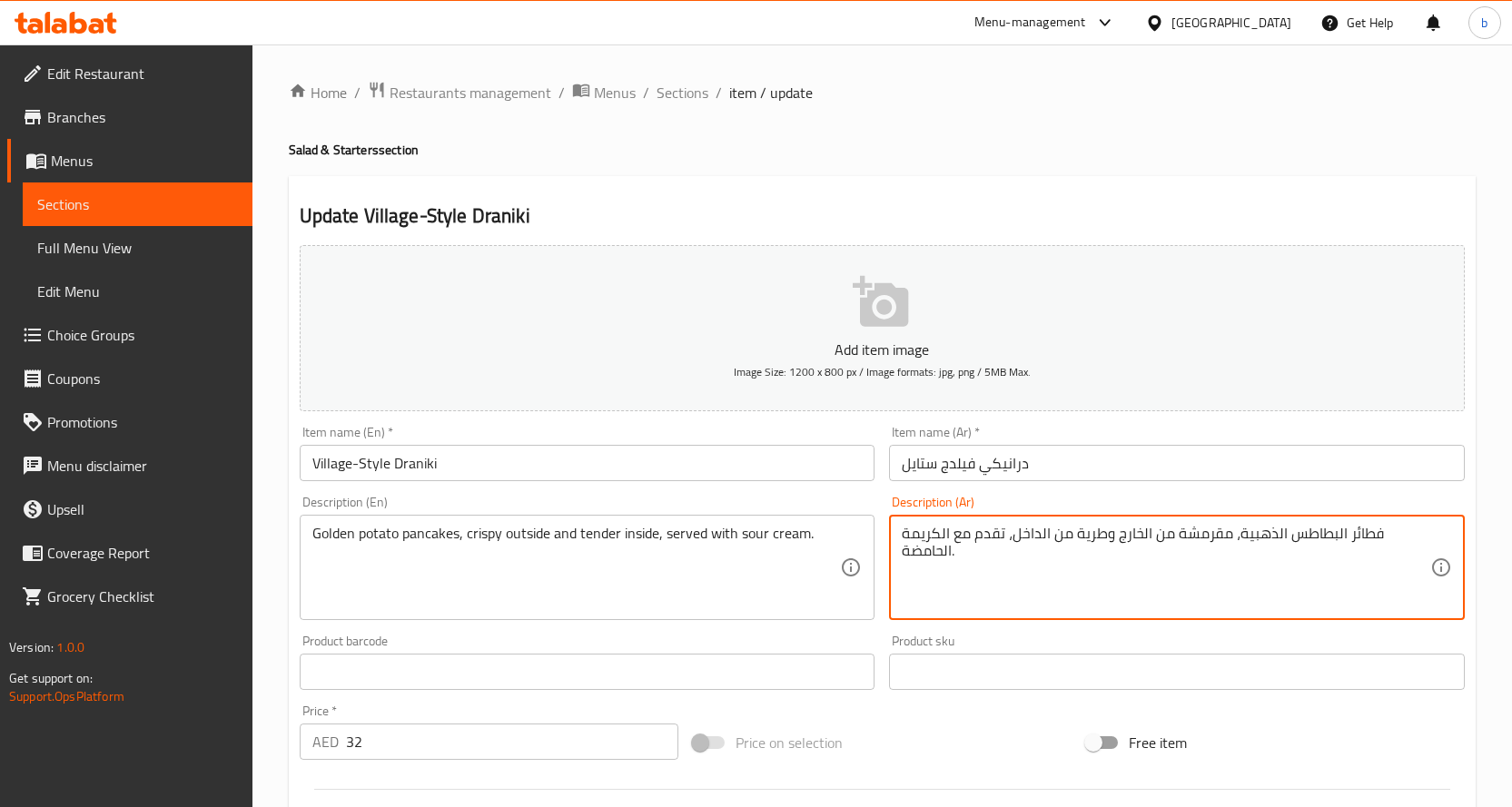
drag, startPoint x: 1346, startPoint y: 532, endPoint x: 1418, endPoint y: 532, distance: 72.0
click at [1362, 535] on textarea "فطائر البطاطس الذهبية، مقرمشة من الخارج وطرية من الداخل، تقدم مع الكريمة الحامض…" at bounding box center [1166, 567] width 529 height 86
drag, startPoint x: 1344, startPoint y: 534, endPoint x: 1438, endPoint y: 535, distance: 94.0
click at [1438, 535] on div "فطائر البطاطس الذهبية، مقرمشة من الخارج وطرية من الداخل، تقدم مع الكريمة الحامض…" at bounding box center [1177, 567] width 576 height 106
click at [1393, 537] on textarea "فطائر البطاطس الذهبية، مقرمشة من الخارج وطرية من الداخل، تقدم مع الكريمة الحامض…" at bounding box center [1166, 567] width 529 height 86
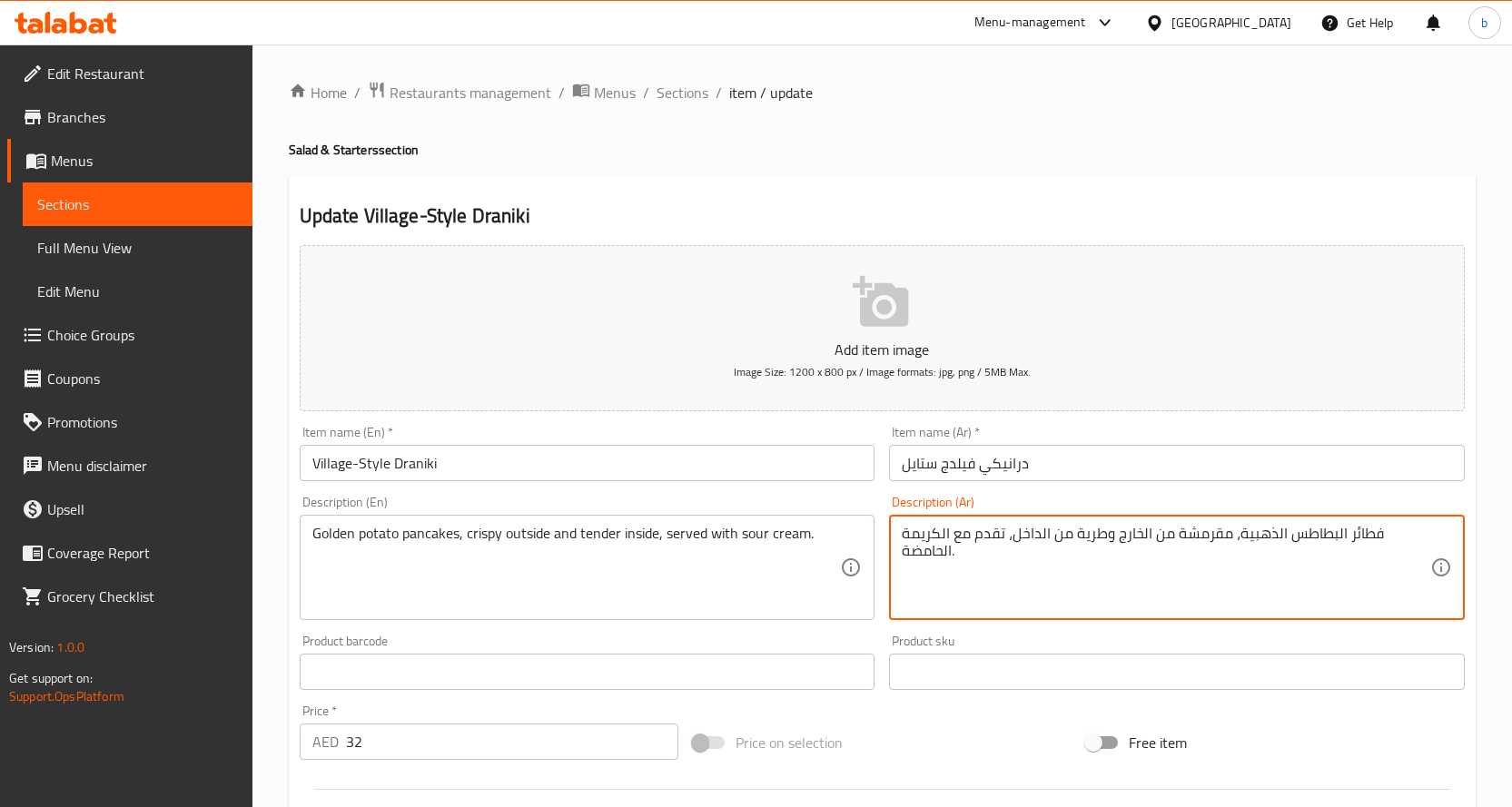
drag, startPoint x: 1347, startPoint y: 533, endPoint x: 1366, endPoint y: 532, distance: 19.0
click at [1403, 533] on textarea "فطائر البطاطس الذهبية، مقرمشة من الخارج وطرية من الداخل، تقدم مع الكريمة الحامض…" at bounding box center [1166, 567] width 529 height 86
click at [1366, 532] on textarea "فطائر البطاطس الذهبية، مقرمشة من الخارج وطرية من الداخل، تقدم مع الكريمة الحامض…" at bounding box center [1166, 567] width 529 height 86
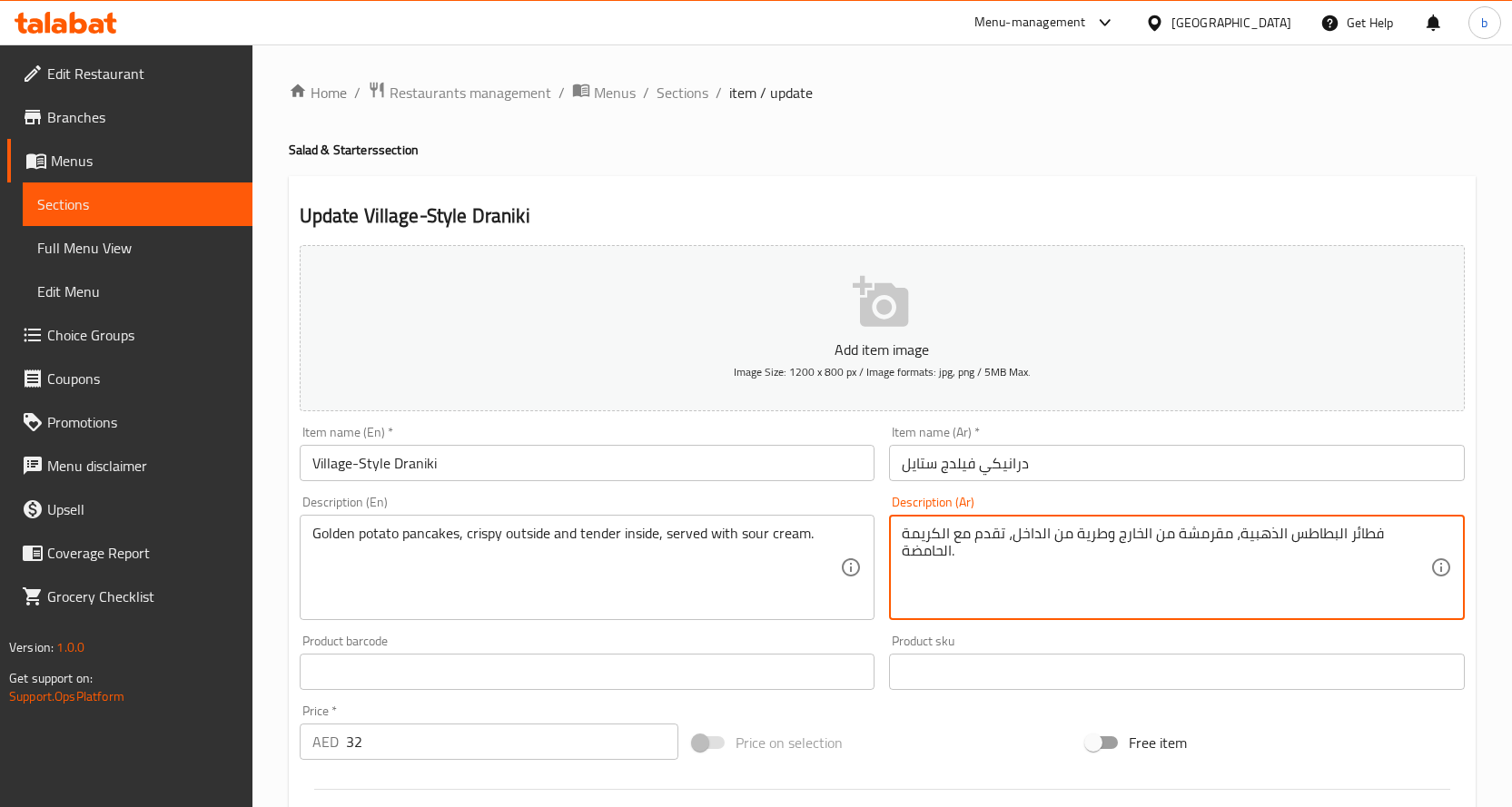
click at [1366, 532] on textarea "فطائر البطاطس الذهبية، مقرمشة من الخارج وطرية من الداخل، تقدم مع الكريمة الحامض…" at bounding box center [1166, 567] width 529 height 86
click at [1357, 532] on textarea "فطائر البطاطس الذهبية، مقرمشة من الخارج وطرية من الداخل، تقدم مع الكريمة الحامض…" at bounding box center [1166, 567] width 529 height 86
click at [1357, 533] on textarea "فطائر البطاطس الذهبية، مقرمشة من الخارج وطرية من الداخل، تقدم مع الكريمة الحامض…" at bounding box center [1166, 567] width 529 height 86
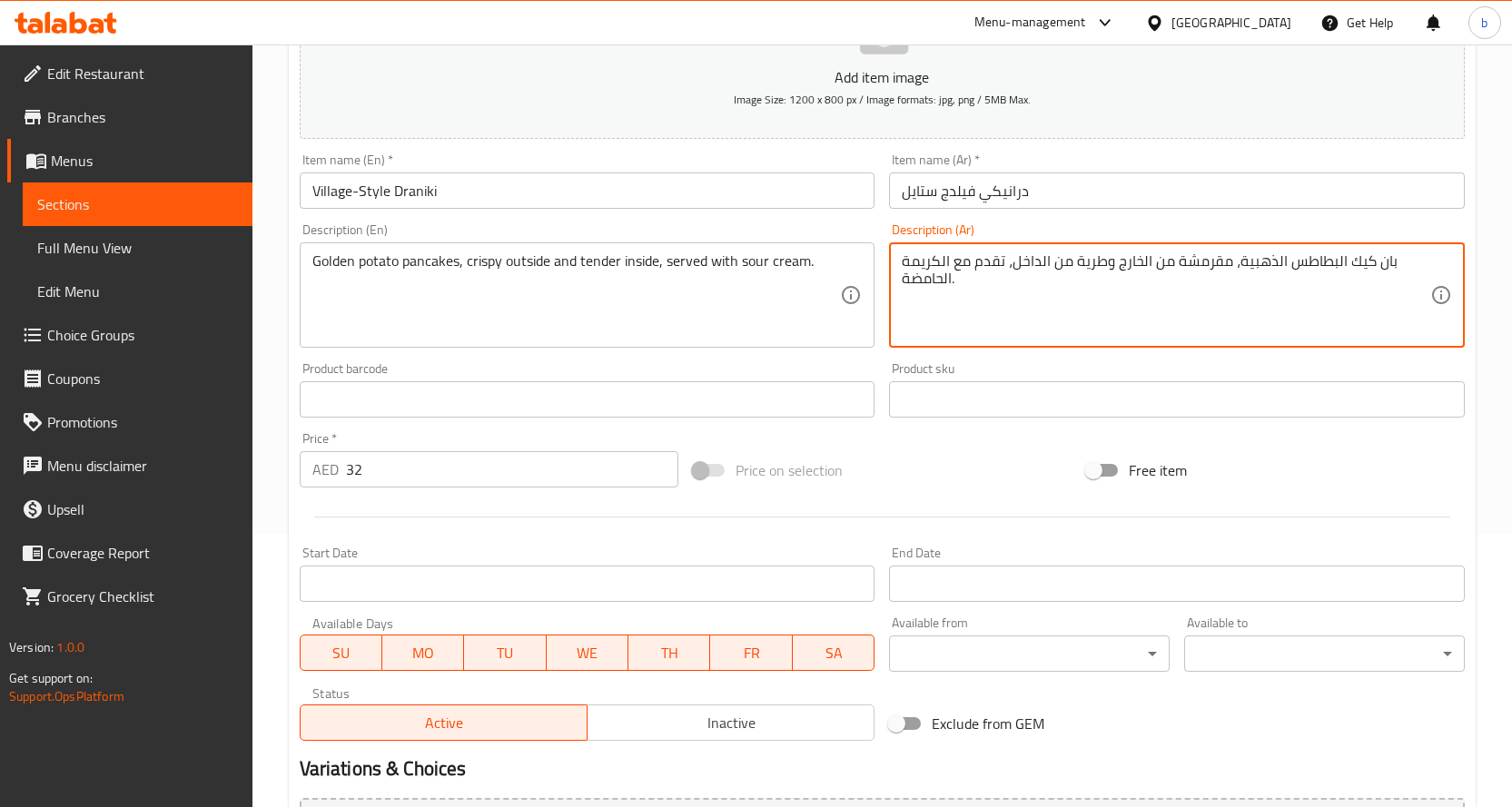
scroll to position [476, 0]
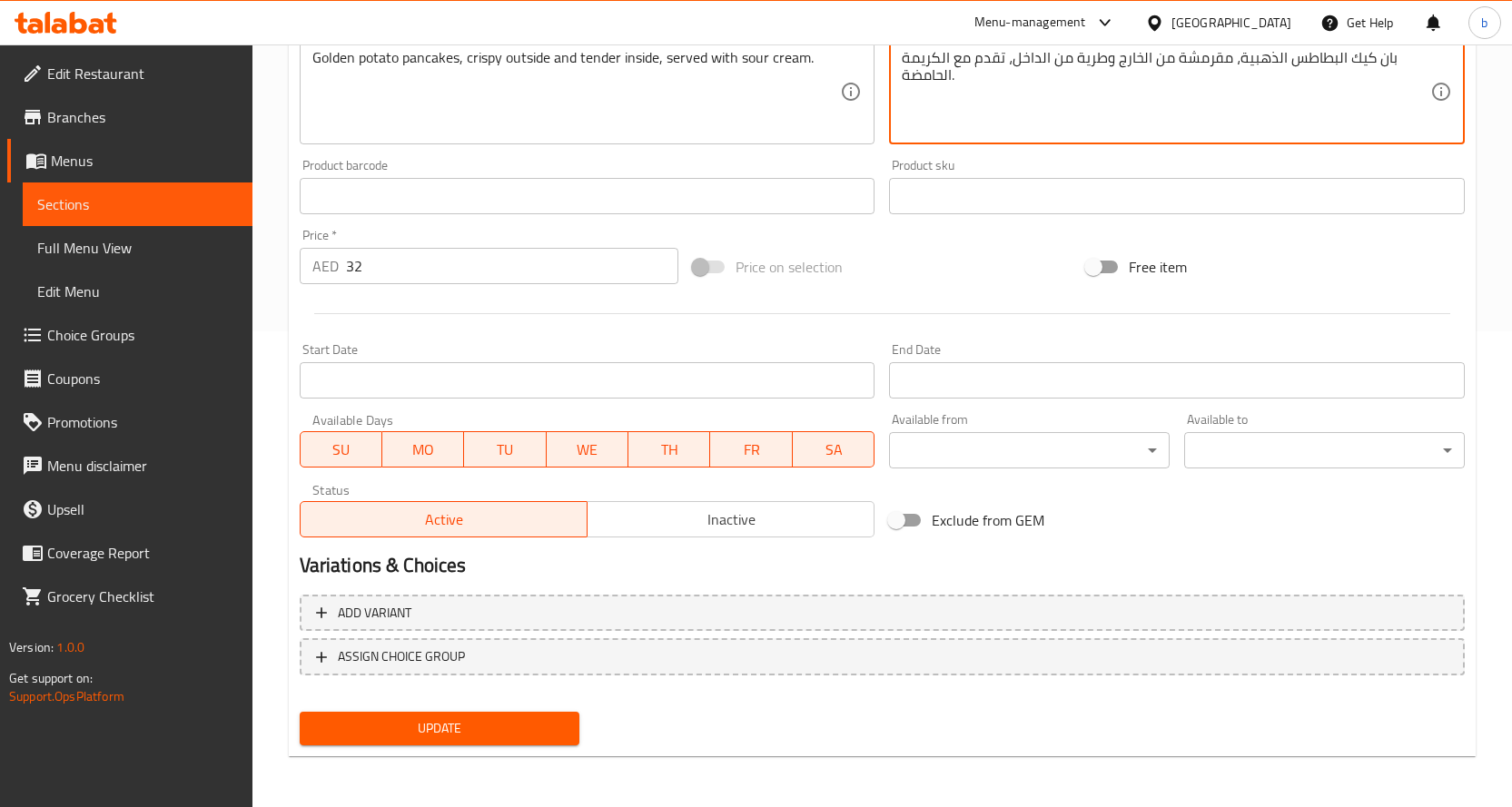
type textarea "بان كيك البطاطس الذهبية، مقرمشة من الخارج وطرية من الداخل، تقدم مع الكريمة الحا…"
click at [491, 729] on span "Update" at bounding box center [440, 728] width 252 height 23
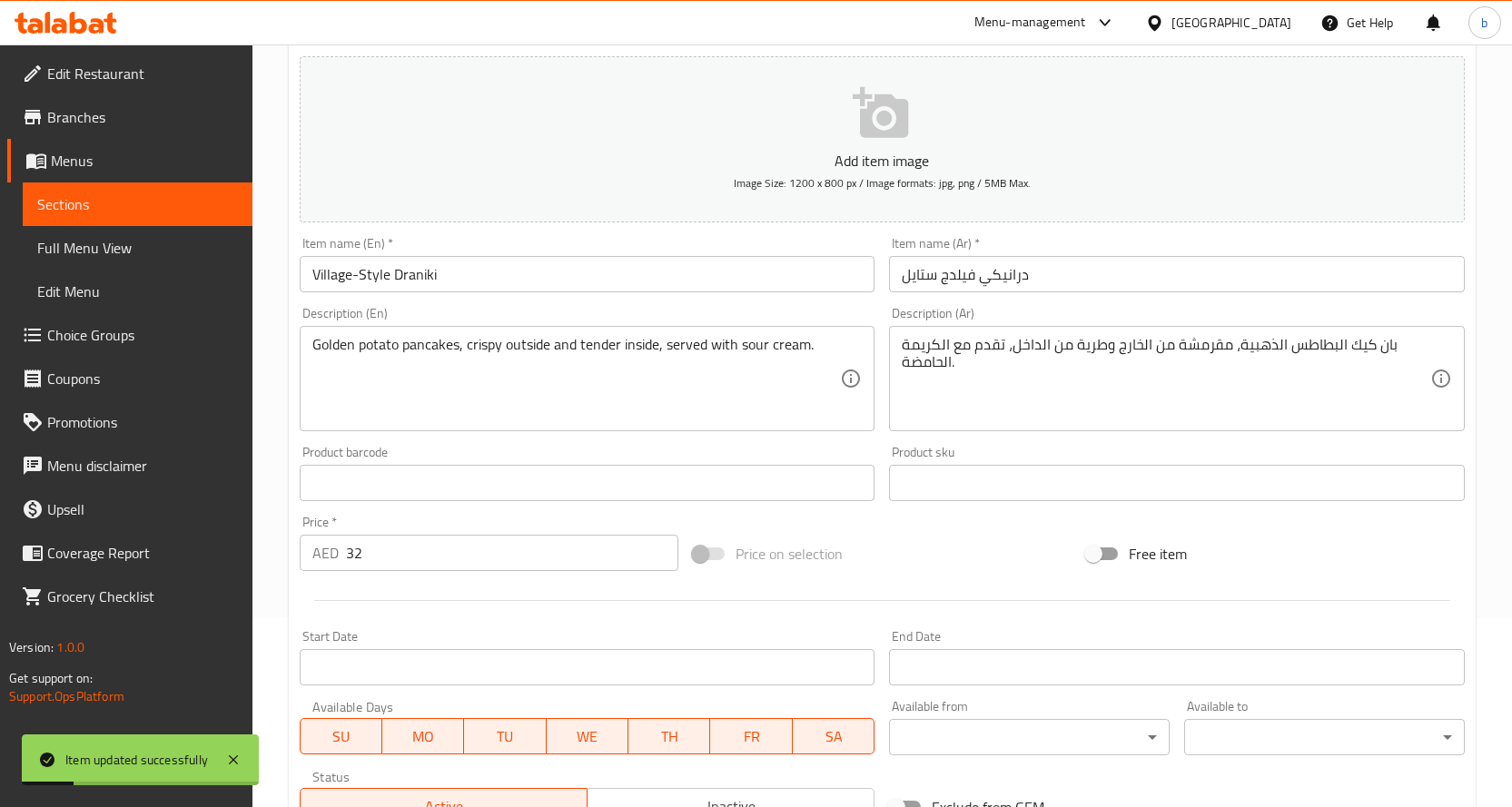
scroll to position [0, 0]
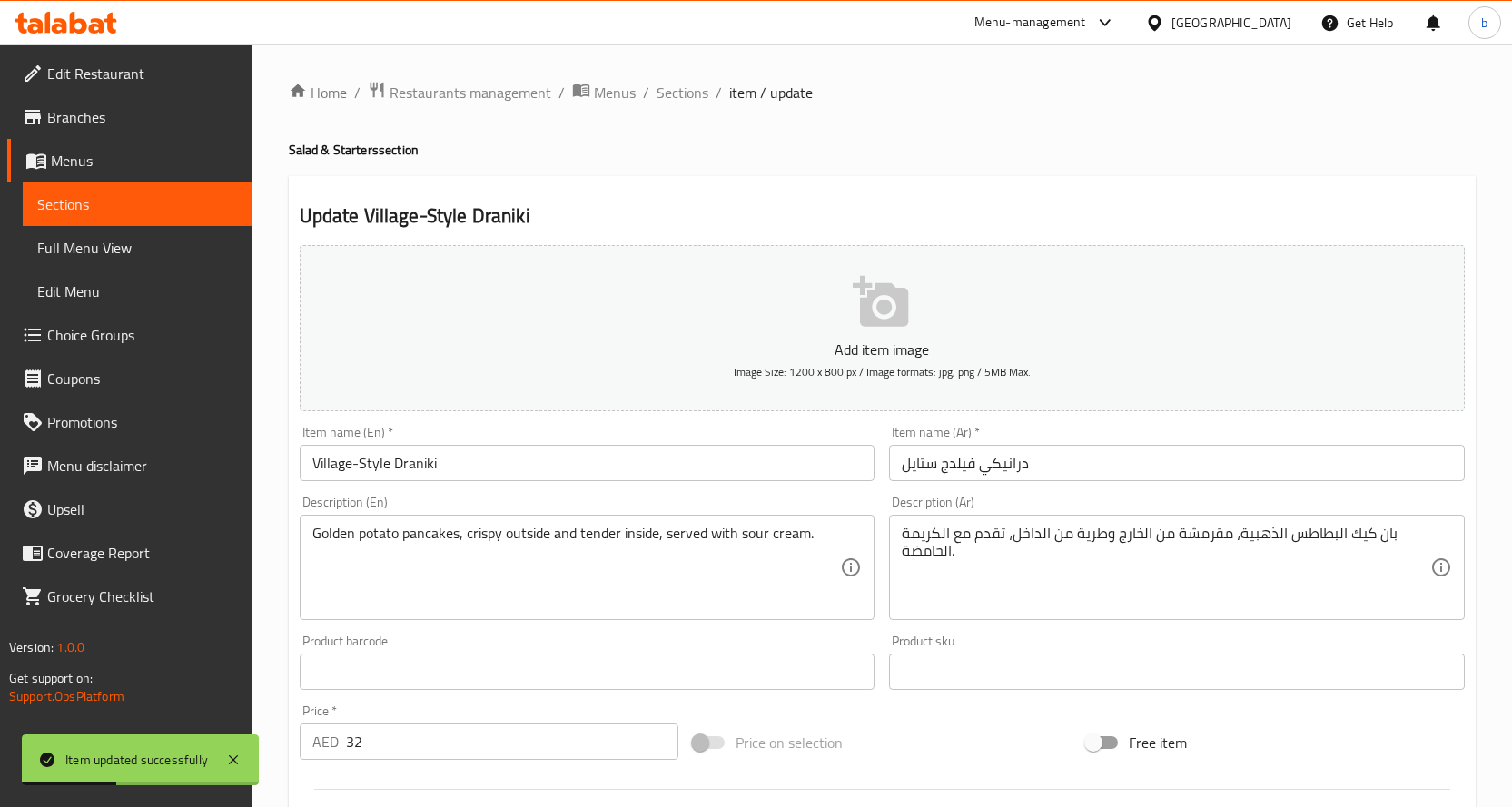
click at [97, 247] on span "Full Menu View" at bounding box center [137, 248] width 201 height 22
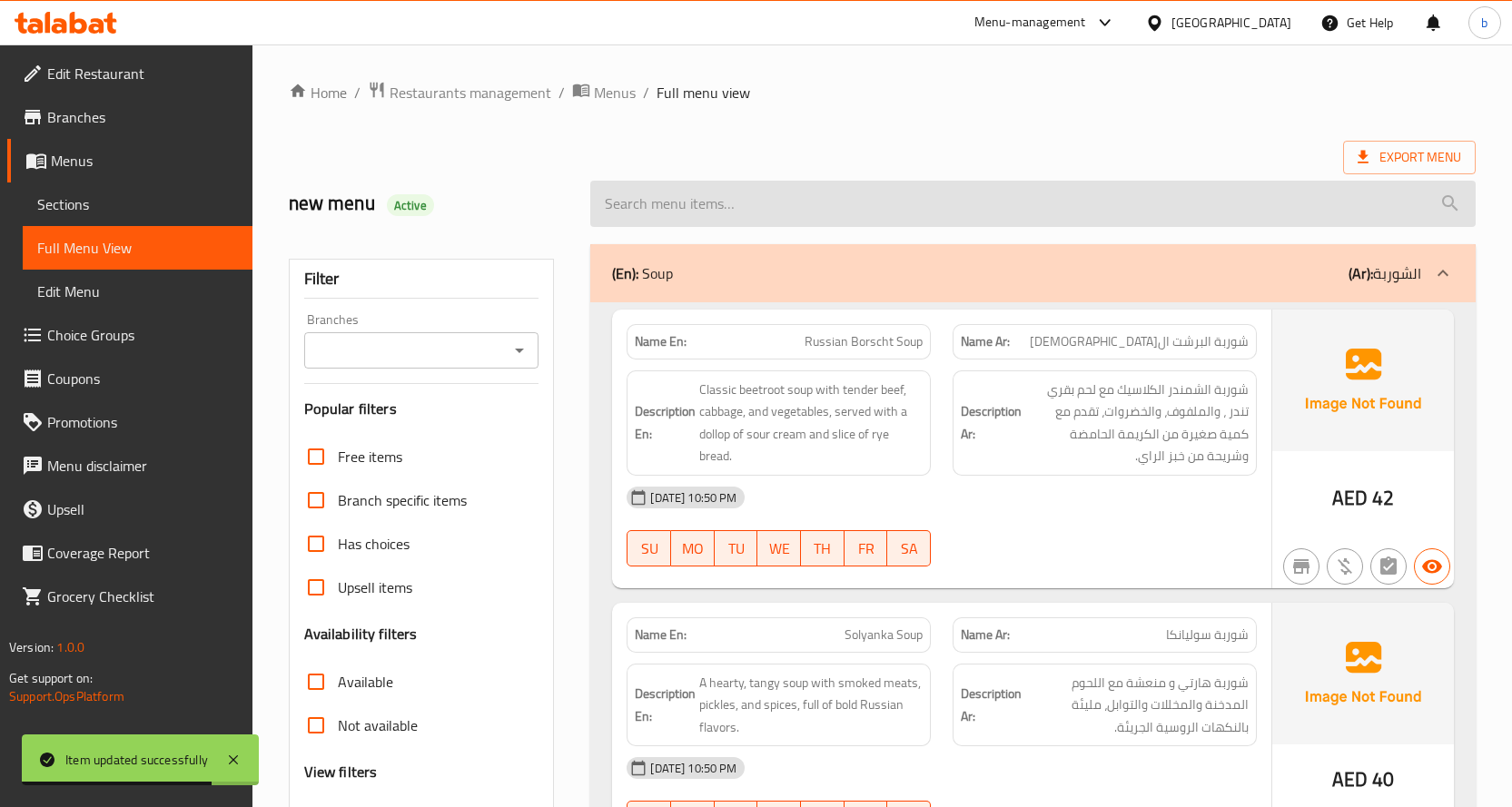
paste input "Pan-Fried Dumplings (Pelmini)"
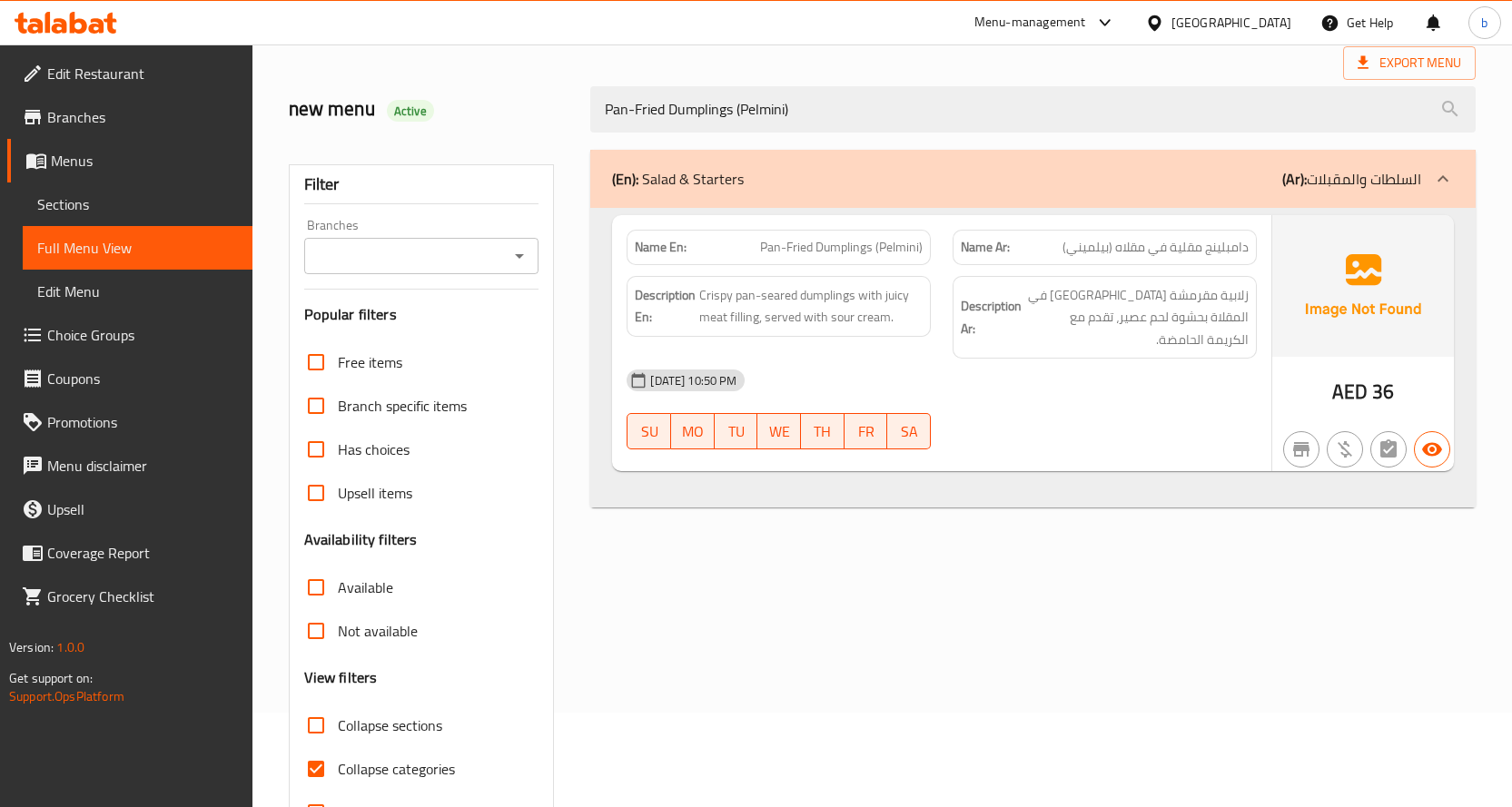
scroll to position [159, 0]
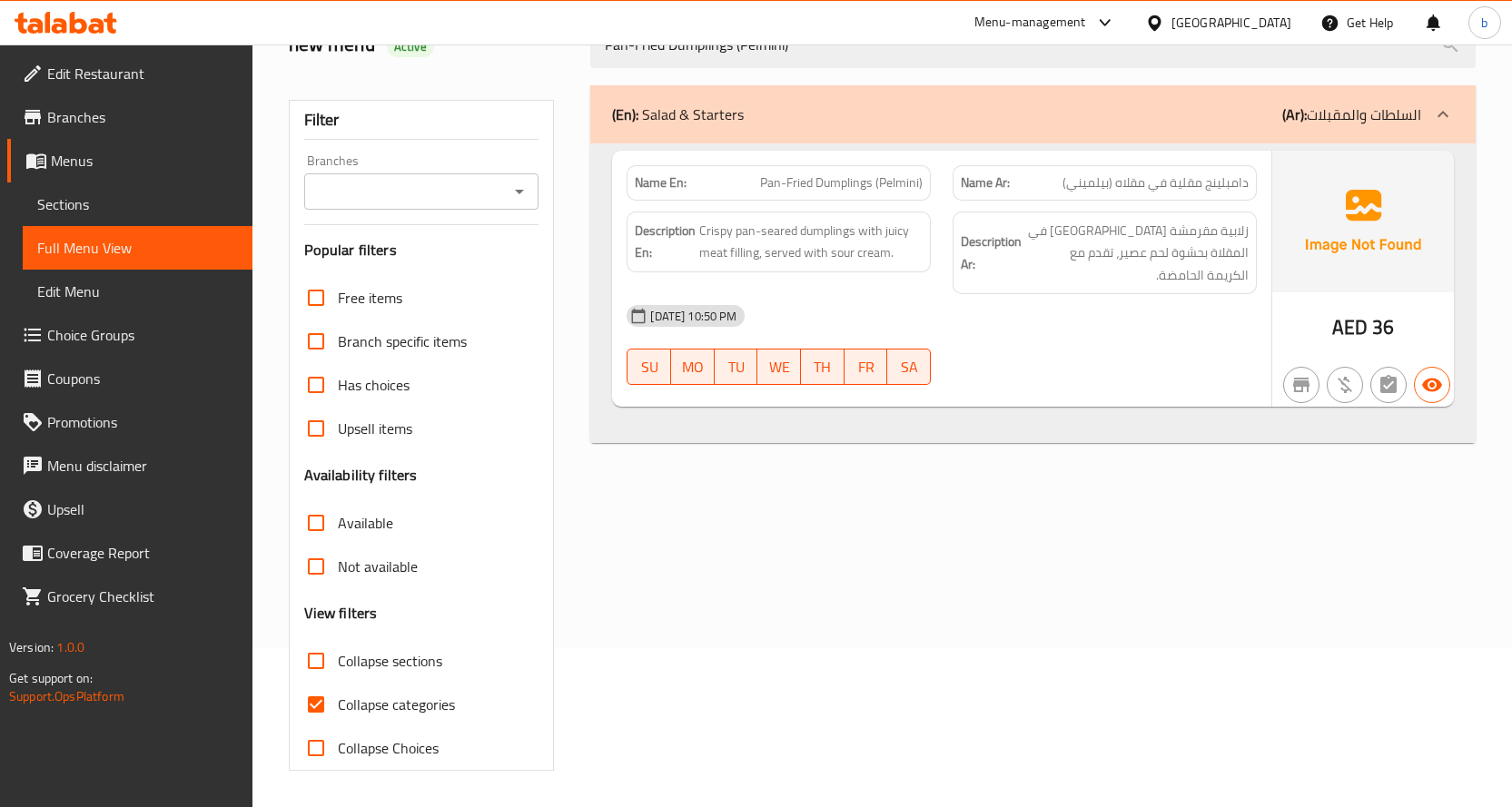
type input "Pan-Fried Dumplings (Pelmini)"
click at [320, 699] on input "Collapse categories" at bounding box center [316, 704] width 43 height 43
checkbox input "false"
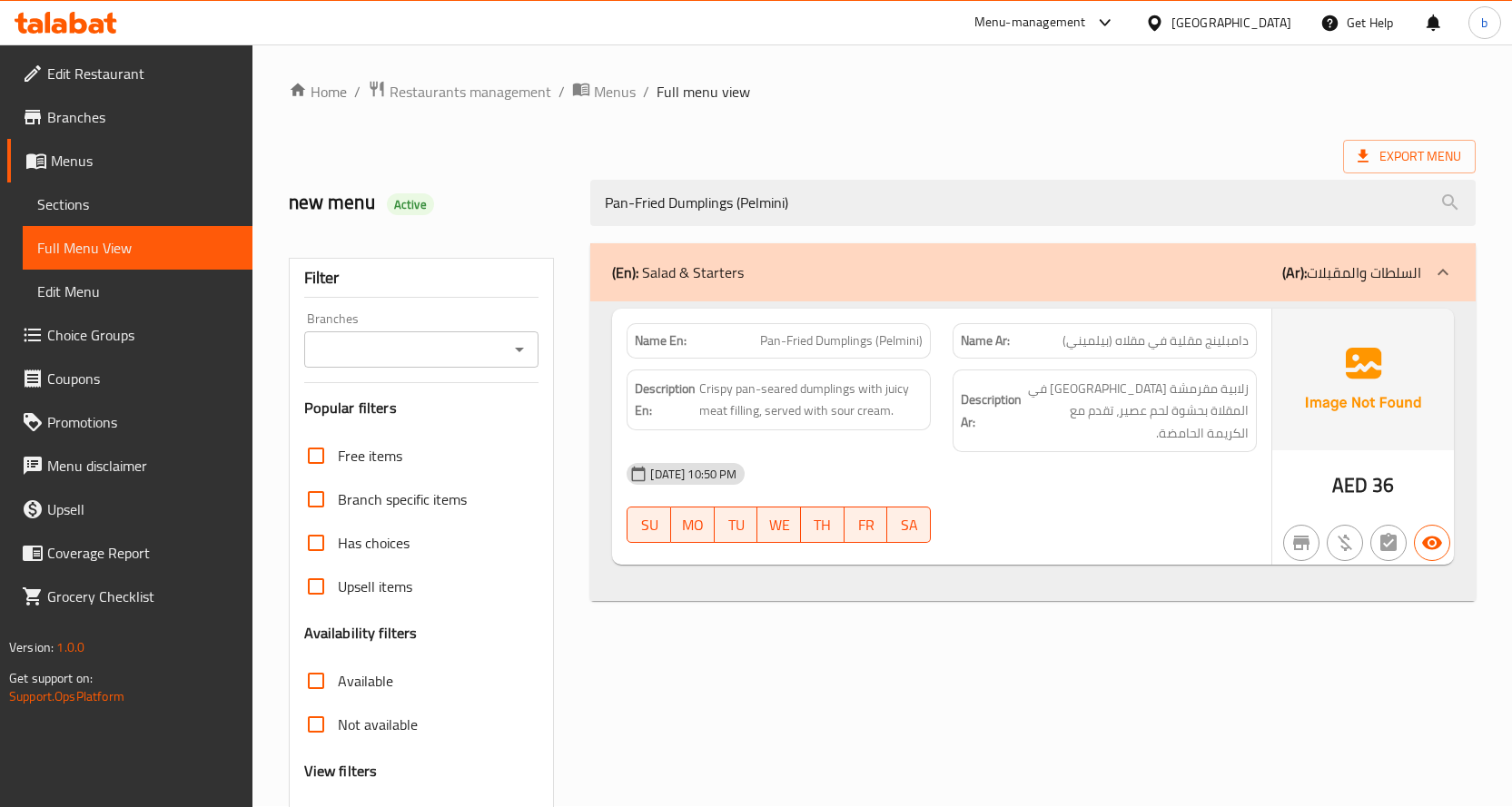
scroll to position [0, 0]
click at [111, 209] on span "Sections" at bounding box center [137, 204] width 201 height 22
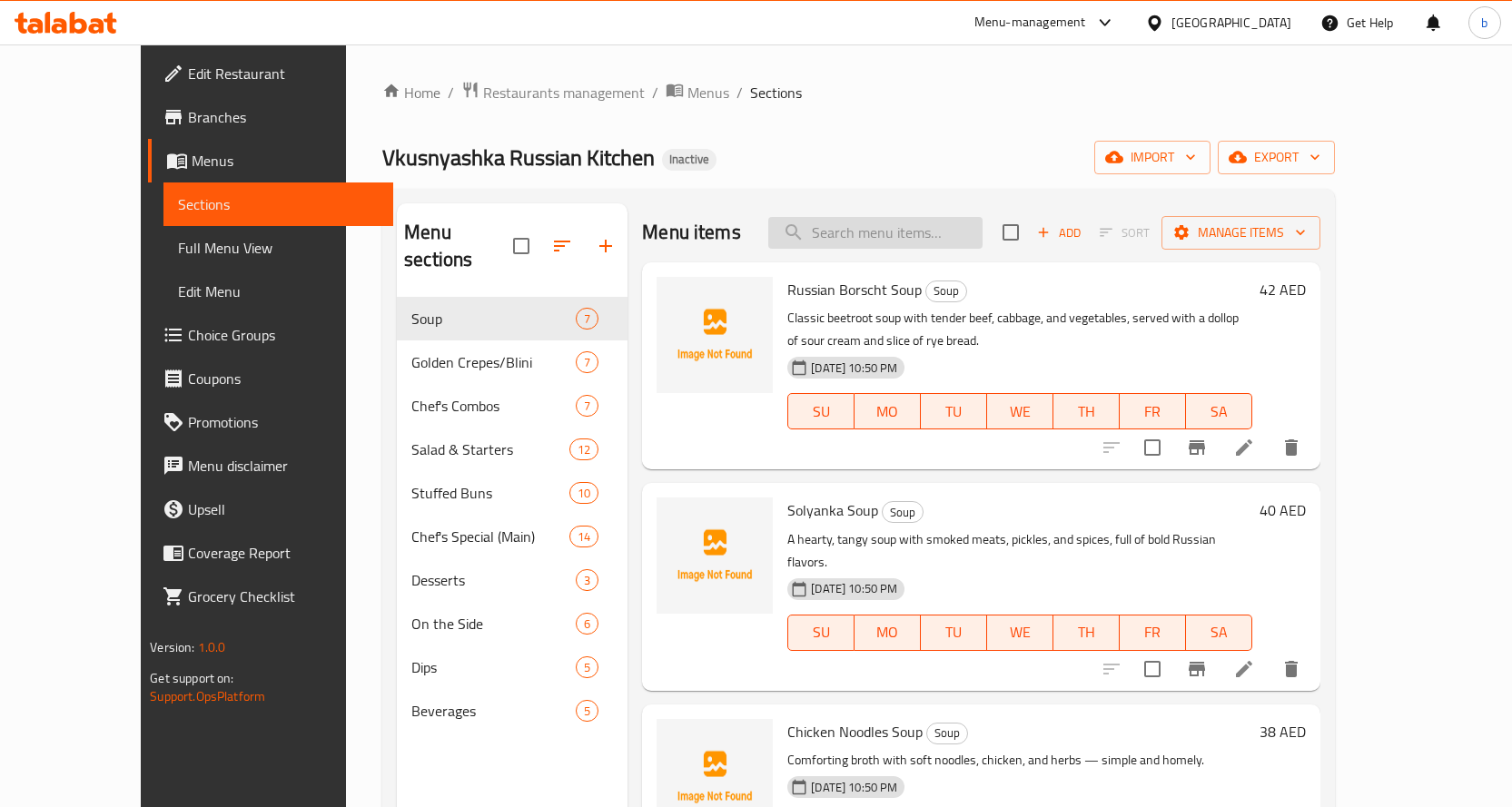
paste input "Pan-Fried Dumplings (Pelmini)"
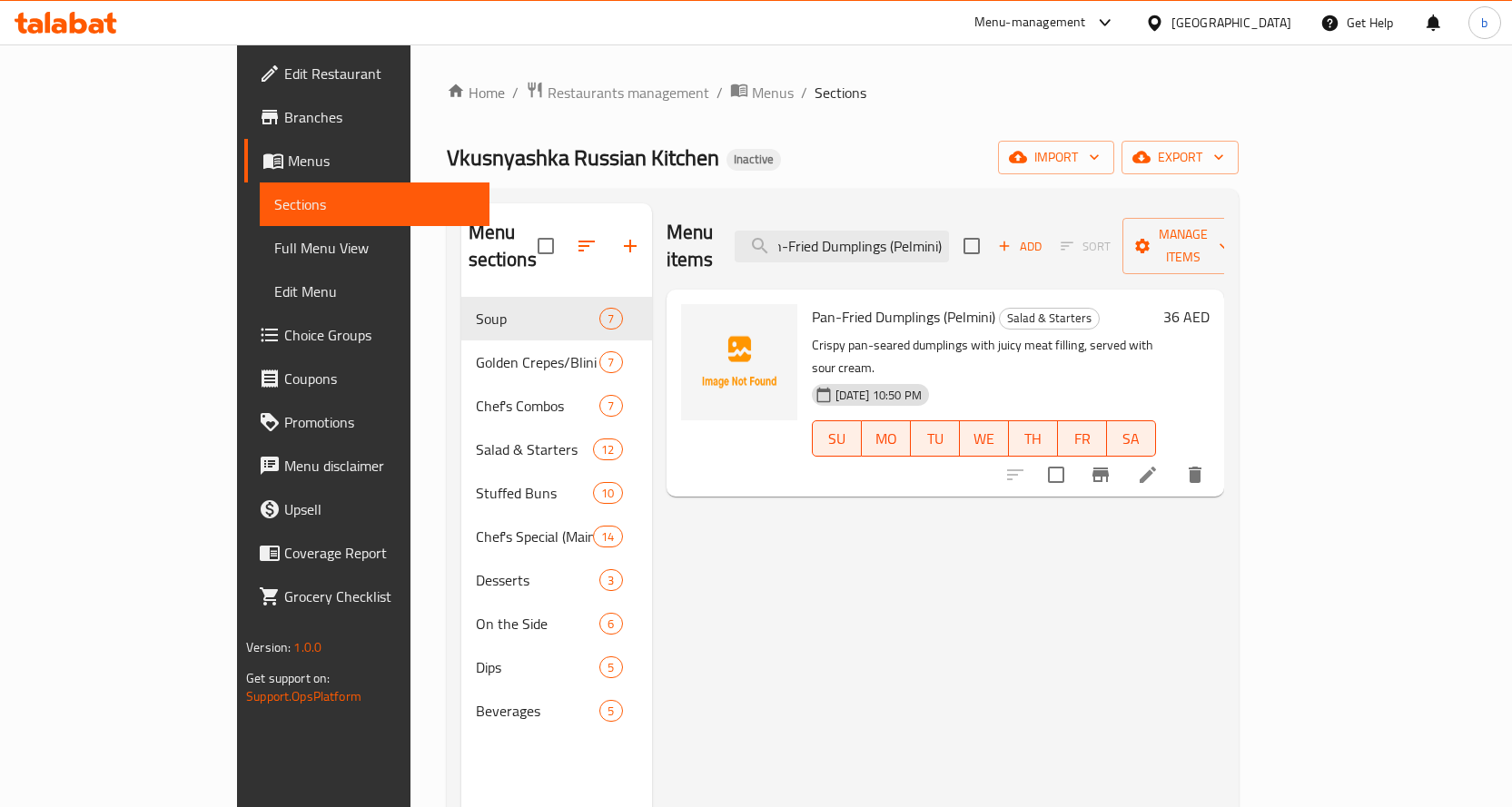
type input "Pan-Fried Dumplings (Pelmini)"
click at [1159, 464] on icon at bounding box center [1148, 475] width 22 height 22
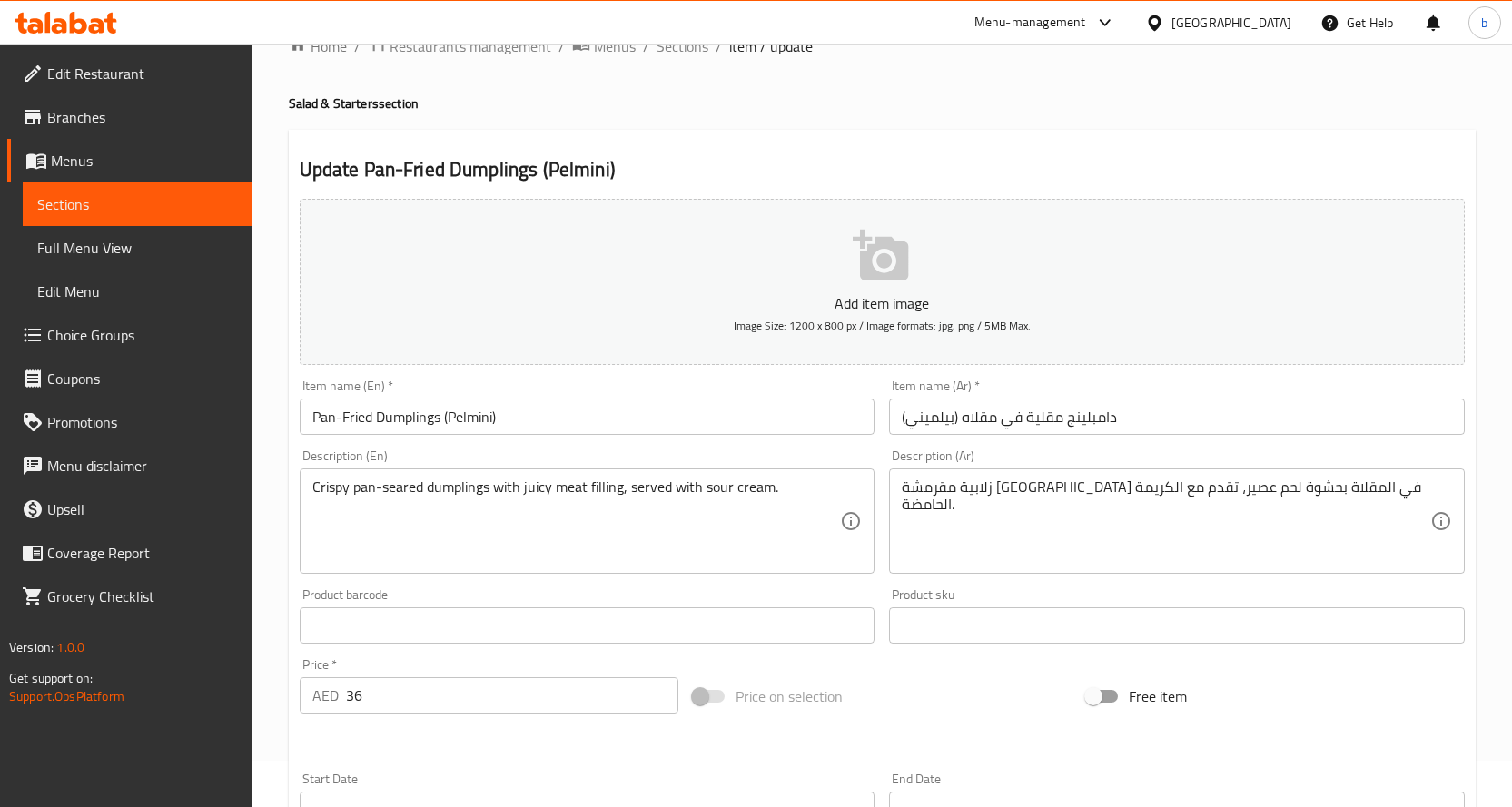
scroll to position [91, 0]
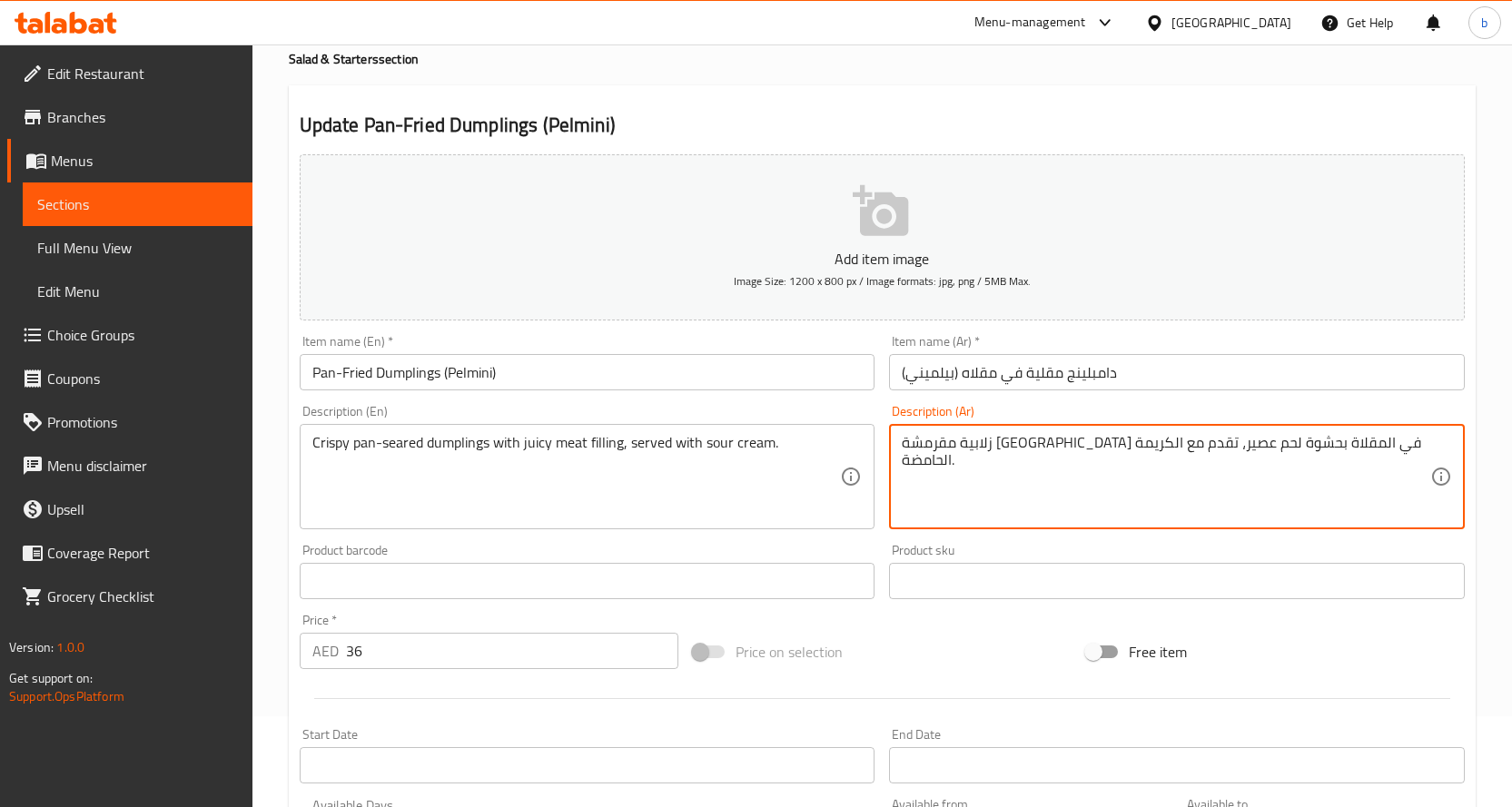
drag, startPoint x: 1062, startPoint y: 444, endPoint x: 1093, endPoint y: 444, distance: 31.0
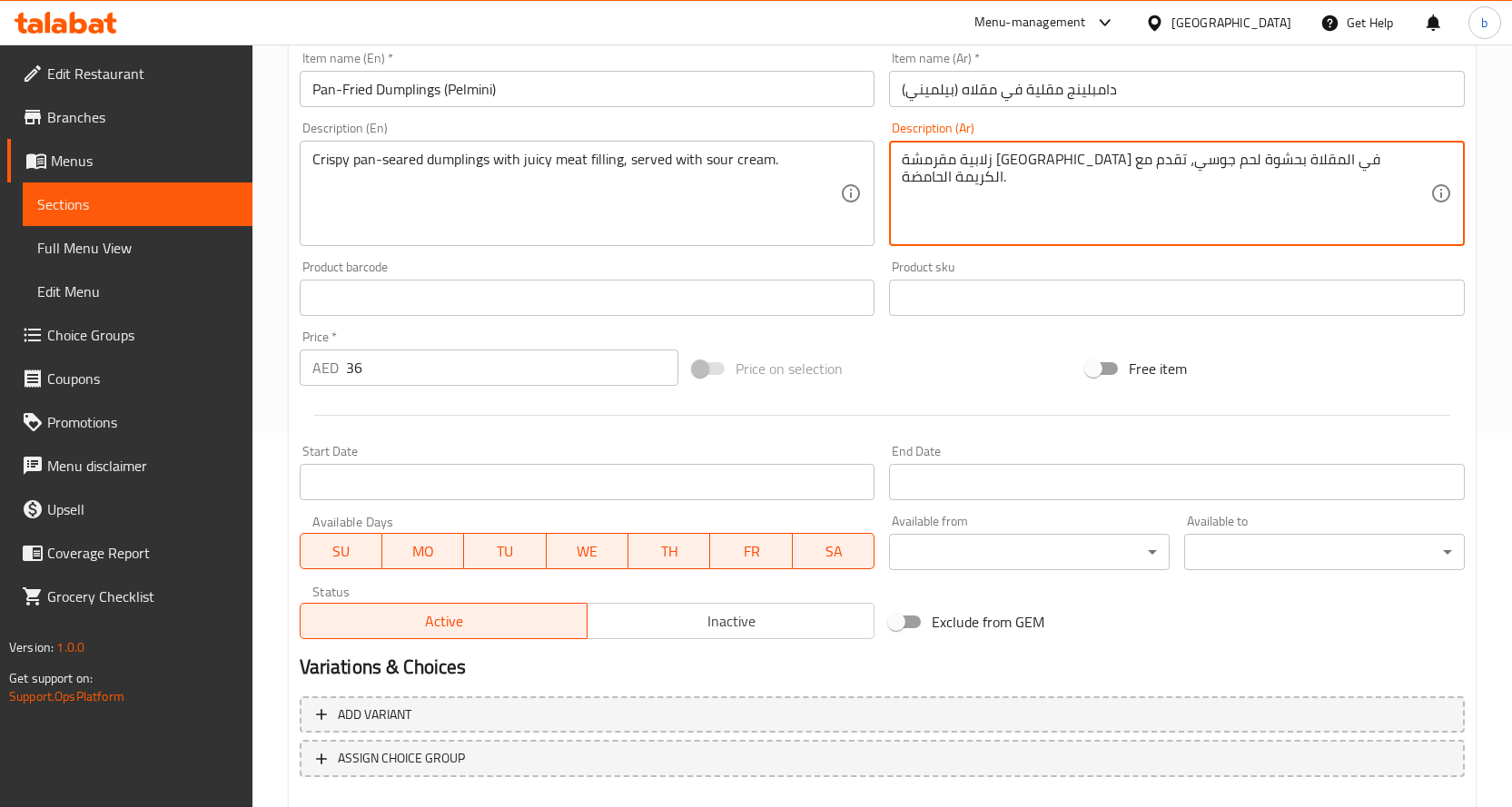
scroll to position [476, 0]
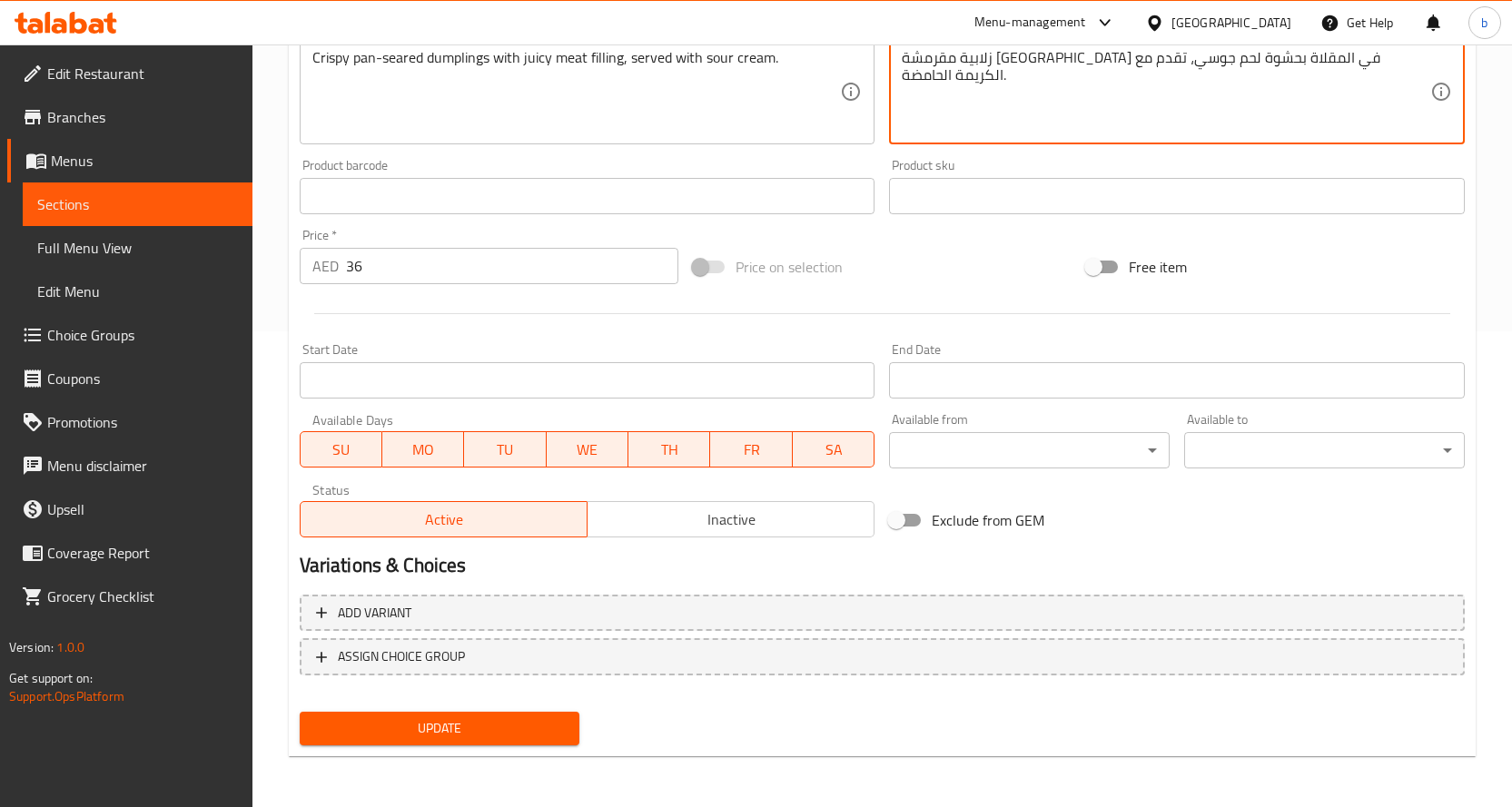
type textarea "زلابية مقرمشة مقلية في المقلاة بحشوة لحم جوسي، تقدم مع الكريمة الحامضة."
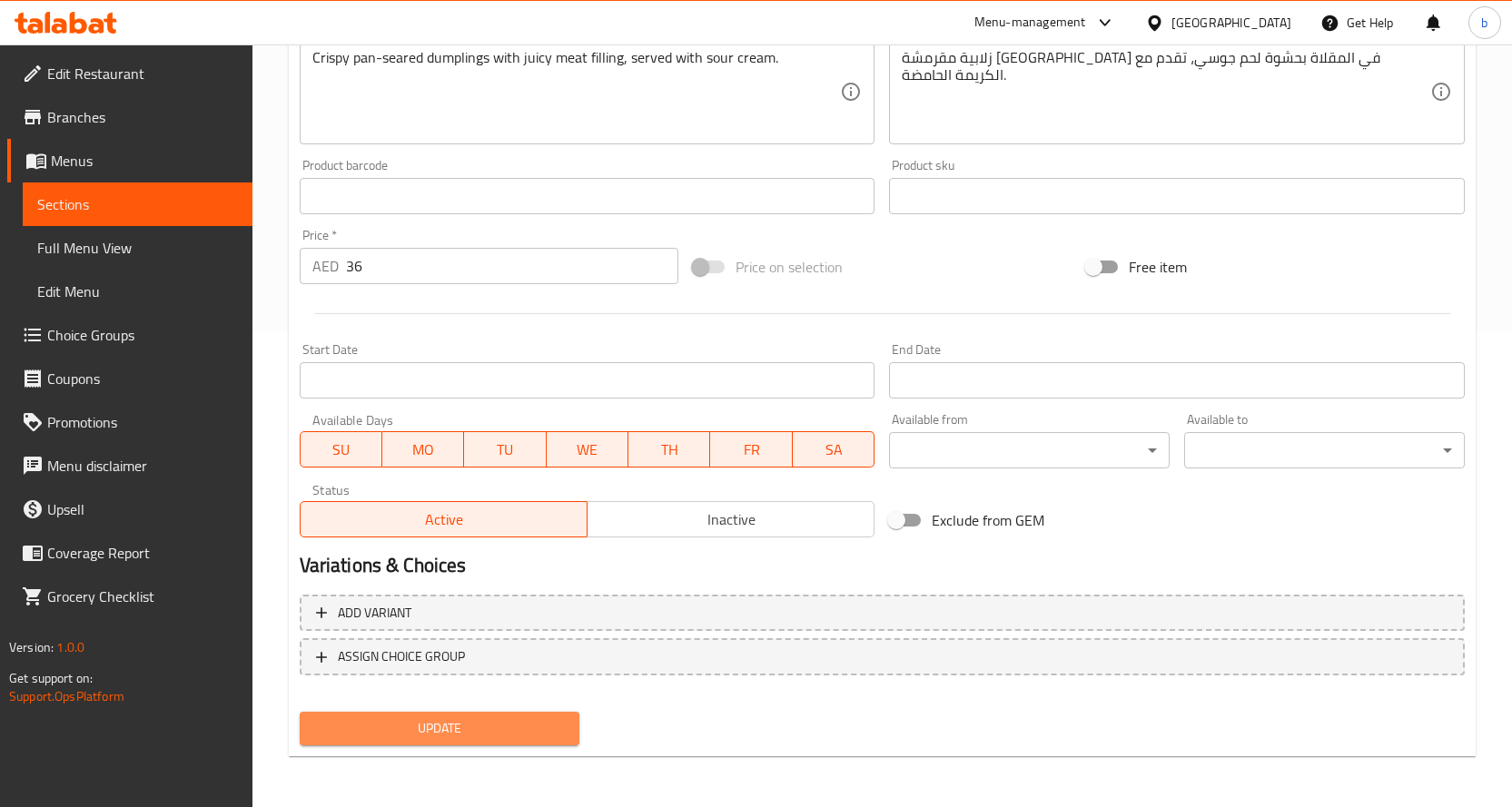
click at [459, 735] on span "Update" at bounding box center [440, 728] width 252 height 23
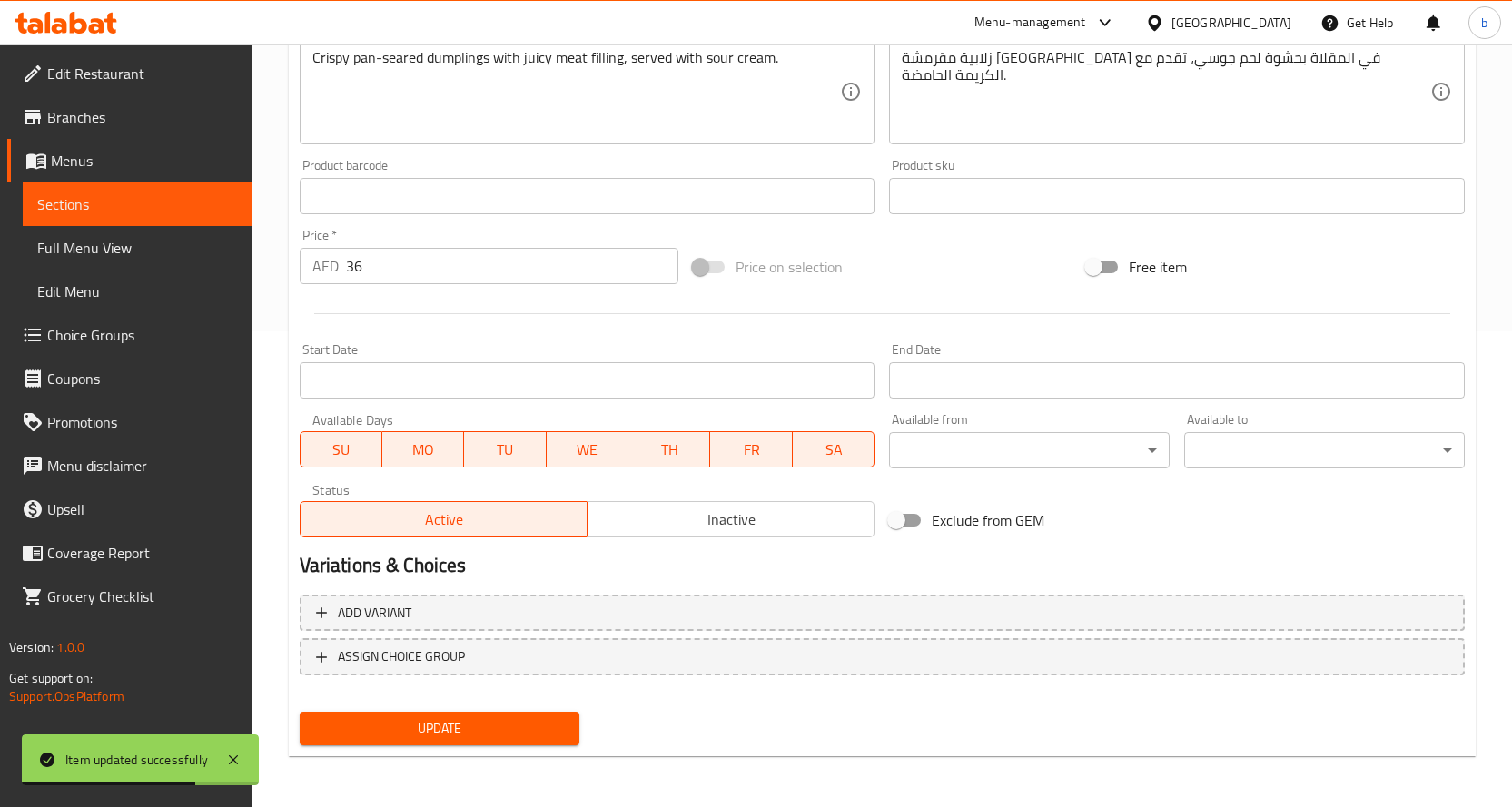
click at [45, 201] on span "Sections" at bounding box center [137, 204] width 201 height 22
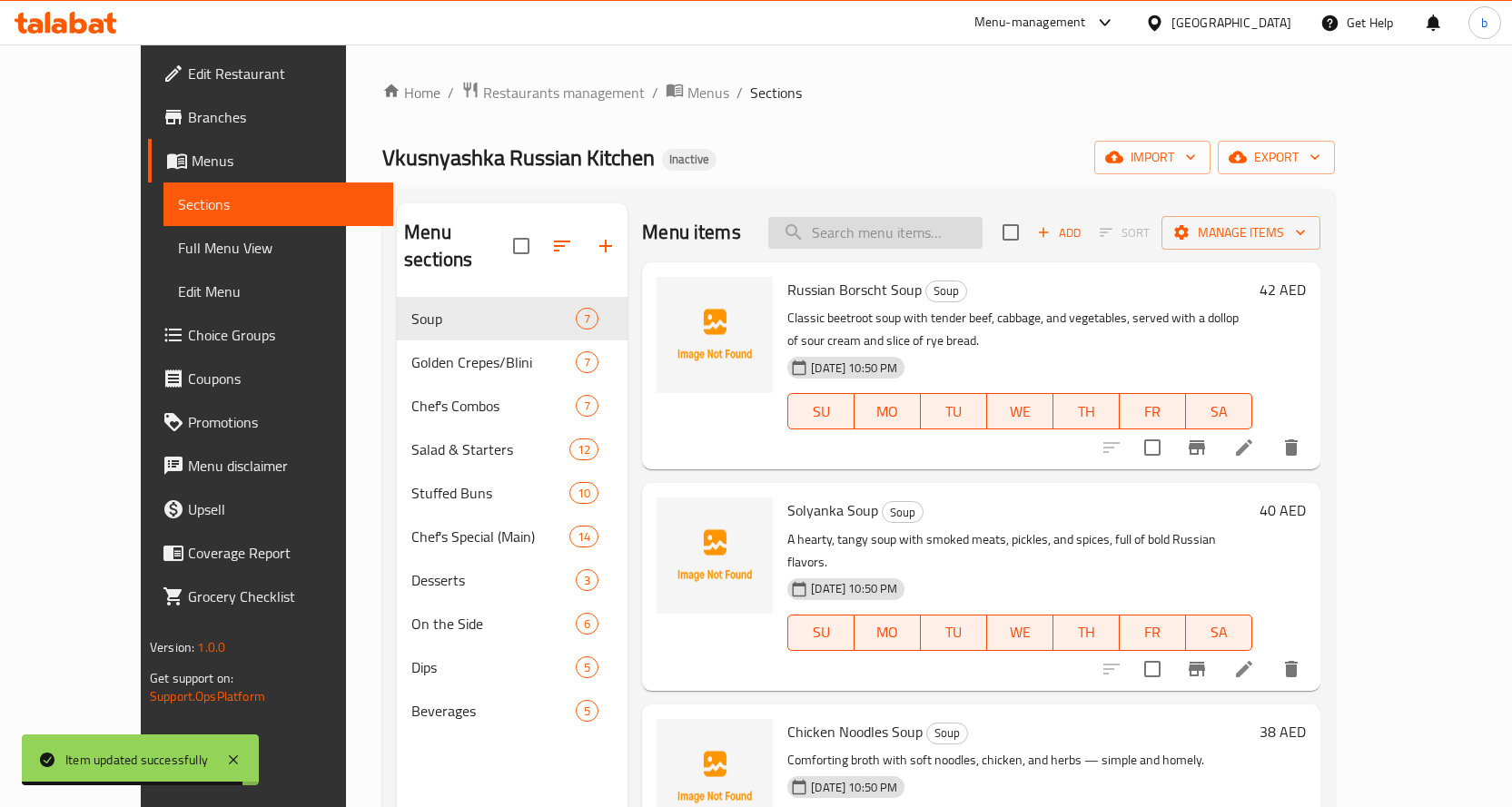
click at [888, 239] on input "search" at bounding box center [875, 233] width 214 height 32
paste input "Potato Pirozhki"
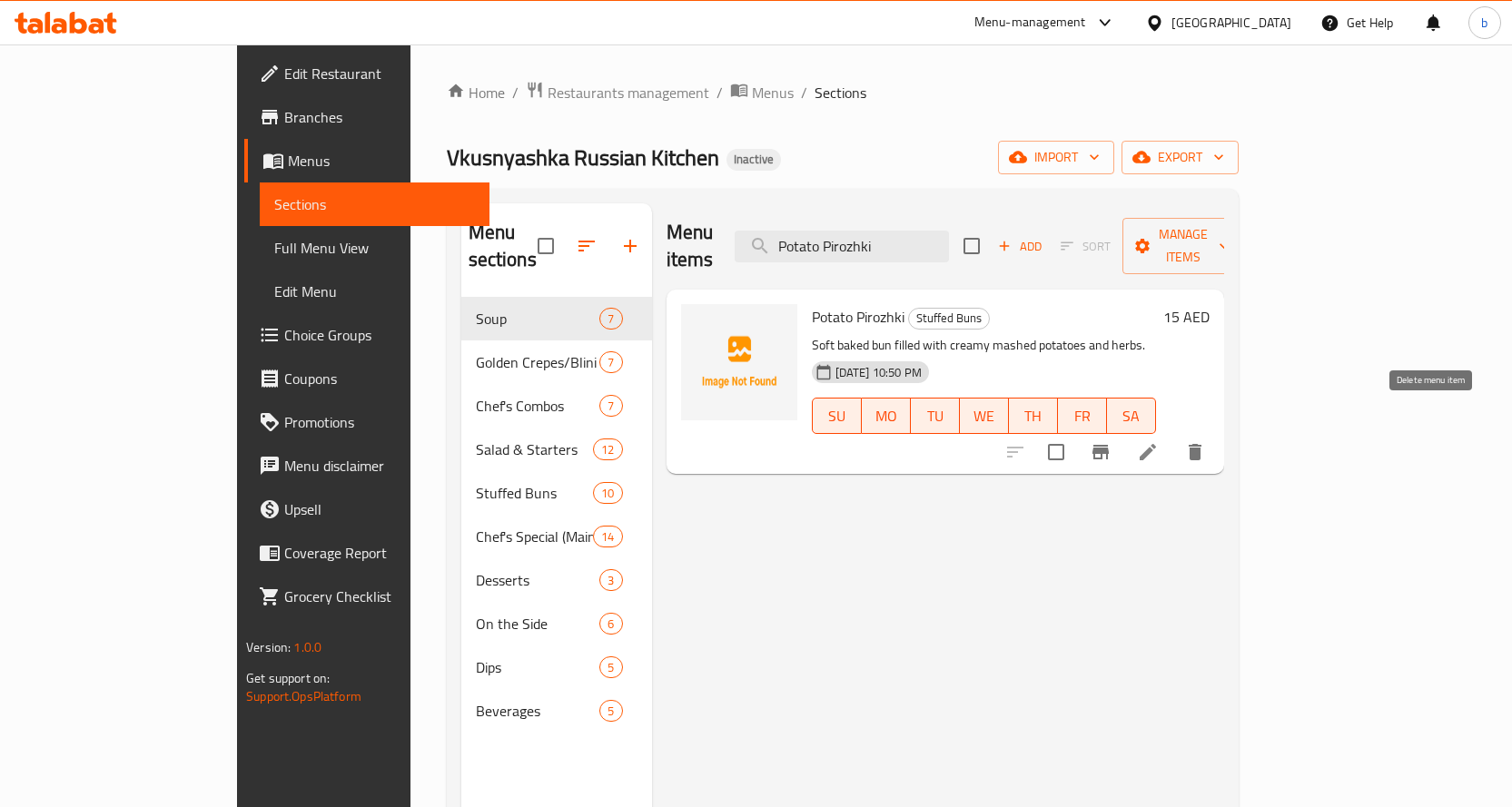
type input "Potato Pirozhki"
click at [1173, 436] on li at bounding box center [1147, 451] width 50 height 33
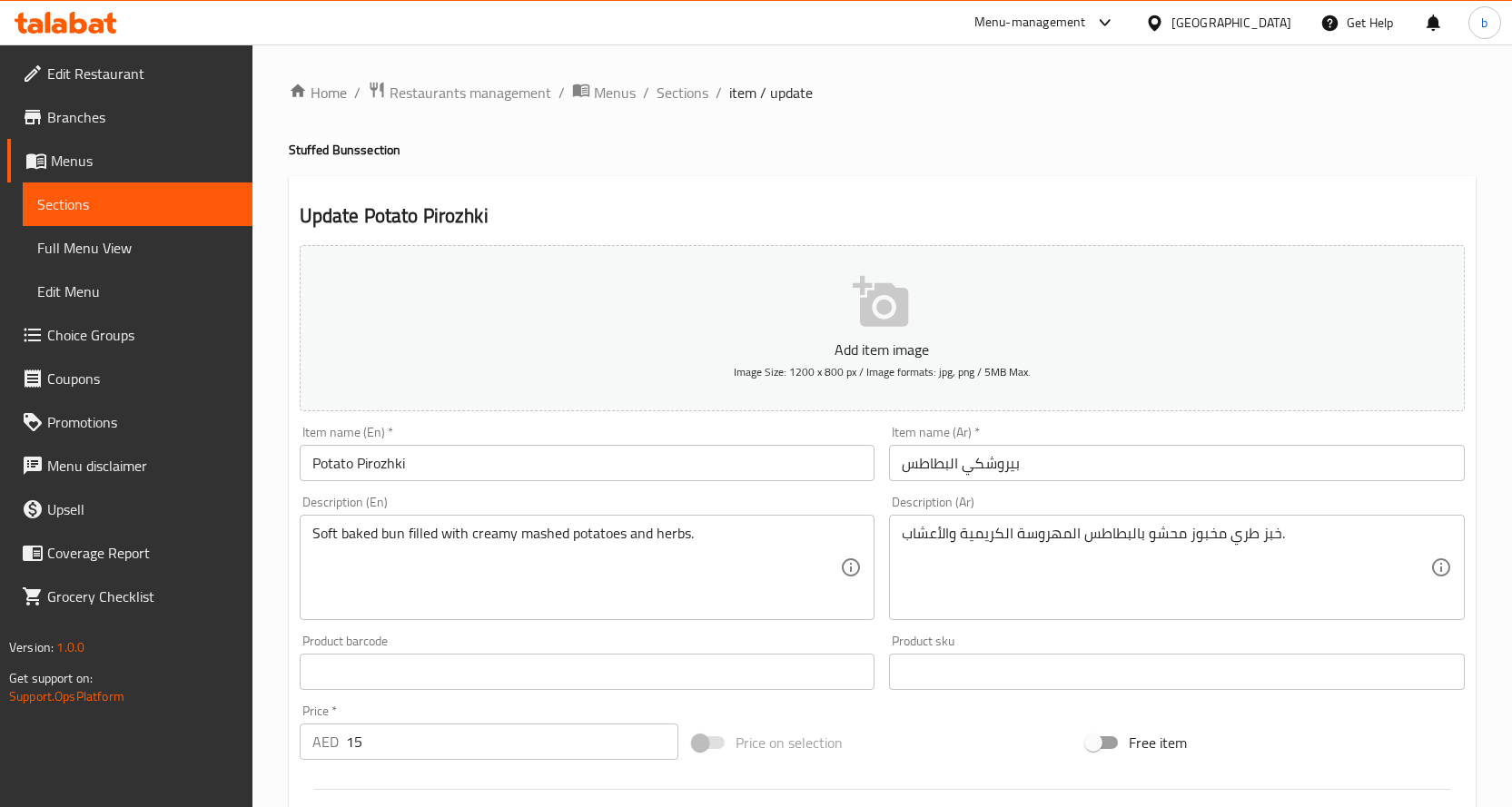
scroll to position [182, 0]
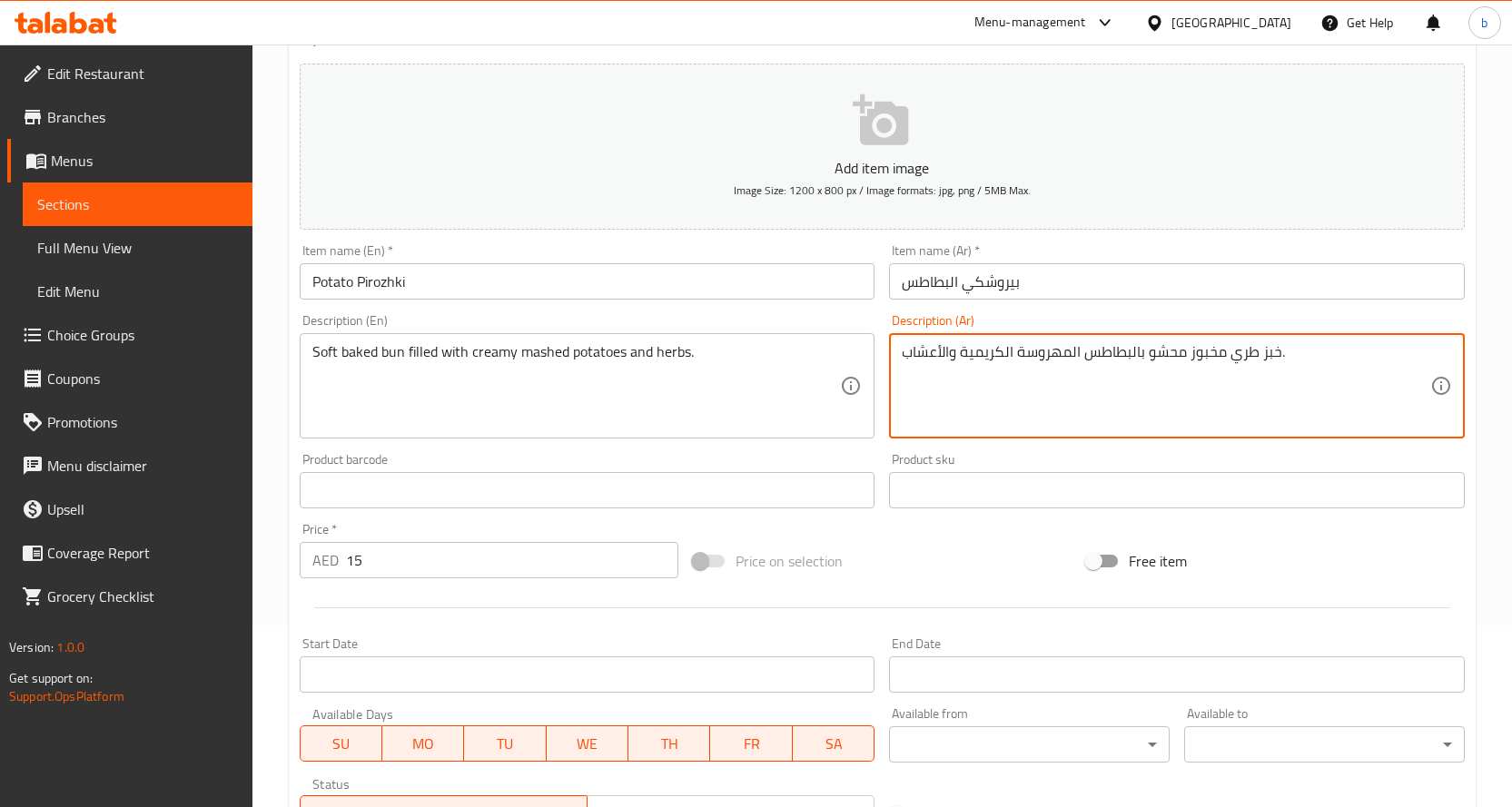
drag, startPoint x: 1262, startPoint y: 350, endPoint x: 1303, endPoint y: 353, distance: 41.1
click at [1284, 353] on textarea "خبز طري مخبوز محشو بالبطاطس المهروسة الكريمية والأعشاب." at bounding box center [1166, 385] width 529 height 86
click at [1271, 354] on textarea "خبز طري مخبوز محشو بالبطاطس المهروسة الكريمية والأعشاب." at bounding box center [1166, 385] width 529 height 86
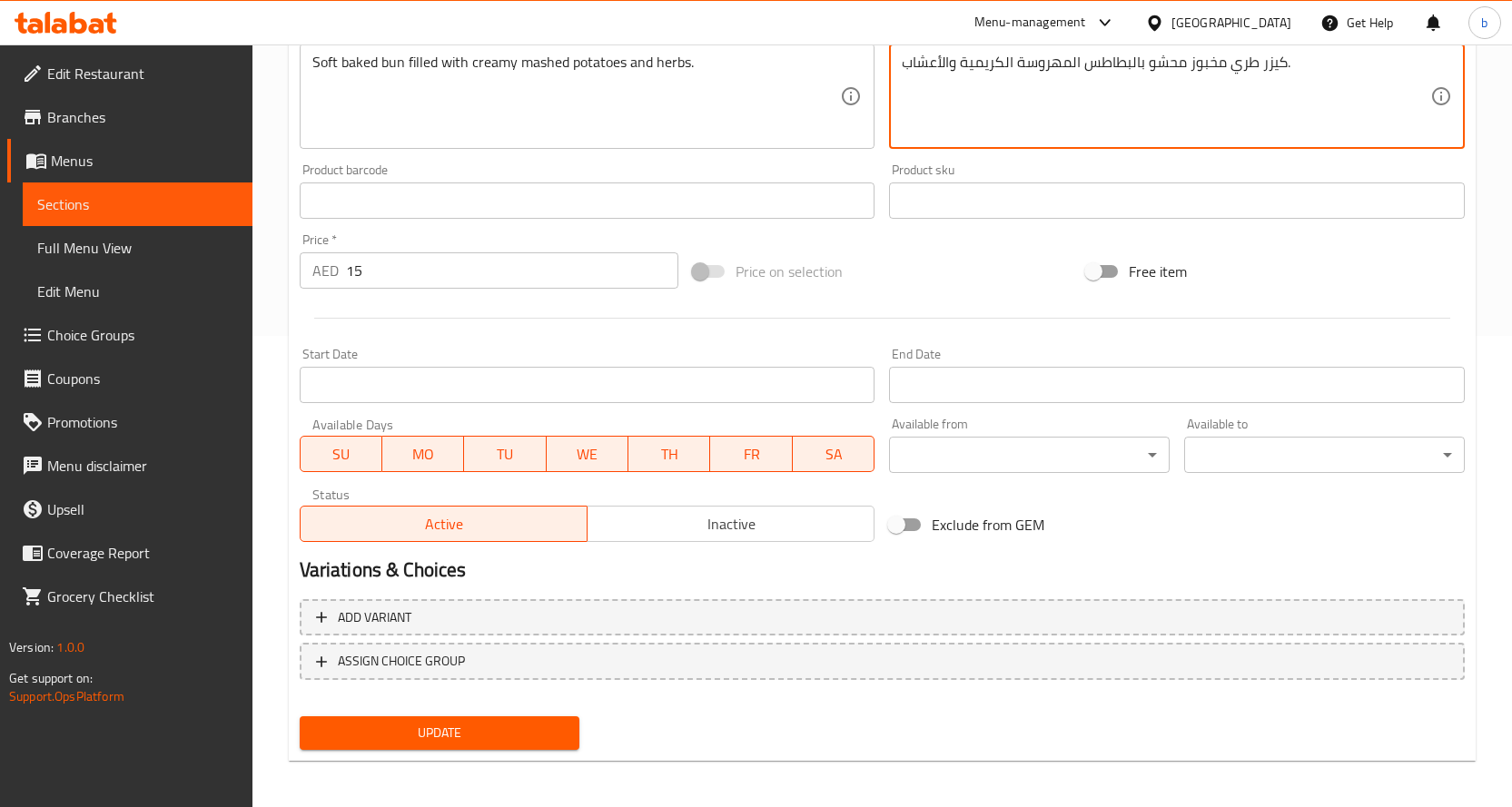
scroll to position [476, 0]
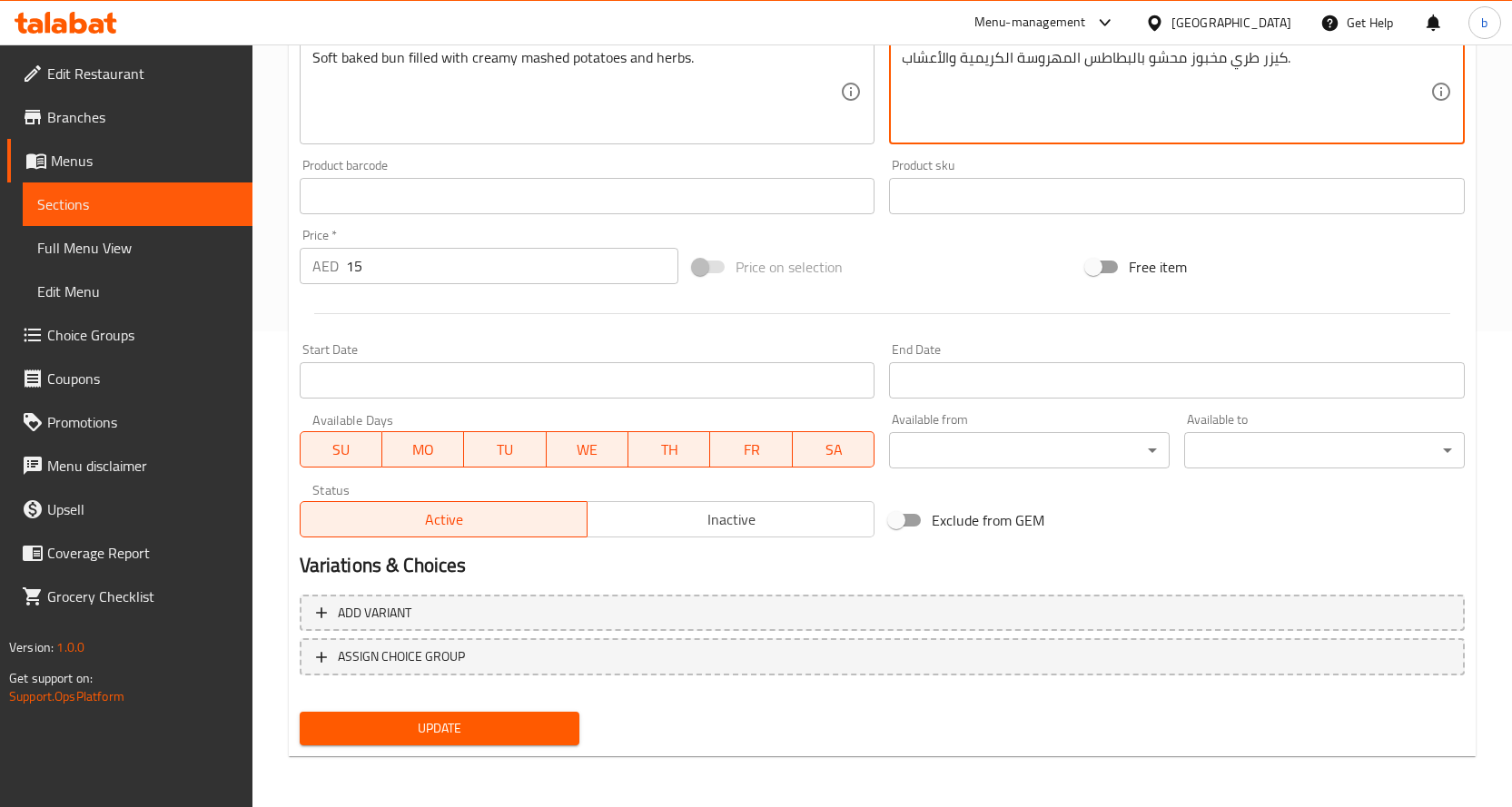
type textarea "كيزر طري مخبوز محشو بالبطاطس المهروسة الكريمية والأعشاب."
click at [509, 733] on span "Update" at bounding box center [440, 728] width 252 height 23
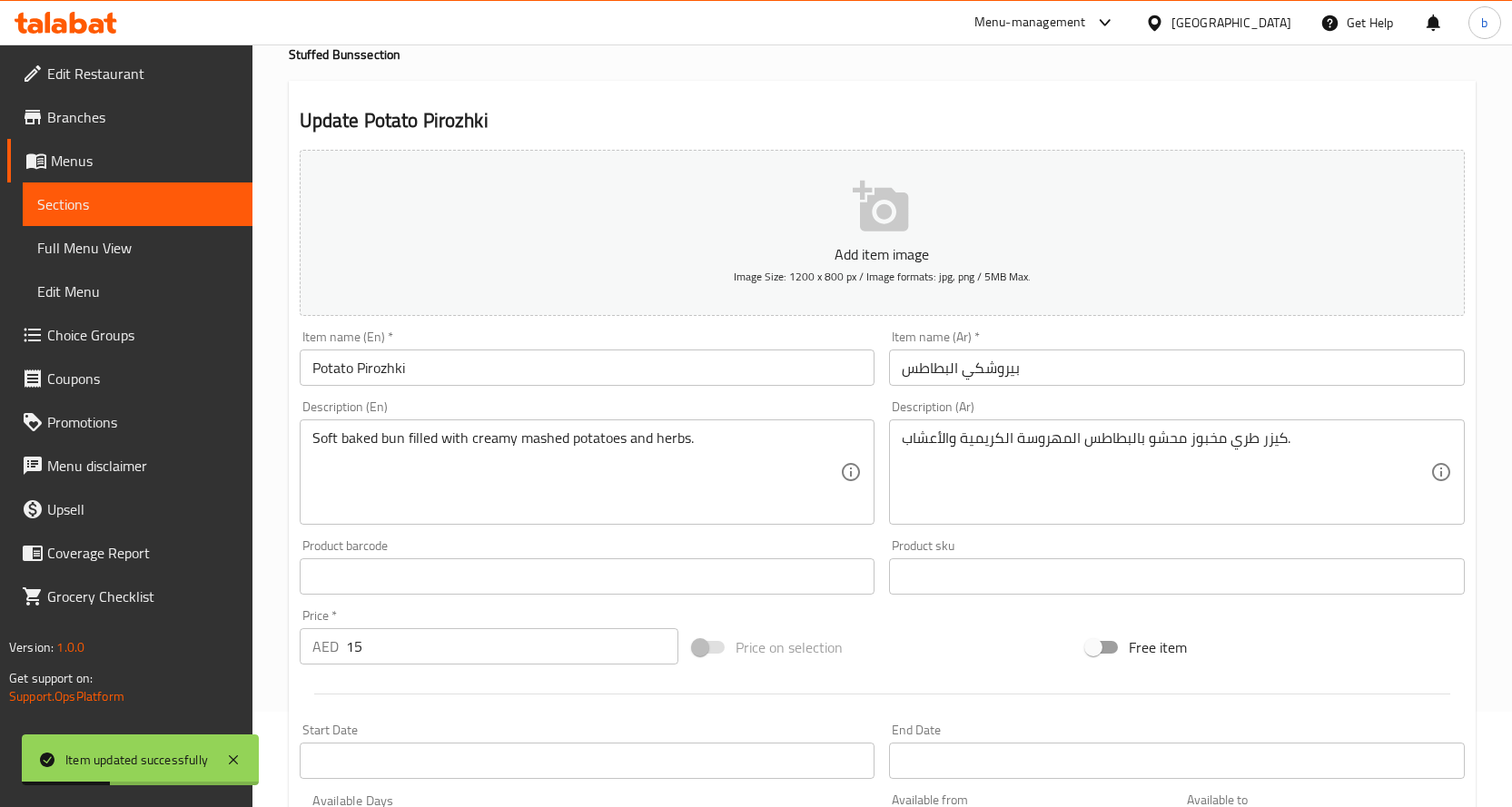
scroll to position [0, 0]
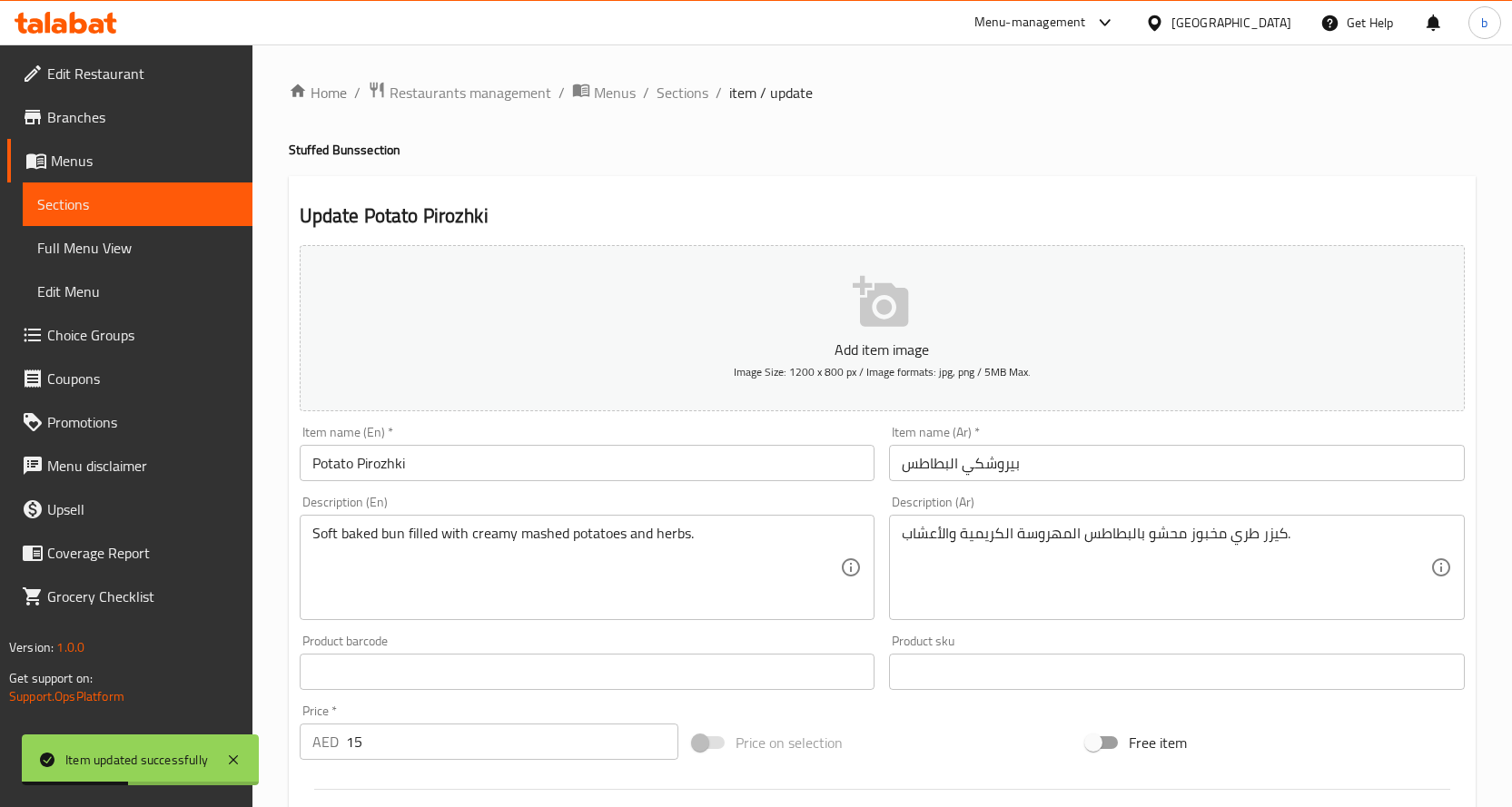
click at [96, 197] on span "Sections" at bounding box center [137, 204] width 201 height 22
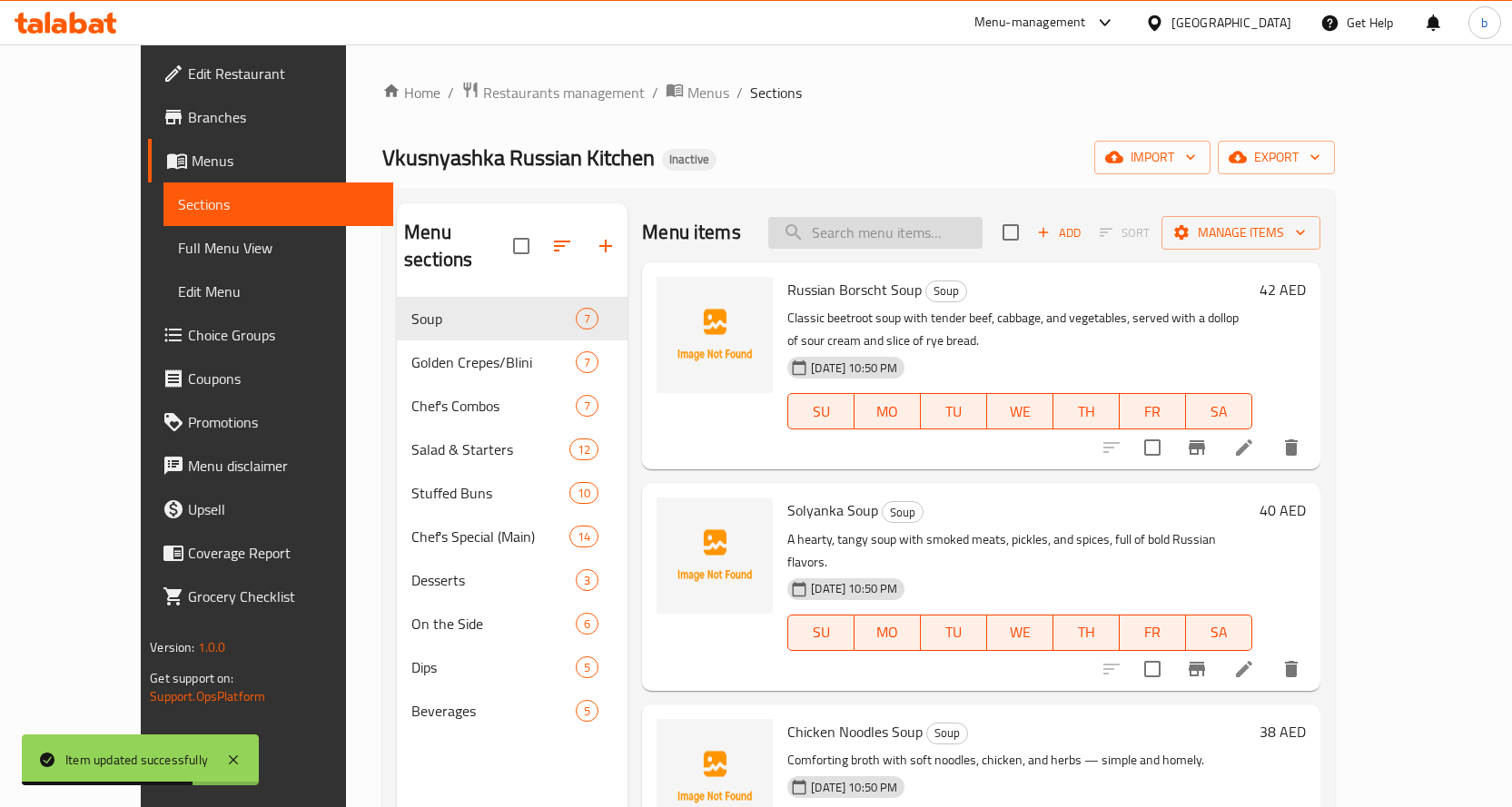
paste input "Cabbage Pirozhki"
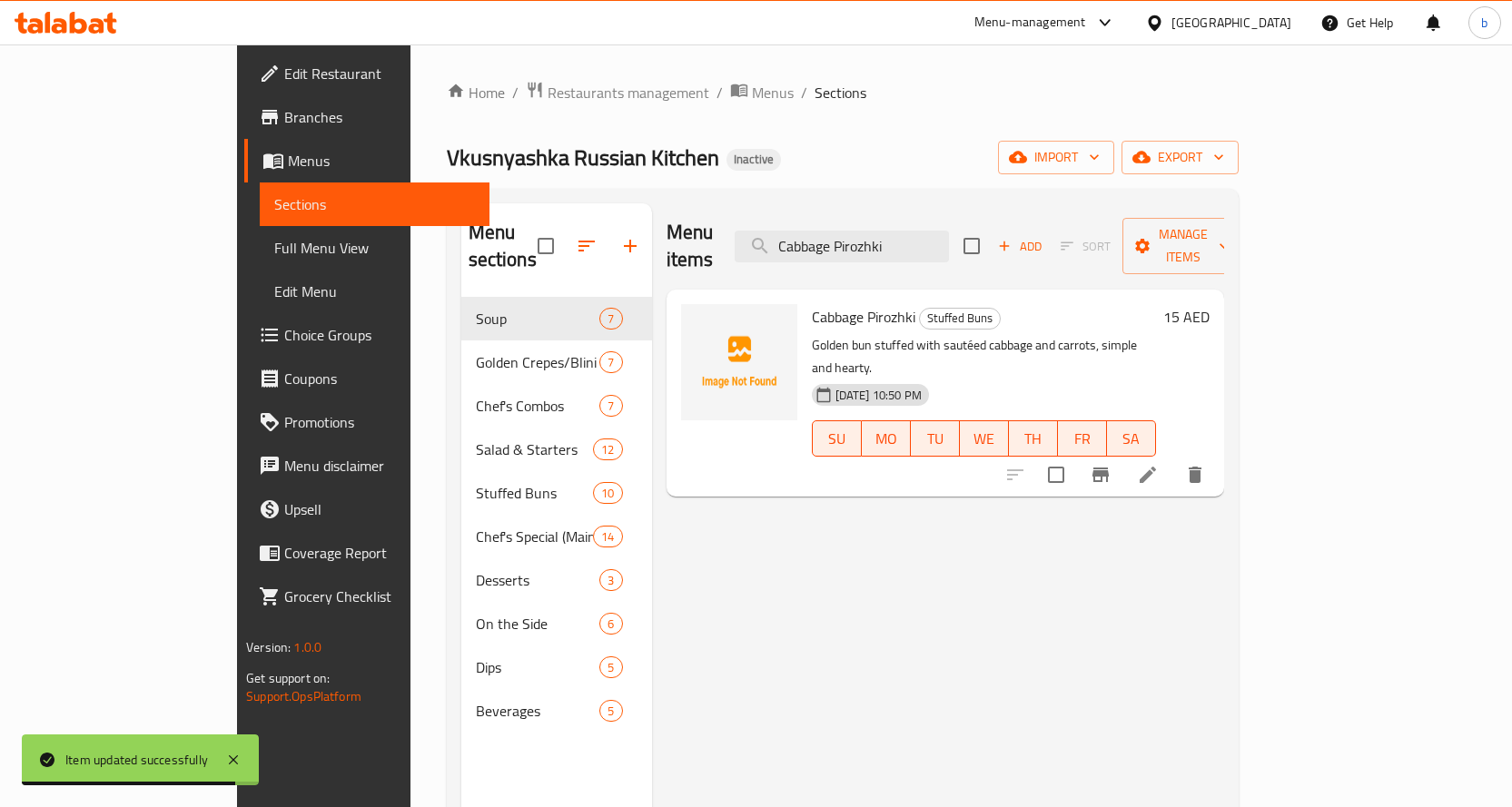
type input "Cabbage Pirozhki"
click at [1159, 464] on icon at bounding box center [1148, 475] width 22 height 22
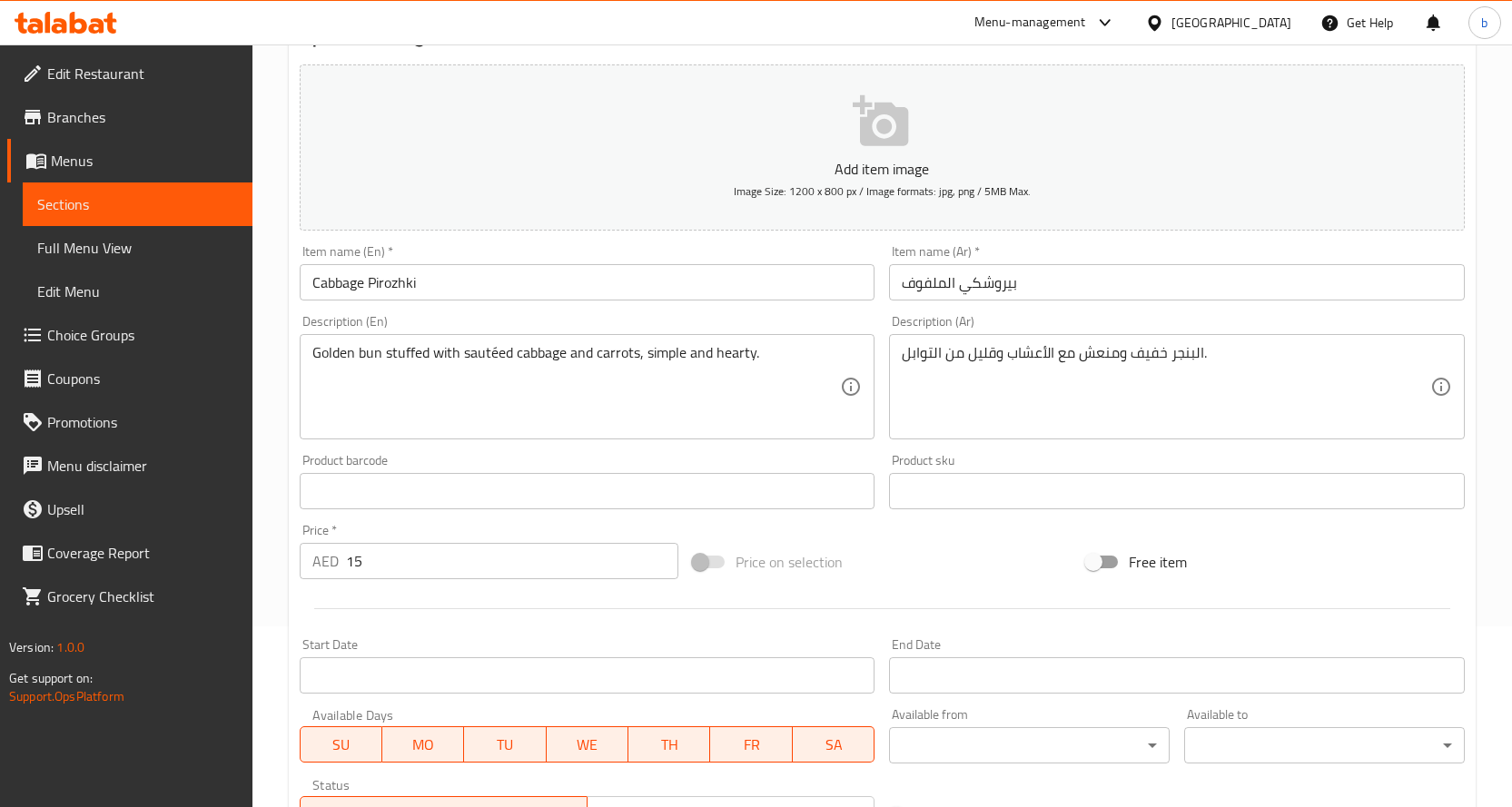
scroll to position [182, 0]
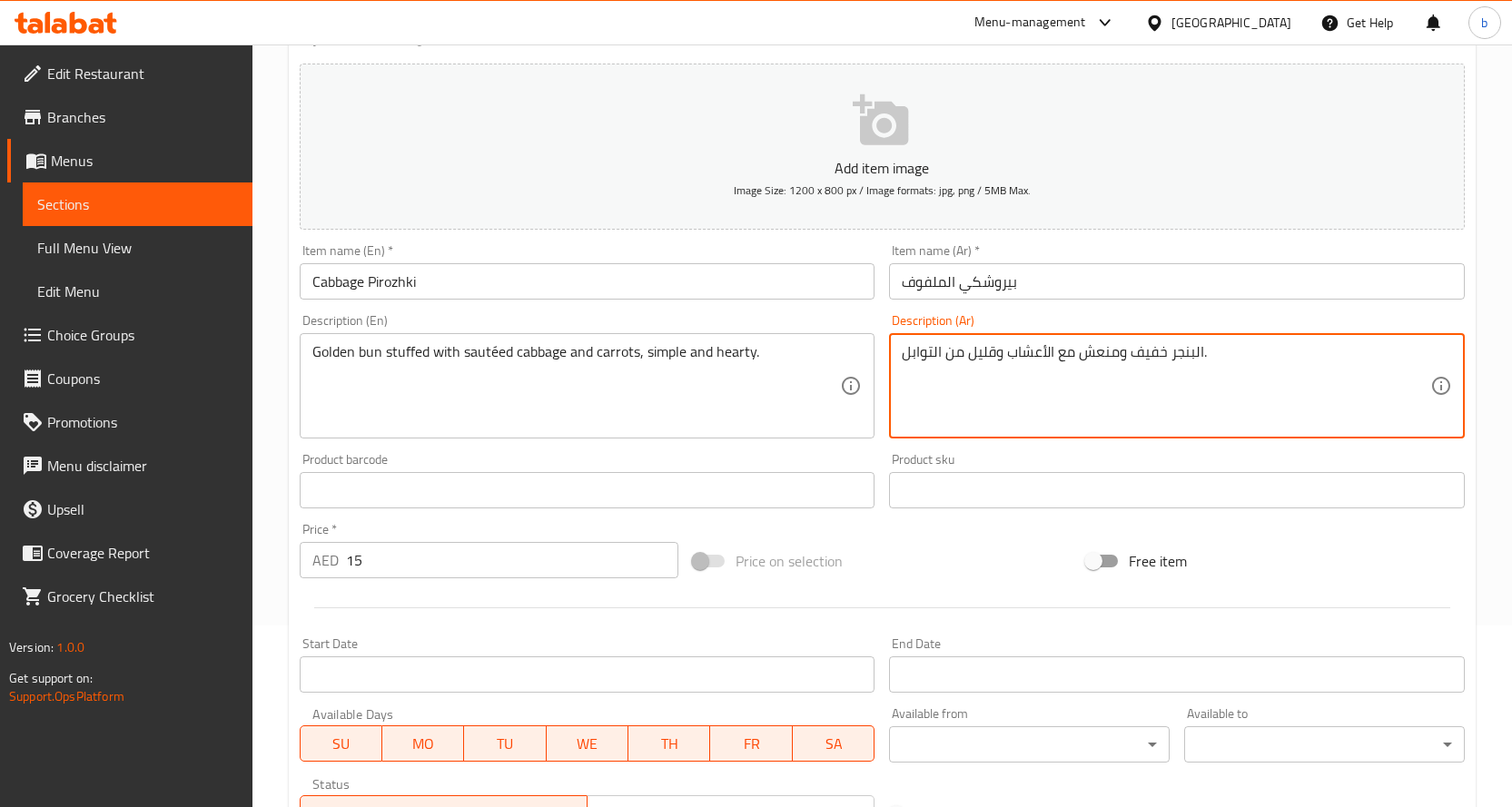
click at [906, 352] on textarea "البنجر خفيف ومنعش مع الأعشاب وقليل من التوابل." at bounding box center [1166, 385] width 529 height 86
drag, startPoint x: 1206, startPoint y: 353, endPoint x: 909, endPoint y: 361, distance: 297.1
click at [909, 361] on textarea "كيزر جولدن البنجر خفيف ومنعش مع الأعشاب وقليل من التوابل." at bounding box center [1166, 385] width 529 height 86
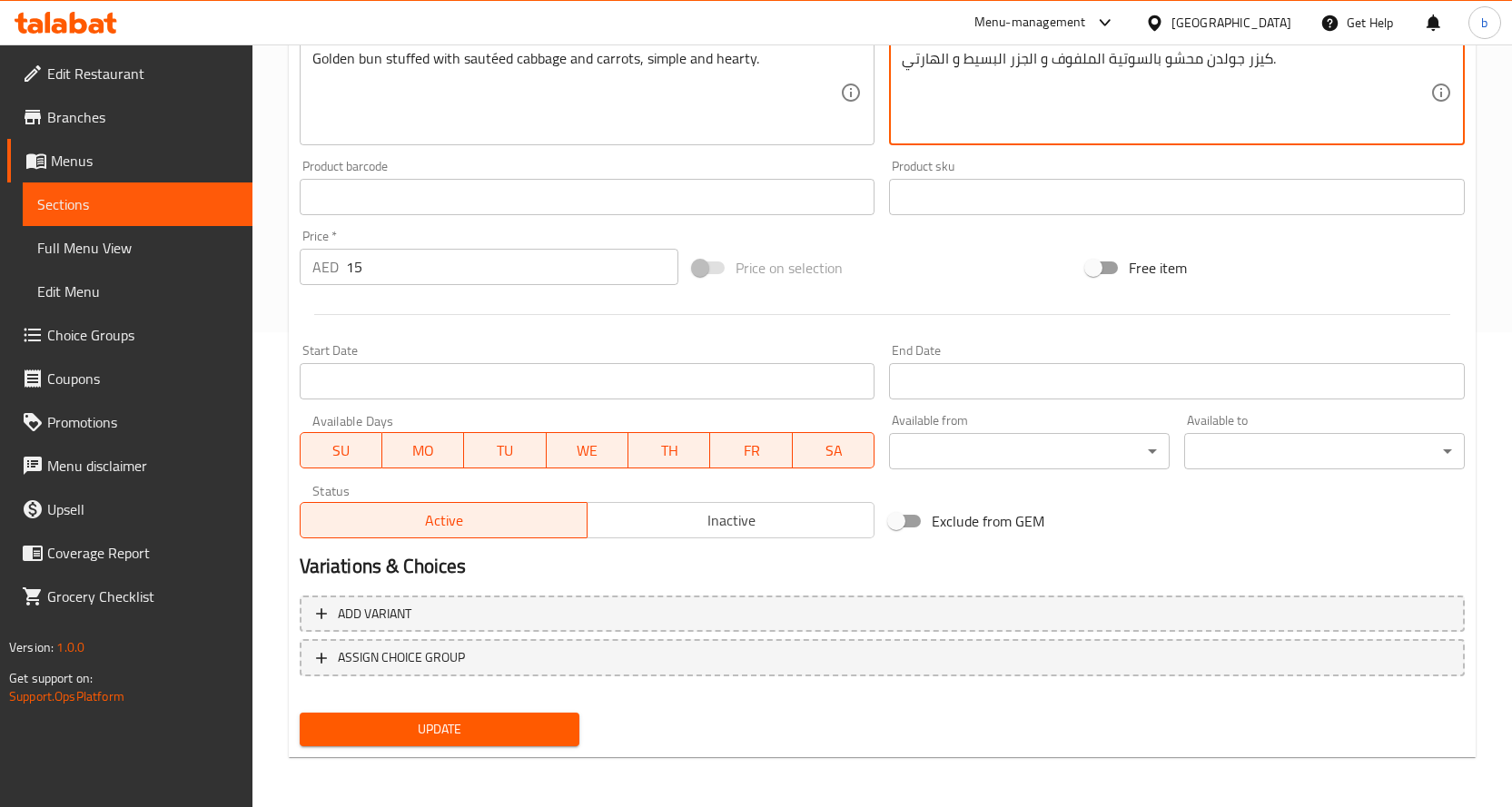
scroll to position [476, 0]
type textarea "كيزر جولدن محشو بالسوتية الملفوف و الجزر البسيط و الهارتي."
click at [445, 729] on span "Update" at bounding box center [440, 728] width 252 height 23
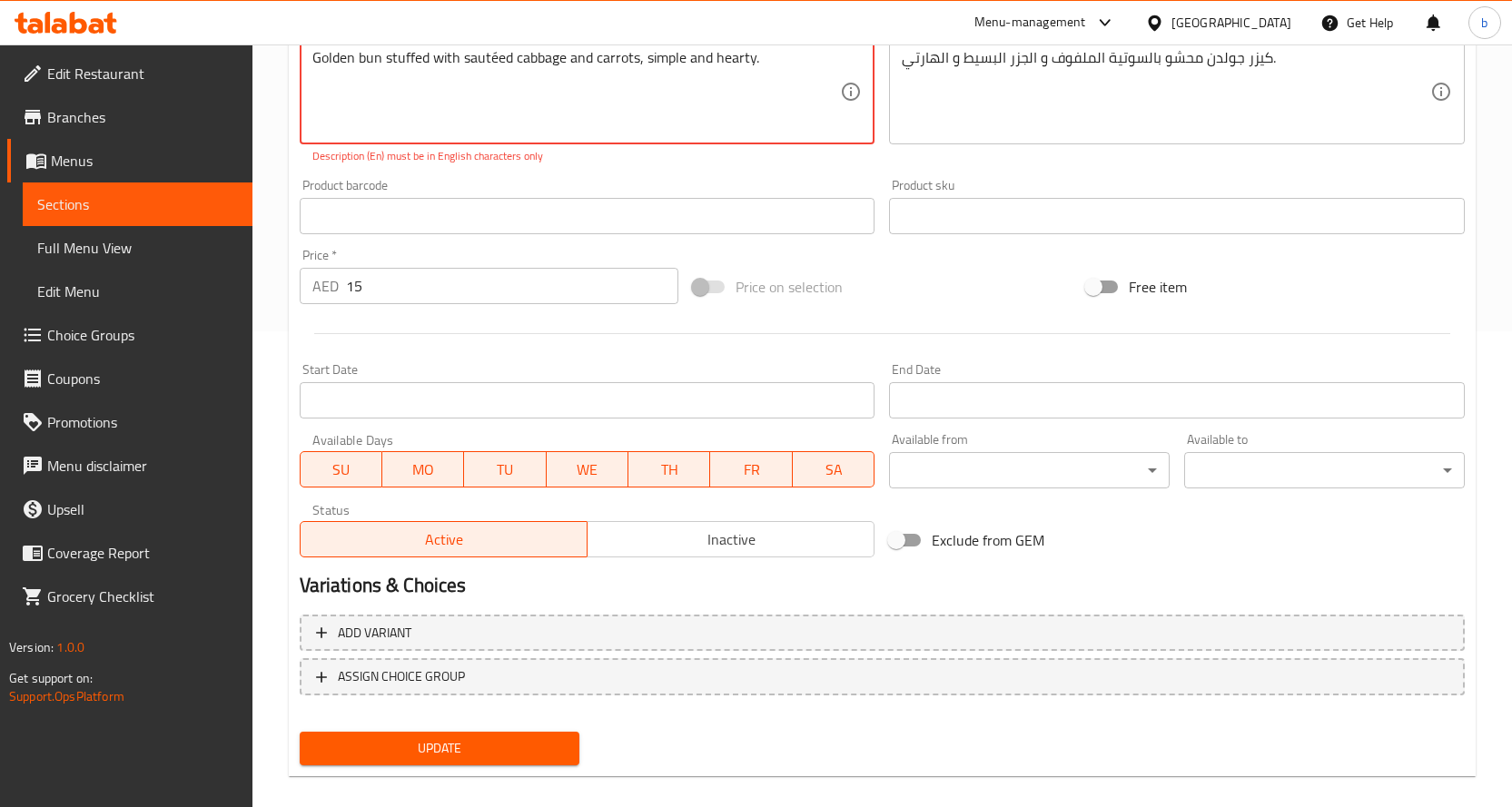
click at [86, 207] on span "Sections" at bounding box center [137, 204] width 201 height 22
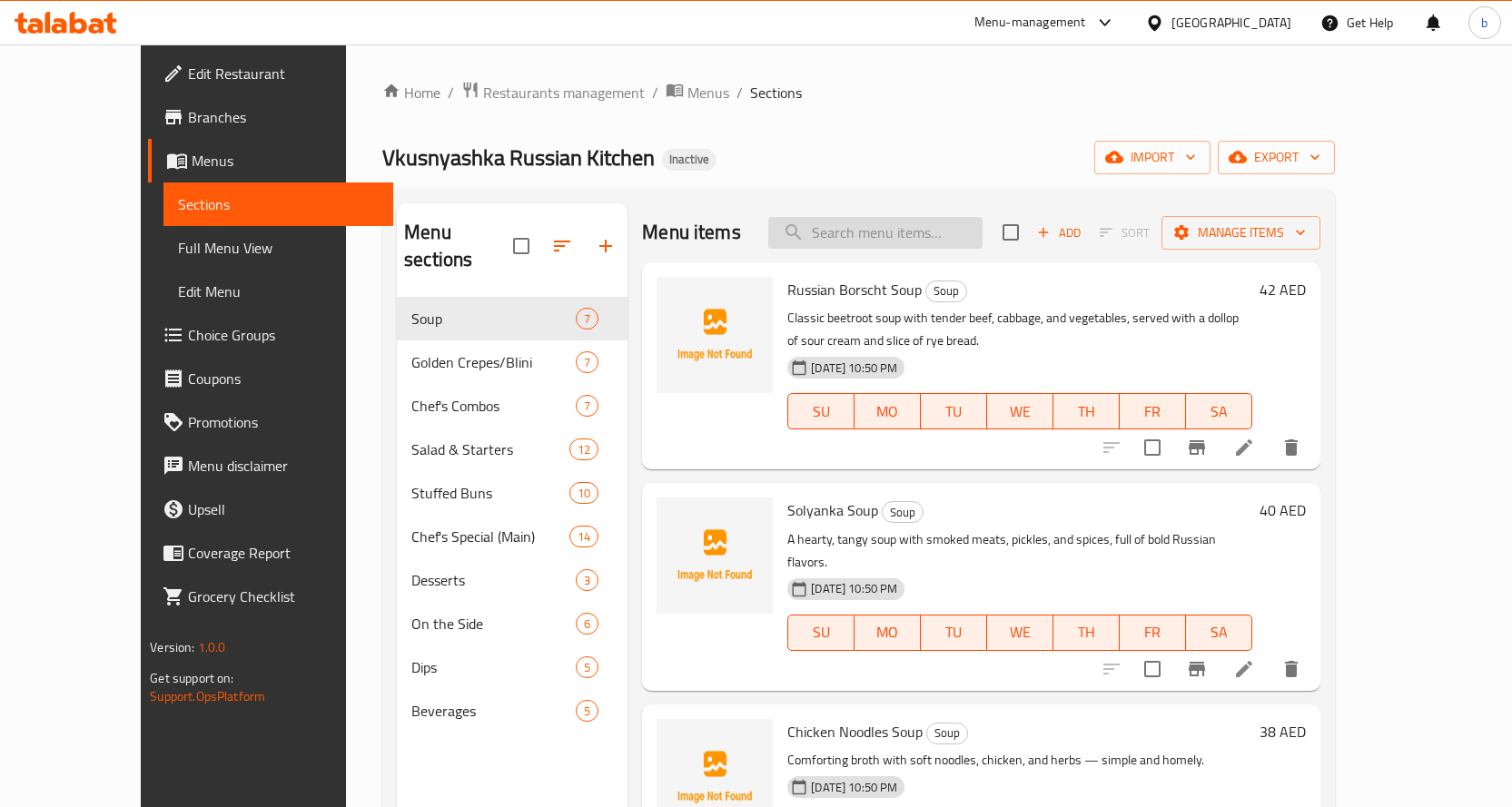
click at [919, 231] on input "search" at bounding box center [875, 233] width 214 height 32
paste input "Chicken & Mushroom Pirozhki"
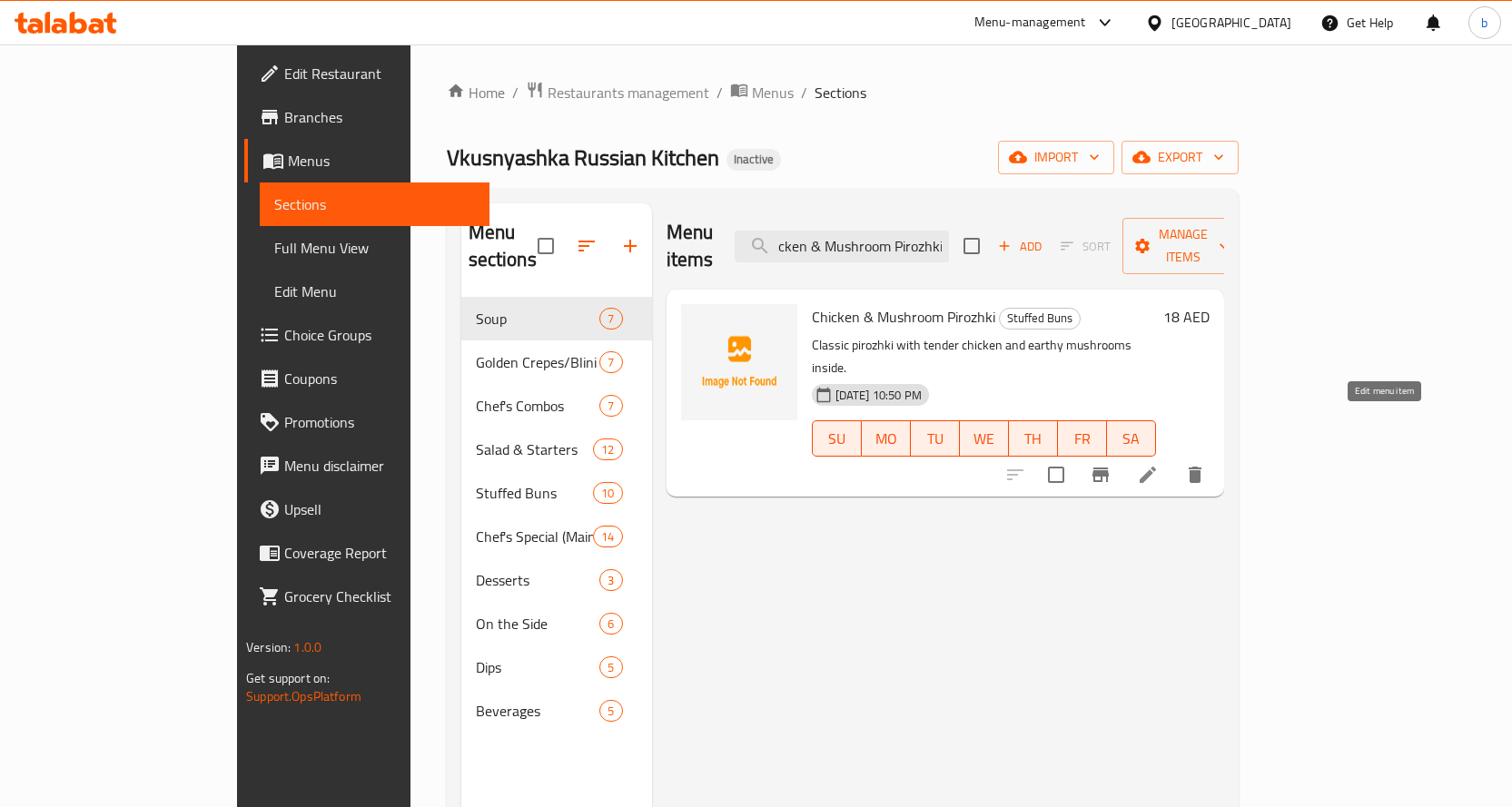
type input "Chicken & Mushroom Pirozhki"
click at [1159, 464] on icon at bounding box center [1148, 475] width 22 height 22
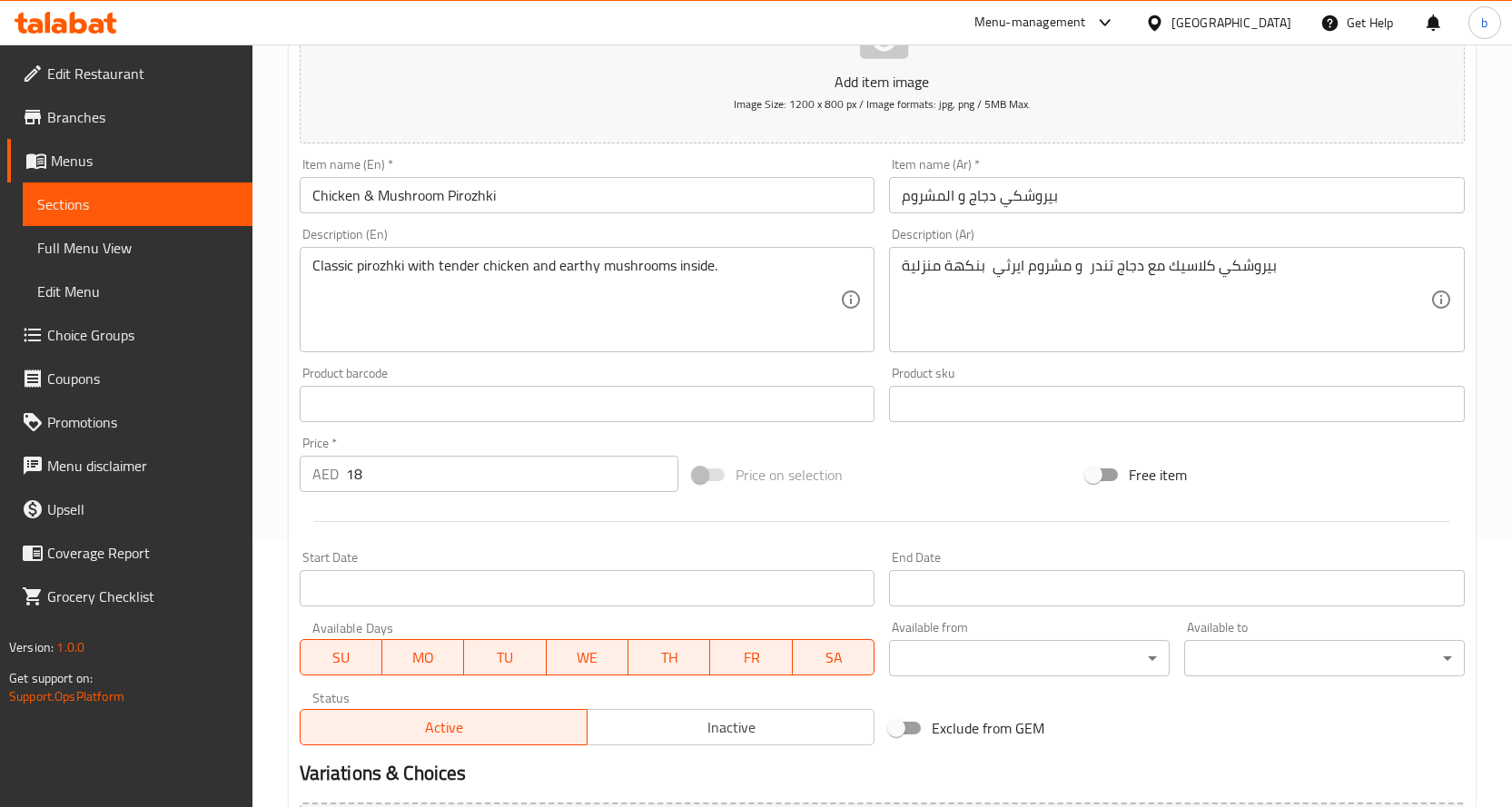
scroll to position [273, 0]
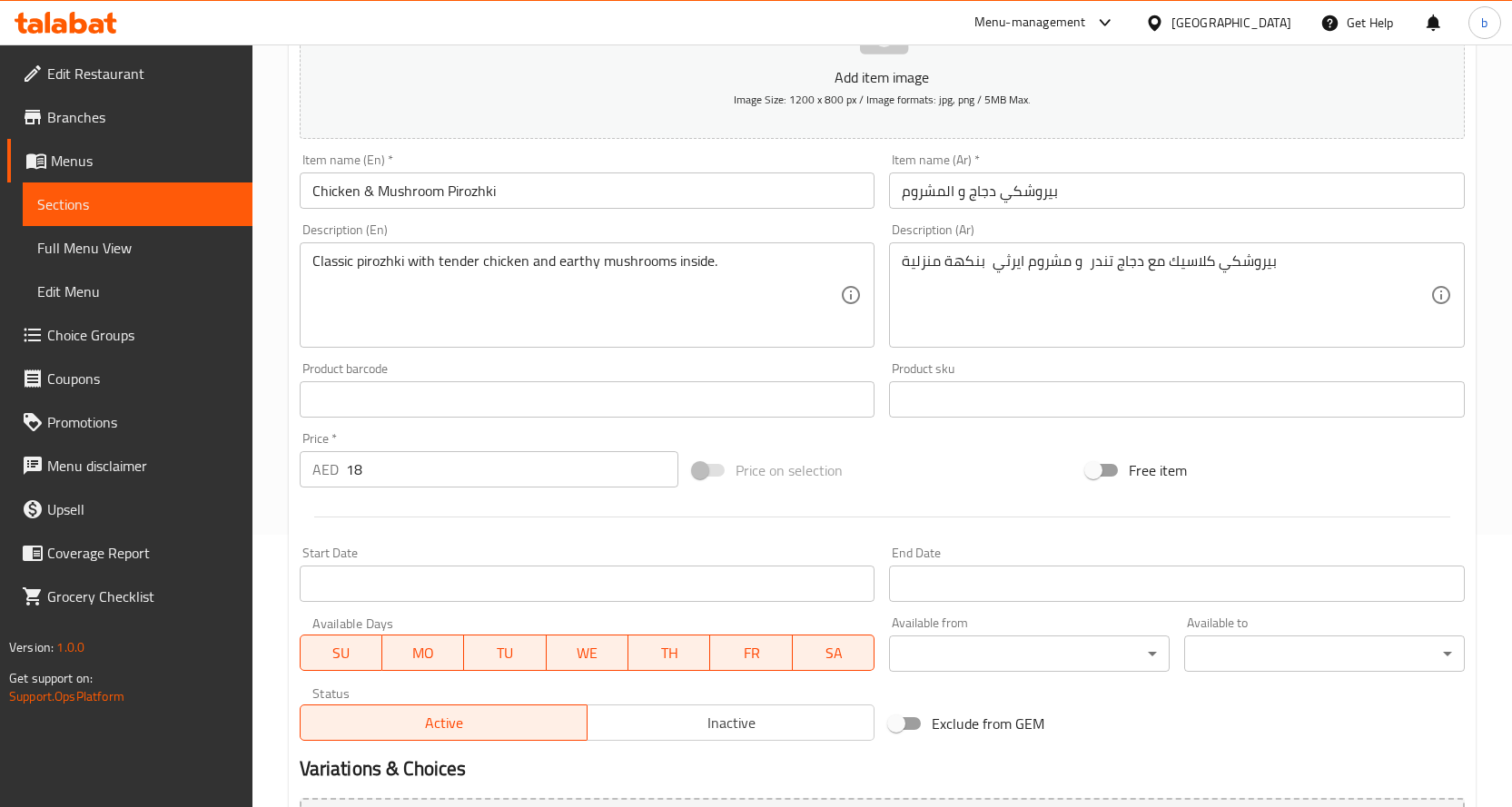
drag, startPoint x: 895, startPoint y: 263, endPoint x: 988, endPoint y: 264, distance: 93.0
click at [988, 264] on div "بيروشكي كلاسيك مع دجاج تندر و مشروم ايرثي بنكهة منزلية Description (Ar)" at bounding box center [1177, 294] width 576 height 106
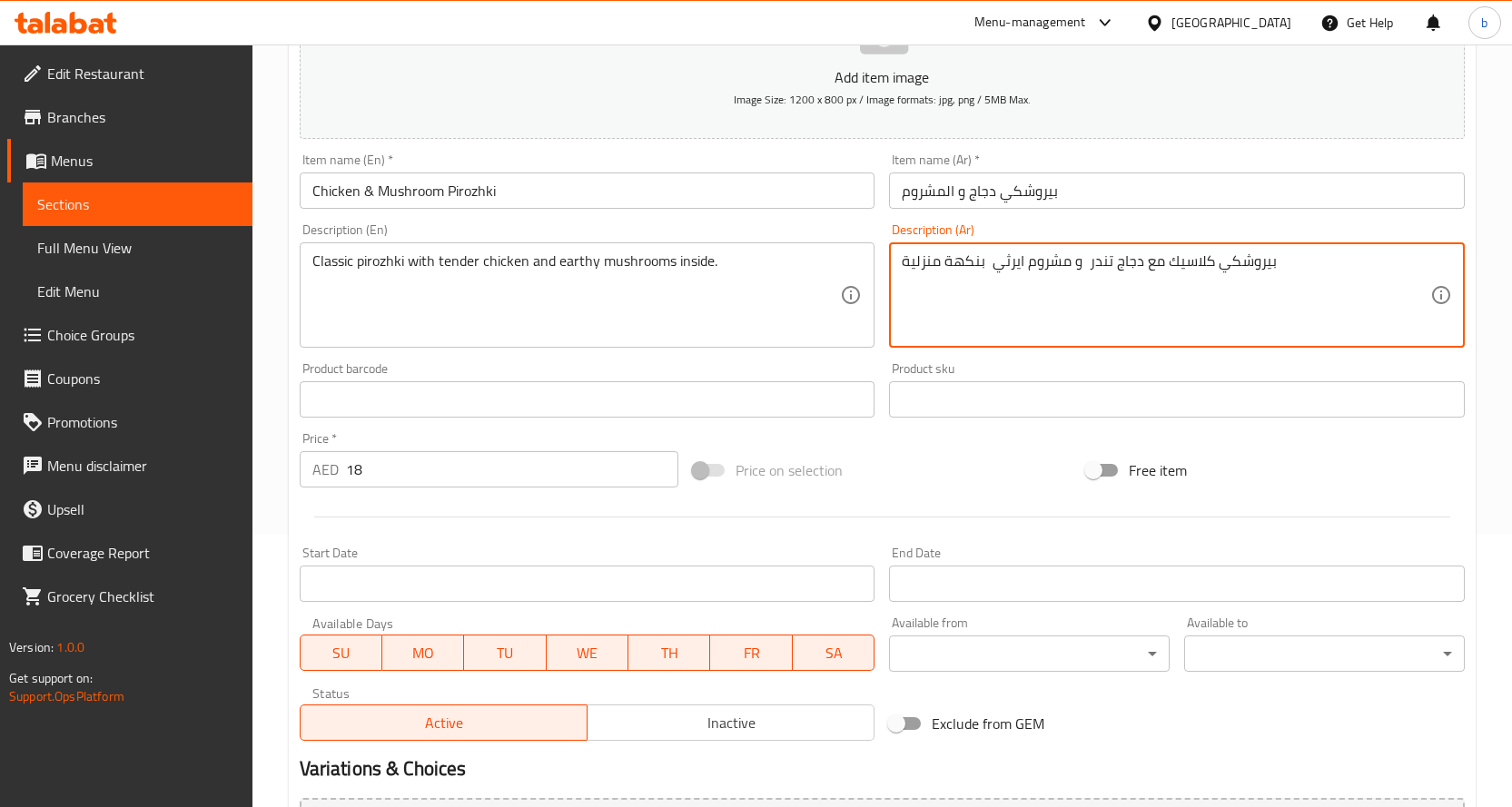
drag, startPoint x: 981, startPoint y: 257, endPoint x: 959, endPoint y: 273, distance: 27.2
click at [906, 264] on textarea "بيروشكي كلاسيك مع دجاج تندر و مشروم ايرثي بنكهة منزلية" at bounding box center [1166, 294] width 529 height 86
drag, startPoint x: 992, startPoint y: 254, endPoint x: 892, endPoint y: 254, distance: 100.0
click at [892, 254] on div "بيروشكي كلاسيك مع دجاج تندر و مشروم ايرثي بنكهة منزلية Description (Ar)" at bounding box center [1177, 294] width 576 height 106
click at [902, 262] on textarea "بيروشكي كلاسيك مع دجاج تندر و مشروم ايرثي" at bounding box center [1166, 294] width 529 height 86
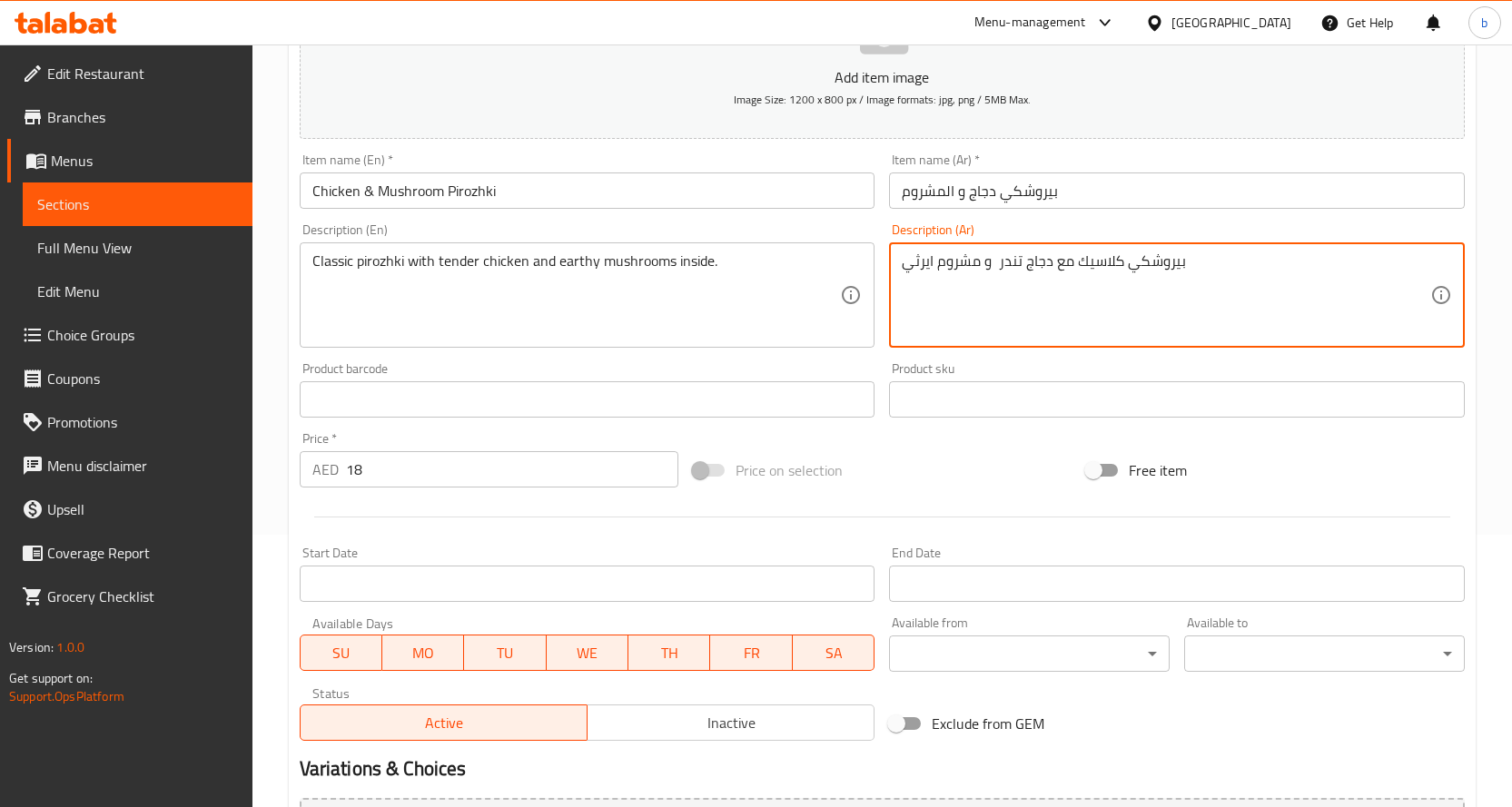
click at [1252, 273] on textarea "بيروشكي كلاسيك مع دجاج تندر و مشروم ايرثي" at bounding box center [1166, 294] width 529 height 86
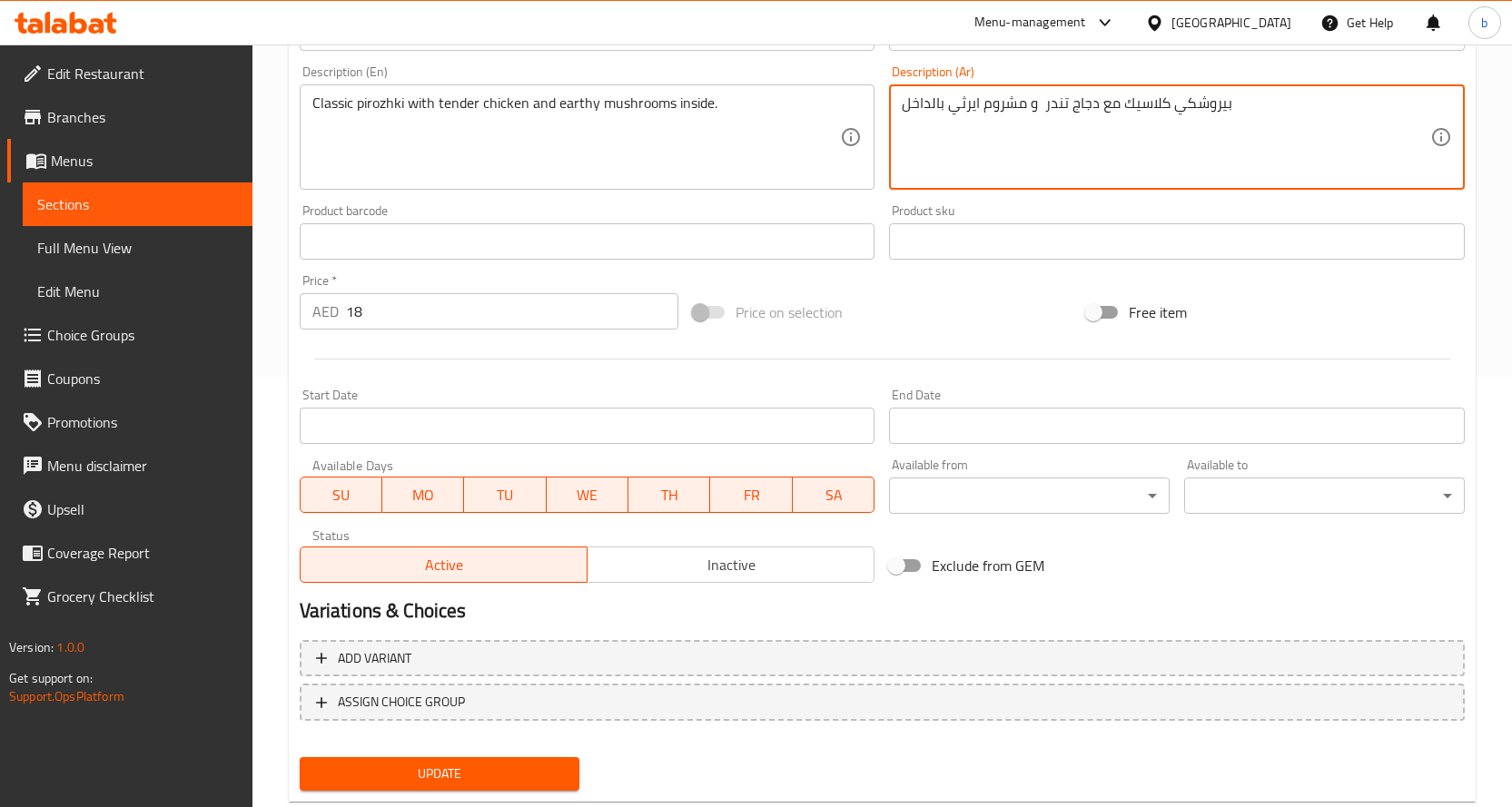
scroll to position [476, 0]
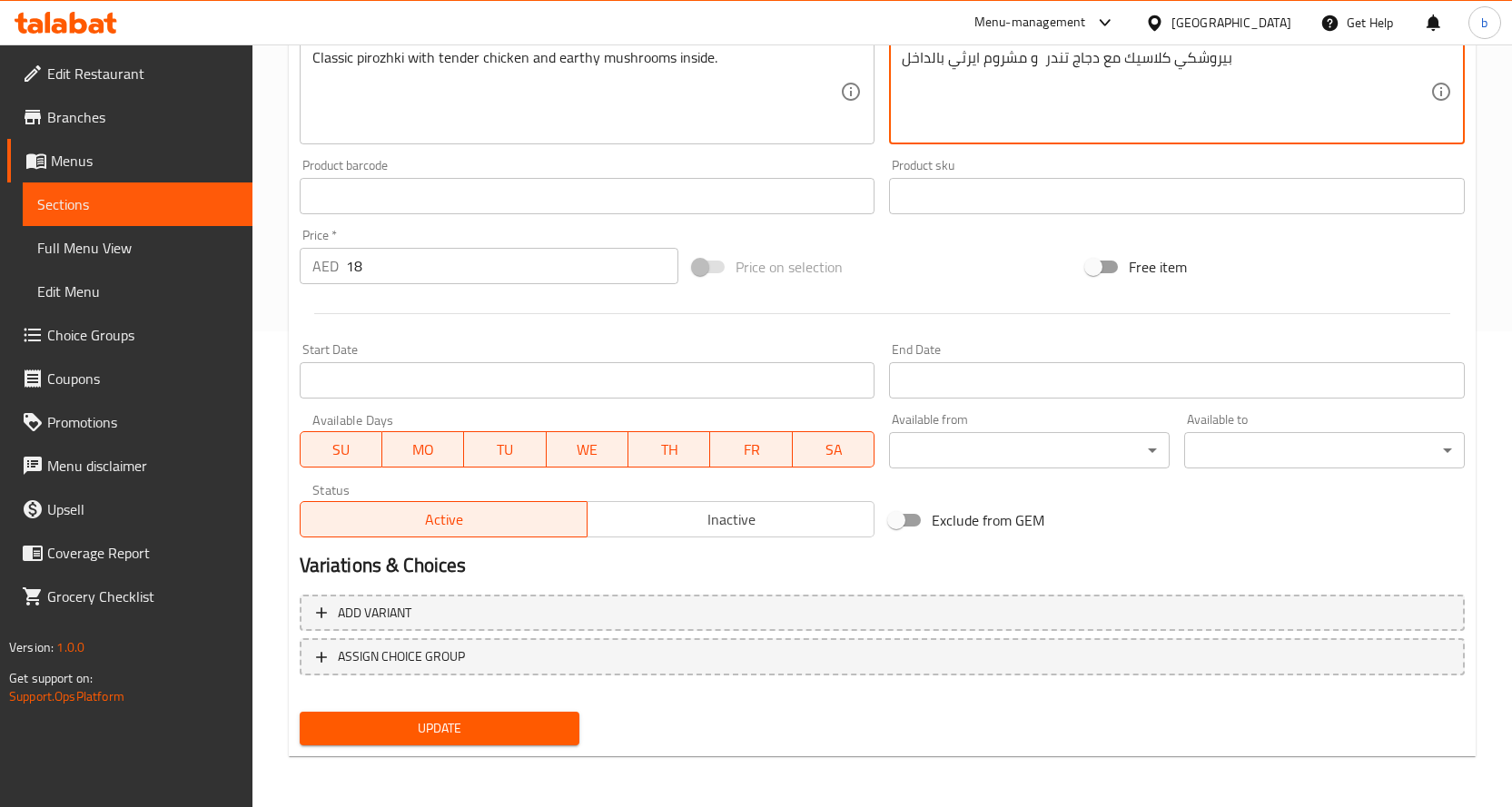
type textarea "بيروشكي كلاسيك مع دجاج تندر و مشروم ايرثي بالداخل"
click at [419, 721] on span "Update" at bounding box center [440, 728] width 252 height 23
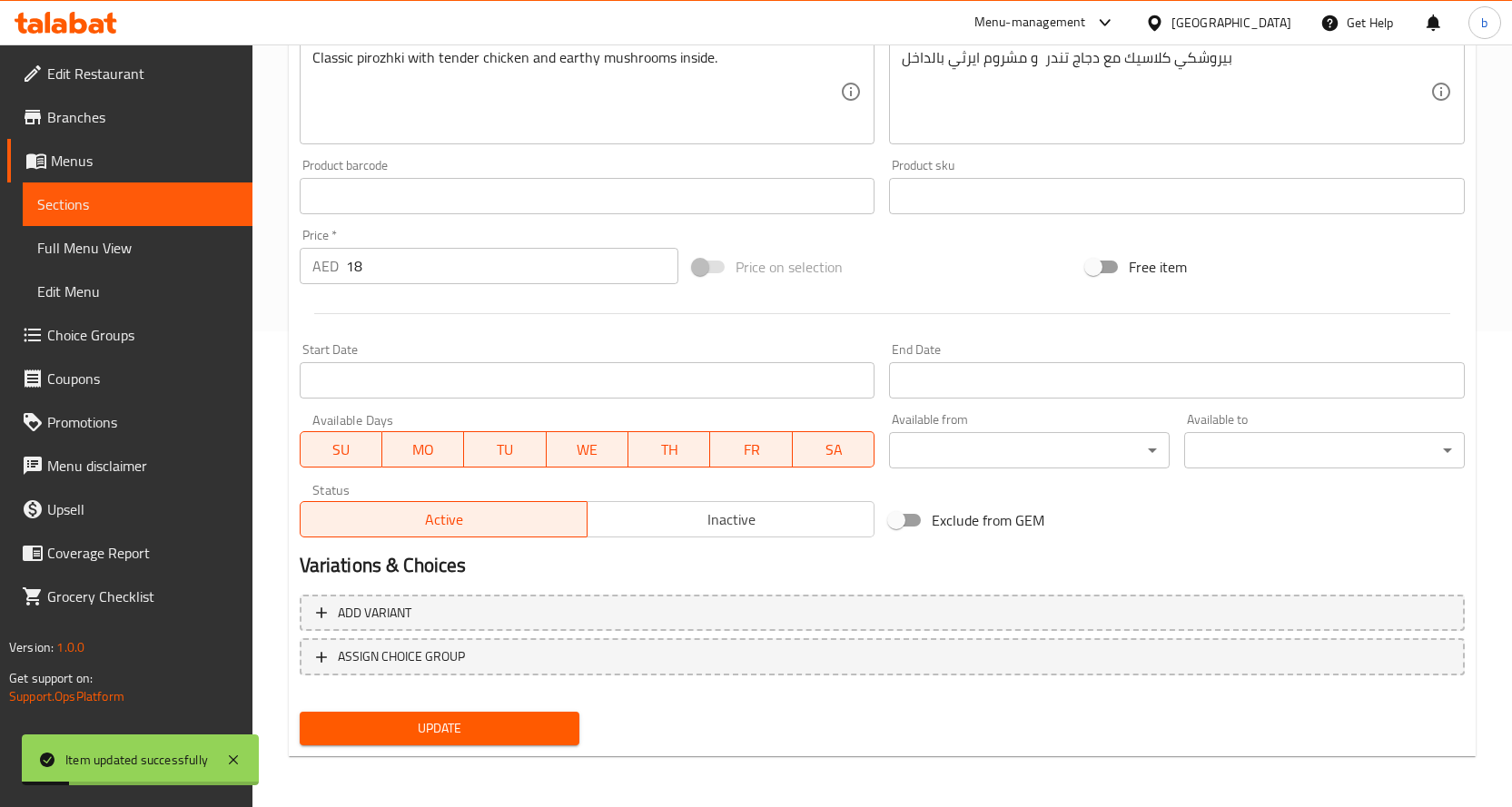
click at [34, 207] on link "Sections" at bounding box center [137, 204] width 230 height 43
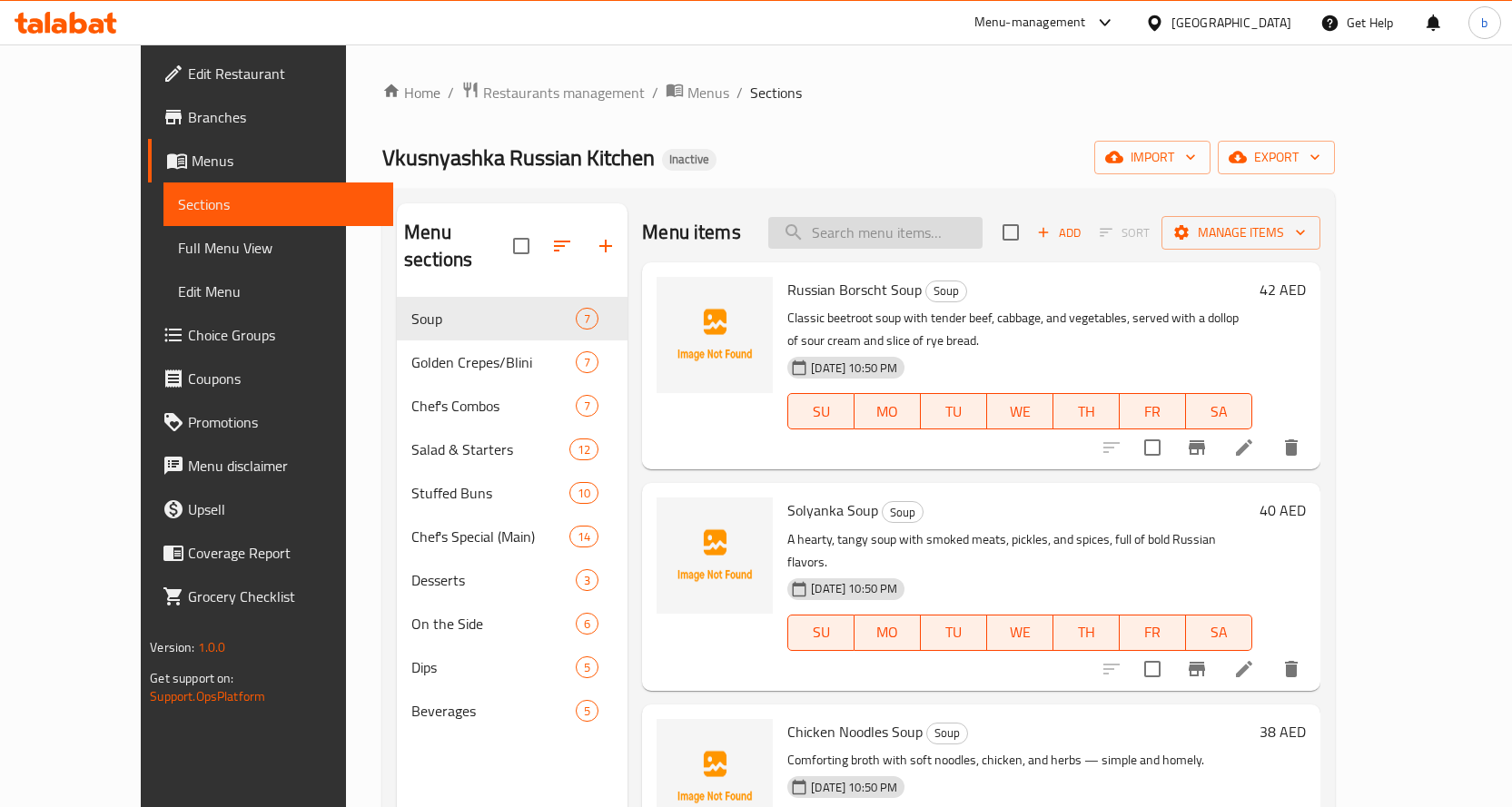
click at [905, 232] on input "search" at bounding box center [875, 233] width 214 height 32
paste input "Steamed Meat Manti"
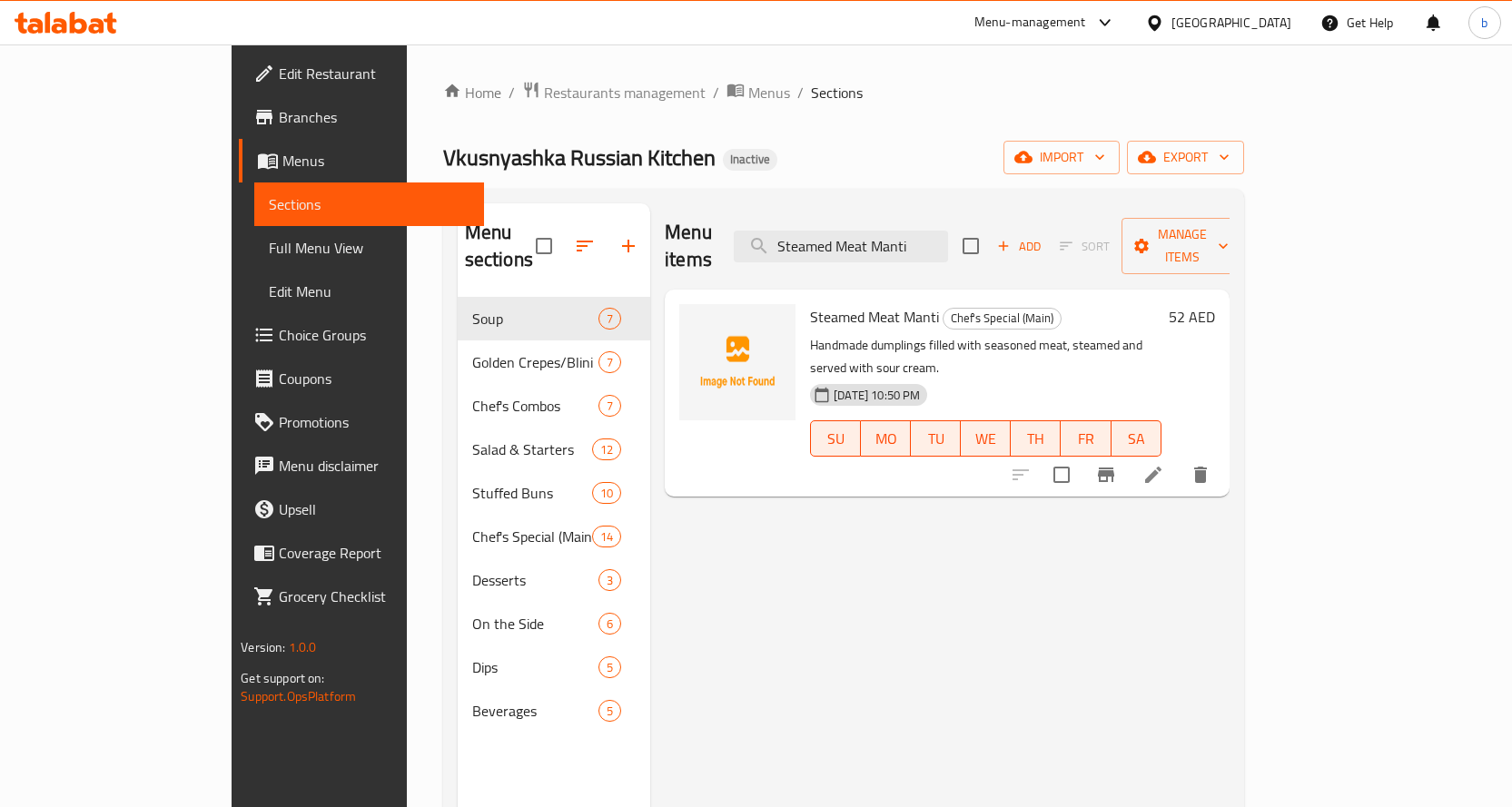
type input "Steamed Meat Manti"
click at [1179, 458] on li at bounding box center [1152, 474] width 50 height 33
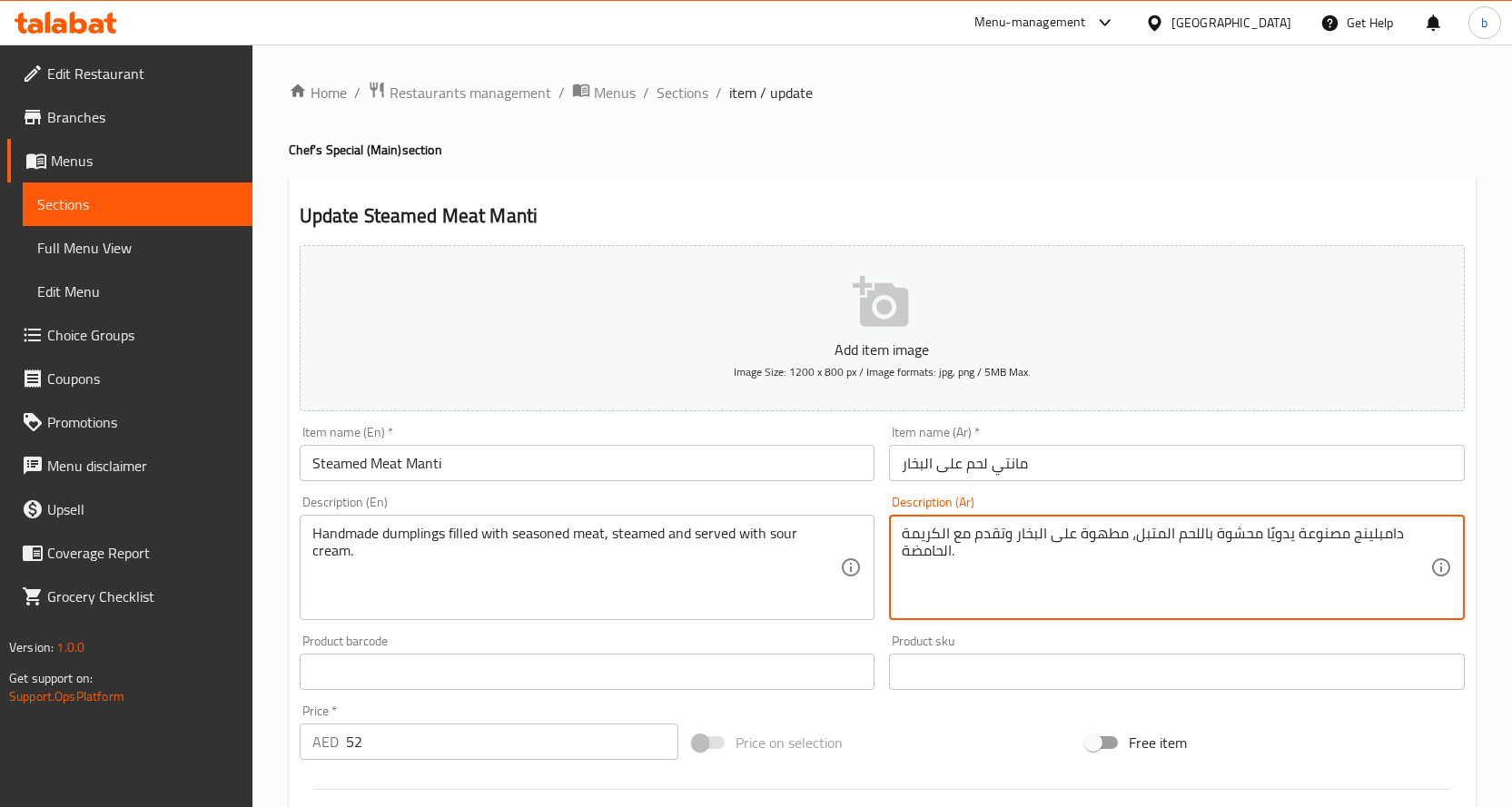
drag, startPoint x: 1013, startPoint y: 538, endPoint x: 1125, endPoint y: 535, distance: 112.0
drag, startPoint x: 1101, startPoint y: 533, endPoint x: 1110, endPoint y: 534, distance: 9.1
click at [1110, 534] on textarea "دامبلينج مصنوعة يدويًا محشوة باللحم المتبل المبخر وتقدم مع الكريمة الحامضة." at bounding box center [1166, 567] width 529 height 86
click at [1071, 532] on textarea "دامبلينج مصنوعة يدويًا محشوة باللحم المتبل مبخر وتقدم مع الكريمة الحامضة." at bounding box center [1166, 567] width 529 height 86
click at [1067, 540] on textarea "دامبلينج مصنوعة يدويًا محشوة باللحم المتبل مبخ وتقدم مع الكريمة الحامضة." at bounding box center [1166, 567] width 529 height 86
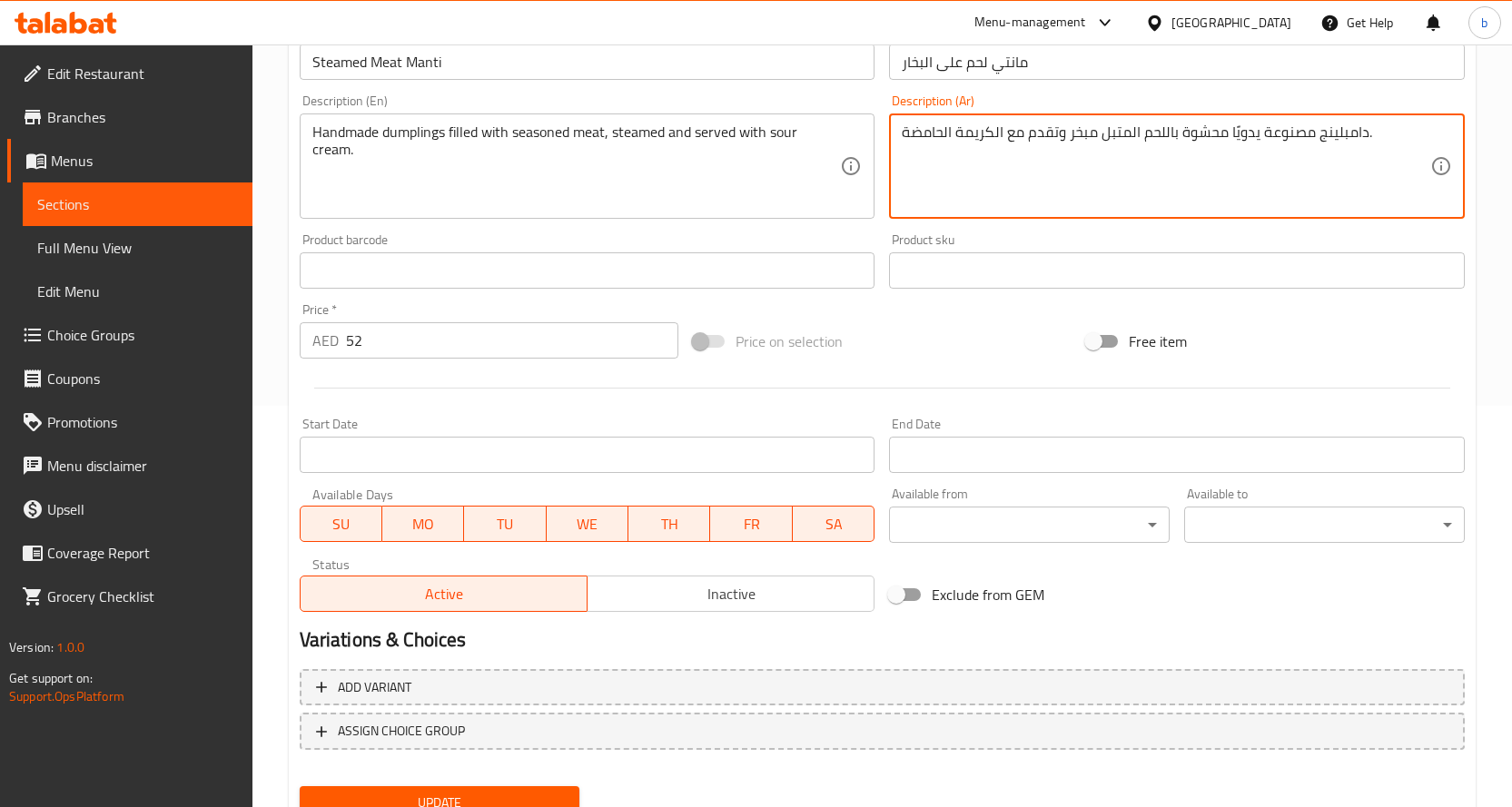
scroll to position [476, 0]
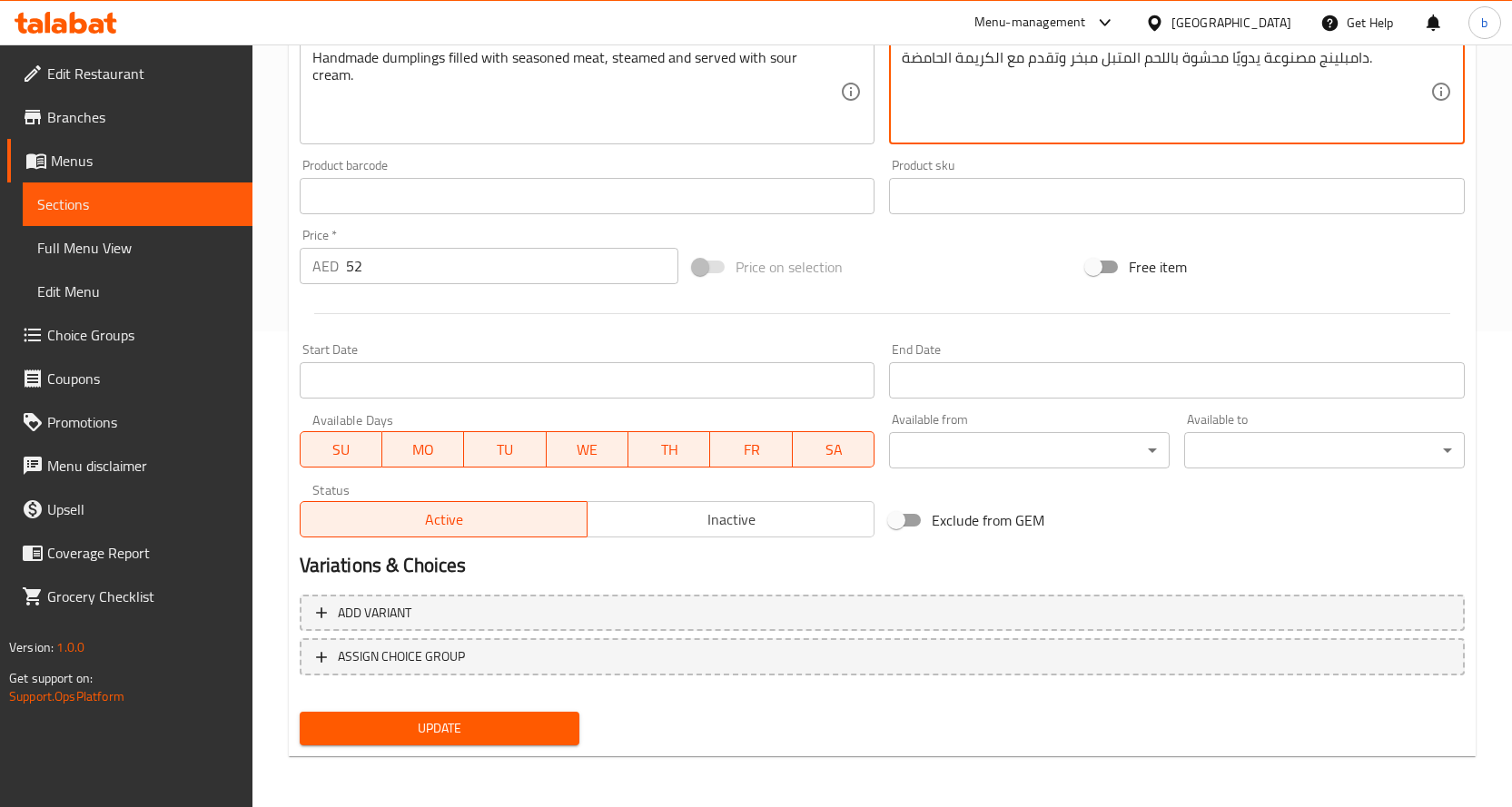
type textarea "دامبلينج مصنوعة يدويًا محشوة باللحم المتبل مبخر وتقدم مع الكريمة الحامضة."
click at [465, 717] on span "Update" at bounding box center [440, 728] width 252 height 23
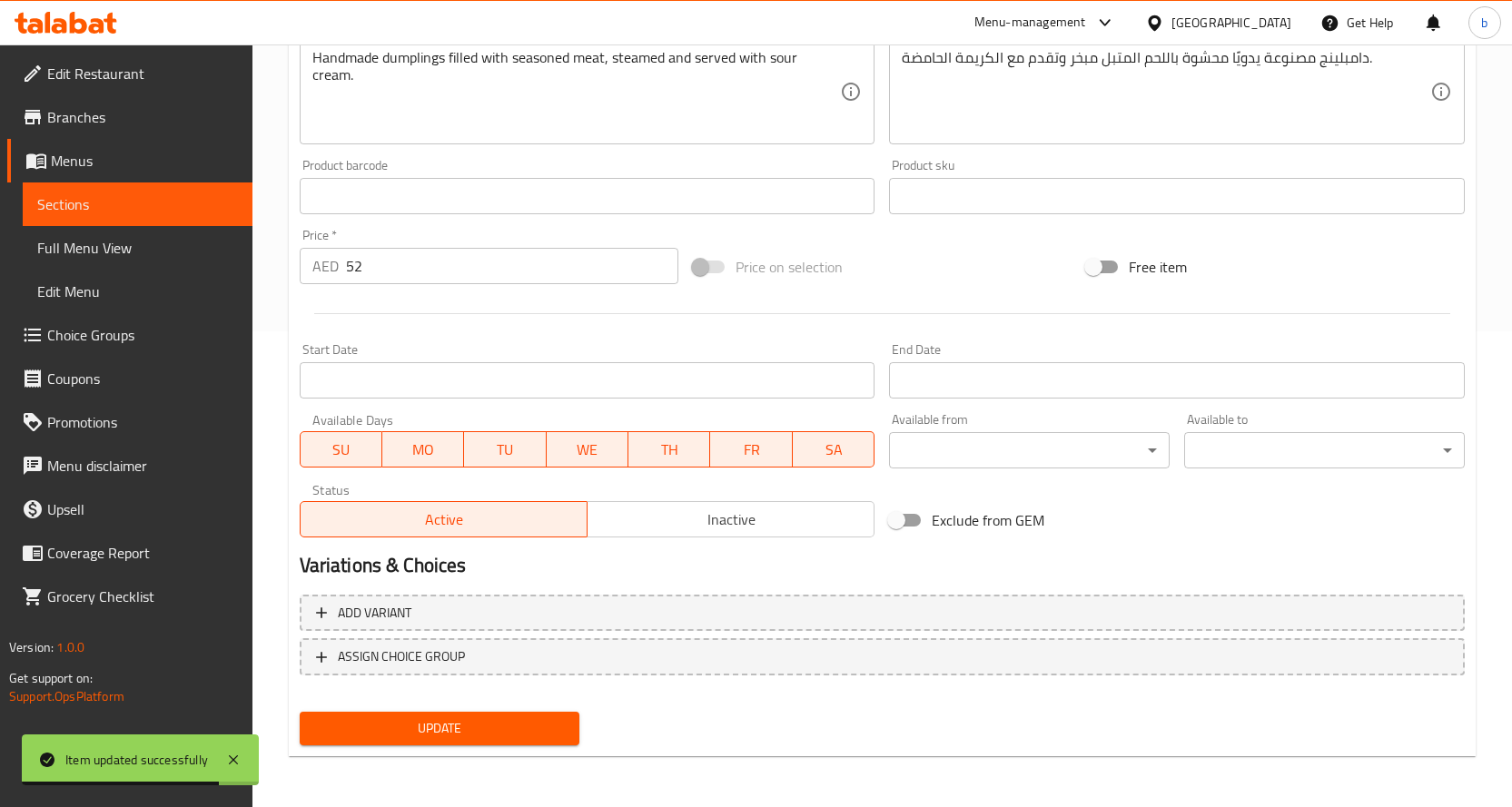
click at [107, 167] on span "Menus" at bounding box center [143, 161] width 187 height 22
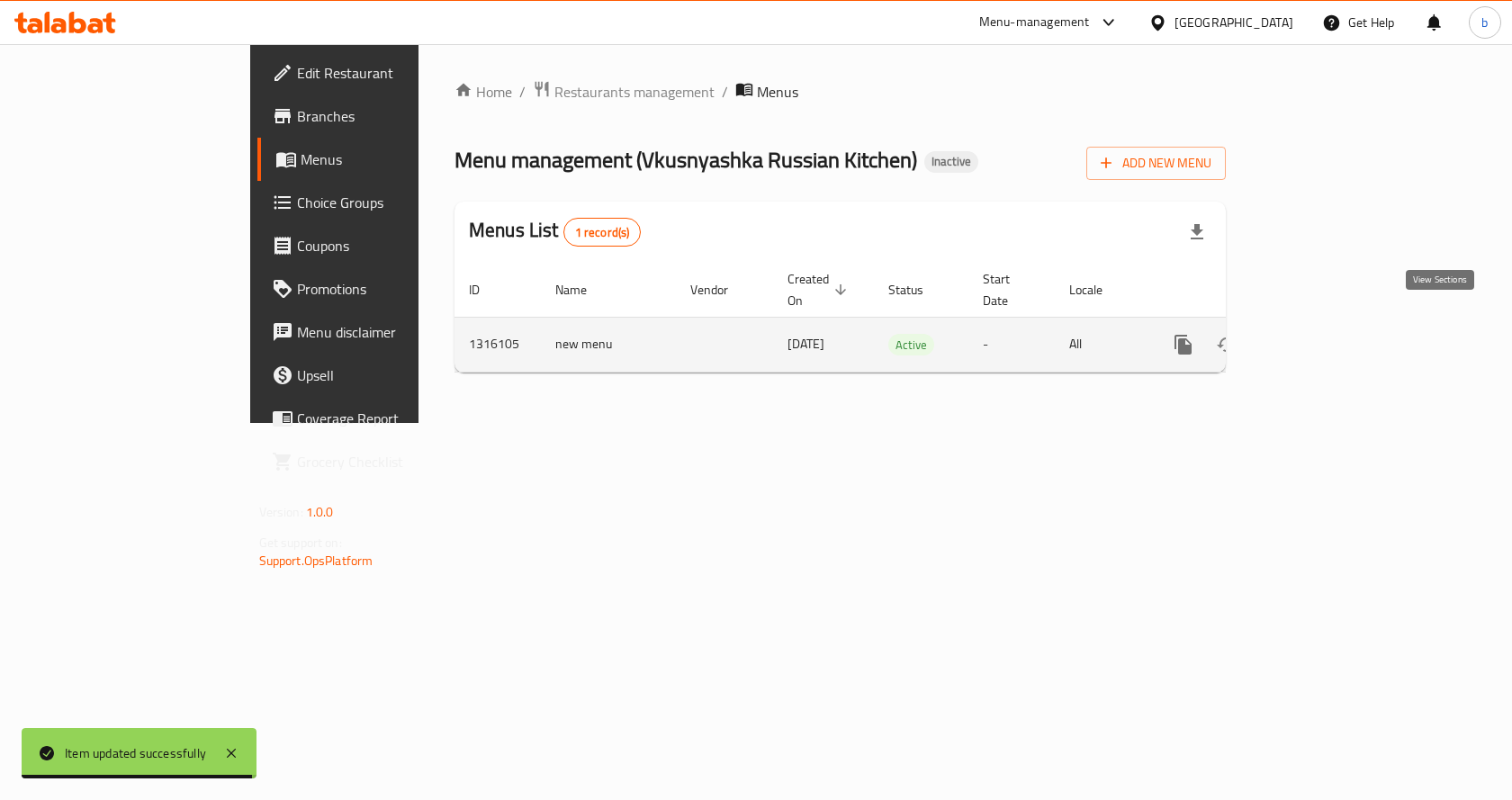
click at [1324, 334] on icon "enhanced table" at bounding box center [1313, 345] width 22 height 22
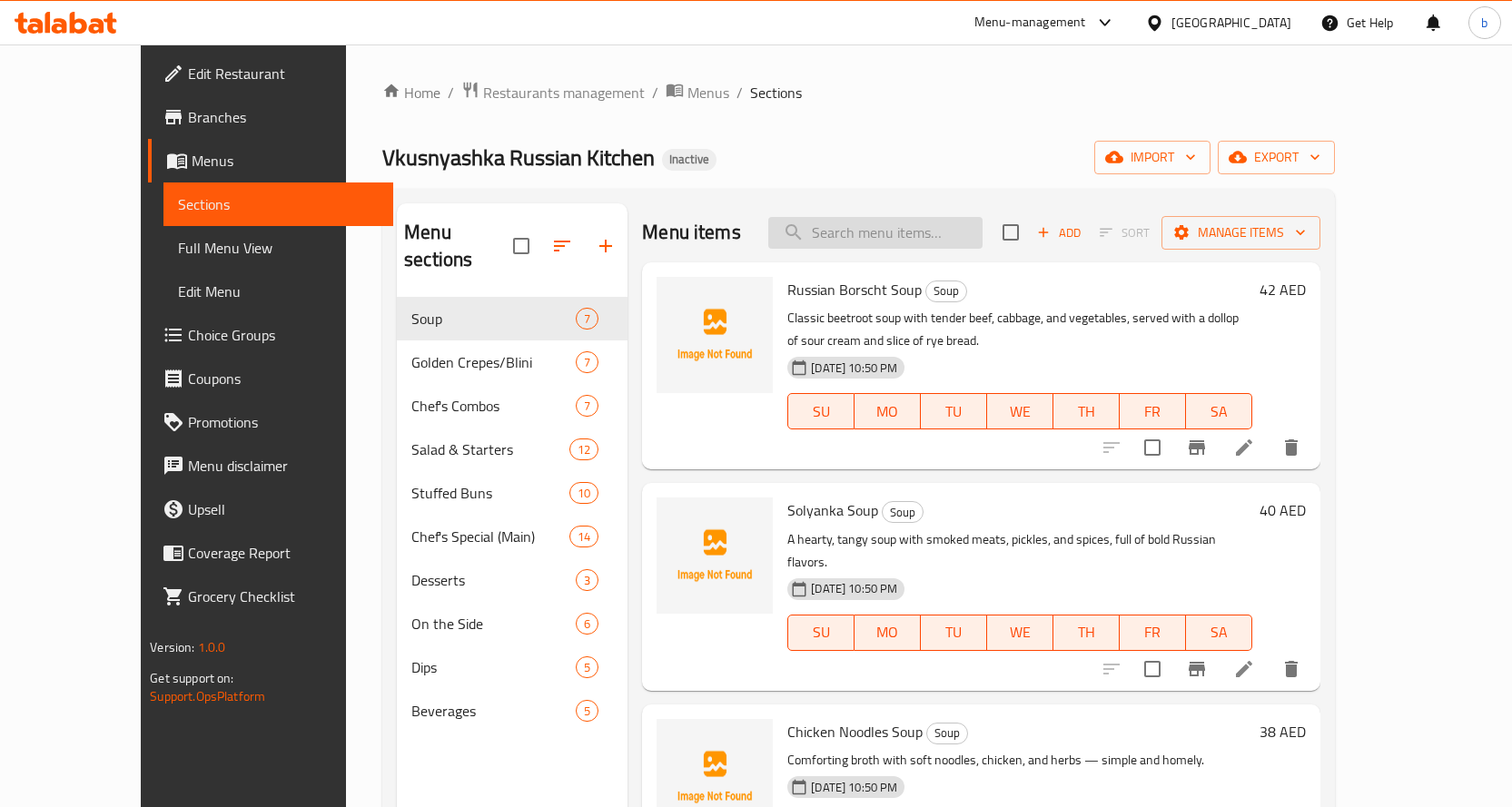
click at [886, 230] on input "search" at bounding box center [875, 233] width 214 height 32
paste input "Beef Cutlets"
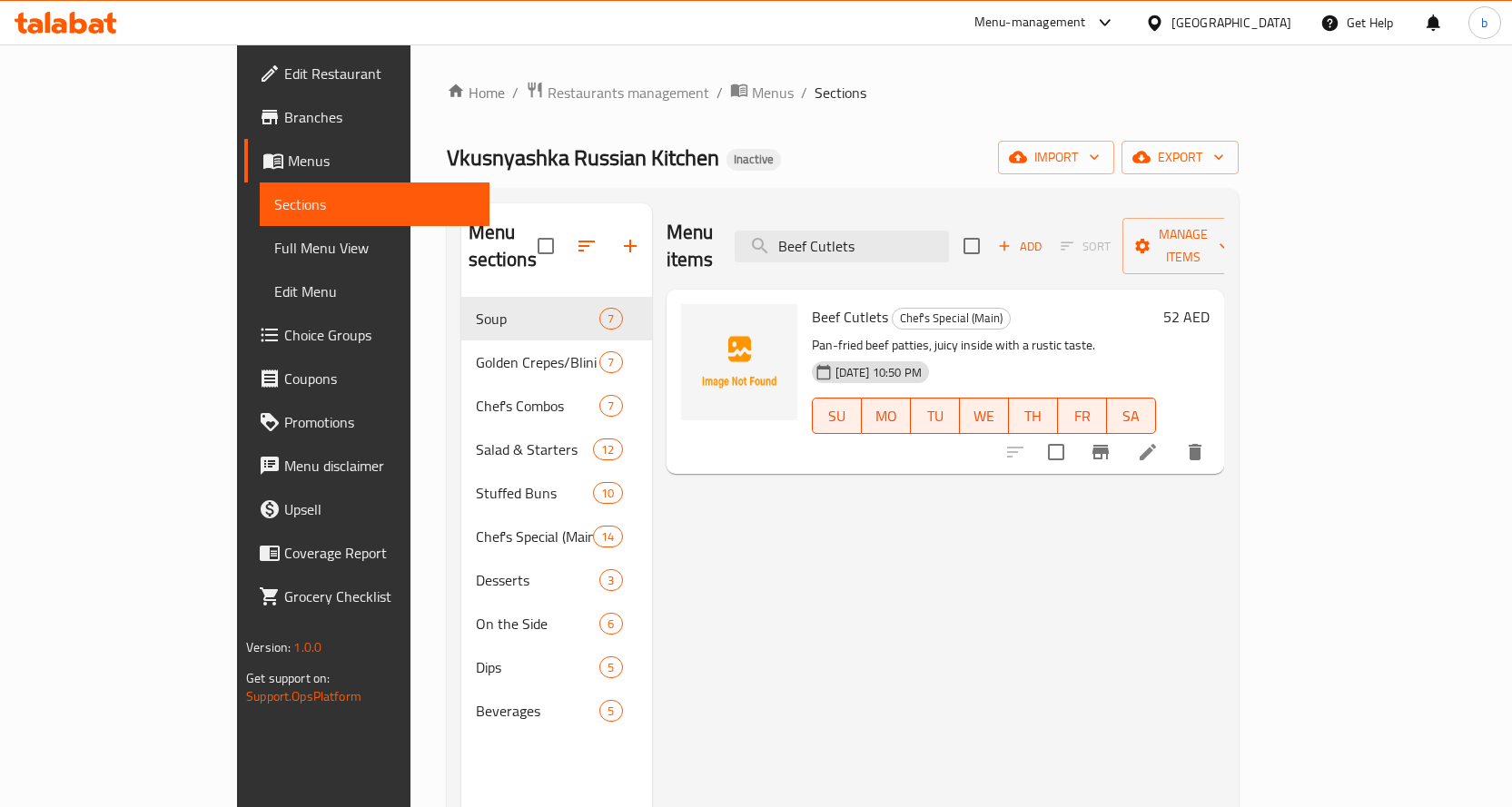
type input "Beef Cutlets"
click at [1173, 436] on li at bounding box center [1147, 451] width 50 height 33
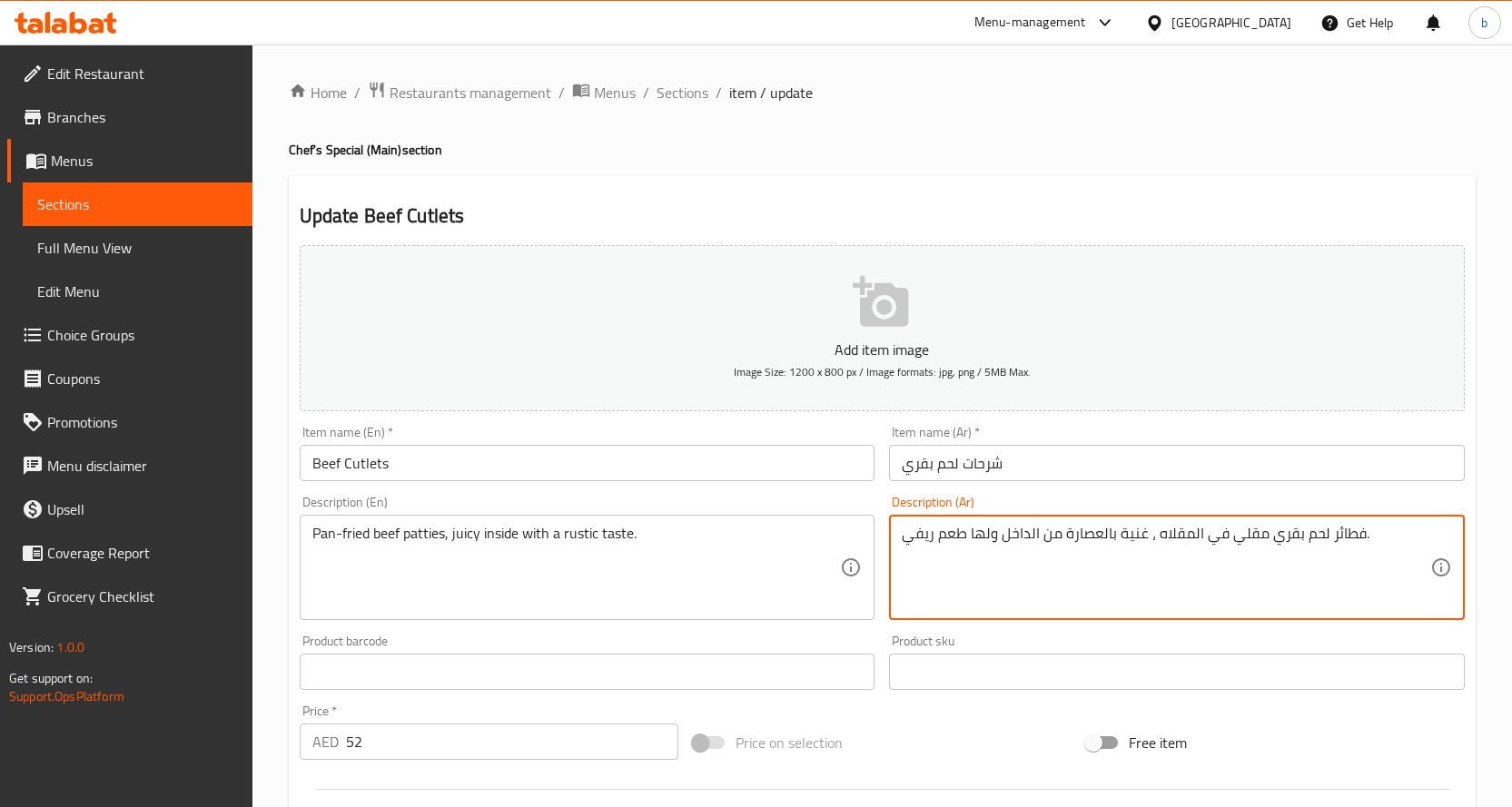
drag, startPoint x: 1328, startPoint y: 527, endPoint x: 1437, endPoint y: 533, distance: 109.2
click at [1365, 533] on textarea "فطائر لحم بقري مقلي في المقلاه ، غنية بالعصارة من الداخل ولها طعم ريفي." at bounding box center [1166, 567] width 529 height 86
click at [1338, 539] on textarea "فطائر لحم بقري مقلي في المقلاه ، غنية بالعصارة من الداخل ولها طعم ريفي." at bounding box center [1166, 567] width 529 height 86
click at [1064, 530] on textarea "قطع لحم بقري مقلي في المقلاه ، غنية بالعصارة من الداخل ولها طعم ريفي." at bounding box center [1166, 567] width 529 height 86
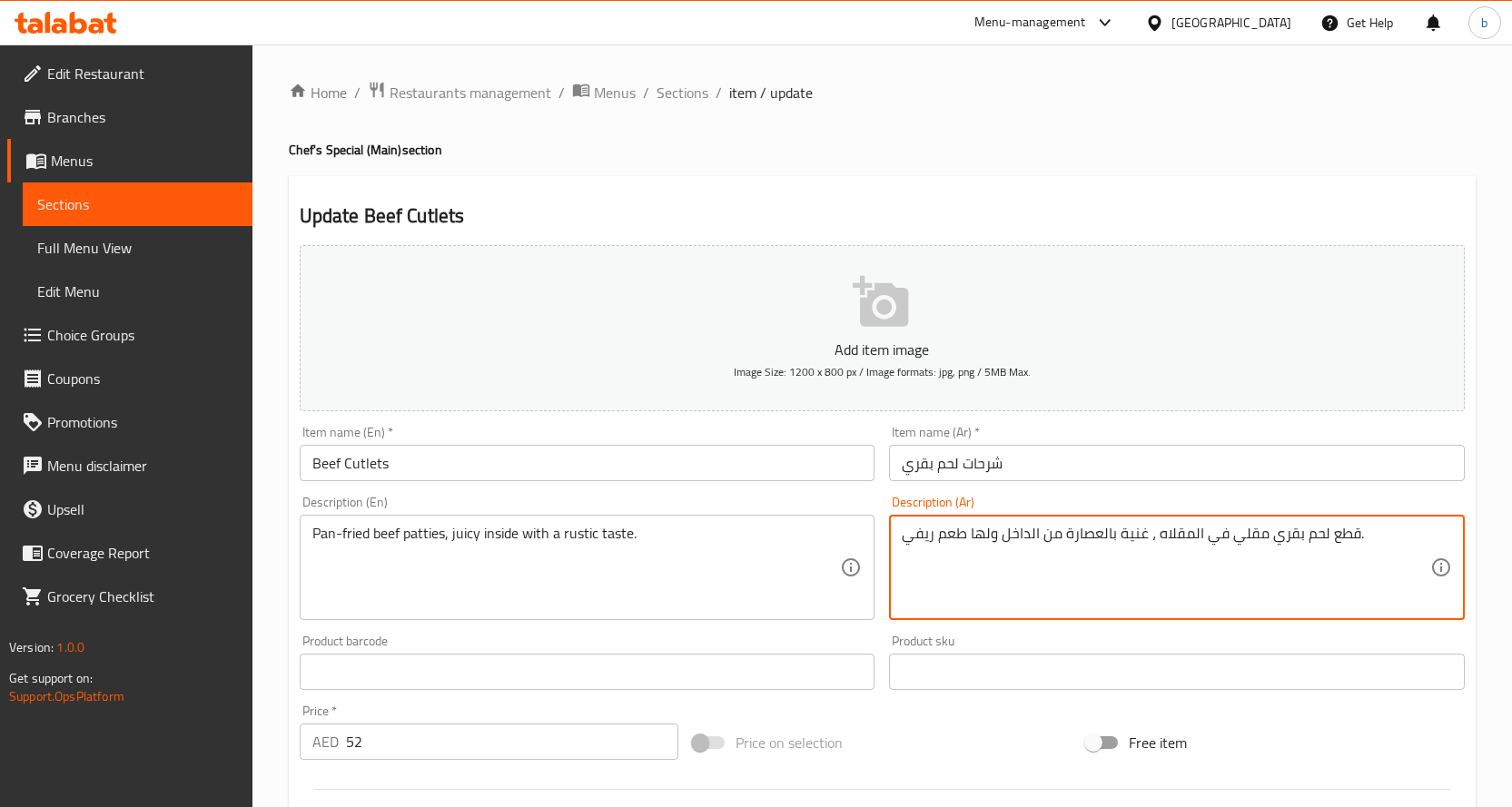
drag, startPoint x: 1064, startPoint y: 530, endPoint x: 1141, endPoint y: 532, distance: 77.0
click at [1141, 532] on textarea "قطع لحم بقري مقلي في المقلاه ، غنية بالعصارة من الداخل ولها طعم ريفي." at bounding box center [1166, 567] width 529 height 86
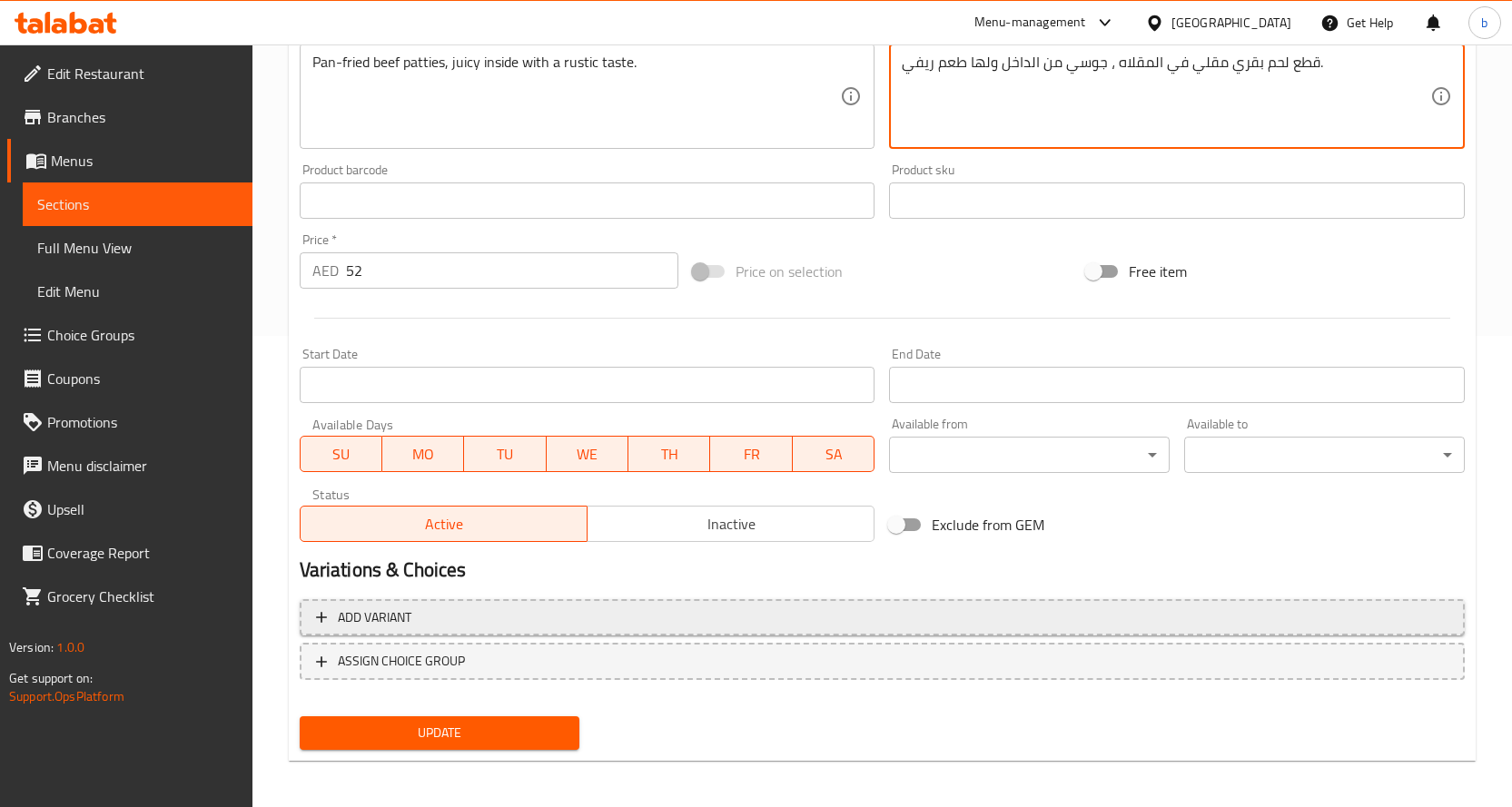
scroll to position [476, 0]
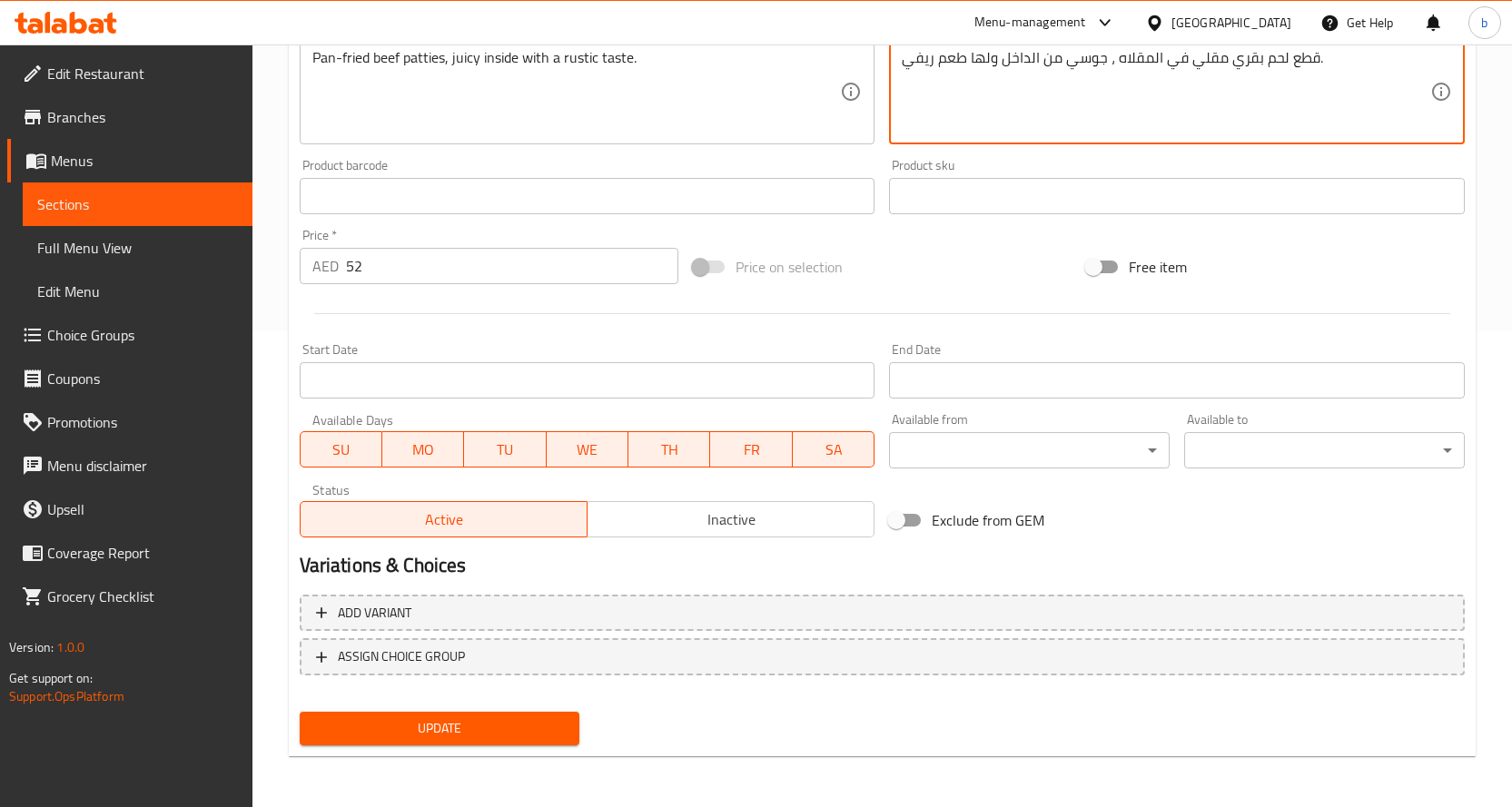
type textarea "قطع لحم بقري مقلي في المقلاه ، جوسي من الداخل ولها طعم ريفي."
click at [501, 734] on span "Update" at bounding box center [440, 728] width 252 height 23
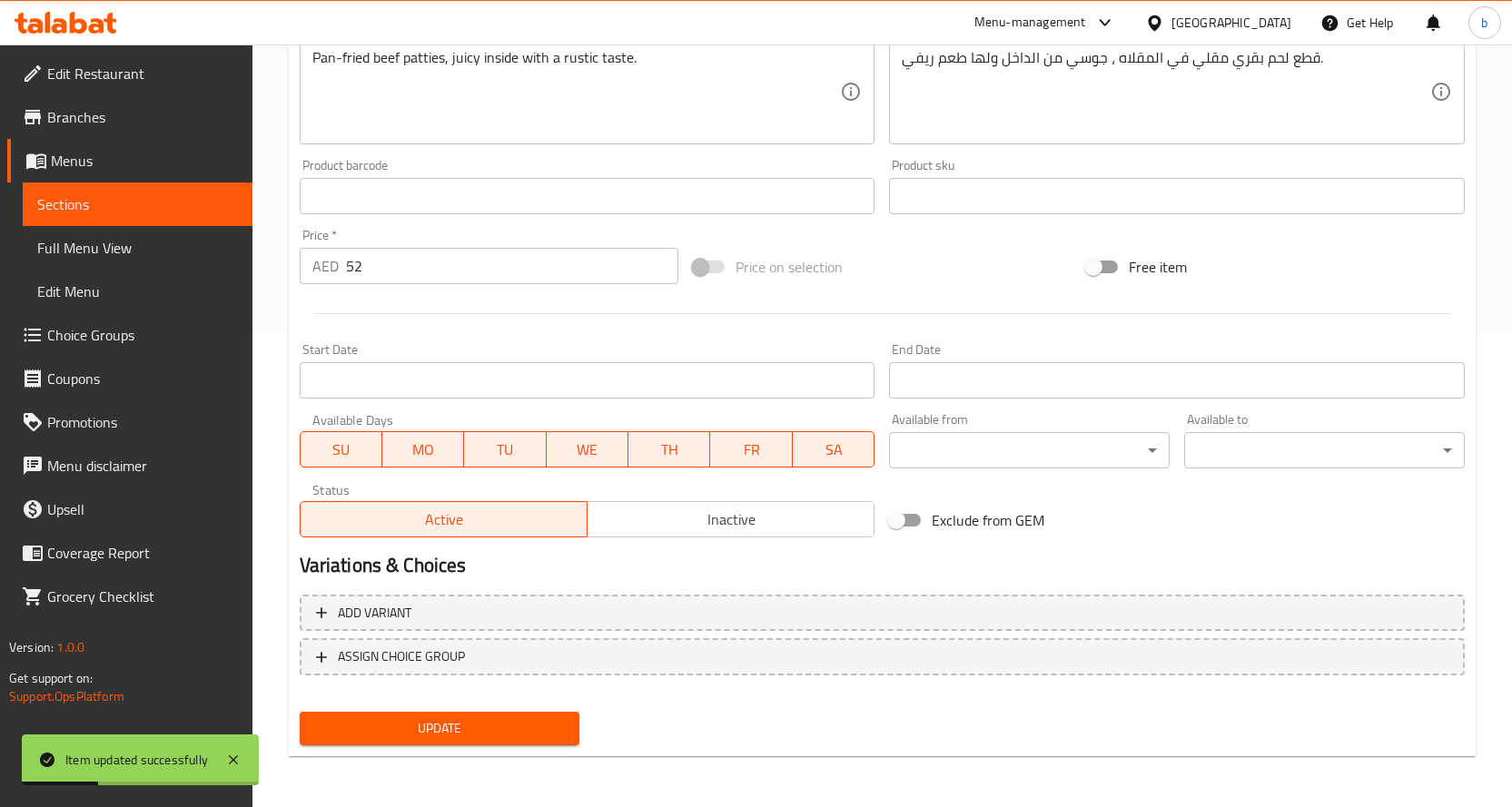
click at [111, 191] on link "Sections" at bounding box center [137, 204] width 230 height 43
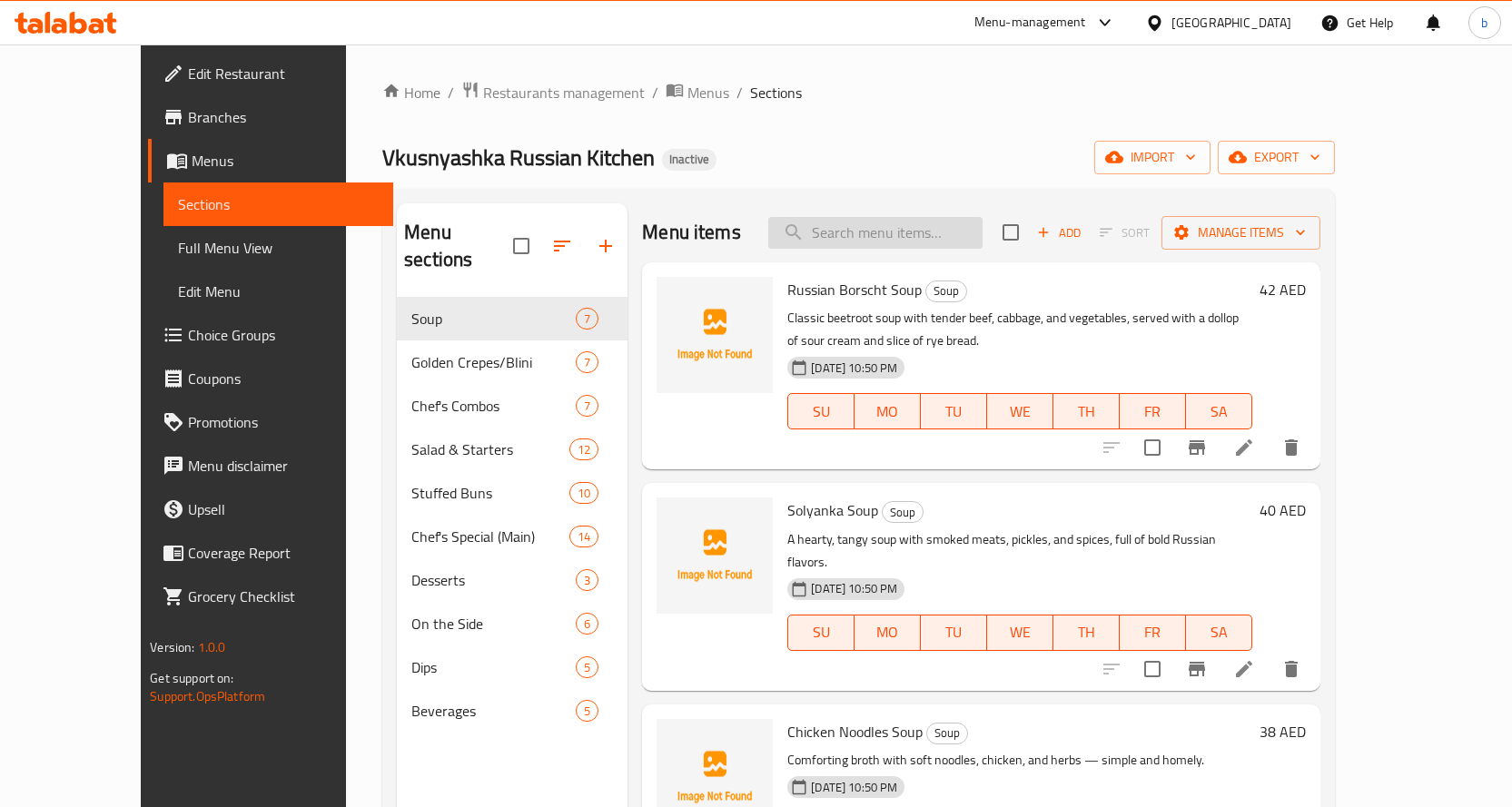
click at [956, 232] on input "search" at bounding box center [875, 233] width 214 height 32
paste input "Cheburiki"
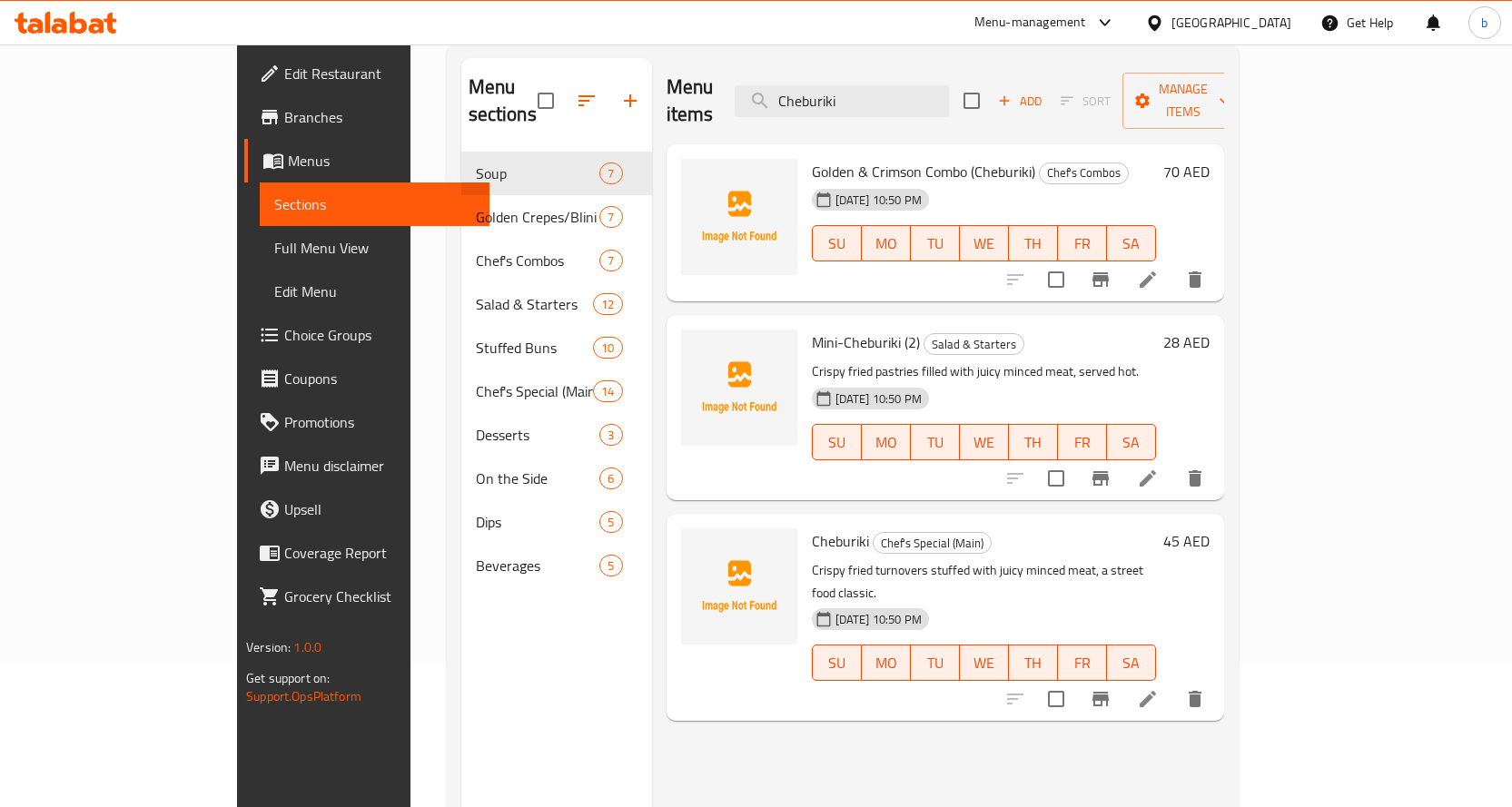
scroll to position [254, 0]
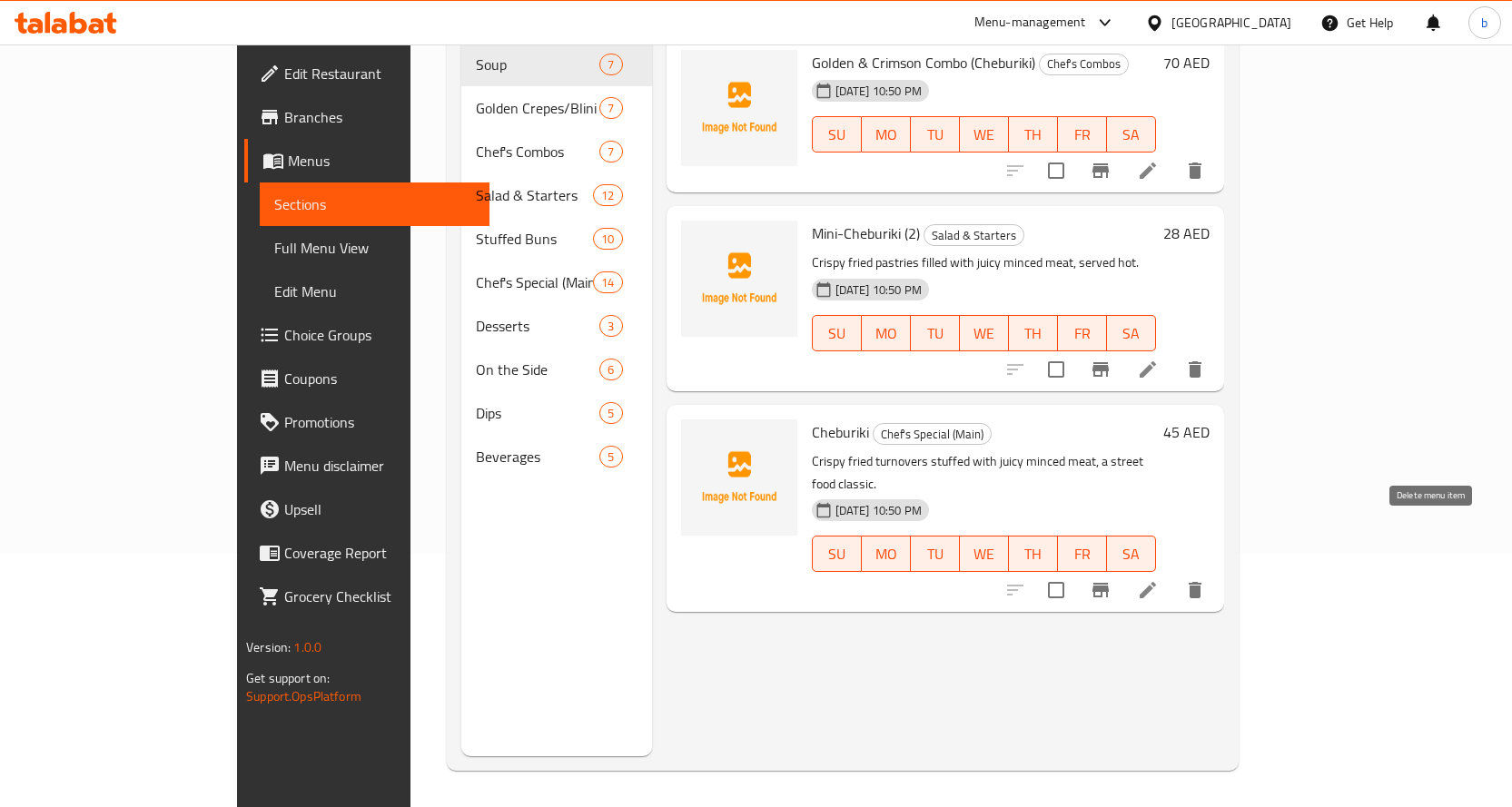
type input "Cheburiki"
click at [1159, 579] on icon at bounding box center [1148, 590] width 22 height 22
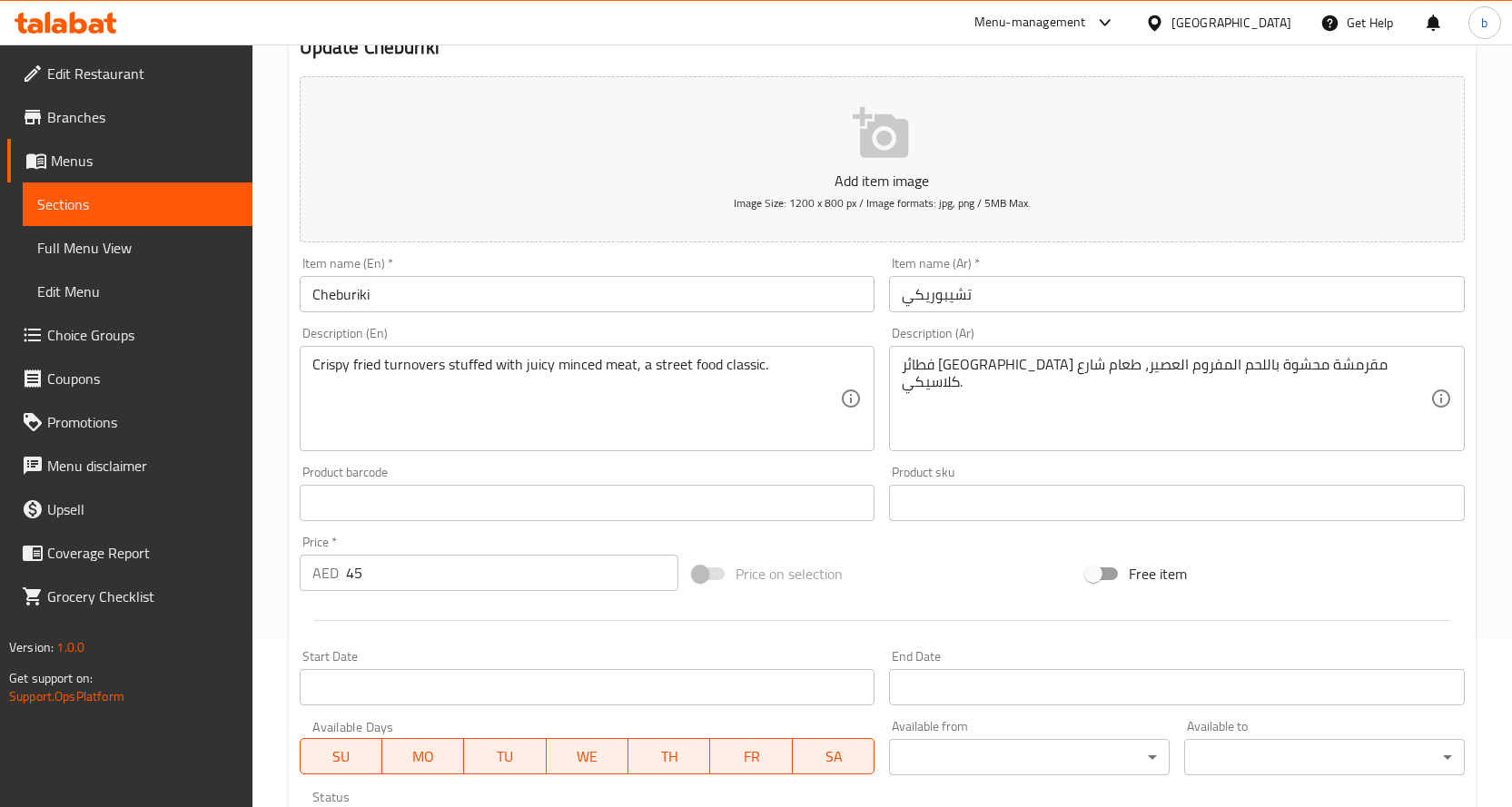
scroll to position [363, 0]
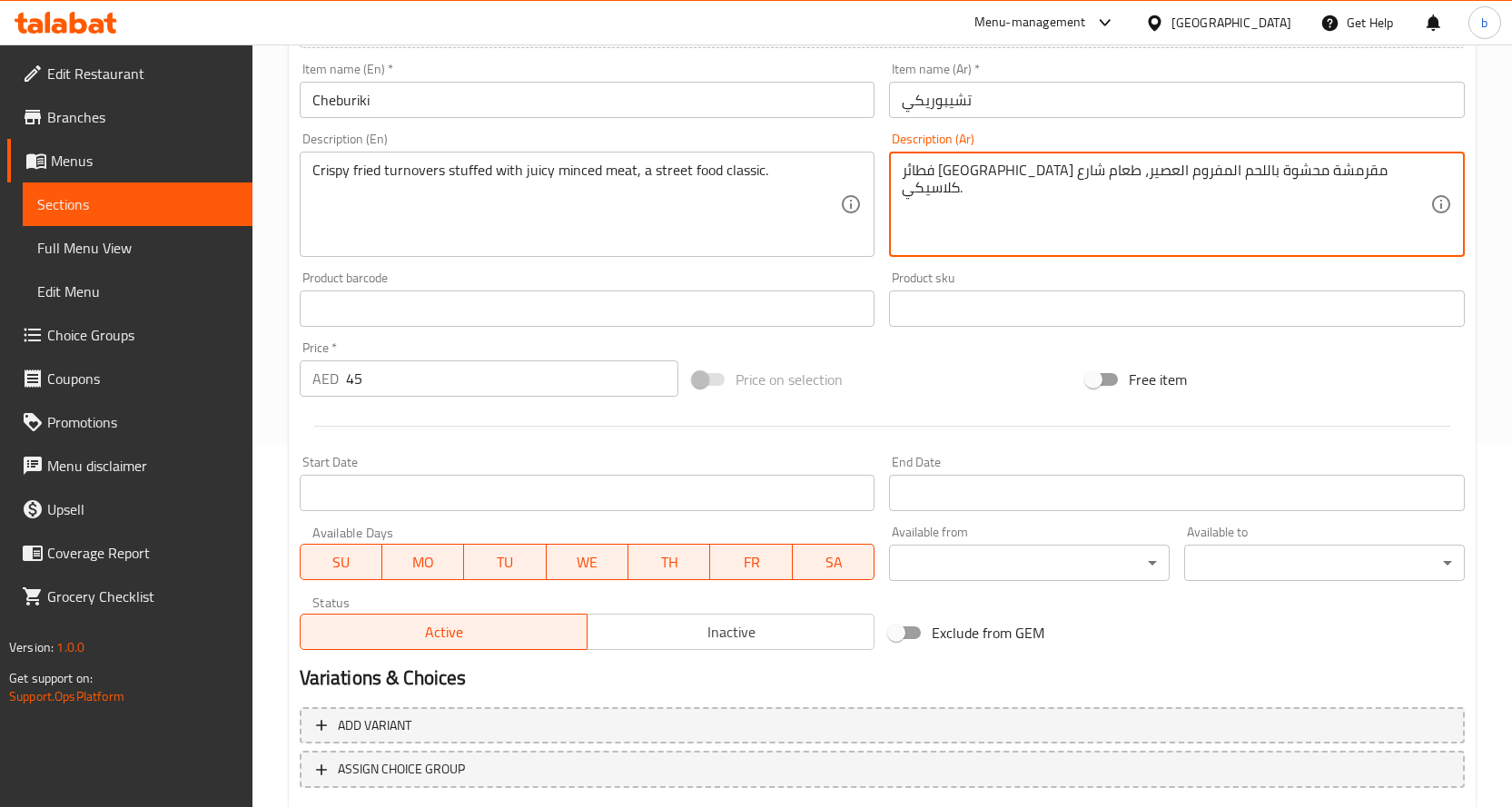
drag, startPoint x: 1314, startPoint y: 174, endPoint x: 1386, endPoint y: 166, distance: 72.4
click at [1326, 168] on textarea "فطائر [GEOGRAPHIC_DATA] مقرمشة محشوة باللحم المفروم العصير، طعام شارع كلاسيكي." at bounding box center [1166, 204] width 529 height 86
drag, startPoint x: 1036, startPoint y: 171, endPoint x: 1062, endPoint y: 168, distance: 26.2
click at [1062, 168] on textarea "ترناوفرز مقلية مقرمشة محشوة باللحم المفروم العصير، طعام شارع كلاسيكي." at bounding box center [1166, 204] width 529 height 86
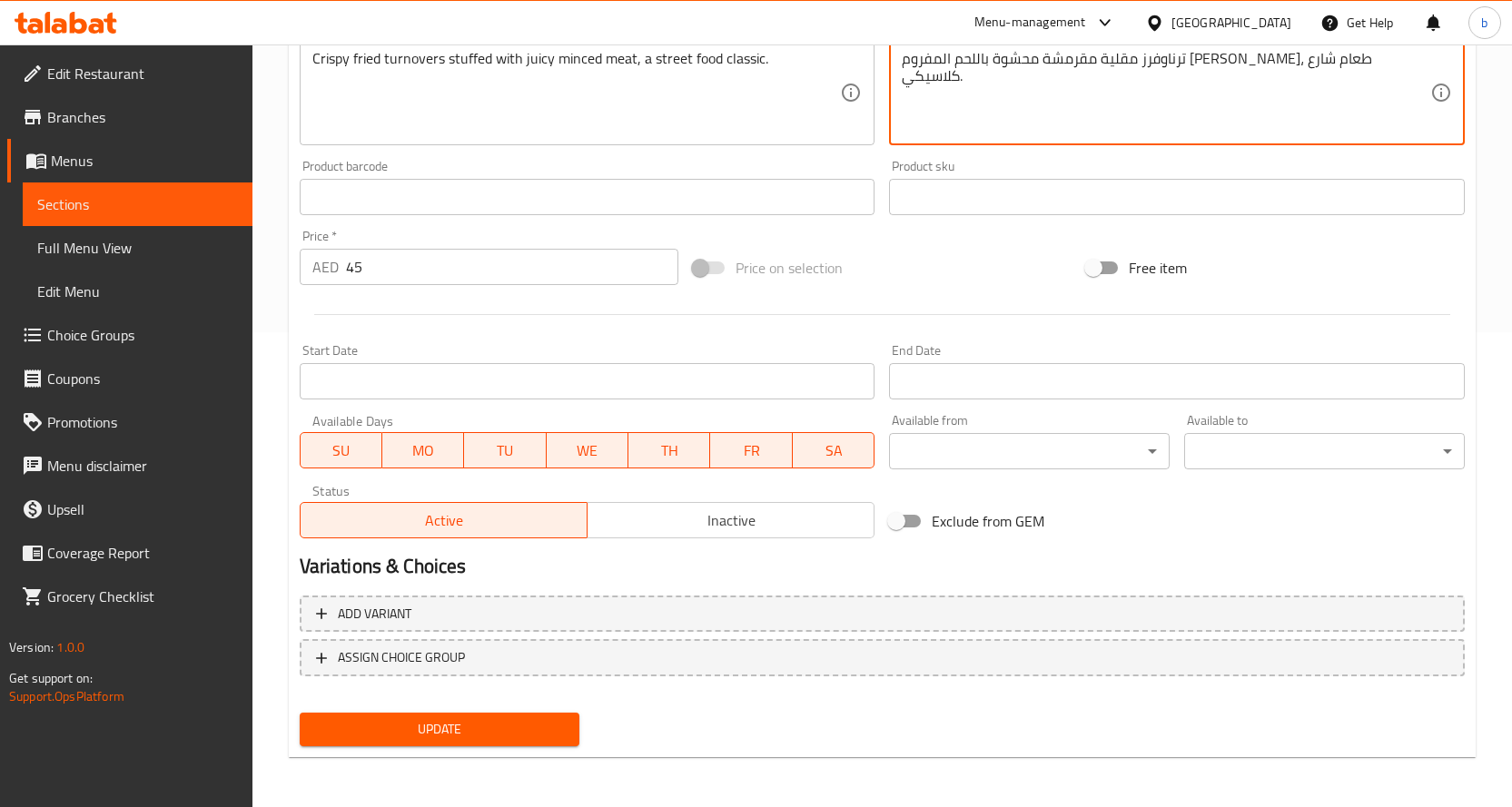
scroll to position [476, 0]
type textarea "ترناوفرز مقلية مقرمشة محشوة باللحم المفروم الجوسي، طعام شارع كلاسيكي."
click at [423, 733] on span "Update" at bounding box center [440, 728] width 252 height 23
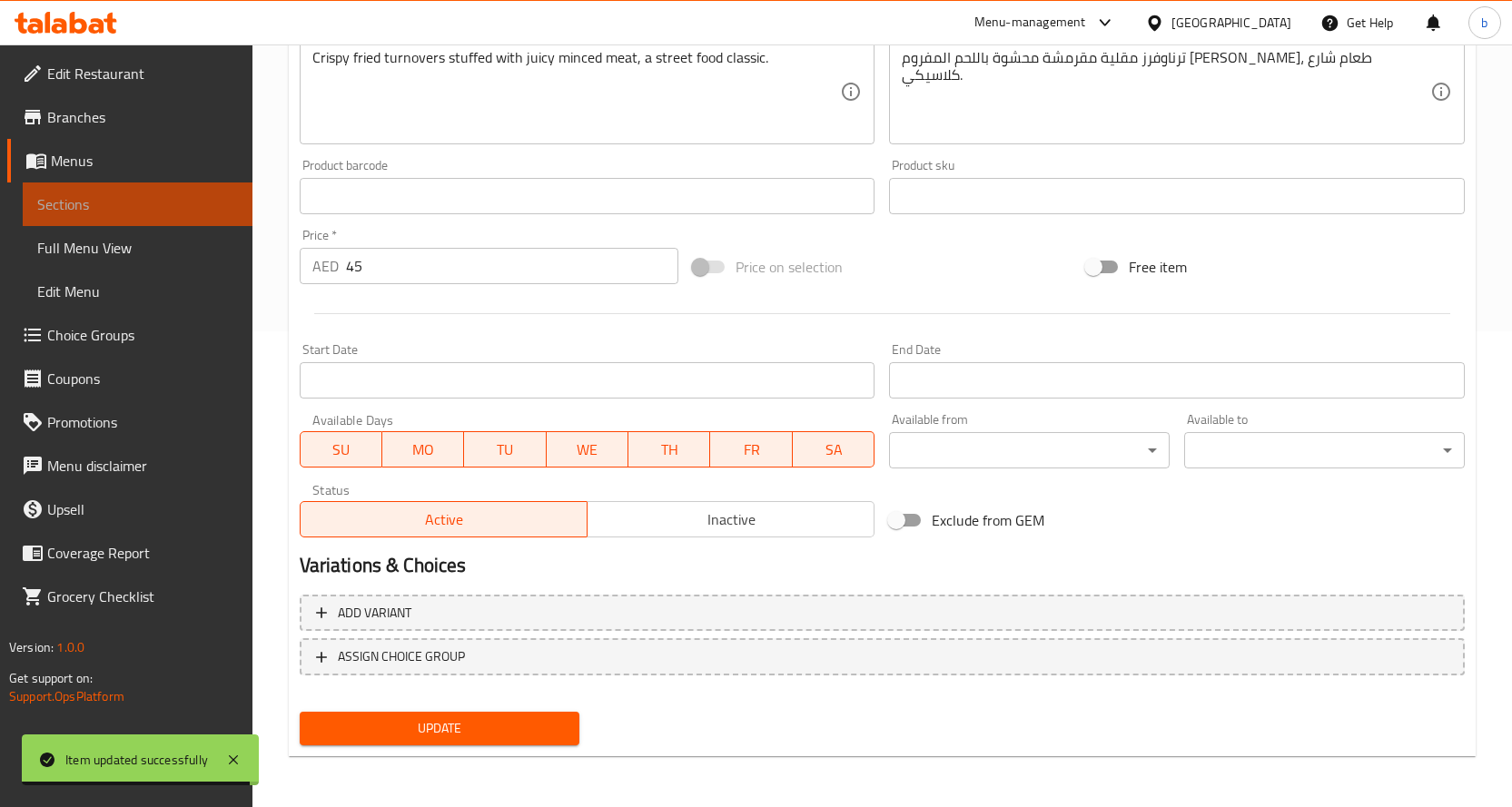
click at [74, 213] on span "Sections" at bounding box center [137, 204] width 201 height 22
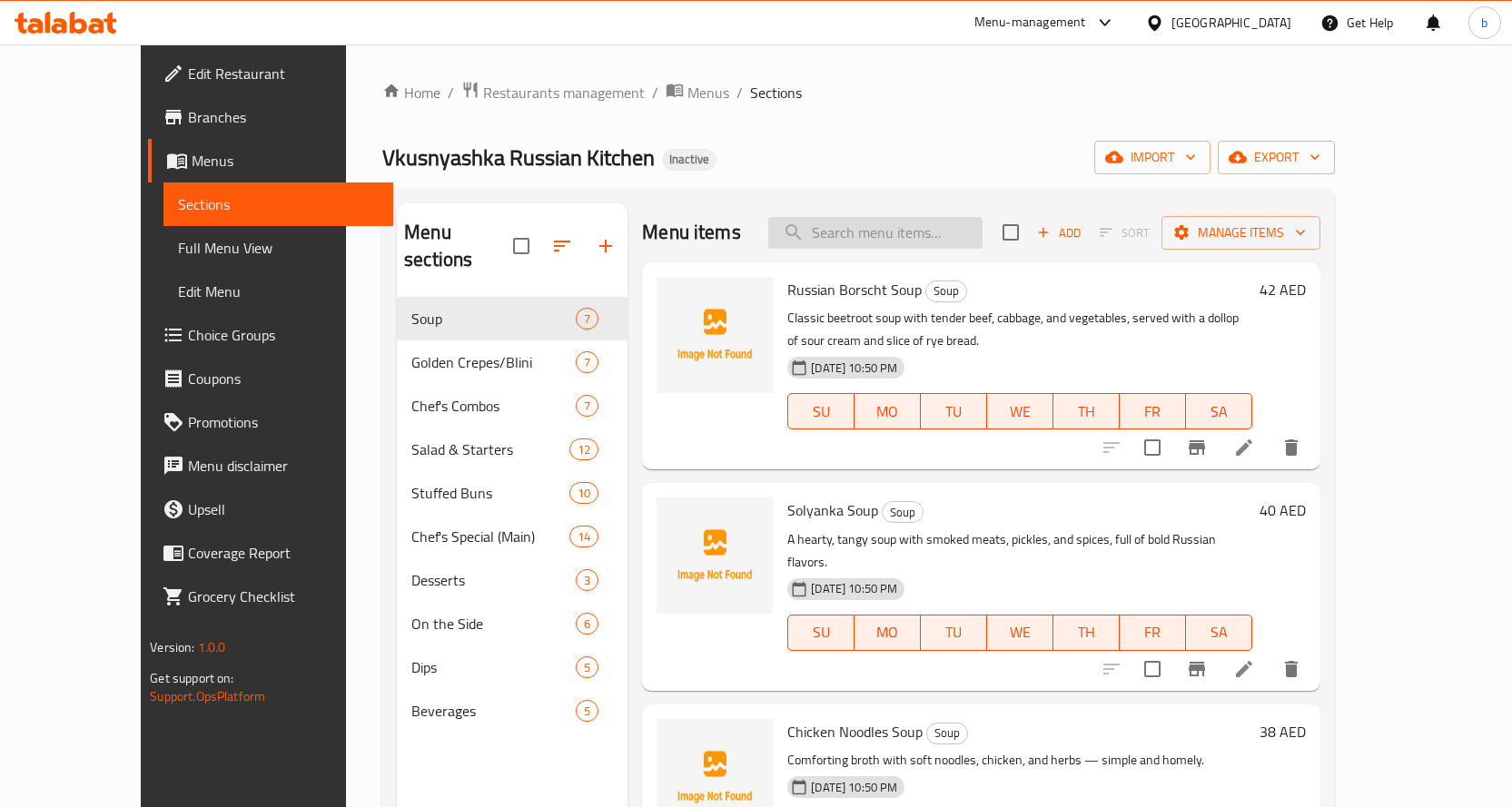
click at [892, 231] on input "search" at bounding box center [875, 233] width 214 height 32
paste input "Boiled Buckwheat"
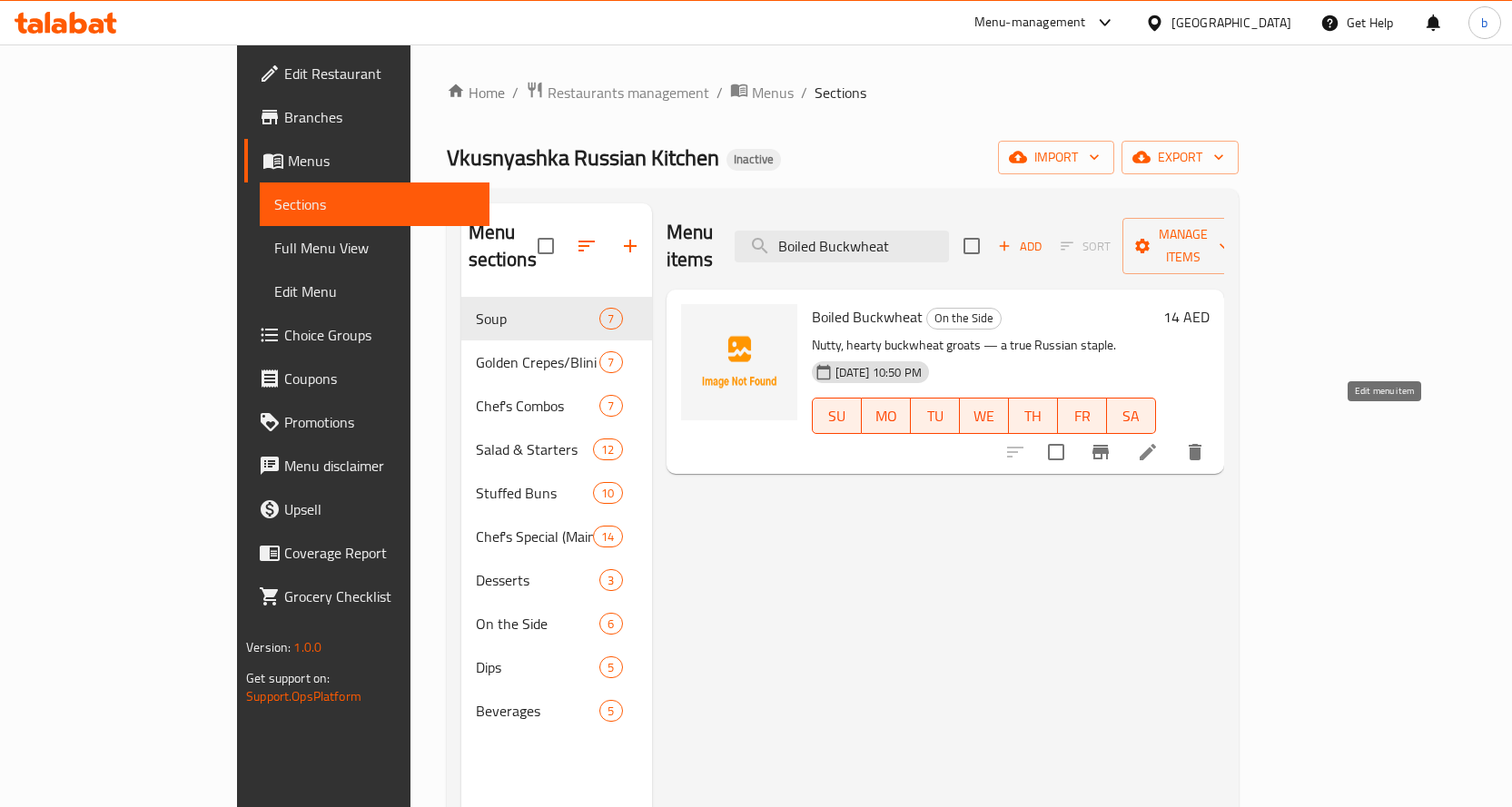
type input "Boiled Buckwheat"
click at [1159, 442] on icon at bounding box center [1148, 452] width 22 height 22
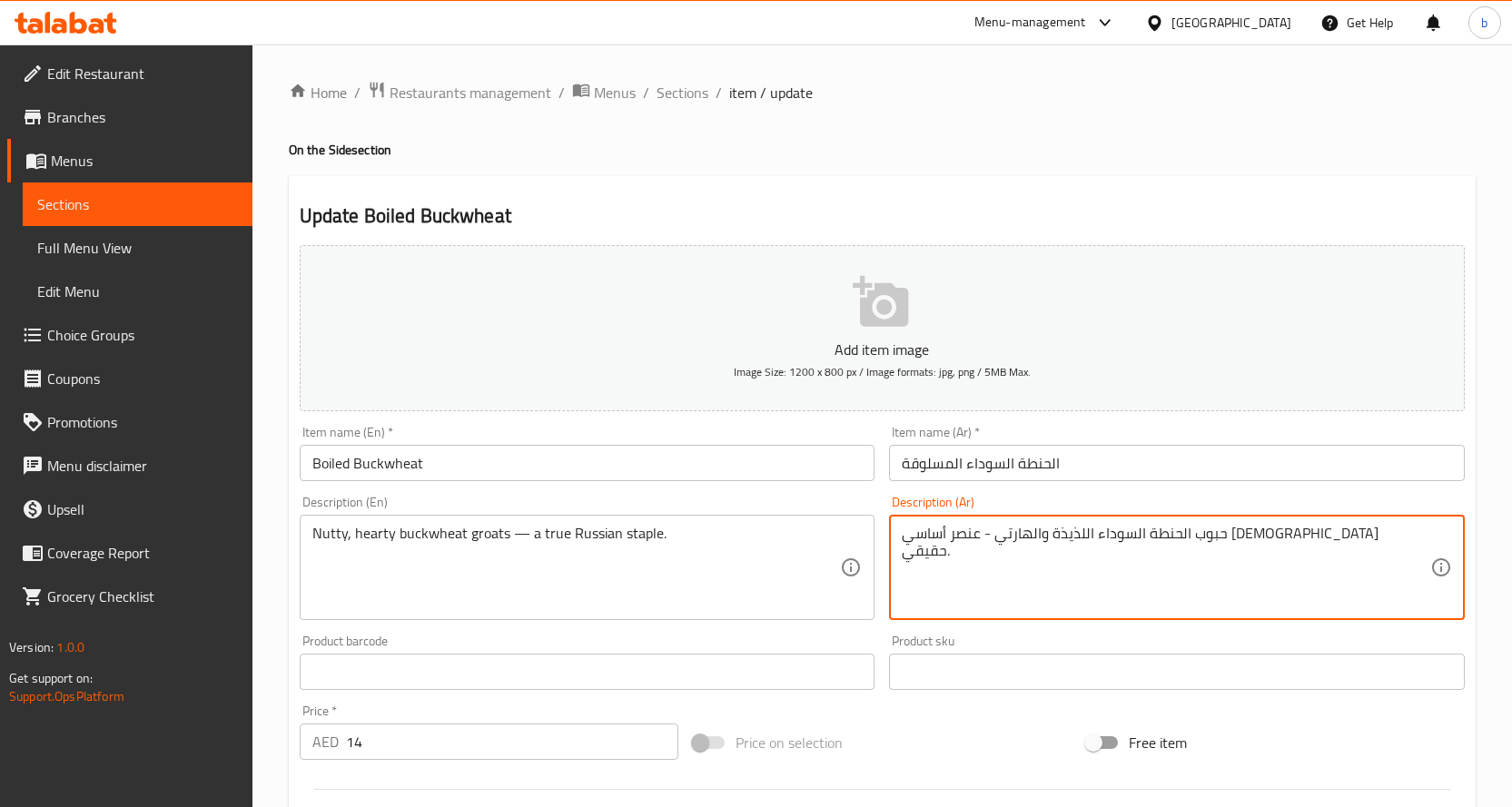
drag, startPoint x: 1138, startPoint y: 530, endPoint x: 1171, endPoint y: 535, distance: 33.4
click at [1119, 532] on textarea "حبوب الحنطة السوداء الجوزي والهارتي - عنصر أساسي روسي حقيقي." at bounding box center [1166, 567] width 529 height 86
click at [981, 565] on textarea "حبوب الحنطة السوداء الجوزي والهارتي - عنصر أساسي روسي حقيقي." at bounding box center [1166, 567] width 529 height 86
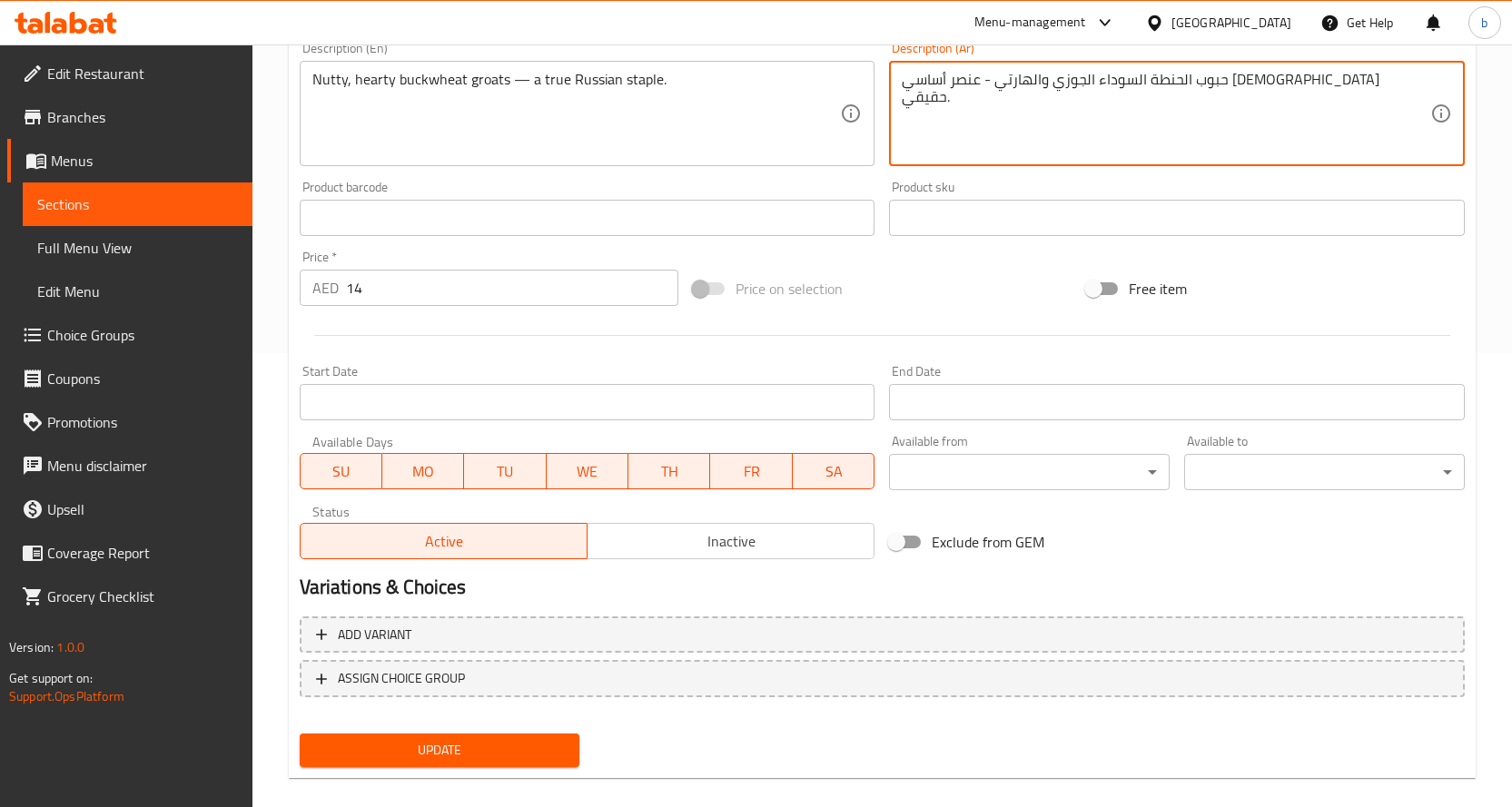
scroll to position [476, 0]
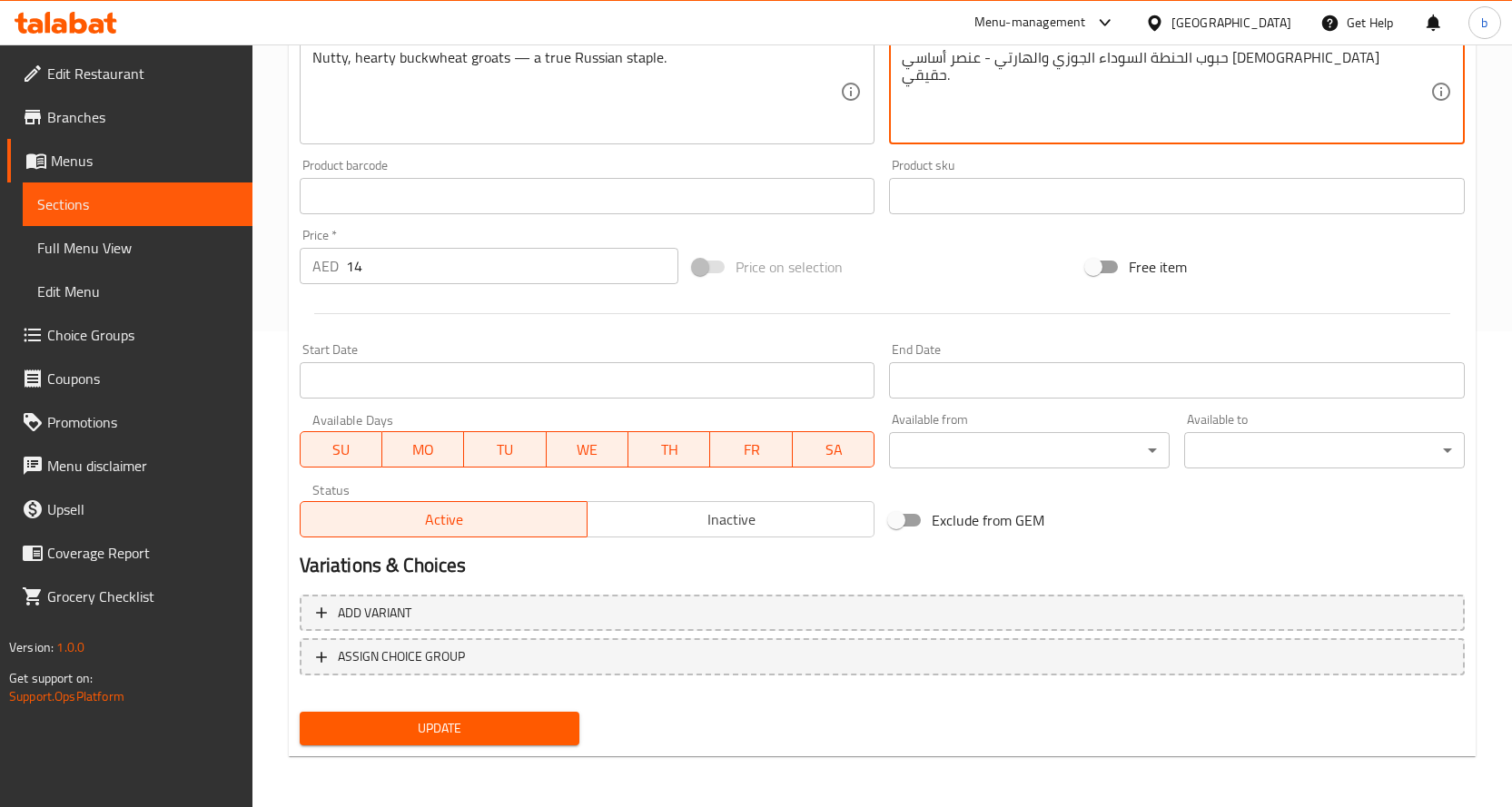
type textarea "حبوب الحنطة السوداء الجوزي والهارتي - عنصر أساسي روسي حقيقي."
click at [430, 732] on span "Update" at bounding box center [440, 728] width 252 height 23
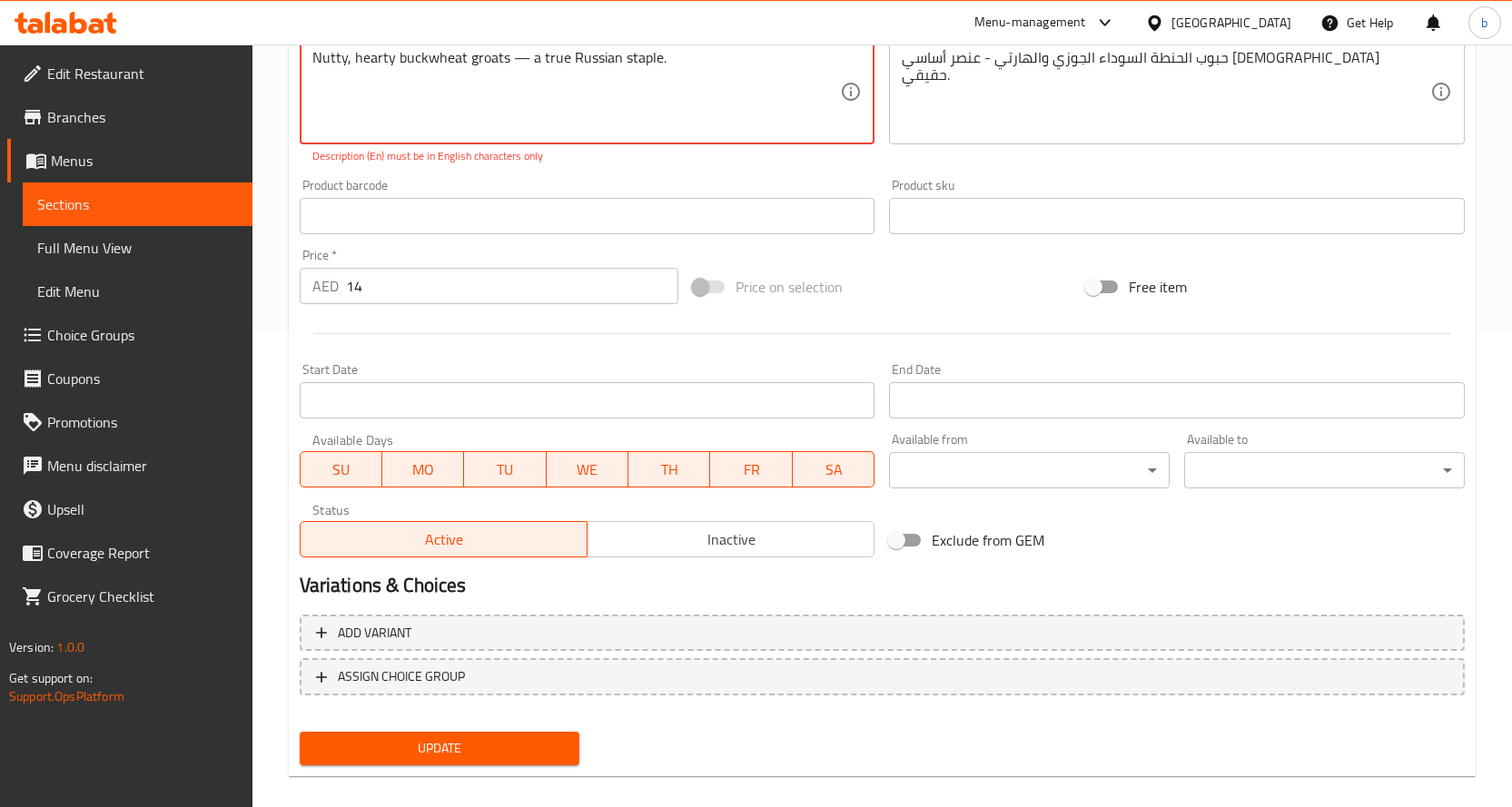
click at [493, 748] on span "Update" at bounding box center [440, 748] width 252 height 23
click at [523, 59] on textarea "Nutty, hearty buckwheat groats — a true Russian staple." at bounding box center [576, 92] width 529 height 86
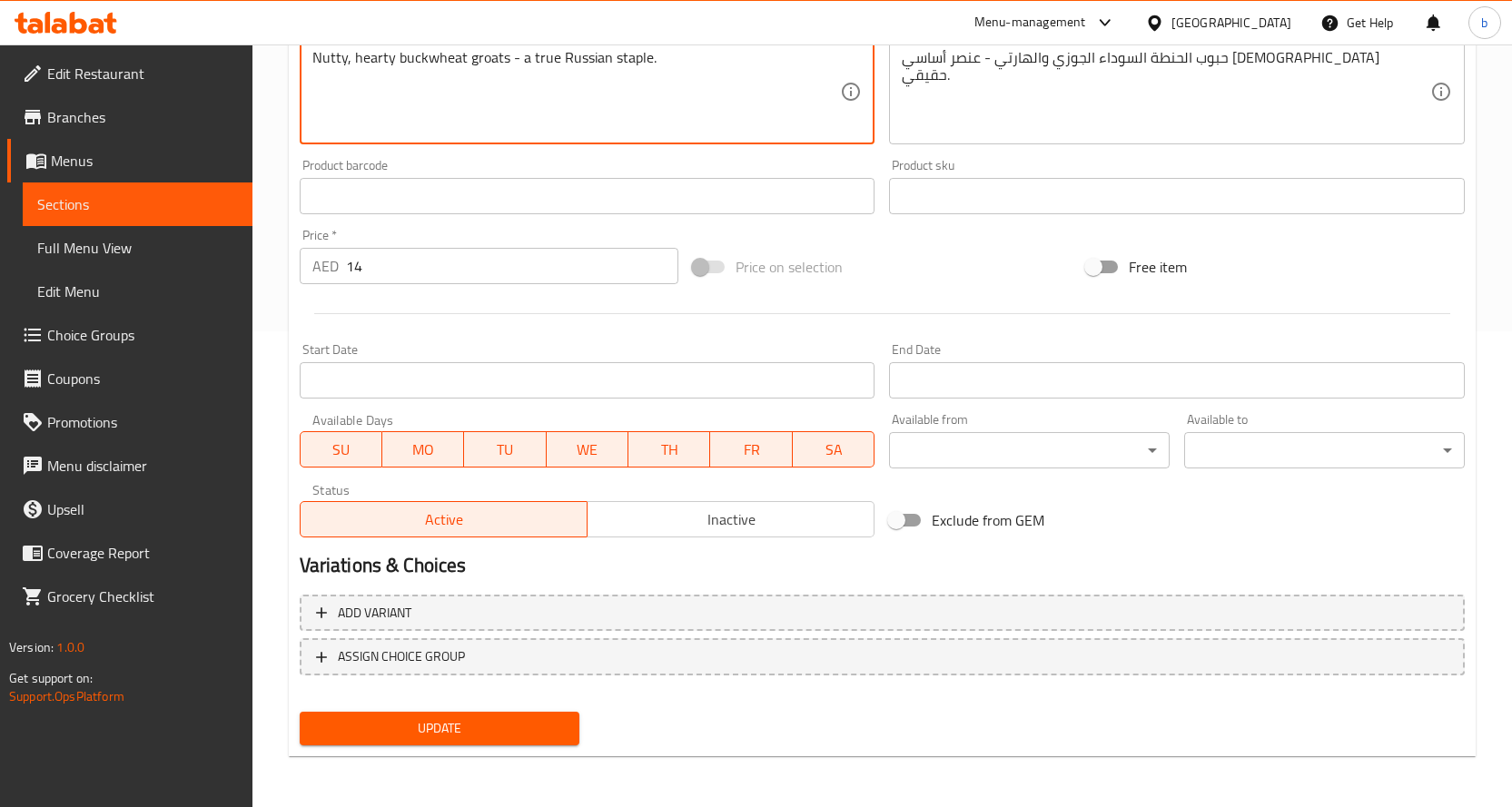
type textarea "Nutty, hearty buckwheat groats - a true Russian staple."
click at [446, 713] on button "Update" at bounding box center [440, 729] width 281 height 34
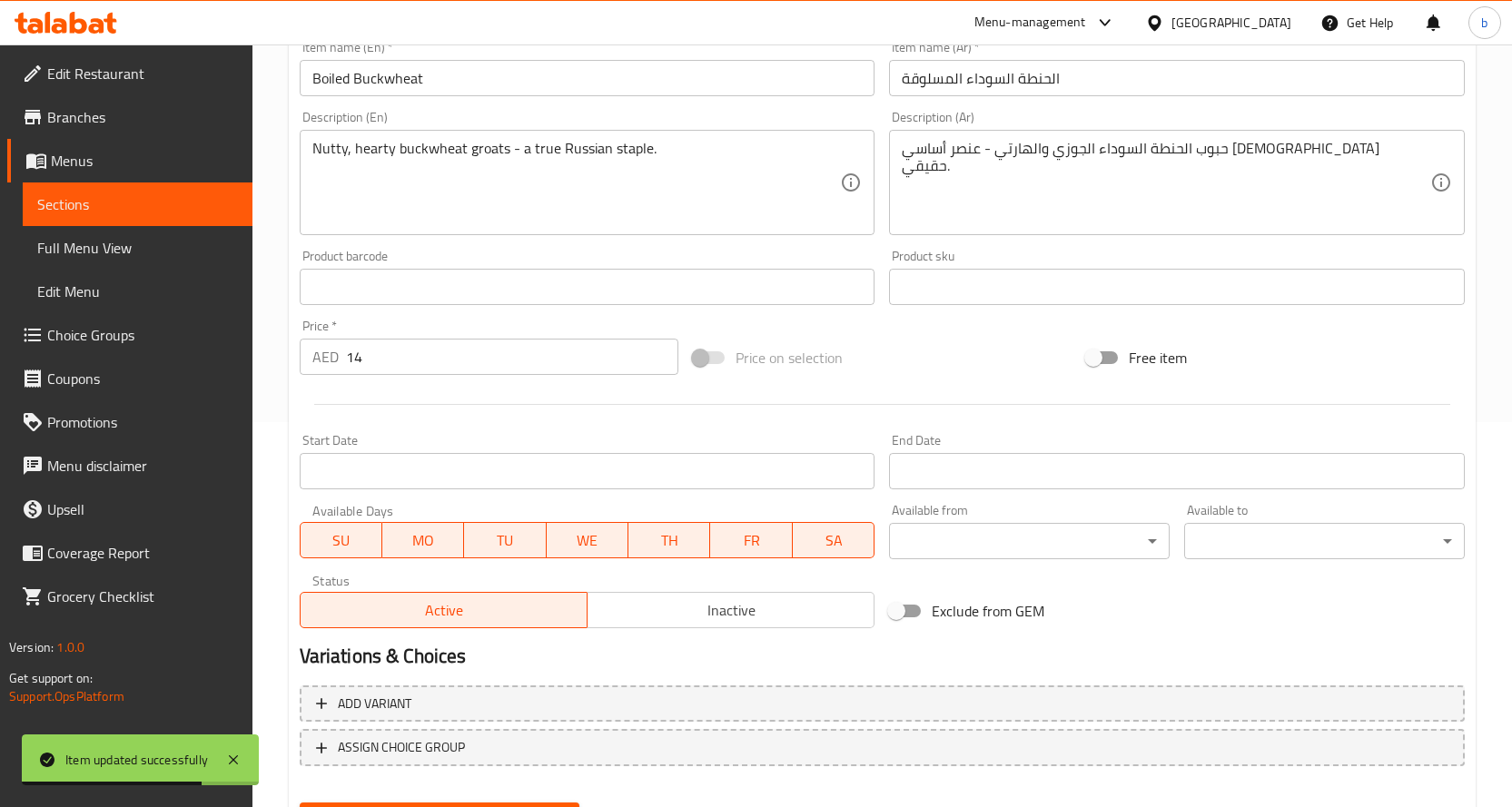
click at [128, 195] on span "Sections" at bounding box center [137, 204] width 201 height 22
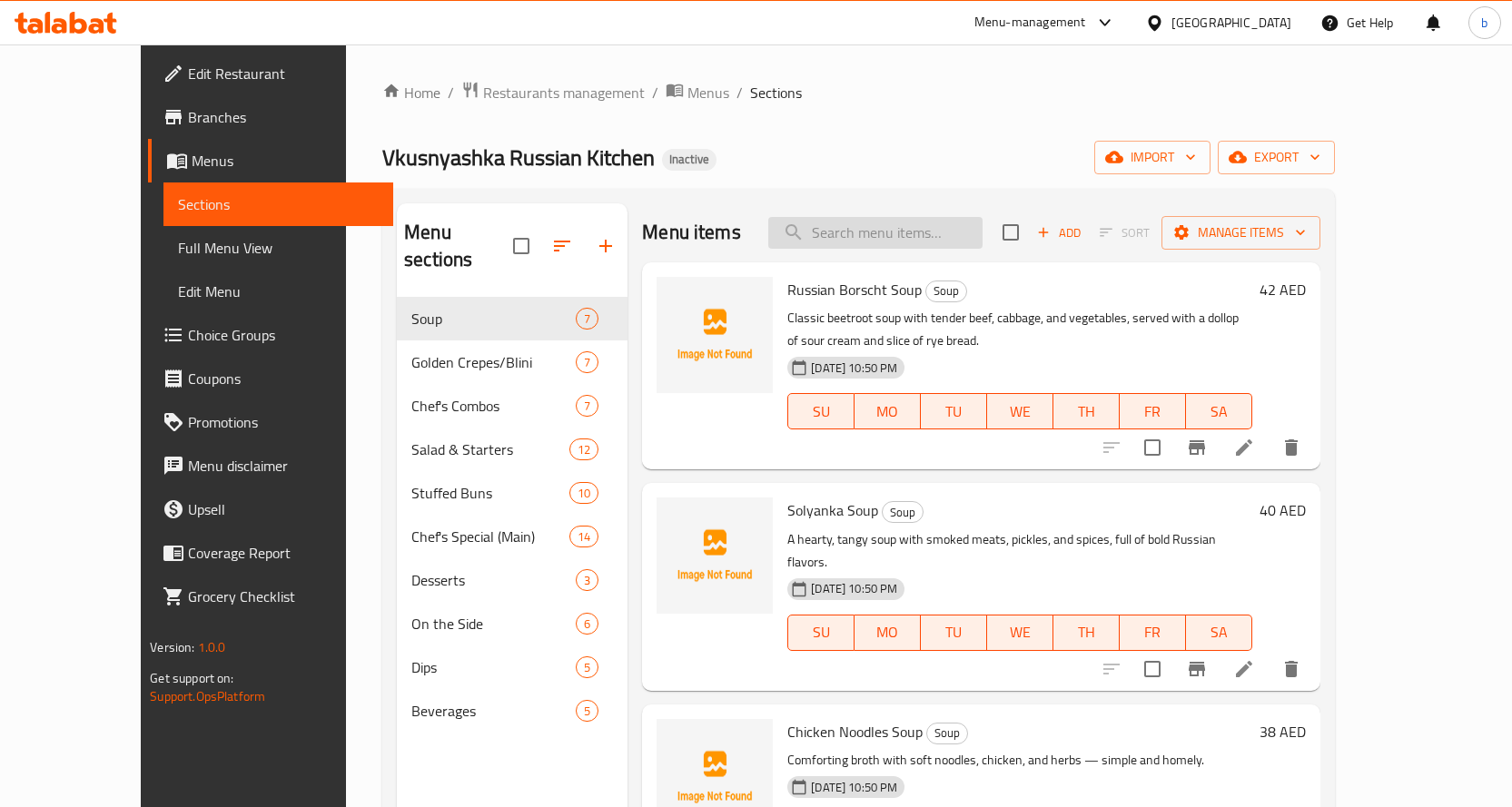
paste input "Mashed Potatoes"
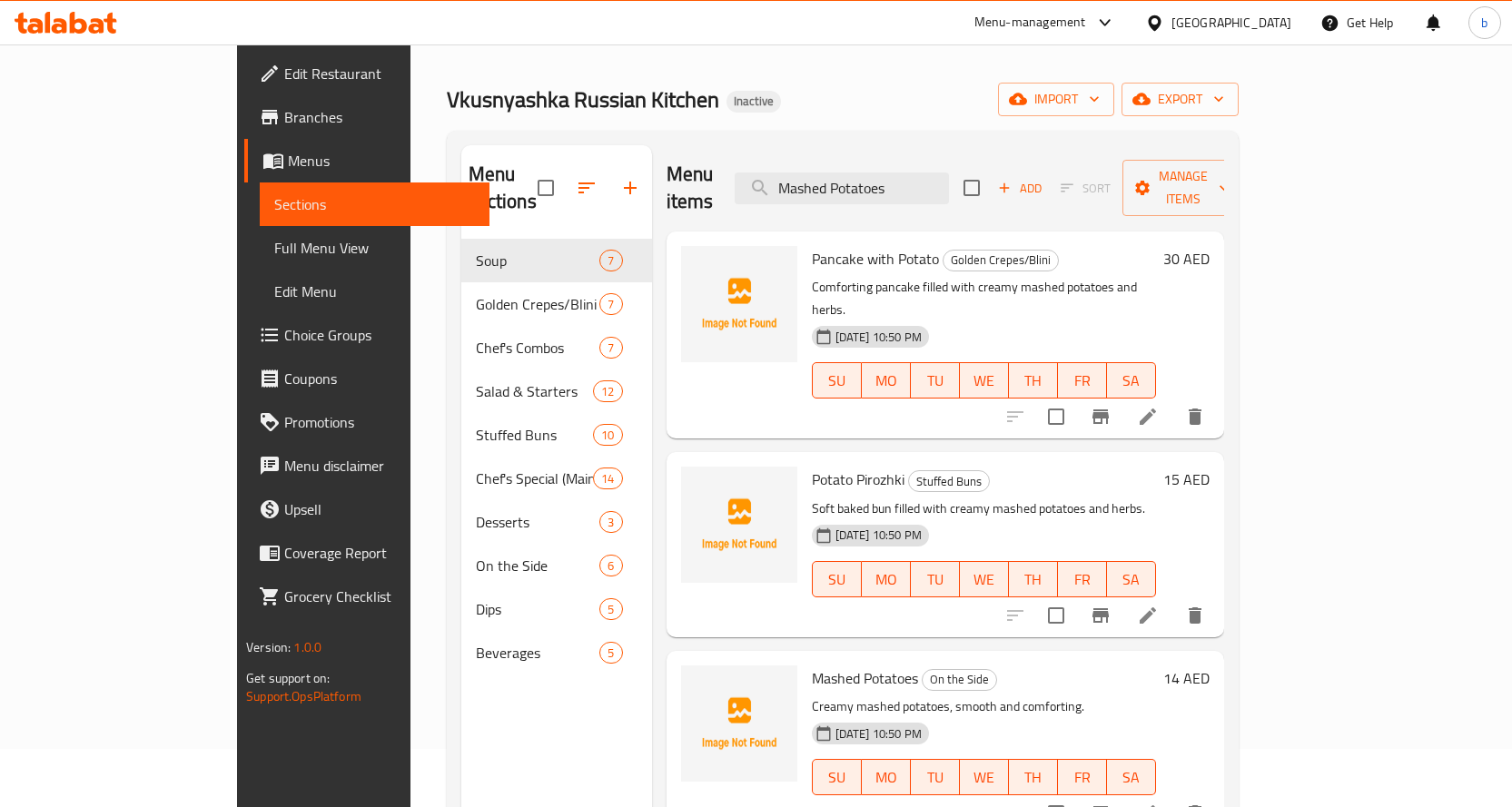
scroll to position [91, 0]
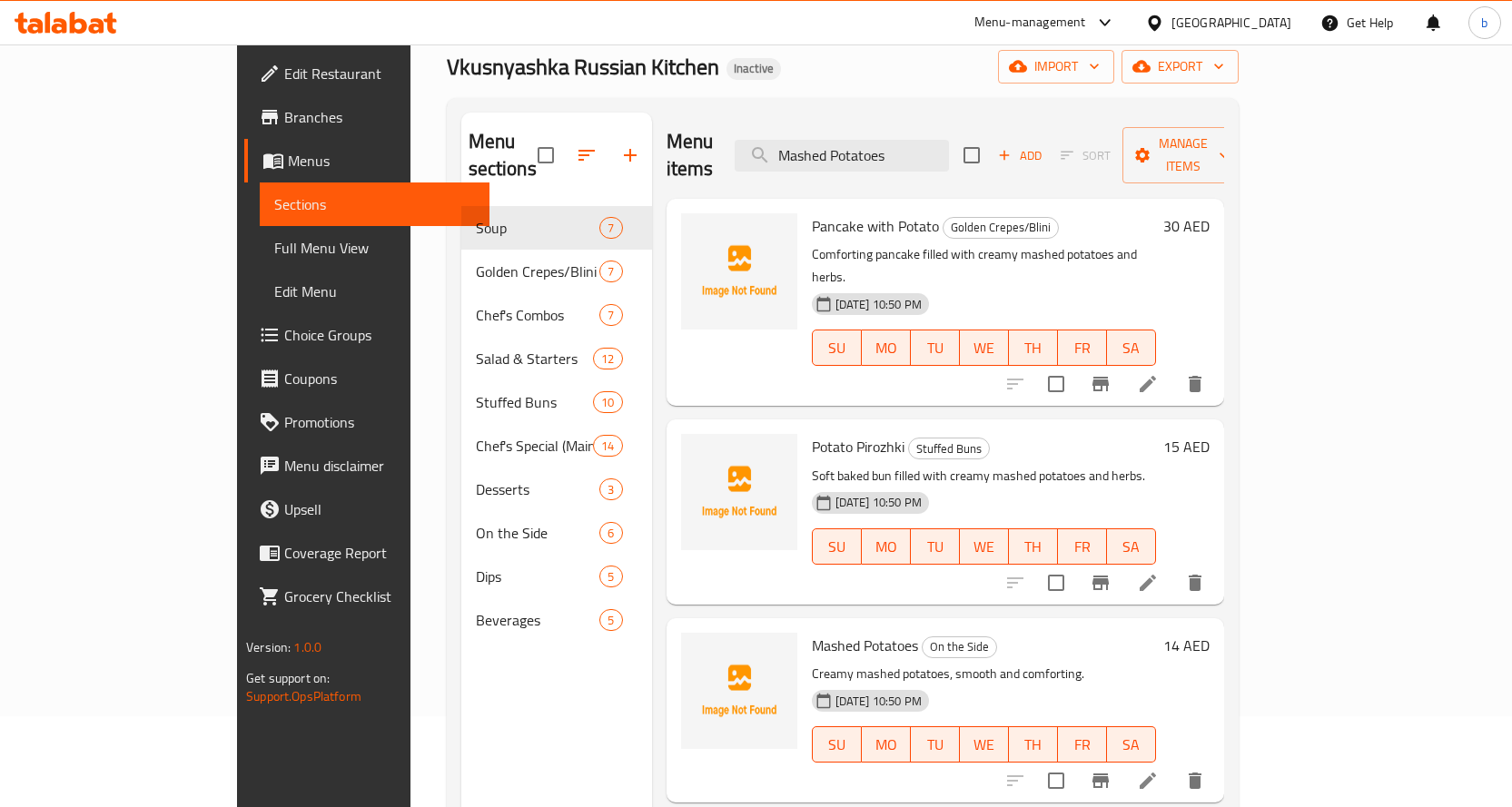
type input "Mashed Potatoes"
click at [1159, 769] on icon at bounding box center [1148, 780] width 22 height 22
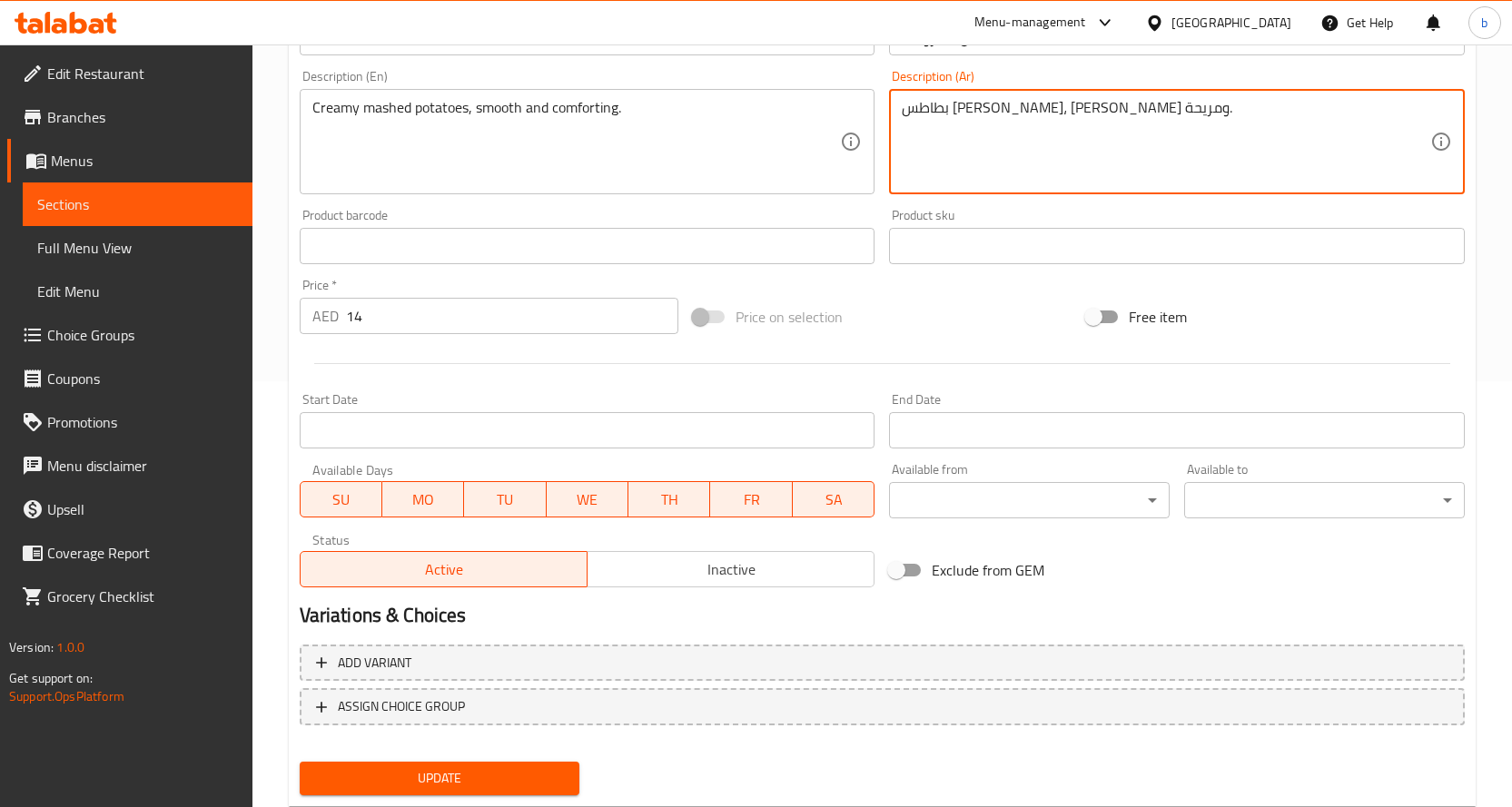
scroll to position [476, 0]
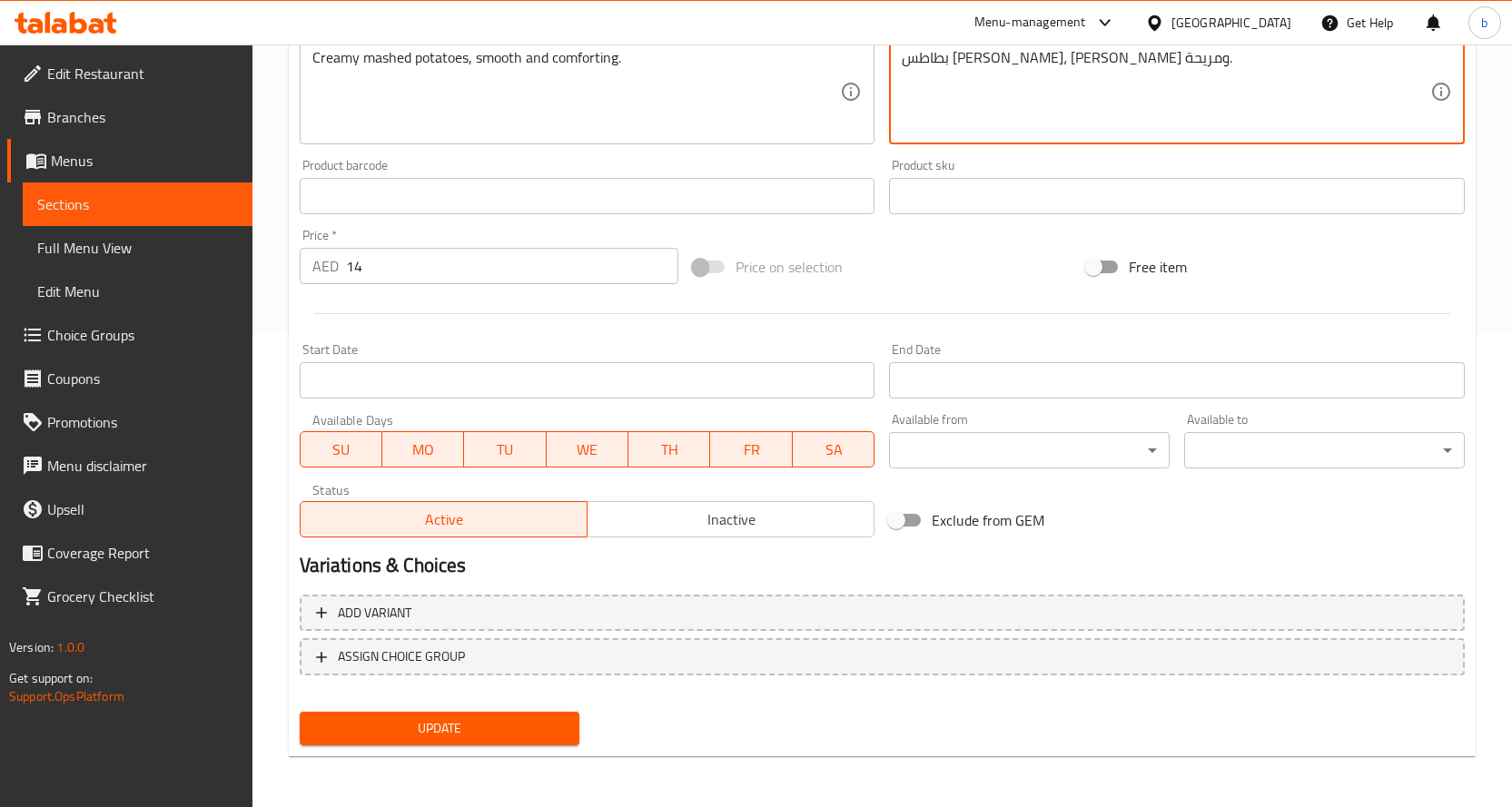
type textarea "بطاطس مهروسة كريمي، ناعمة ومريحة."
click at [543, 723] on span "Update" at bounding box center [440, 728] width 252 height 23
